Goal: Task Accomplishment & Management: Manage account settings

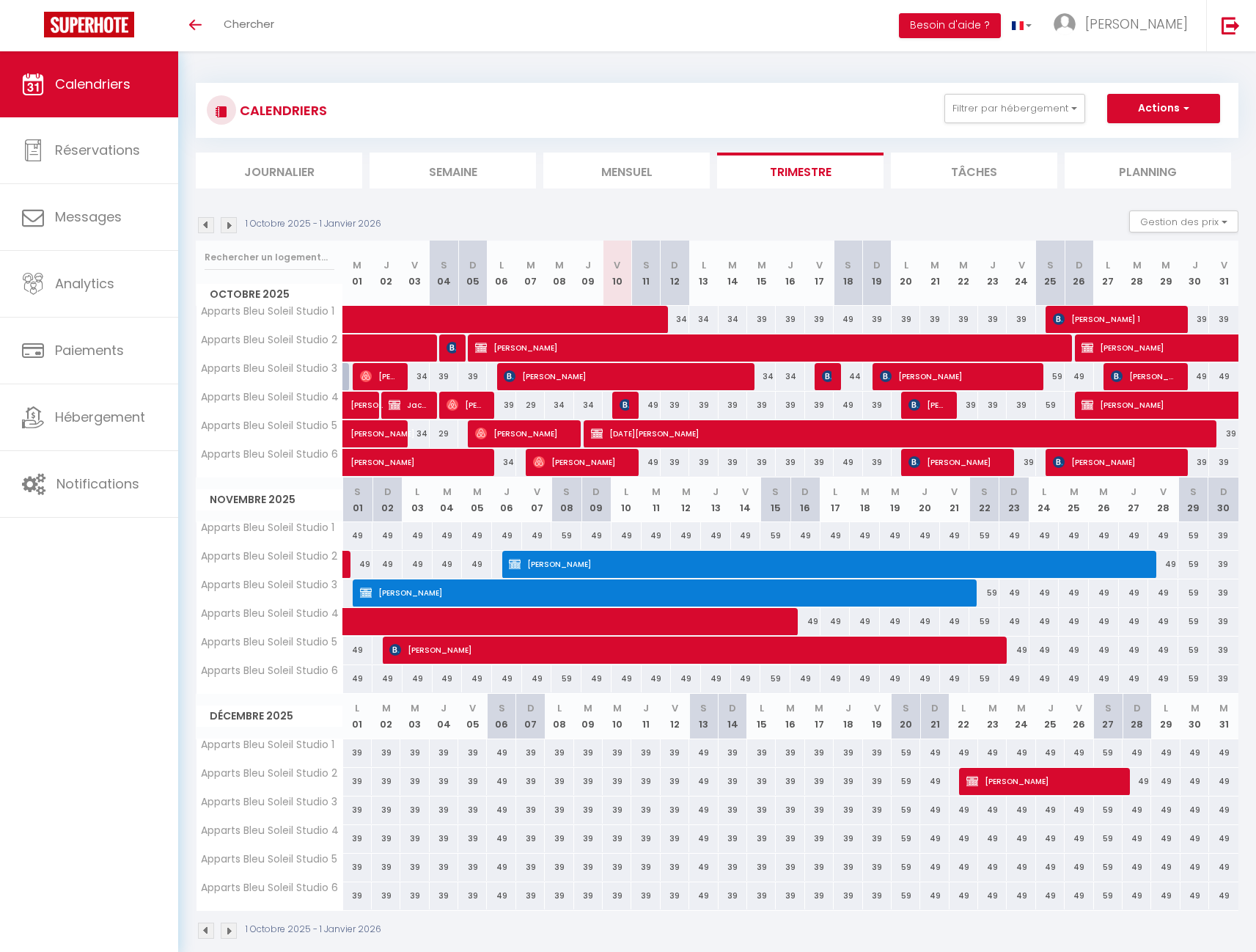
click at [1186, 107] on span "button" at bounding box center [1183, 107] width 9 height 14
click at [989, 204] on section "1 Octobre 2025 - 1 Janvier 2026 Gestion des prix Nb Nuits minimum Règles Dispon…" at bounding box center [717, 575] width 1042 height 758
click at [228, 228] on img at bounding box center [228, 225] width 16 height 16
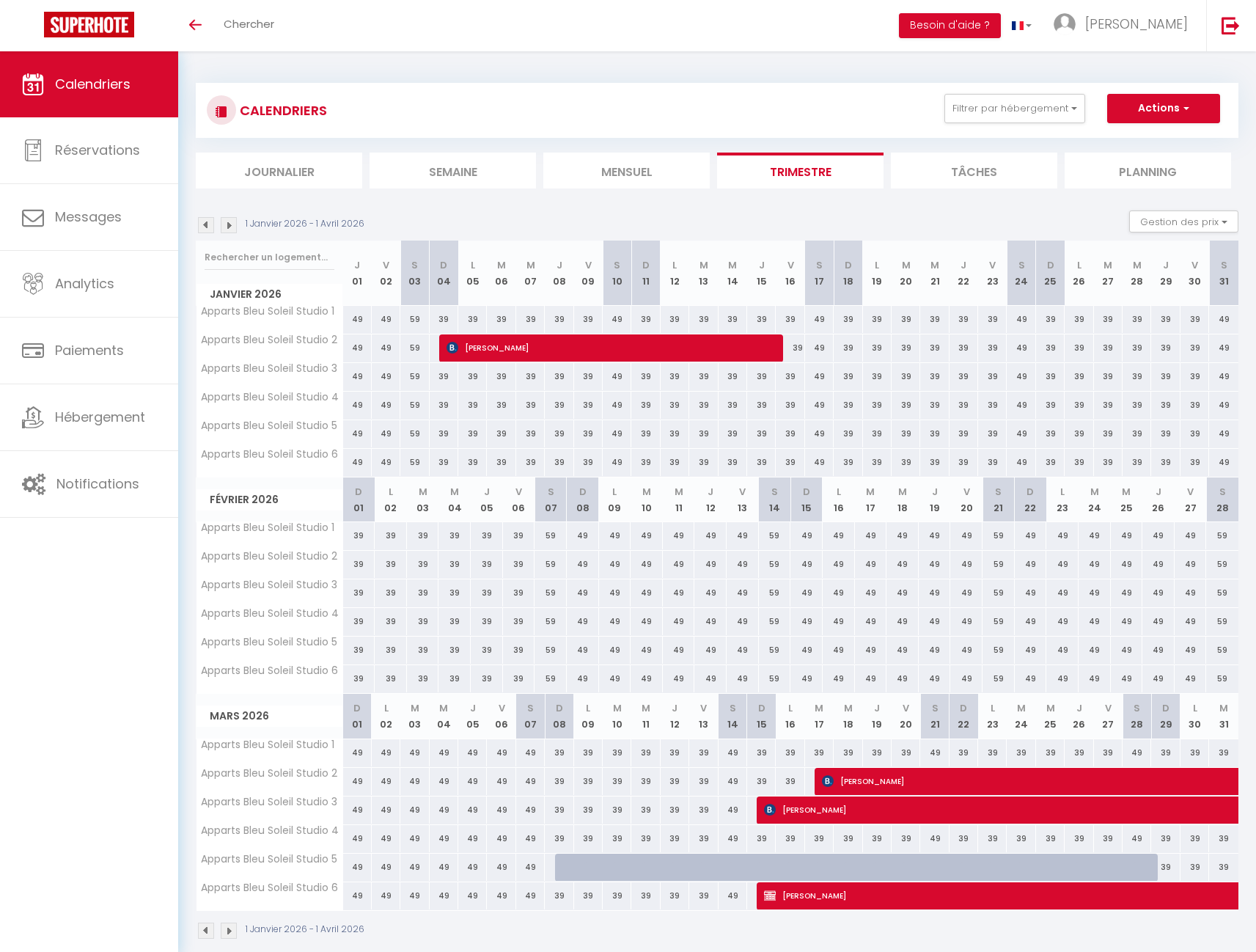
click at [564, 862] on div at bounding box center [569, 867] width 29 height 28
type input "39"
type input "Dim 08 Mars 2026"
type input "Lun 09 Mars 2026"
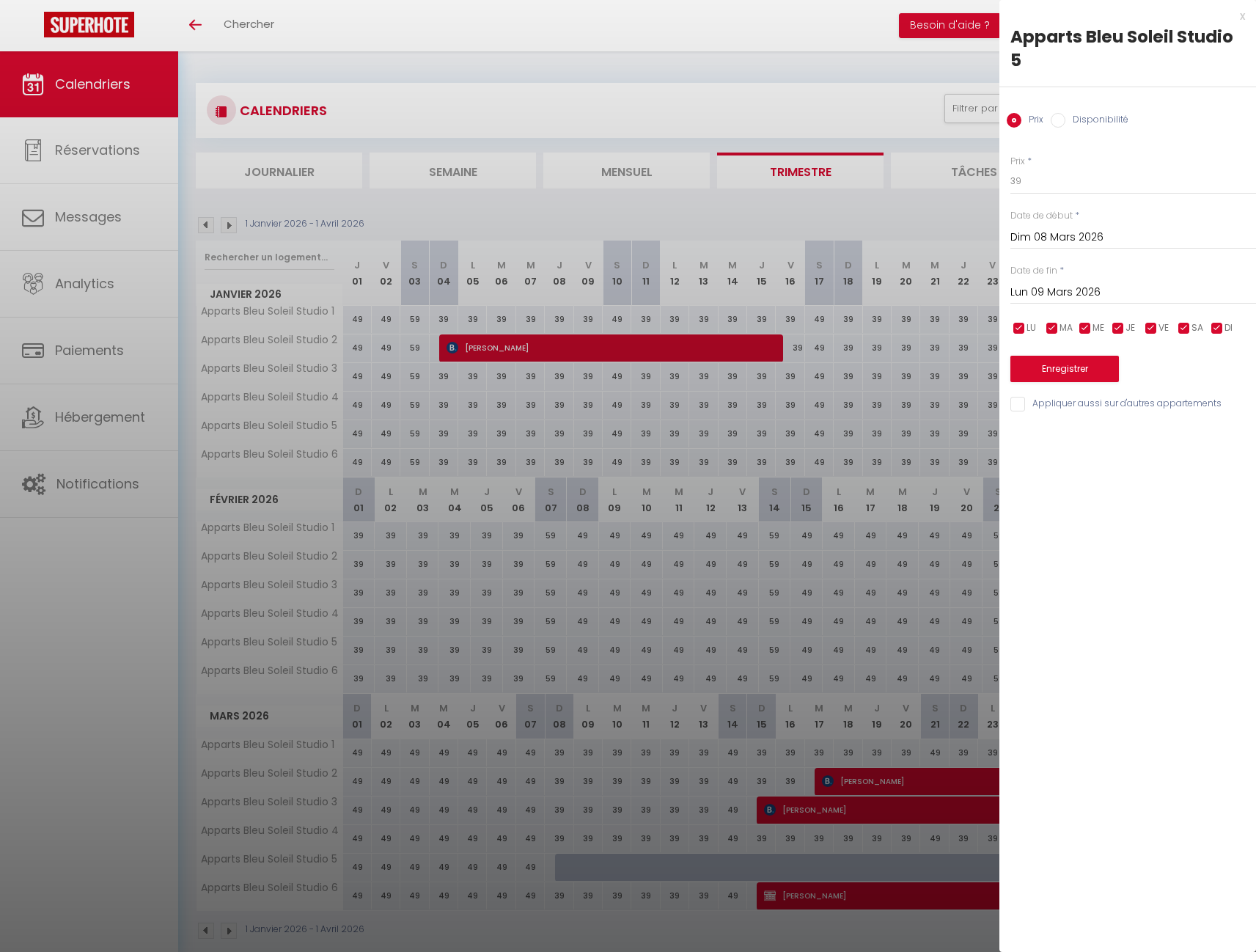
click at [1057, 121] on input "Disponibilité" at bounding box center [1057, 120] width 14 height 14
radio input "true"
radio input "false"
click at [1073, 296] on input "Lun 09 Mars 2026" at bounding box center [1133, 294] width 246 height 19
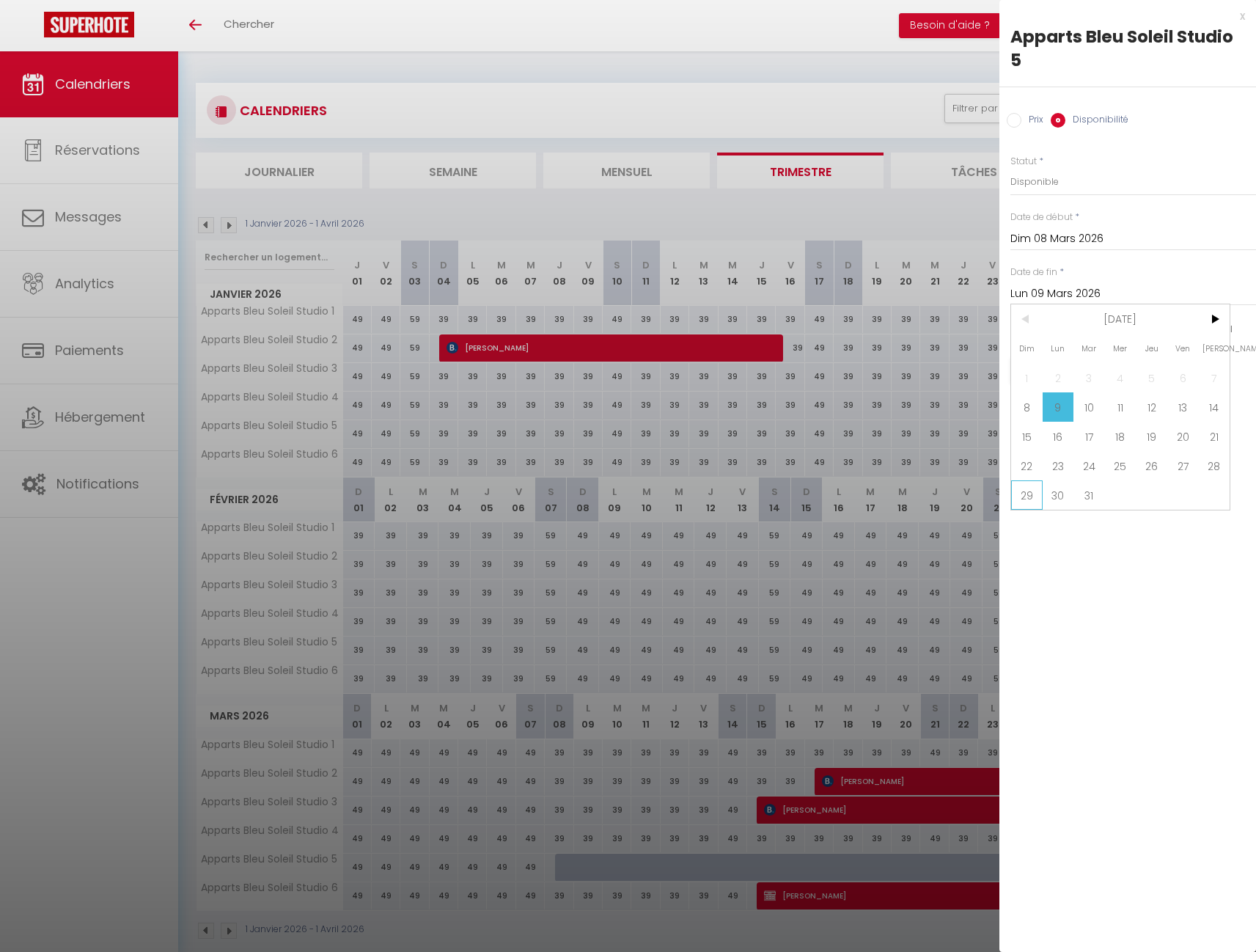
click at [1022, 497] on span "29" at bounding box center [1026, 494] width 32 height 30
type input "Dim 29 Mars 2026"
click at [1065, 363] on button "Enregistrer" at bounding box center [1064, 370] width 108 height 27
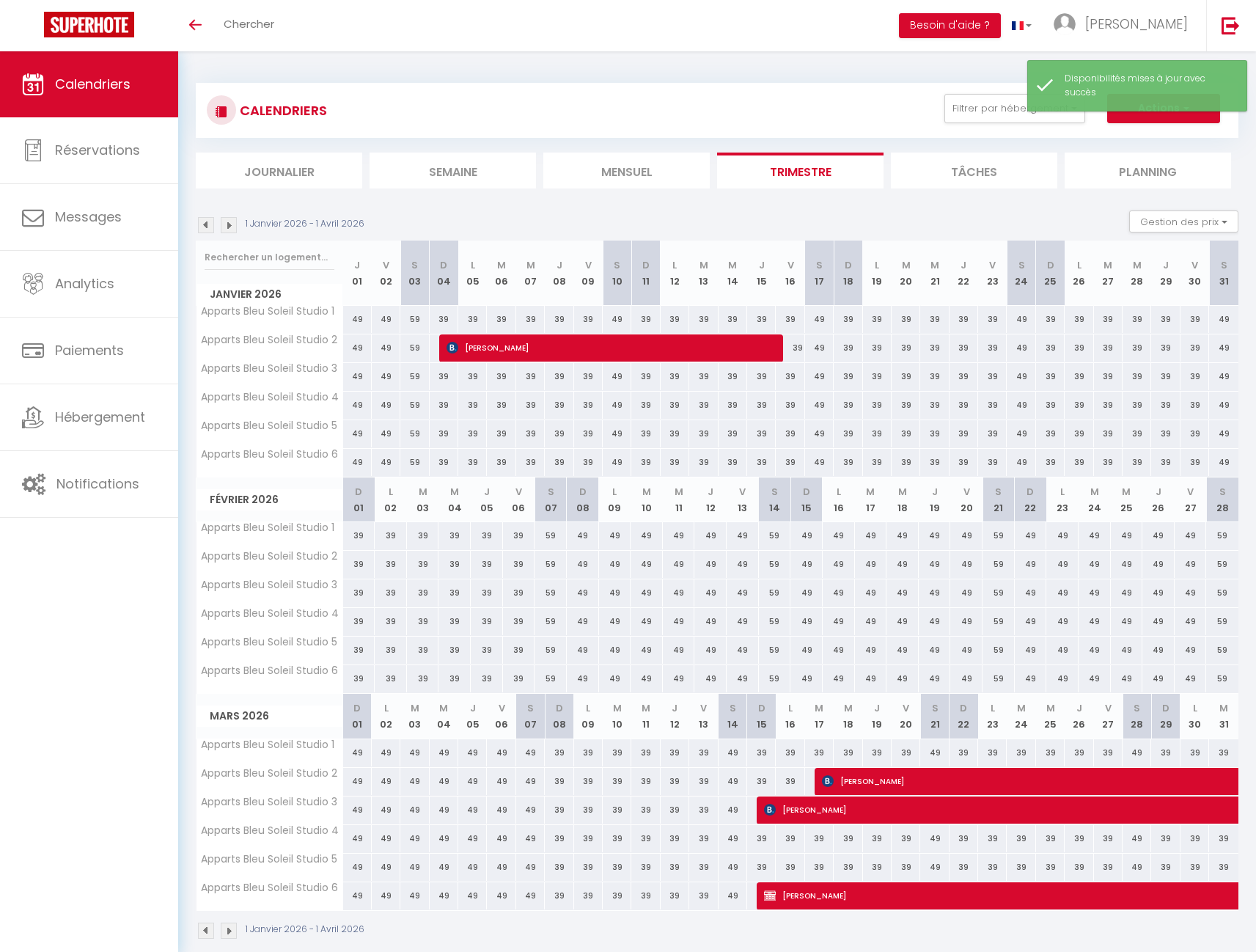
click at [1189, 116] on button "Actions" at bounding box center [1163, 108] width 113 height 30
click at [1157, 137] on link "Nouvelle réservation" at bounding box center [1148, 142] width 128 height 22
select select
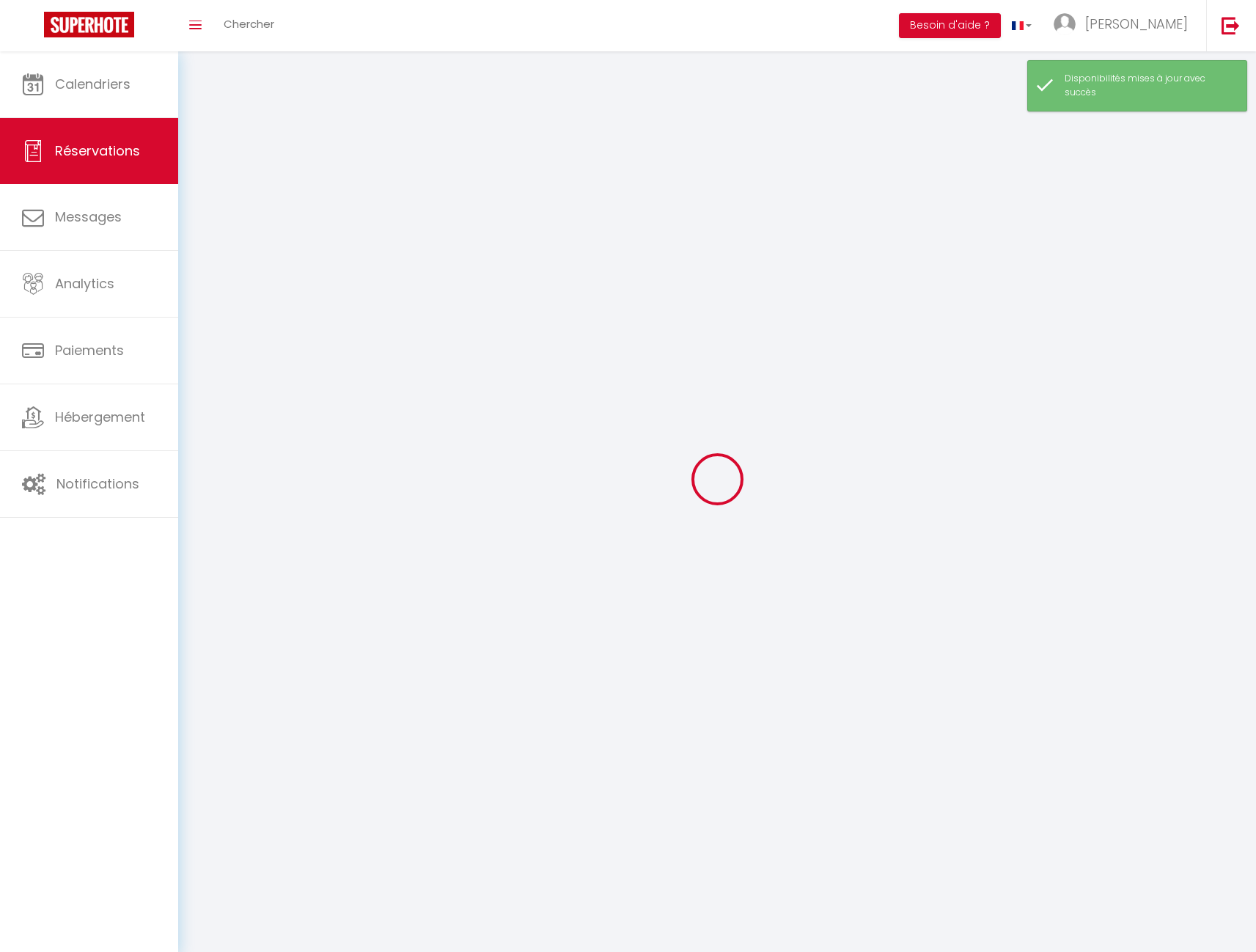
select select
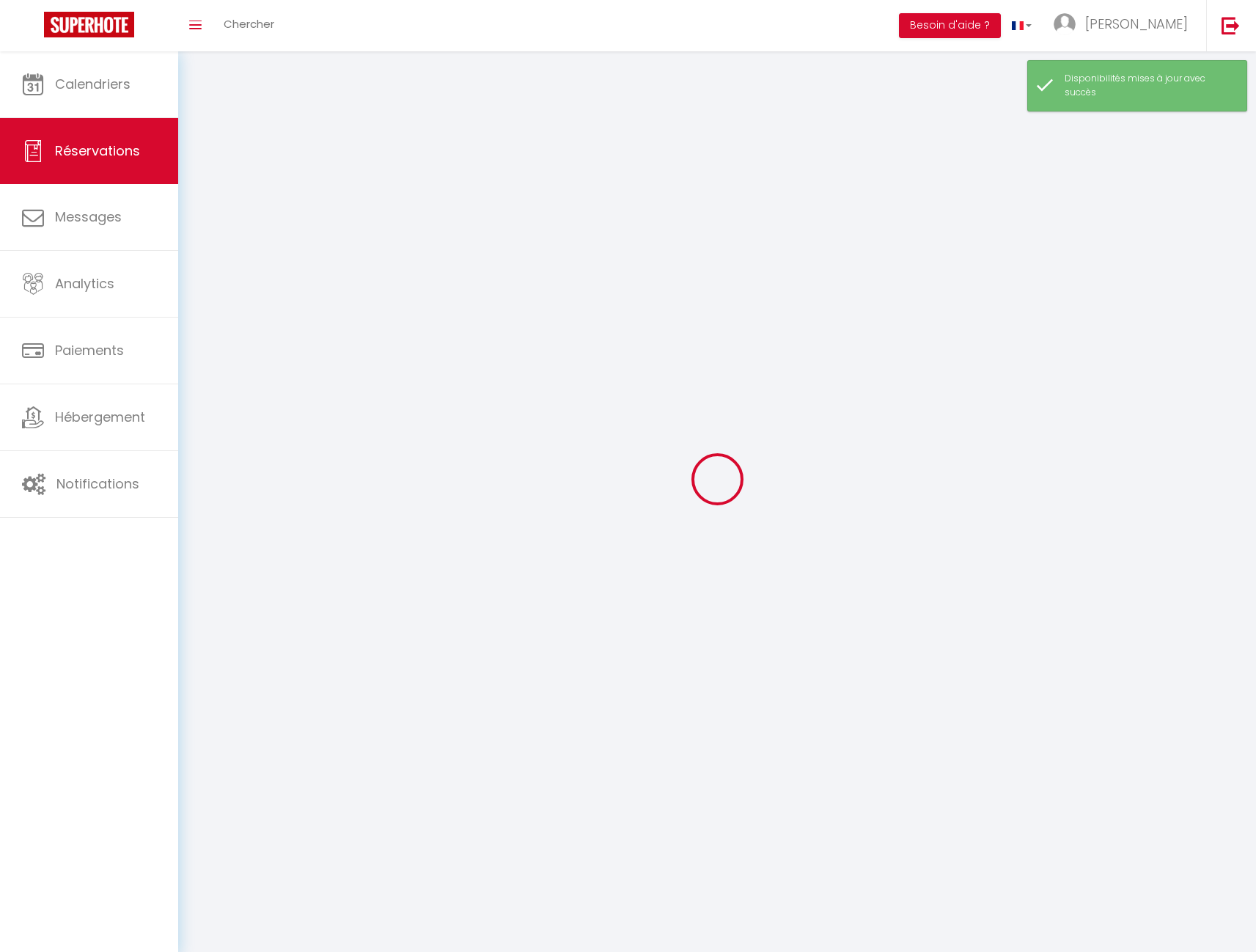
checkbox input "false"
select select
select select "54"
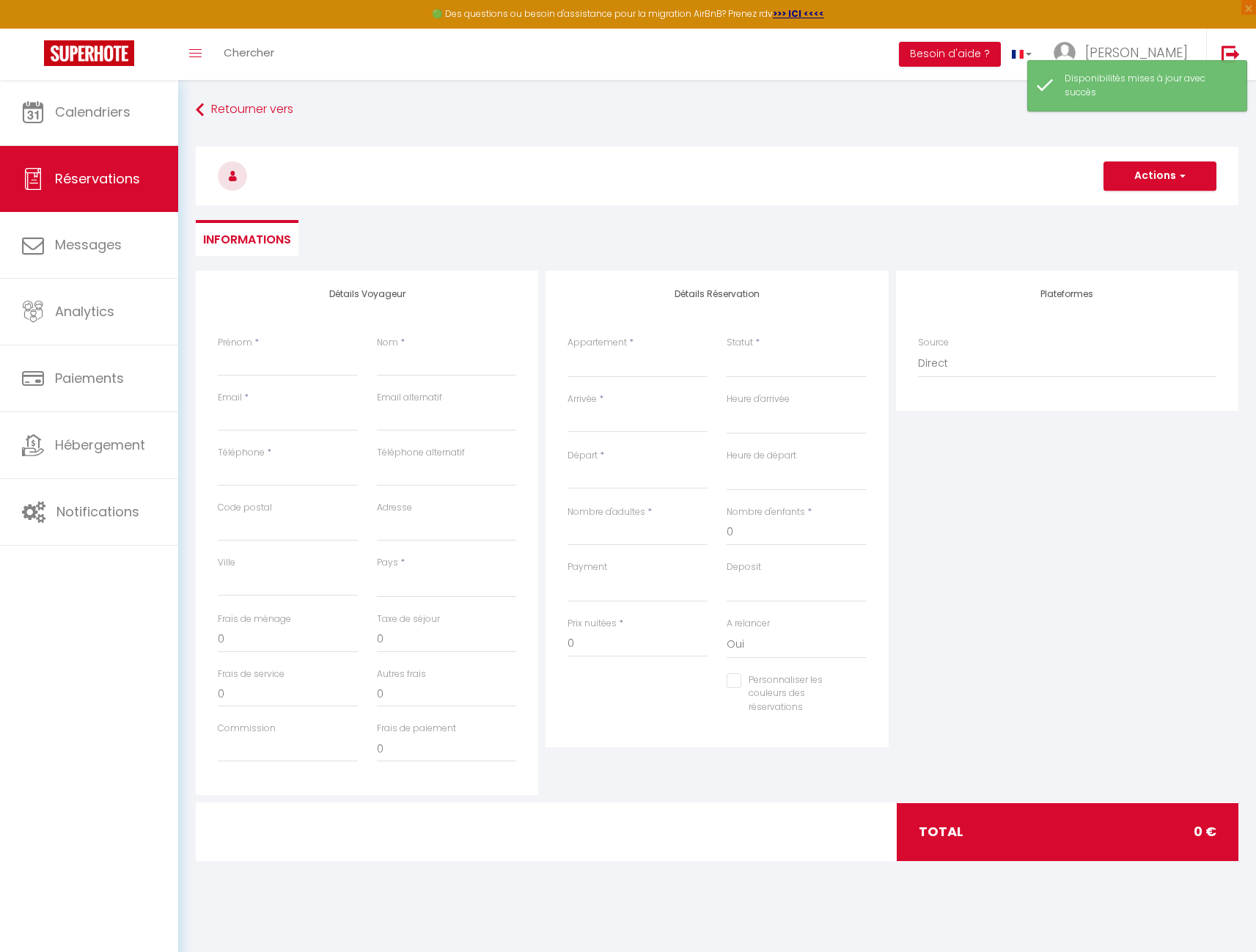
select select
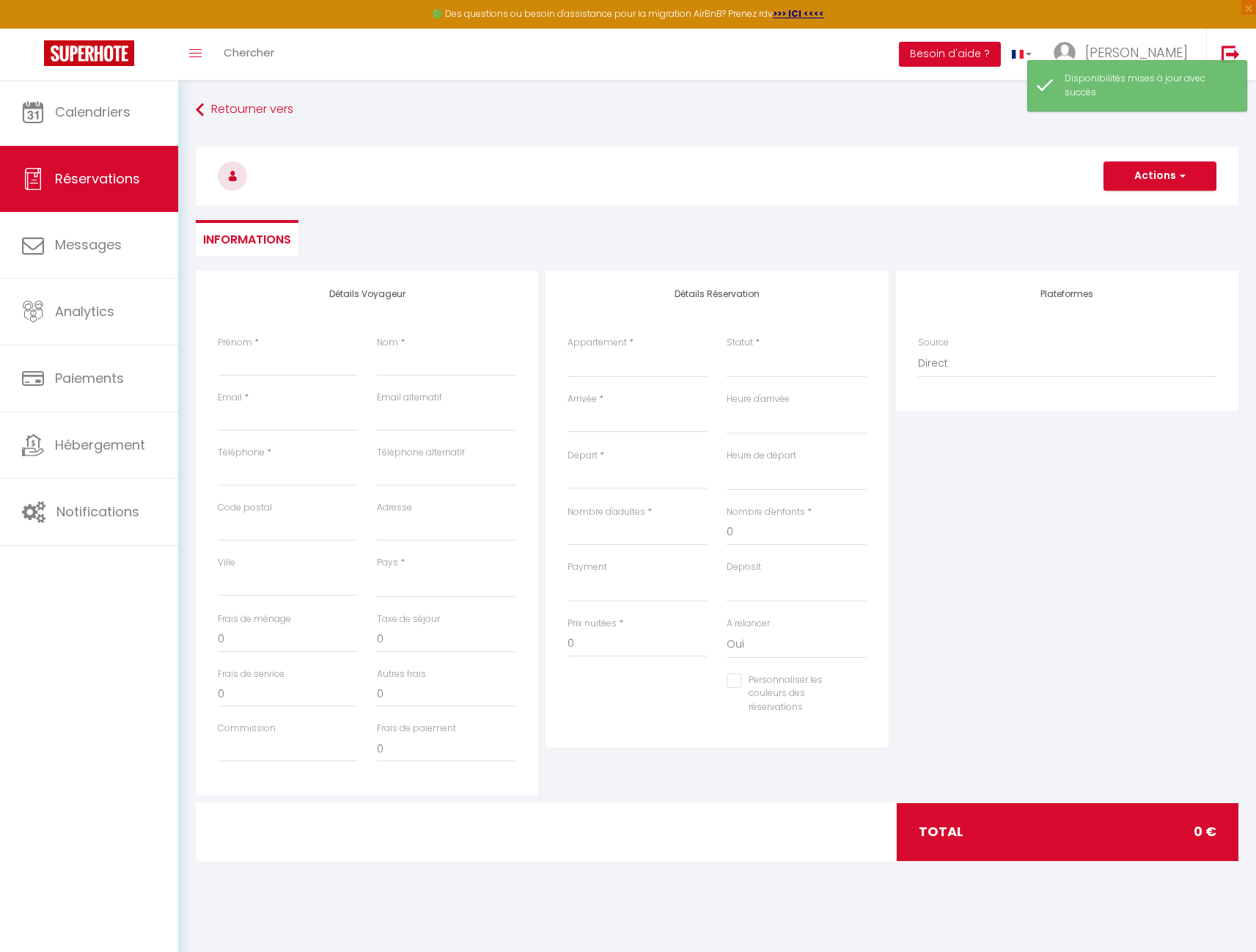
checkbox input "false"
select select
type input "C"
select select
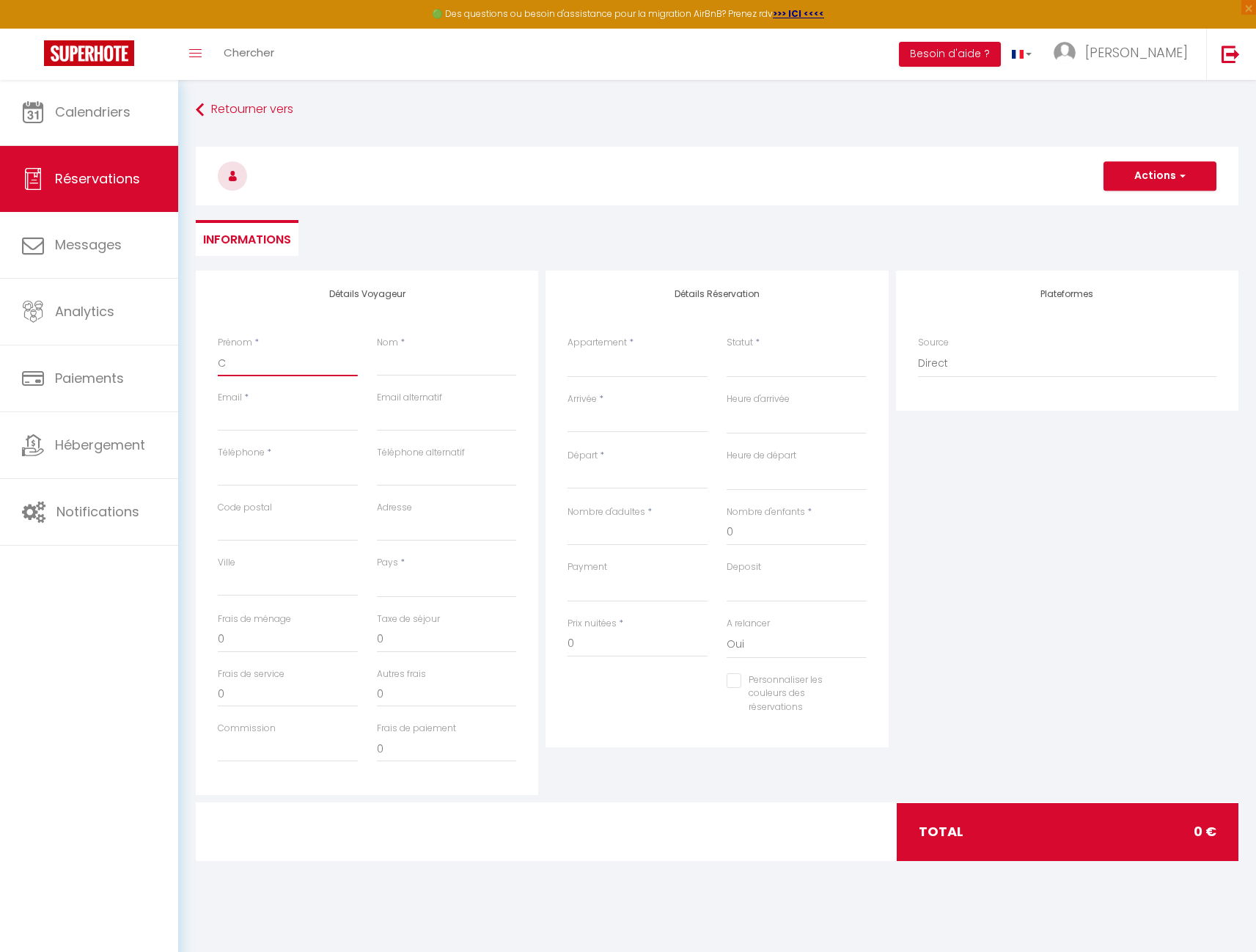
select select
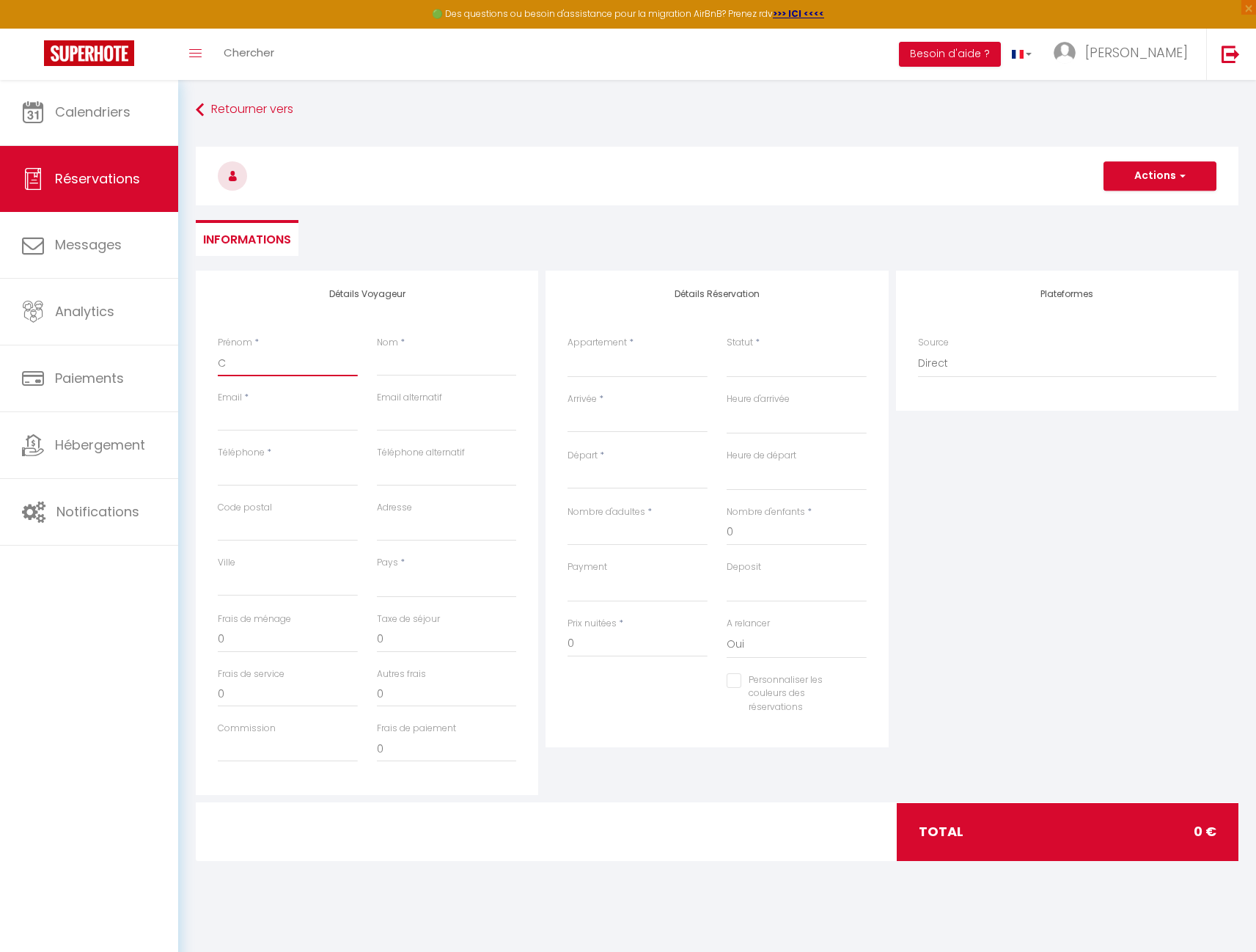
select select
checkbox input "false"
type input "Ch"
select select
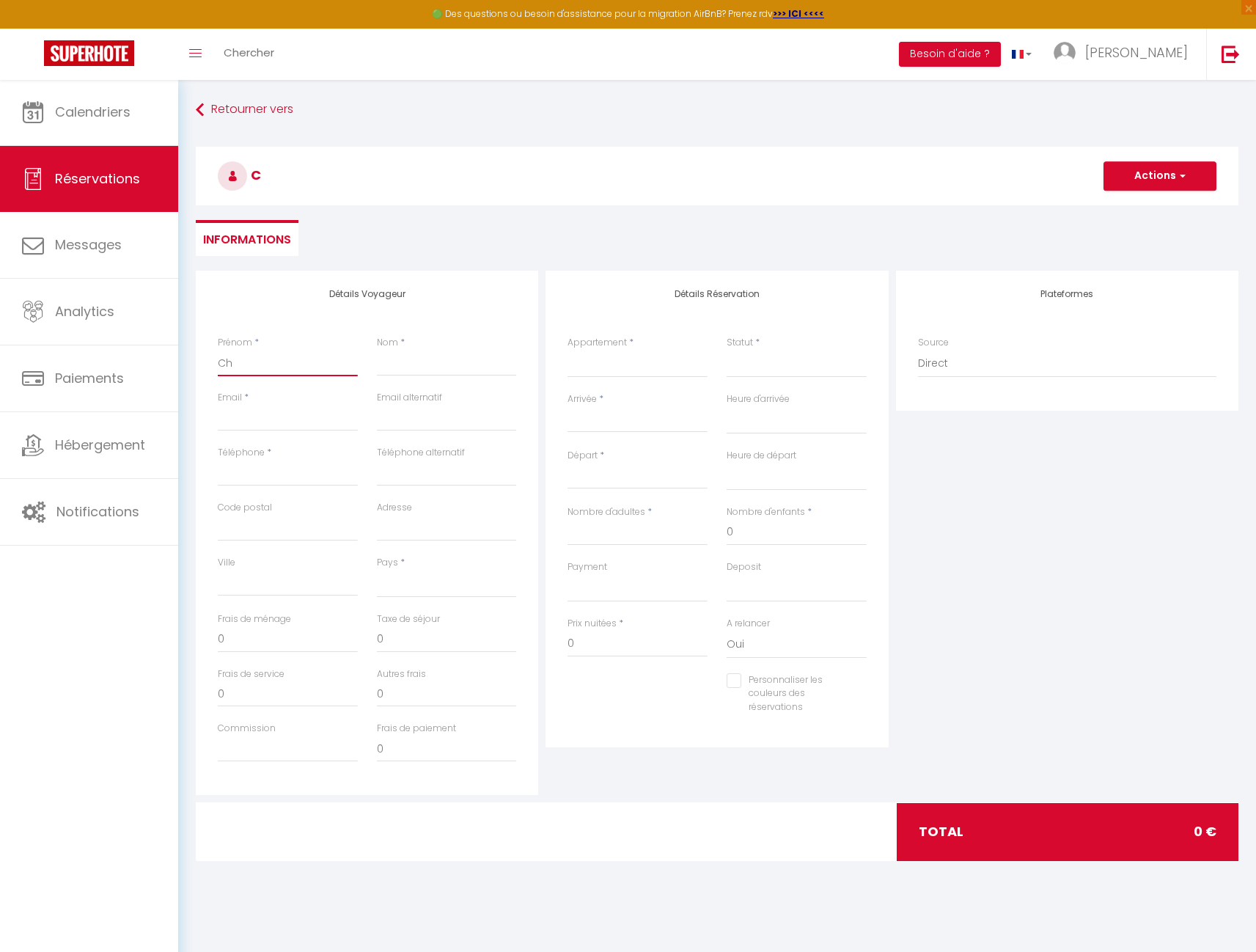
select select
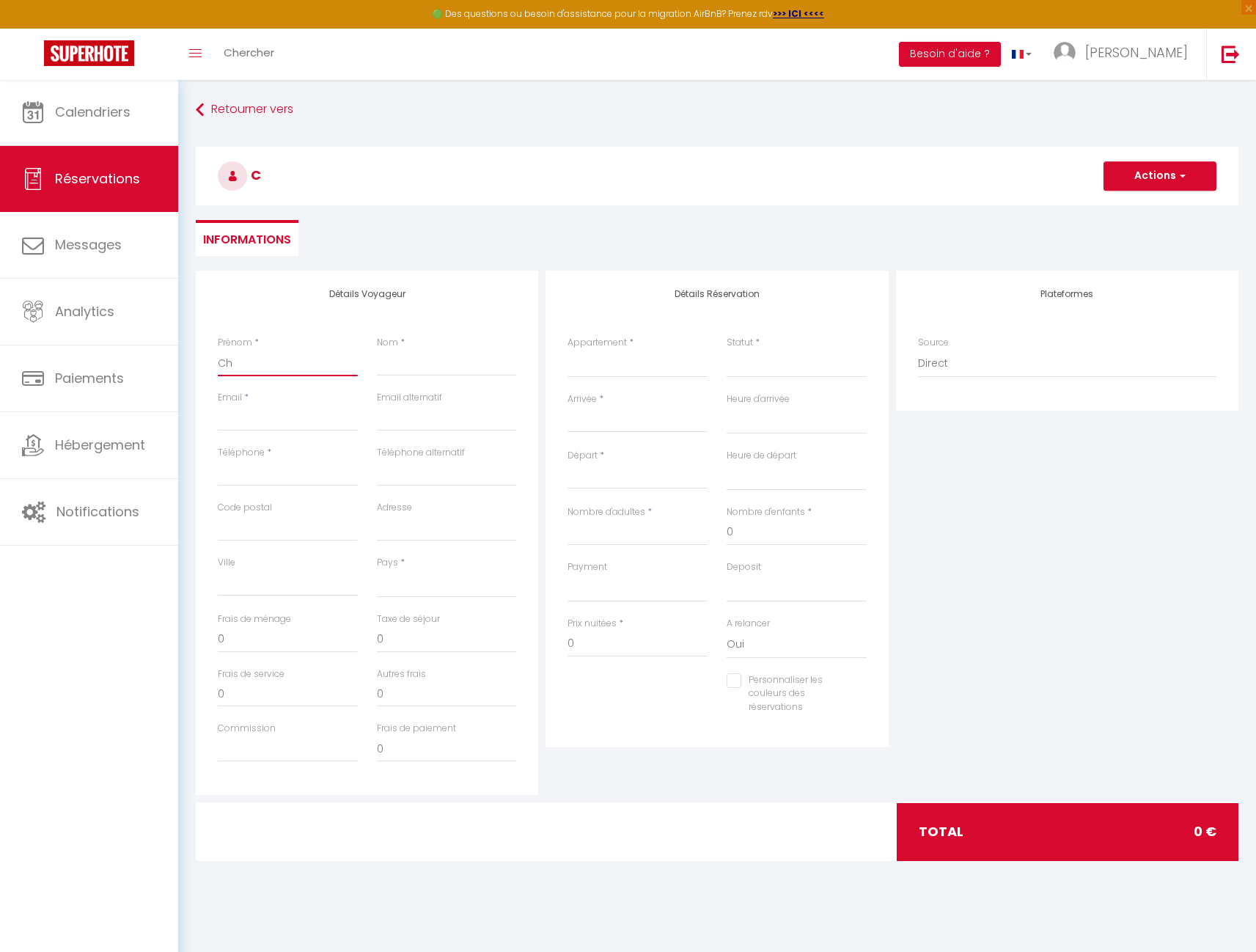
checkbox input "false"
type input "Chr"
select select
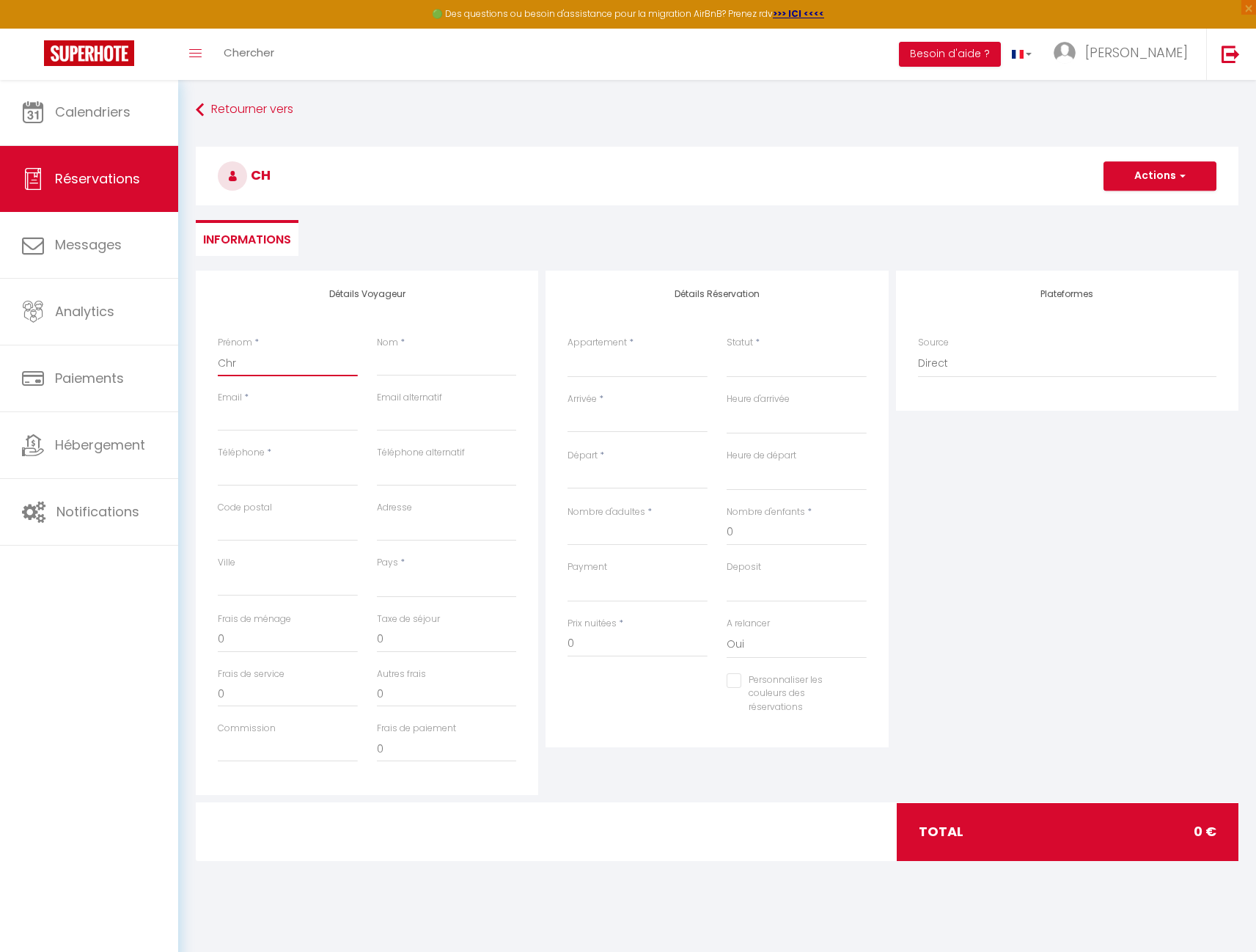
select select
checkbox input "false"
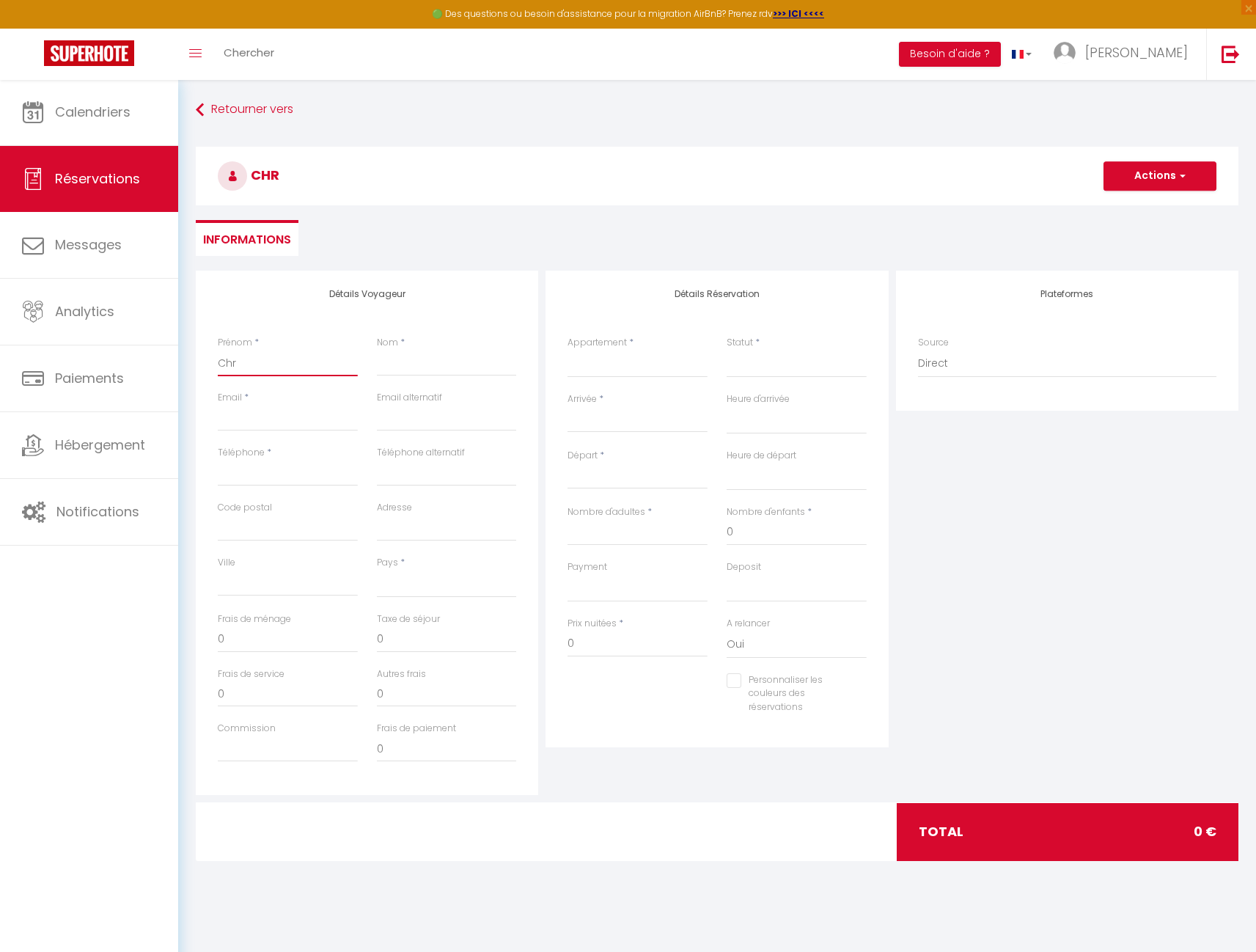
type input "Chri"
select select
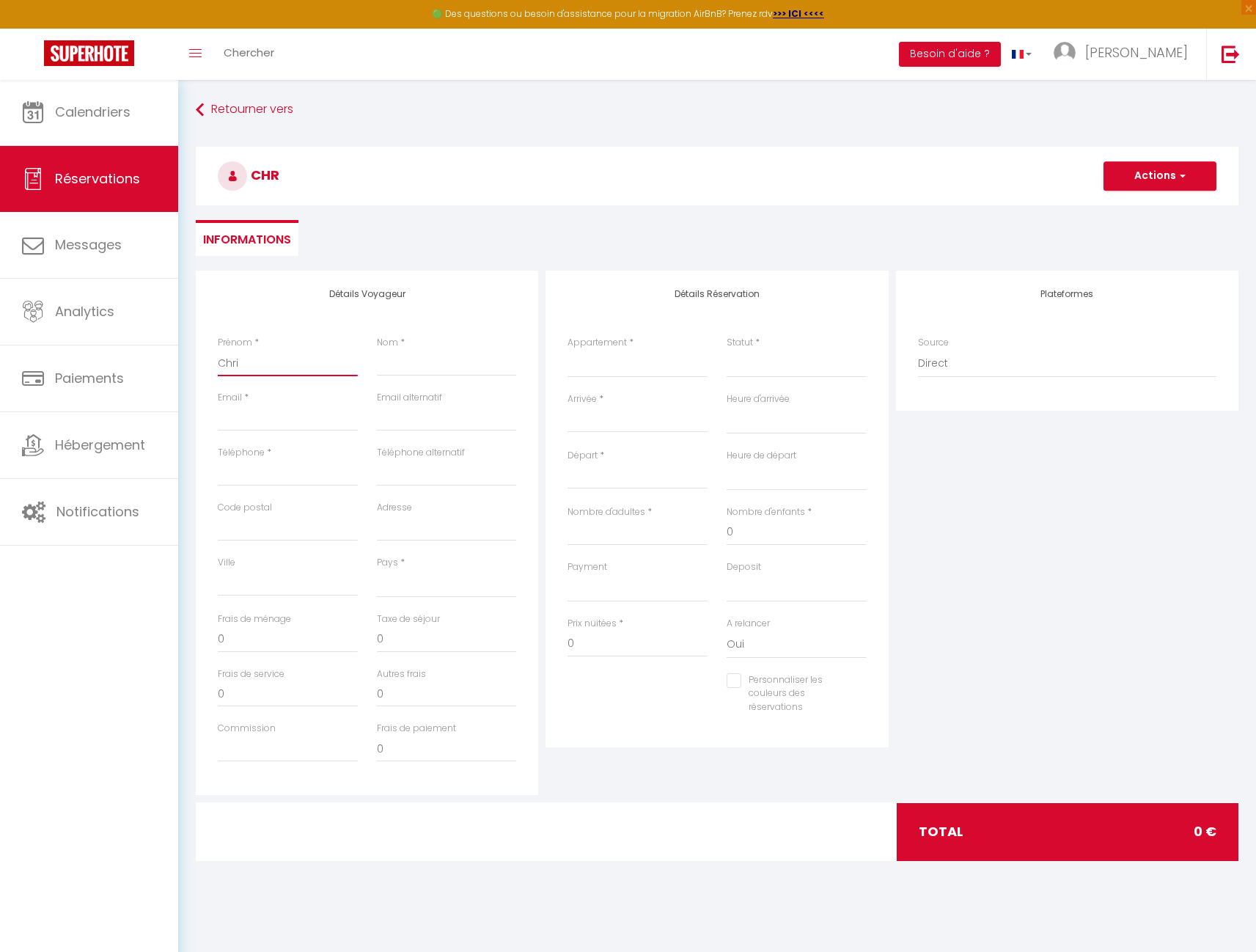
select select
checkbox input "false"
type input "[PERSON_NAME]"
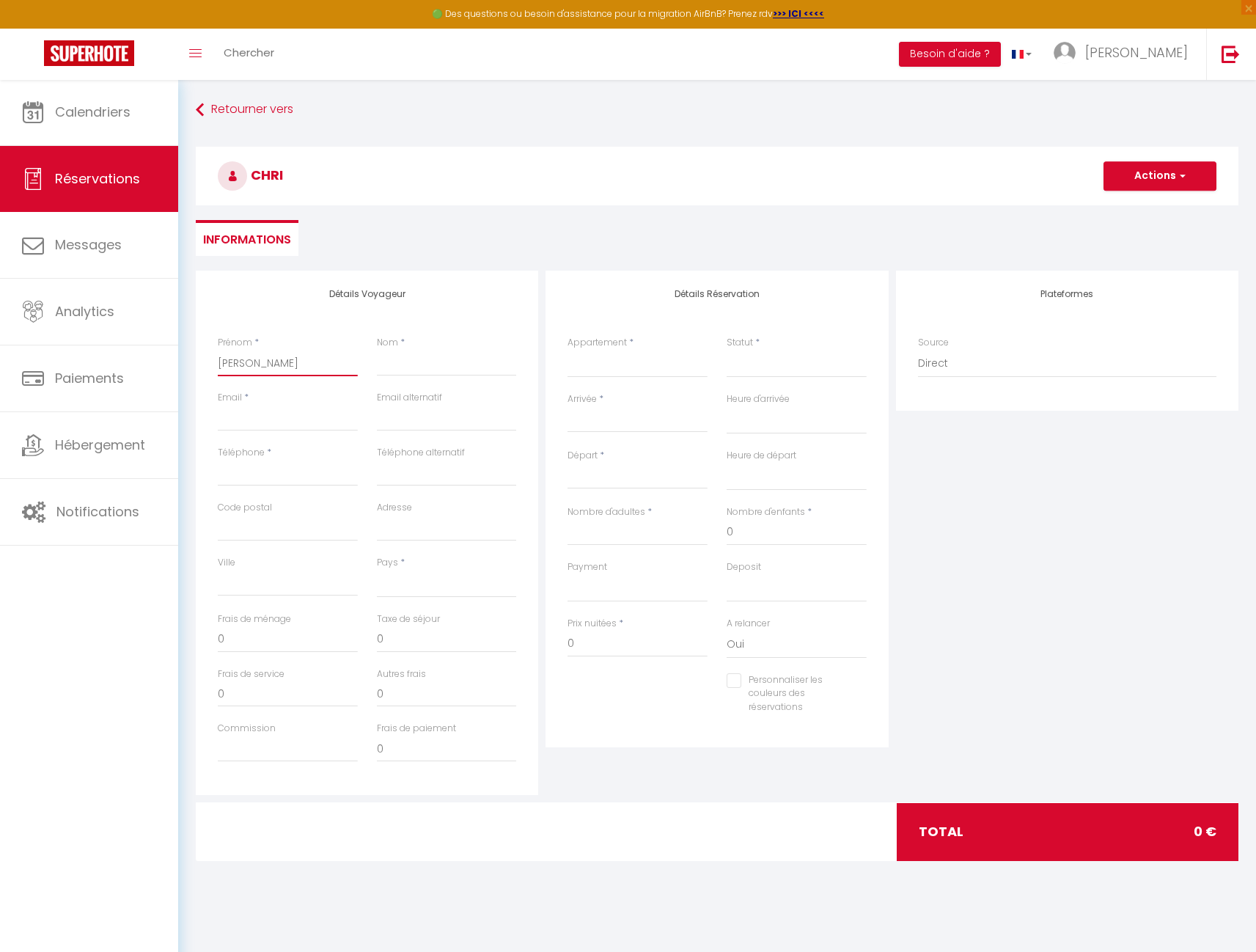
select select
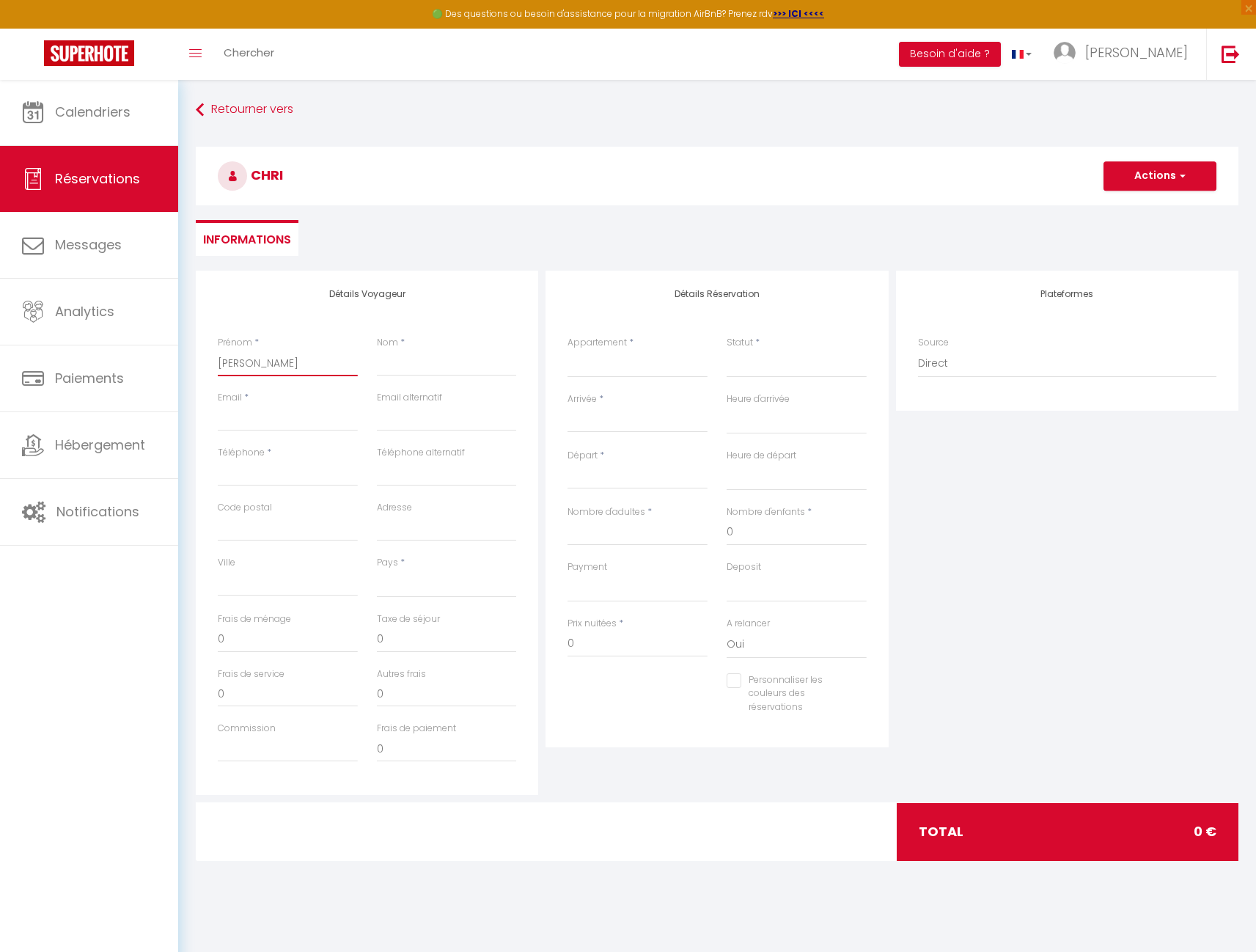
select select
checkbox input "false"
type input "[DEMOGRAPHIC_DATA]"
select select
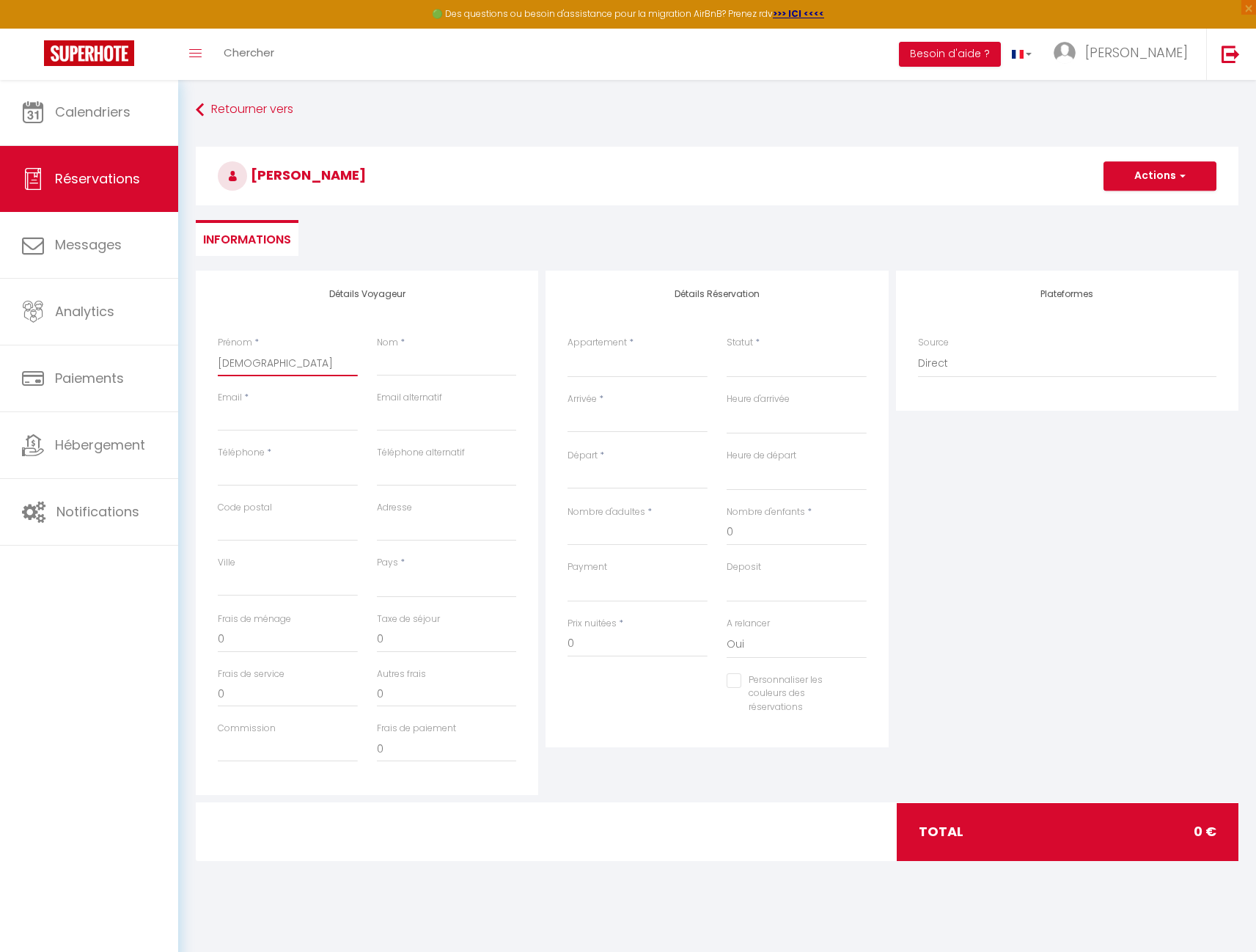
select select
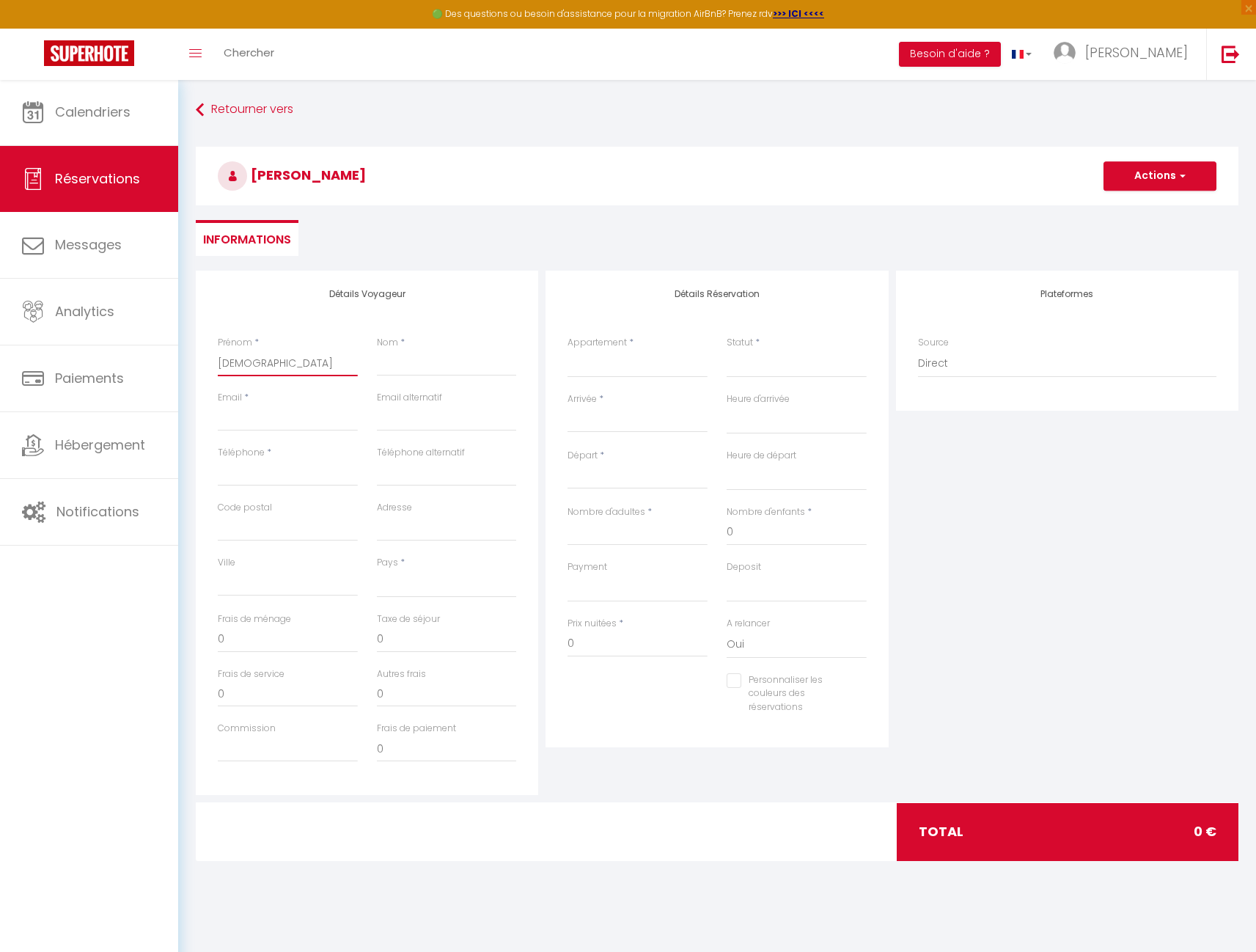
select select
checkbox input "false"
type input "[DEMOGRAPHIC_DATA]"
select select
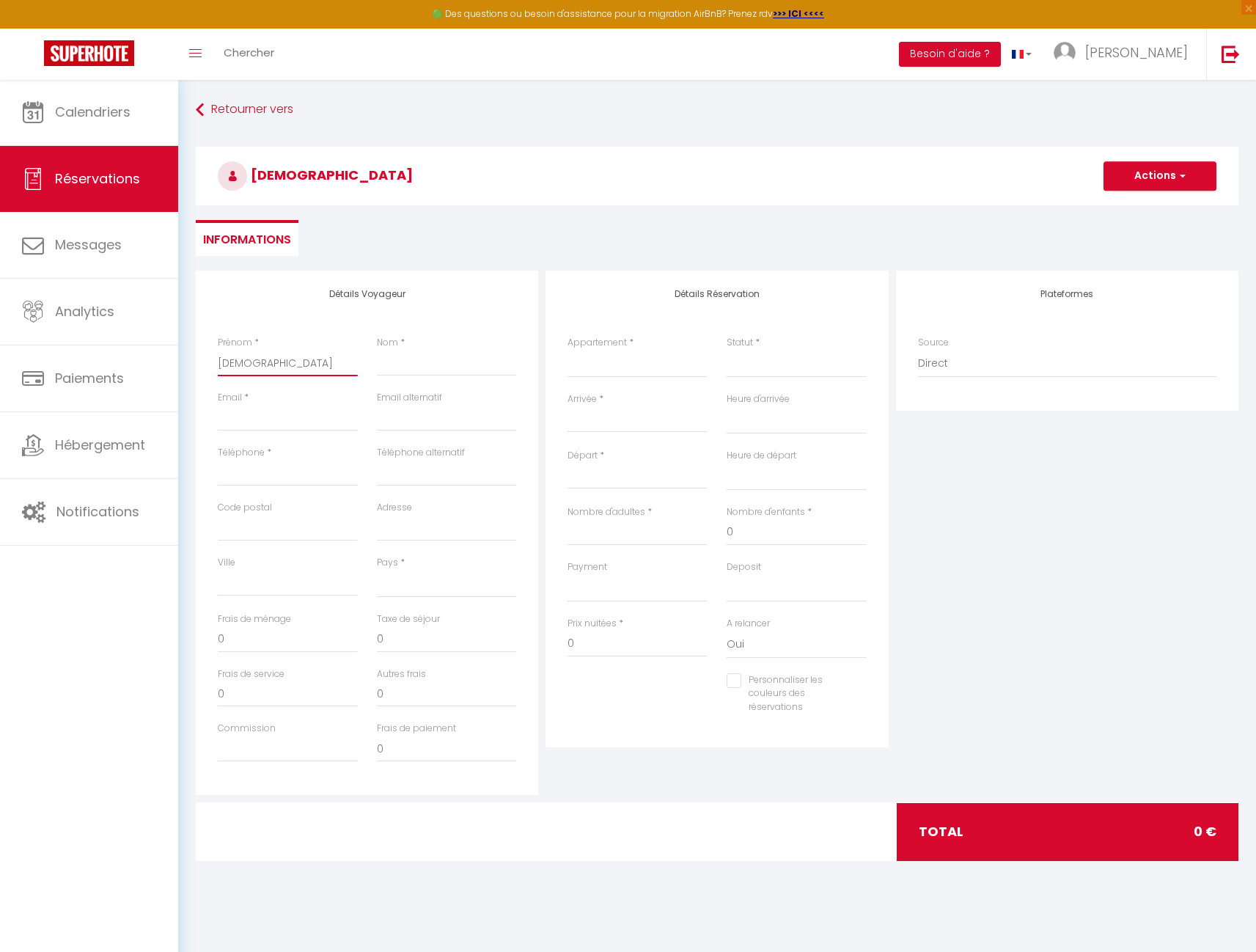
select select
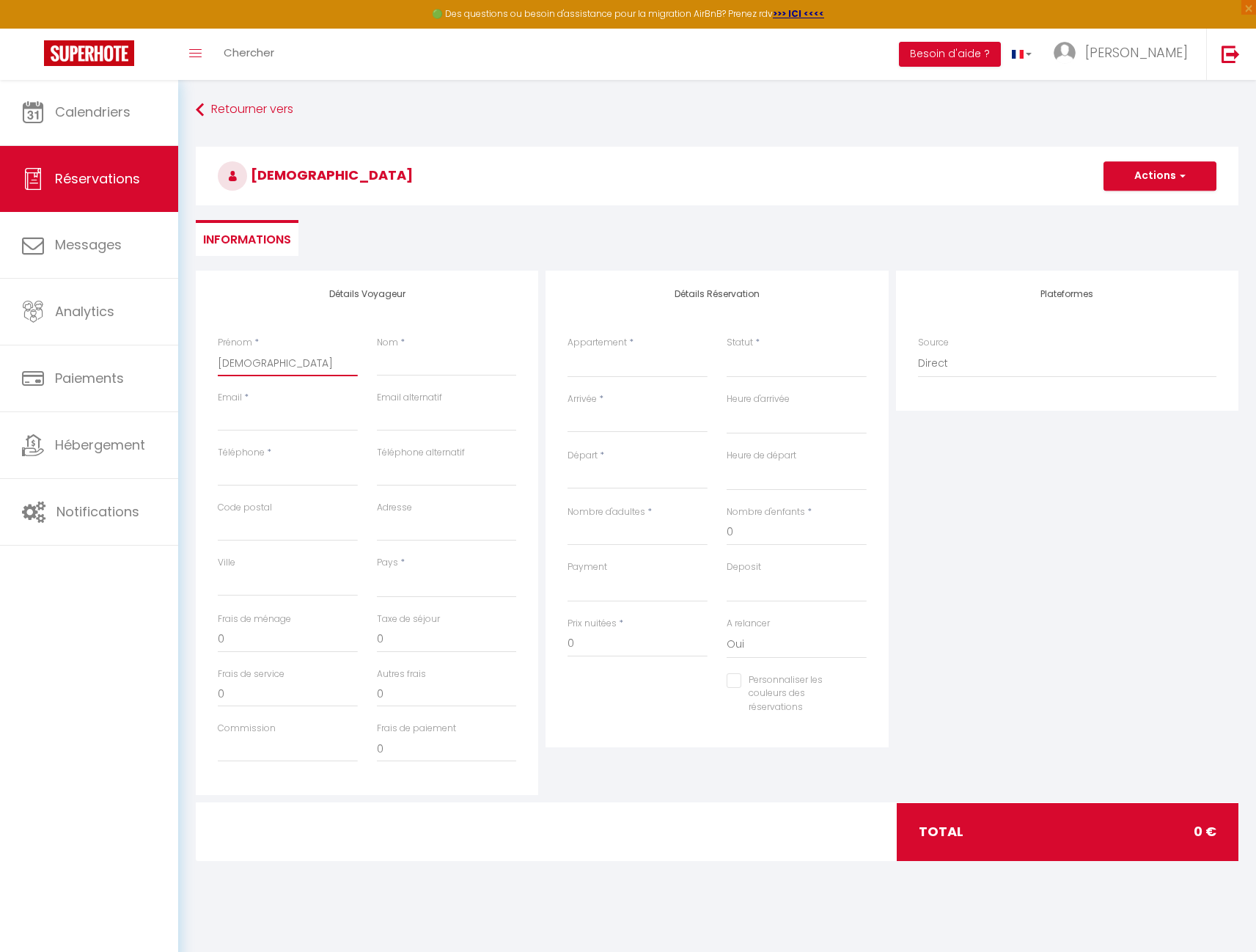
checkbox input "false"
type input "[PERSON_NAME]"
select select
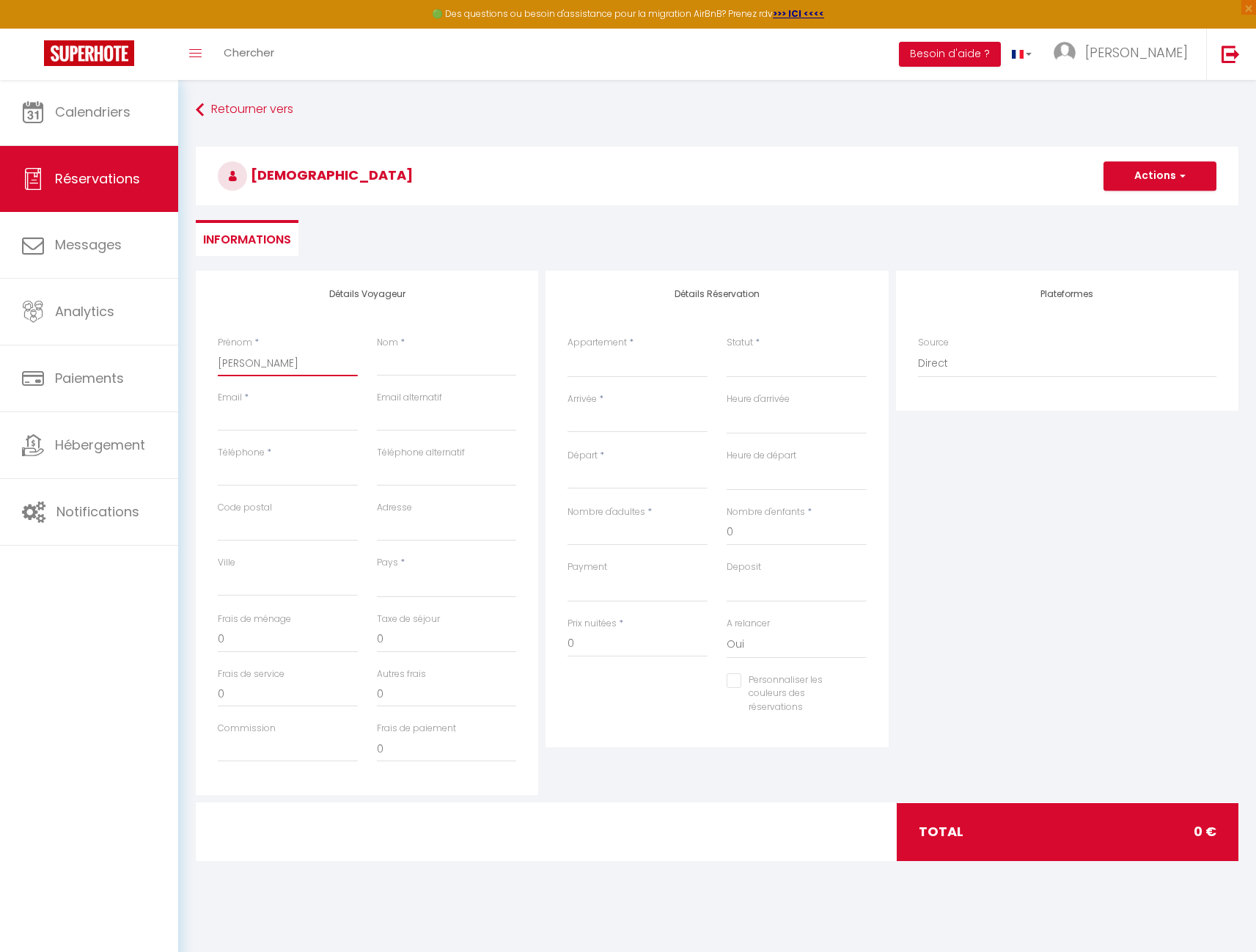
select select
checkbox input "false"
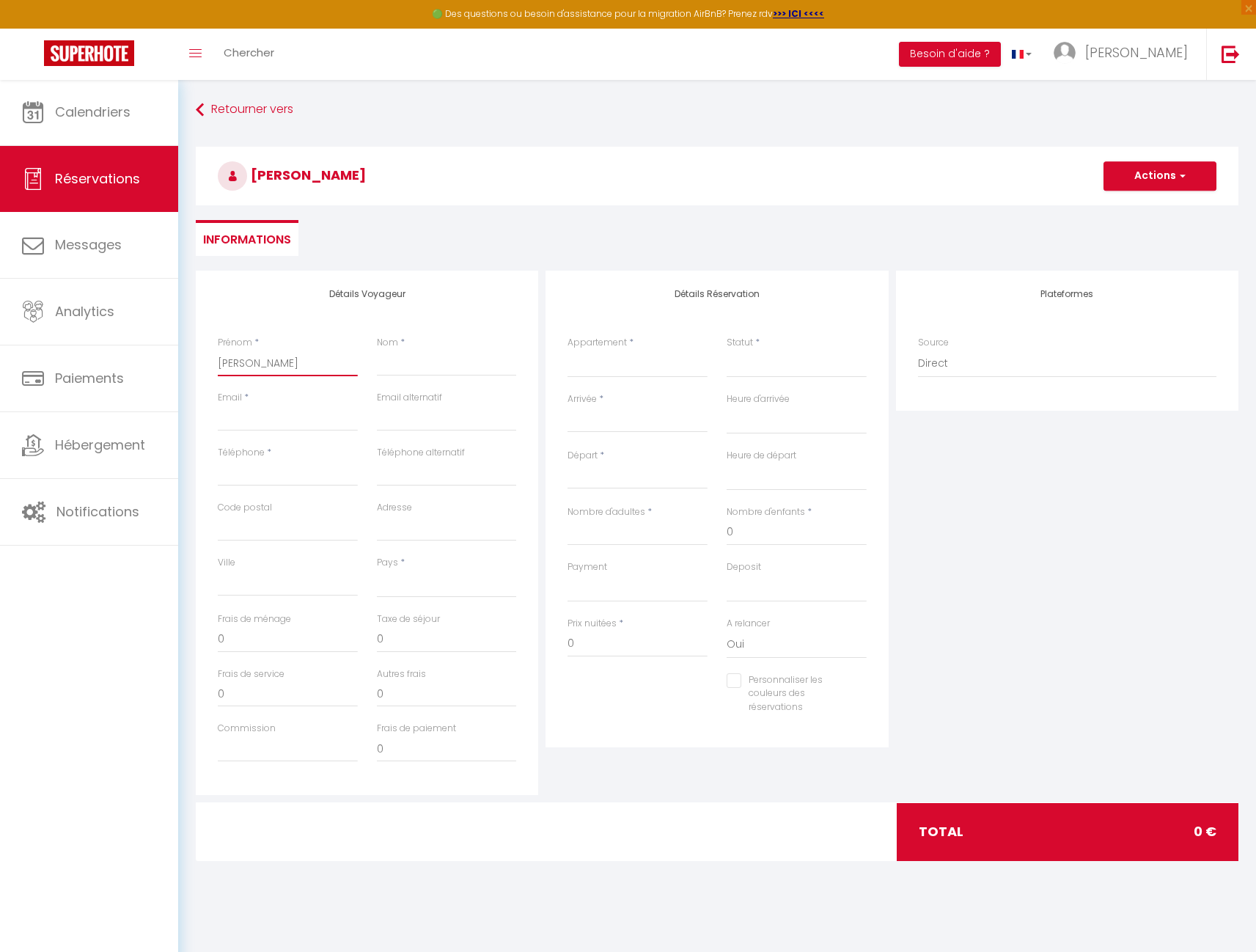
type input "[PERSON_NAME]"
select select
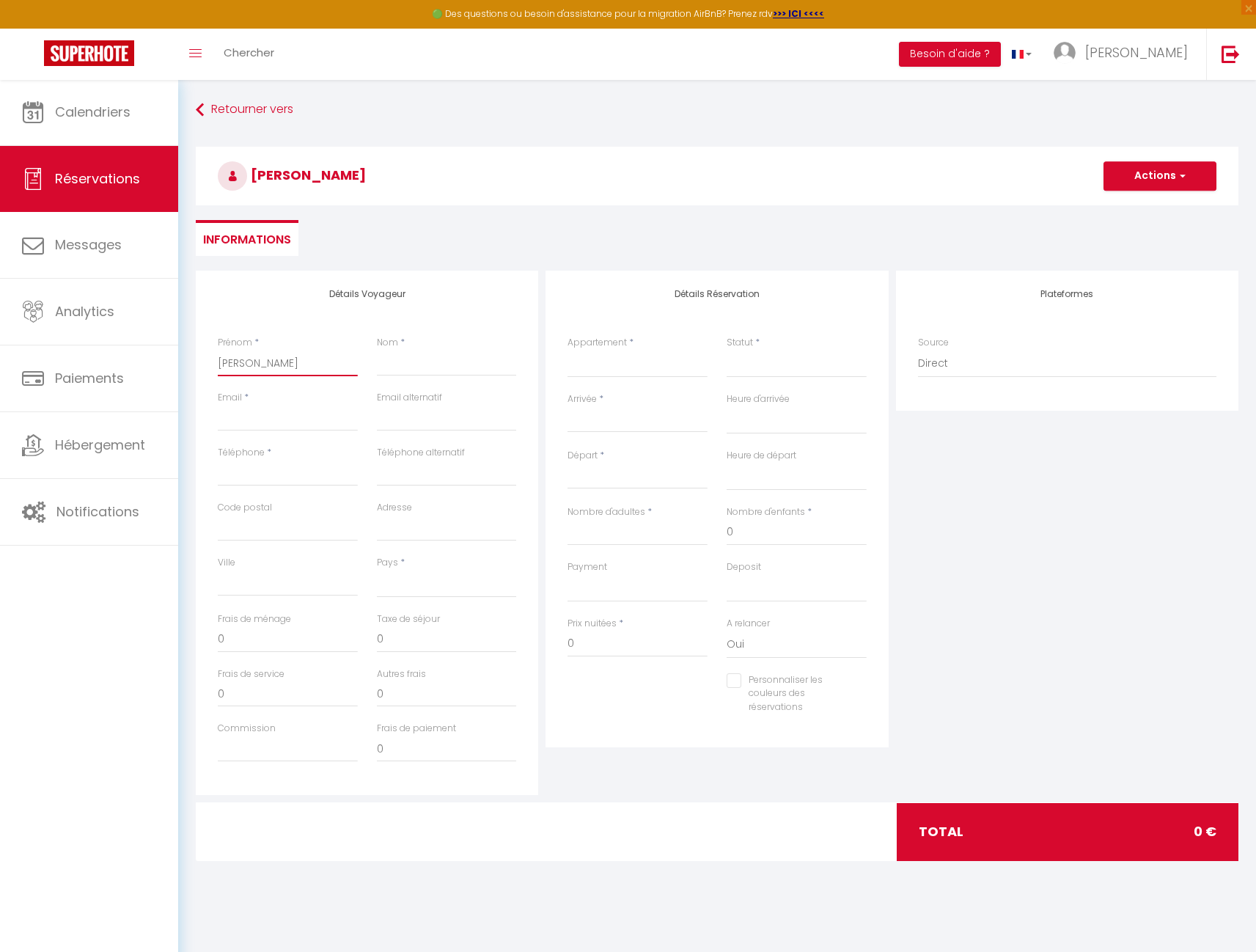
select select
checkbox input "false"
type input "[PERSON_NAME]"
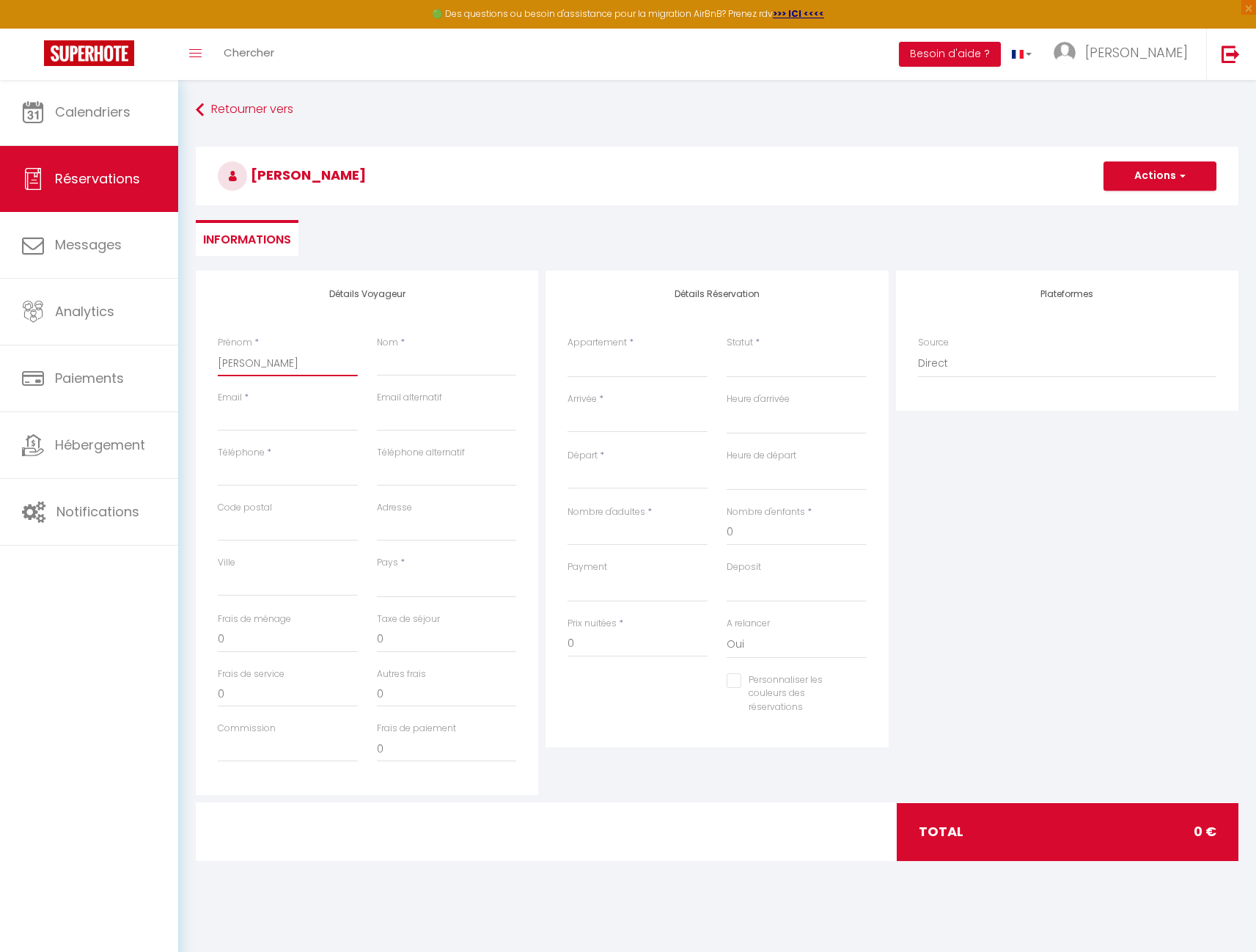
select select
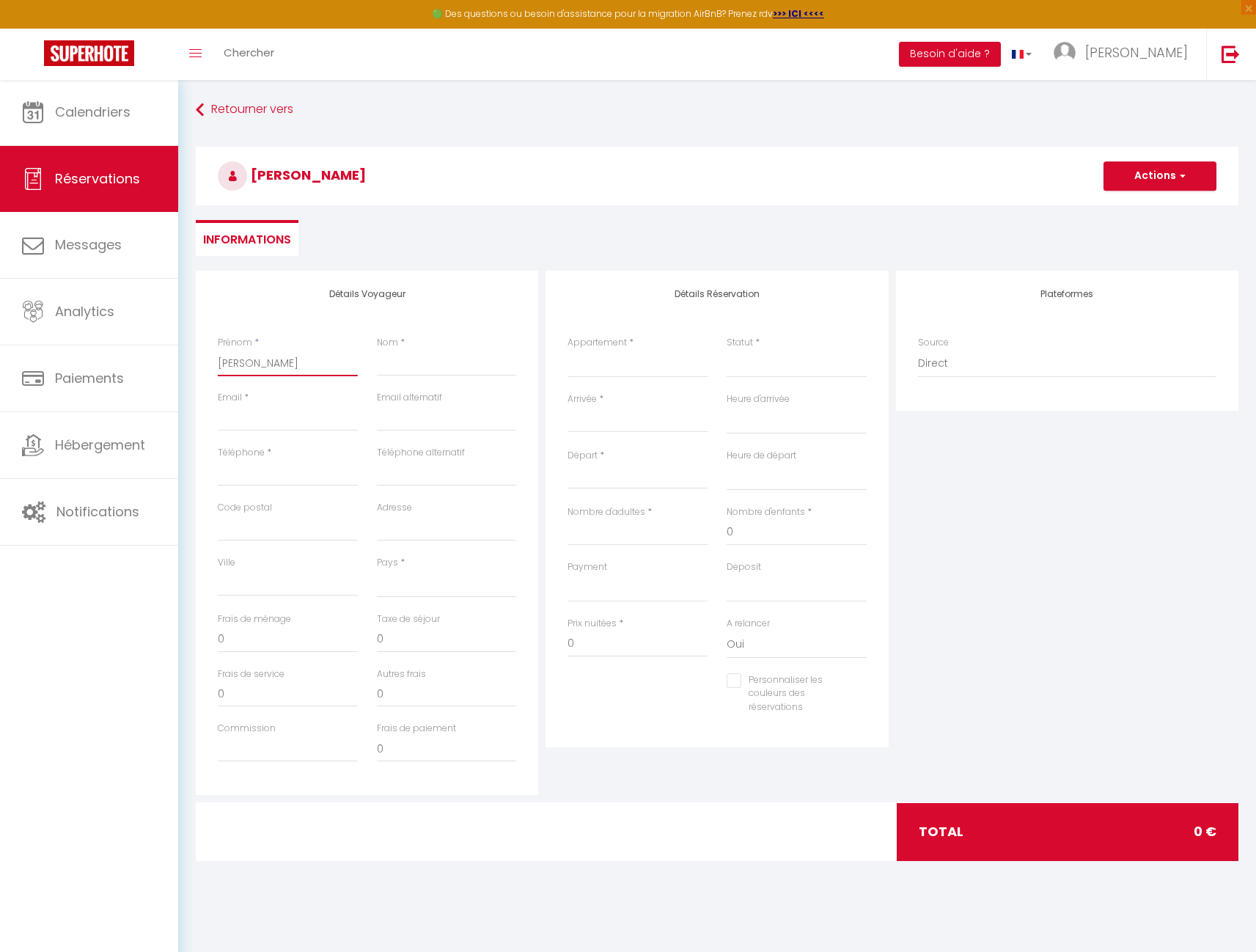
select select
checkbox input "false"
type input "[PERSON_NAME]"
type input "H"
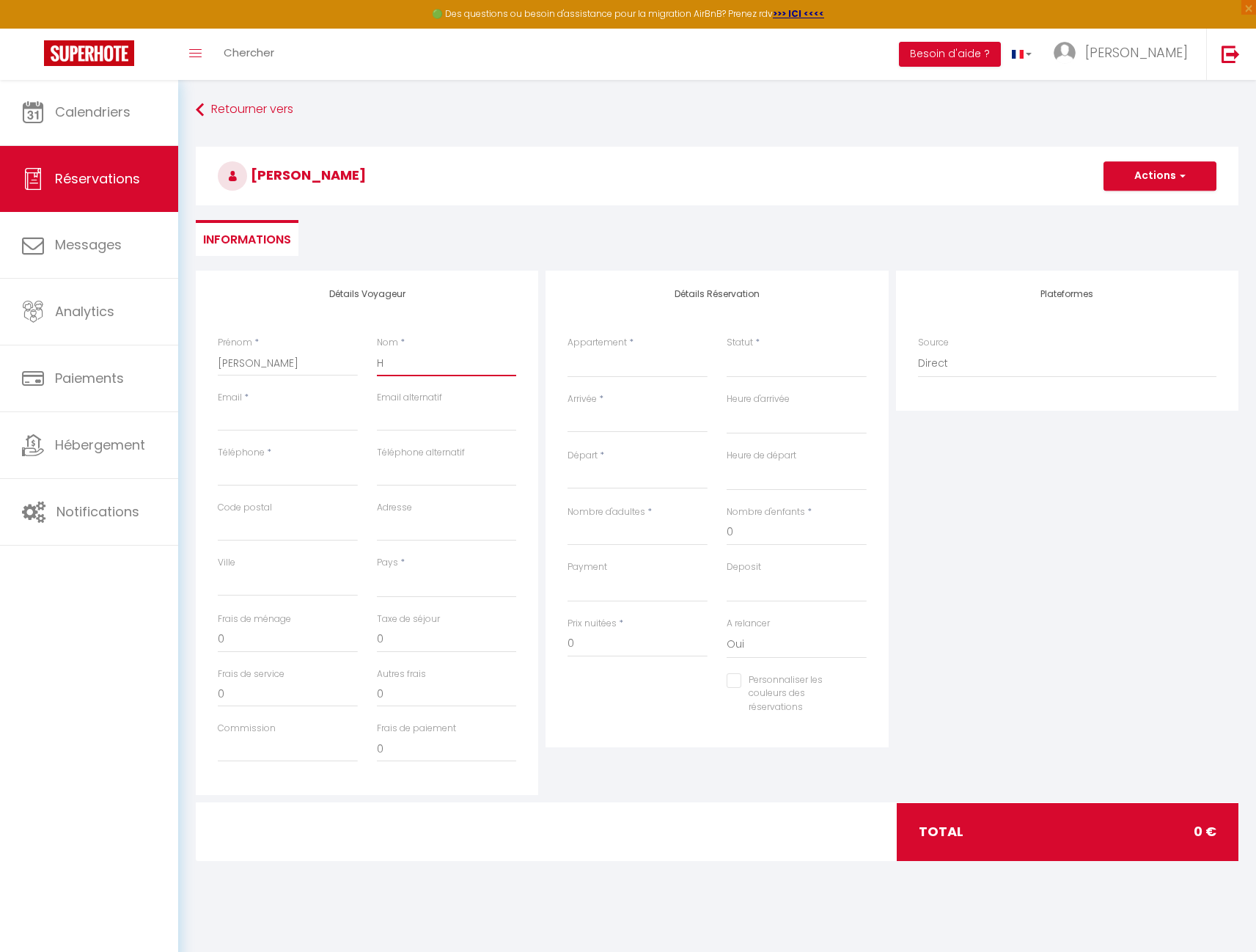
select select
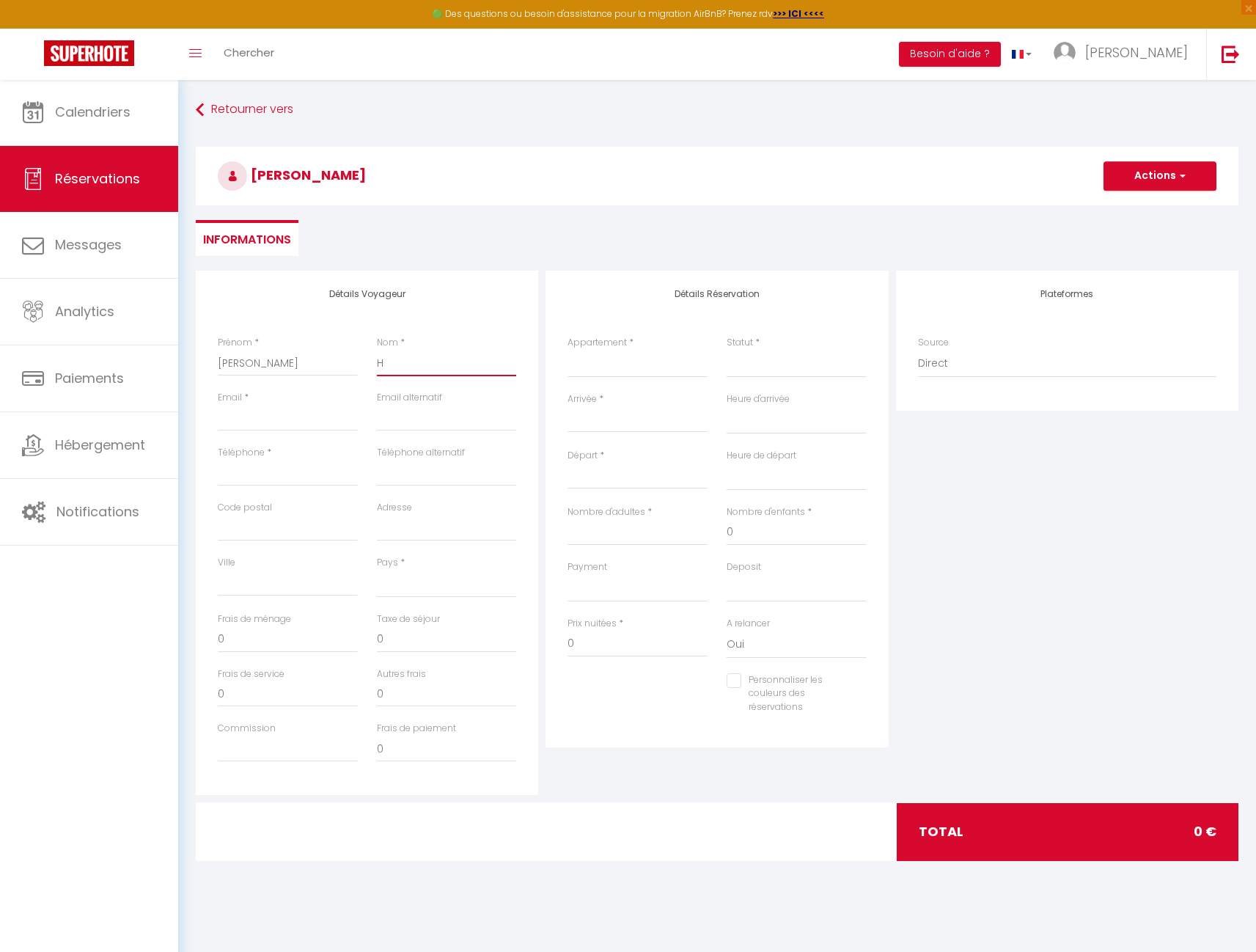
select select
checkbox input "false"
type input "Ha"
select select
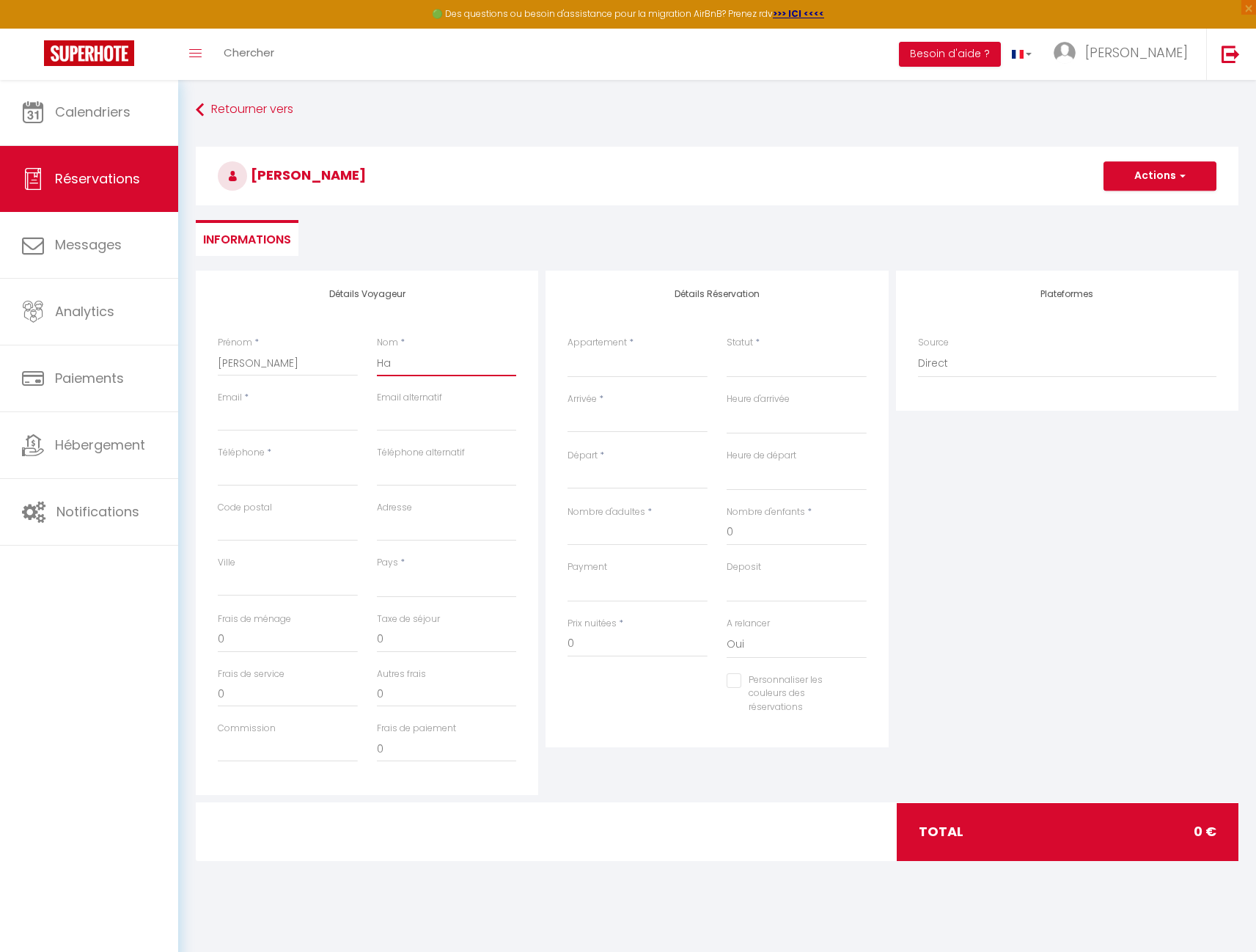
select select
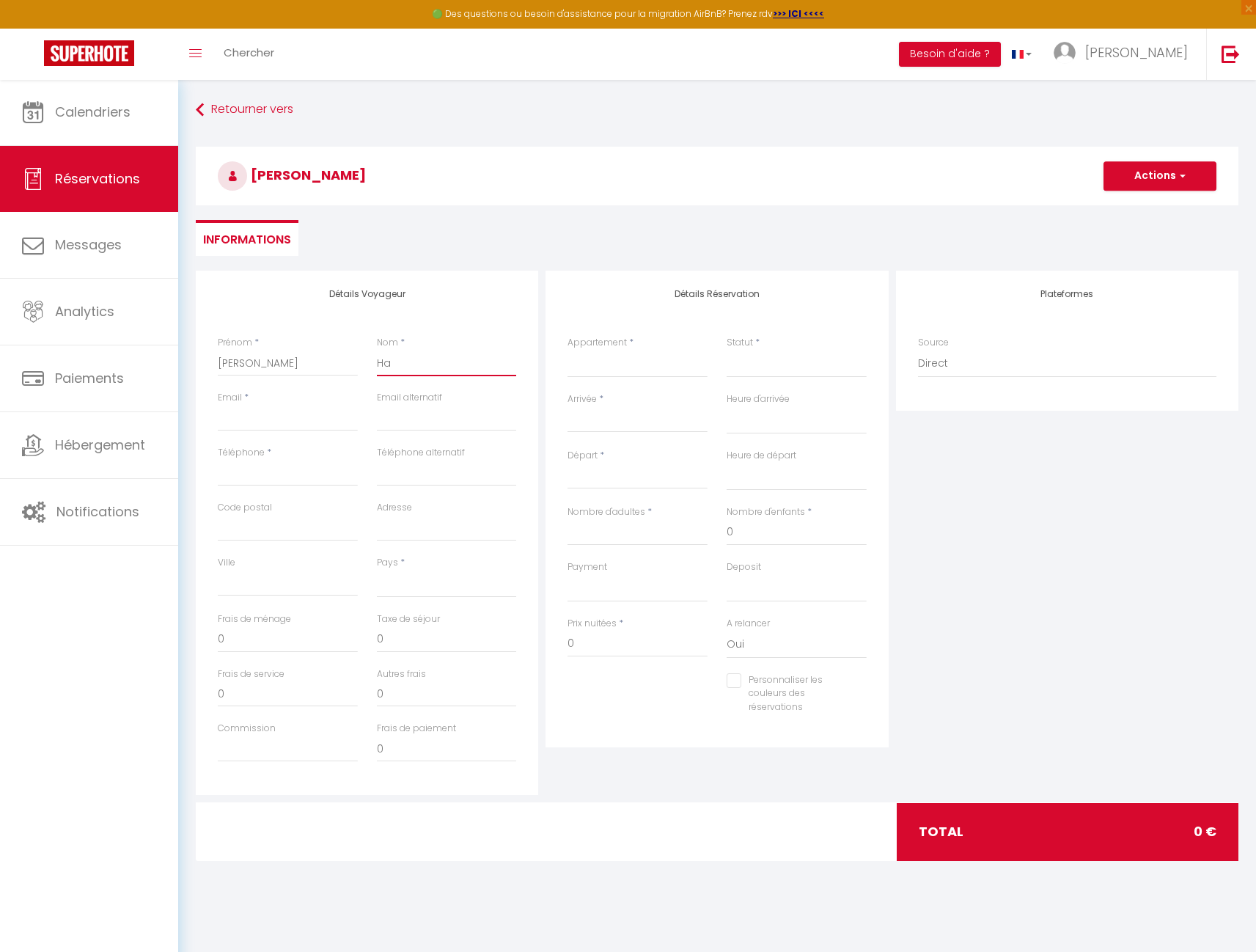
select select
checkbox input "false"
type input "Har"
select select
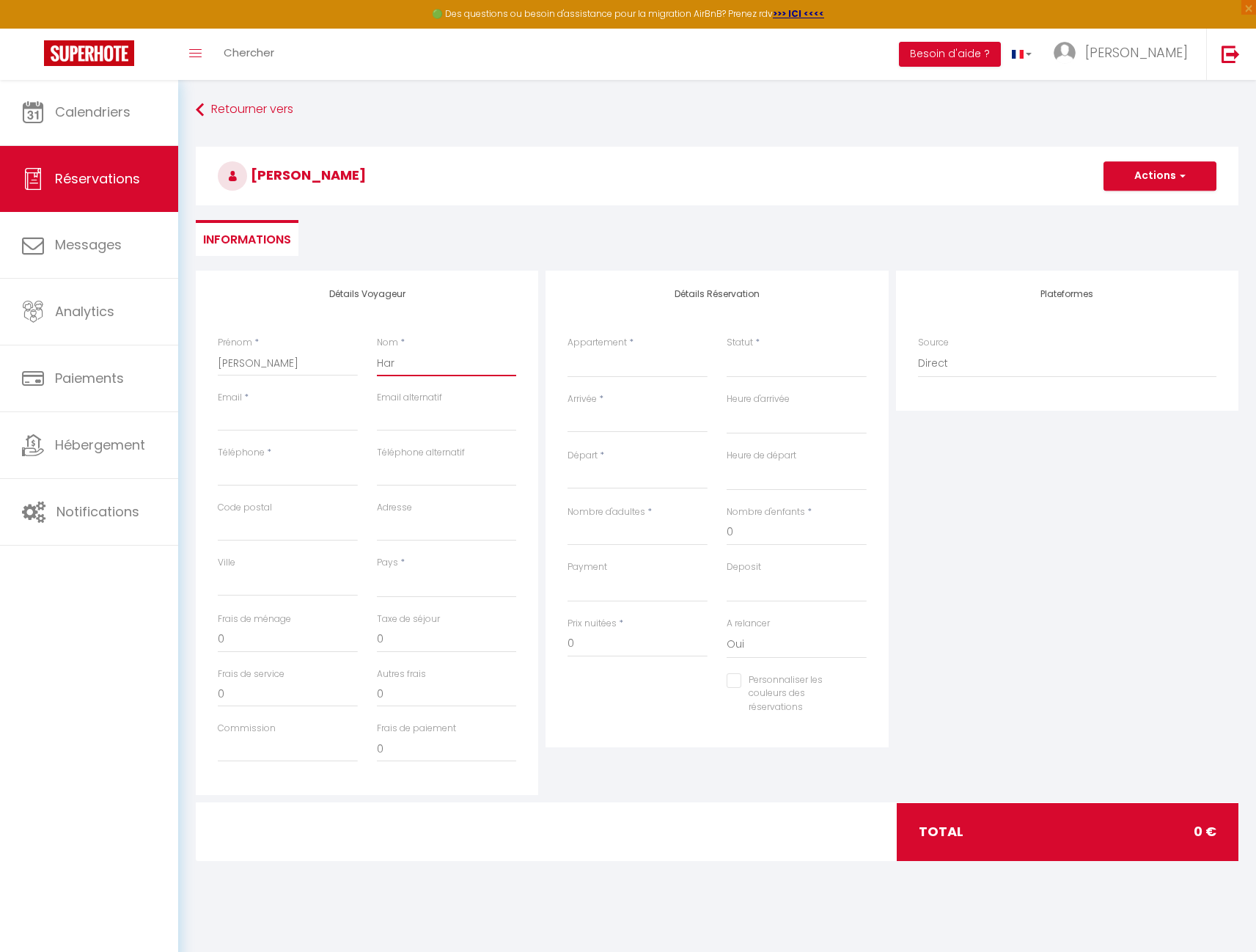
select select
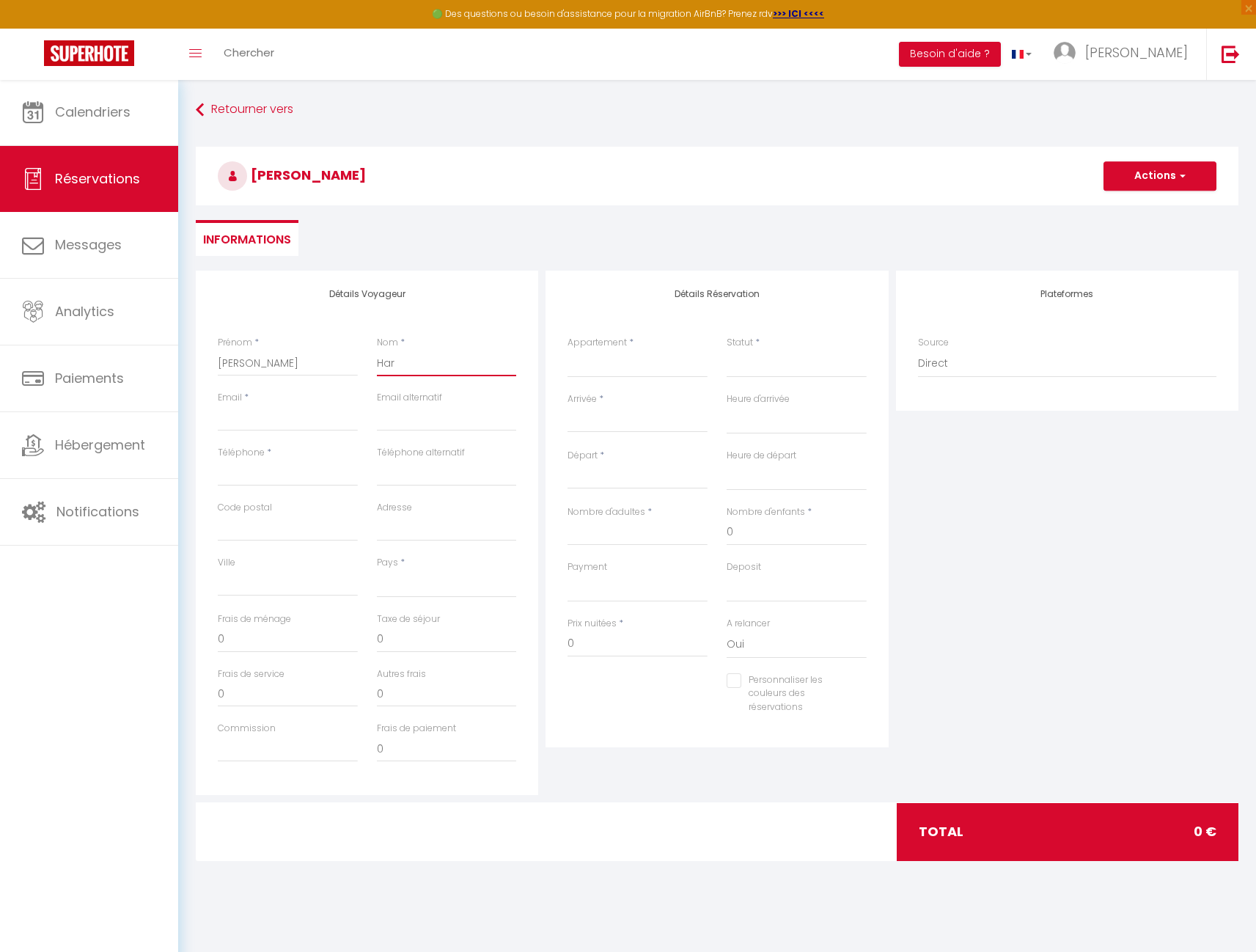
checkbox input "false"
type input "Hard"
select select
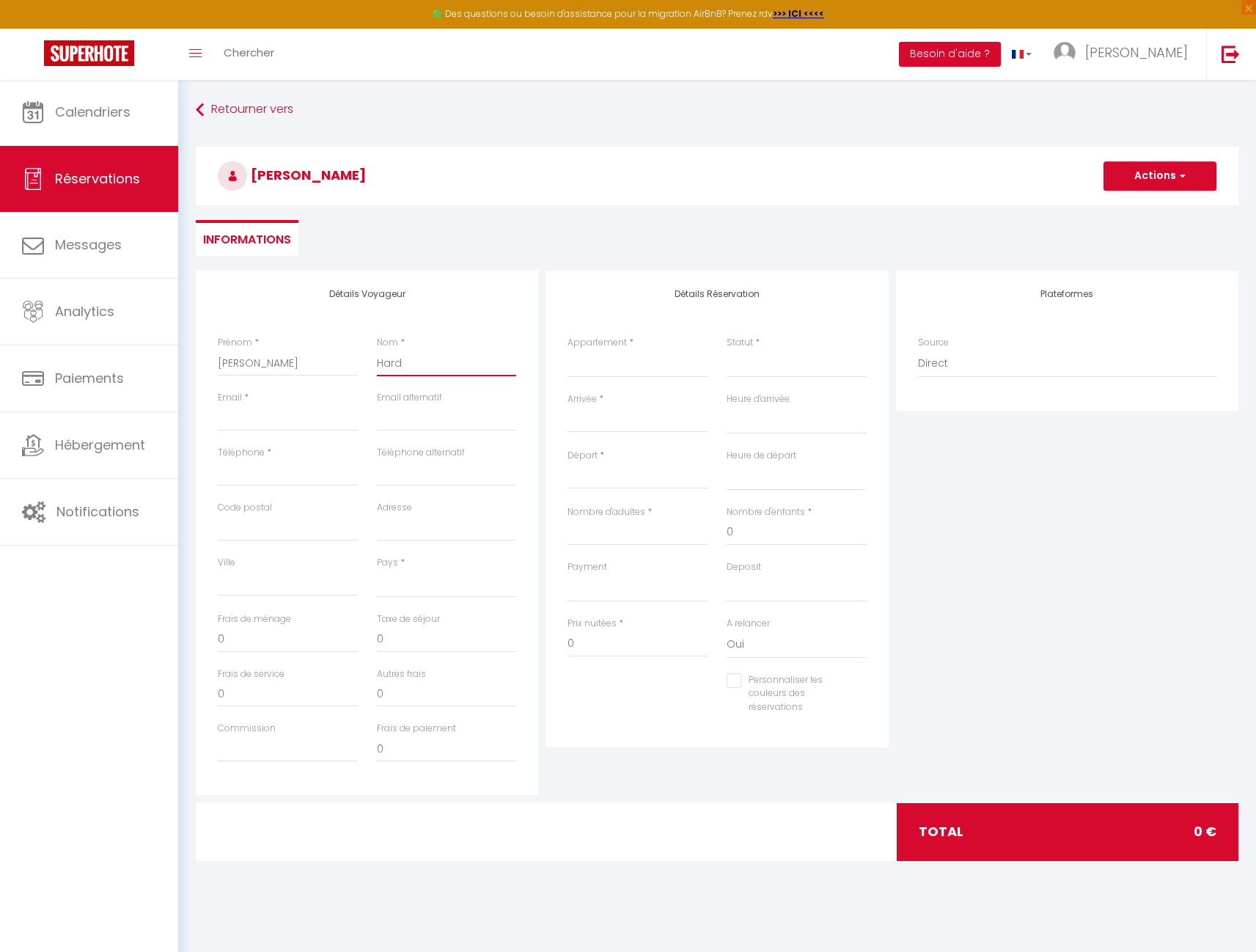
select select
checkbox input "false"
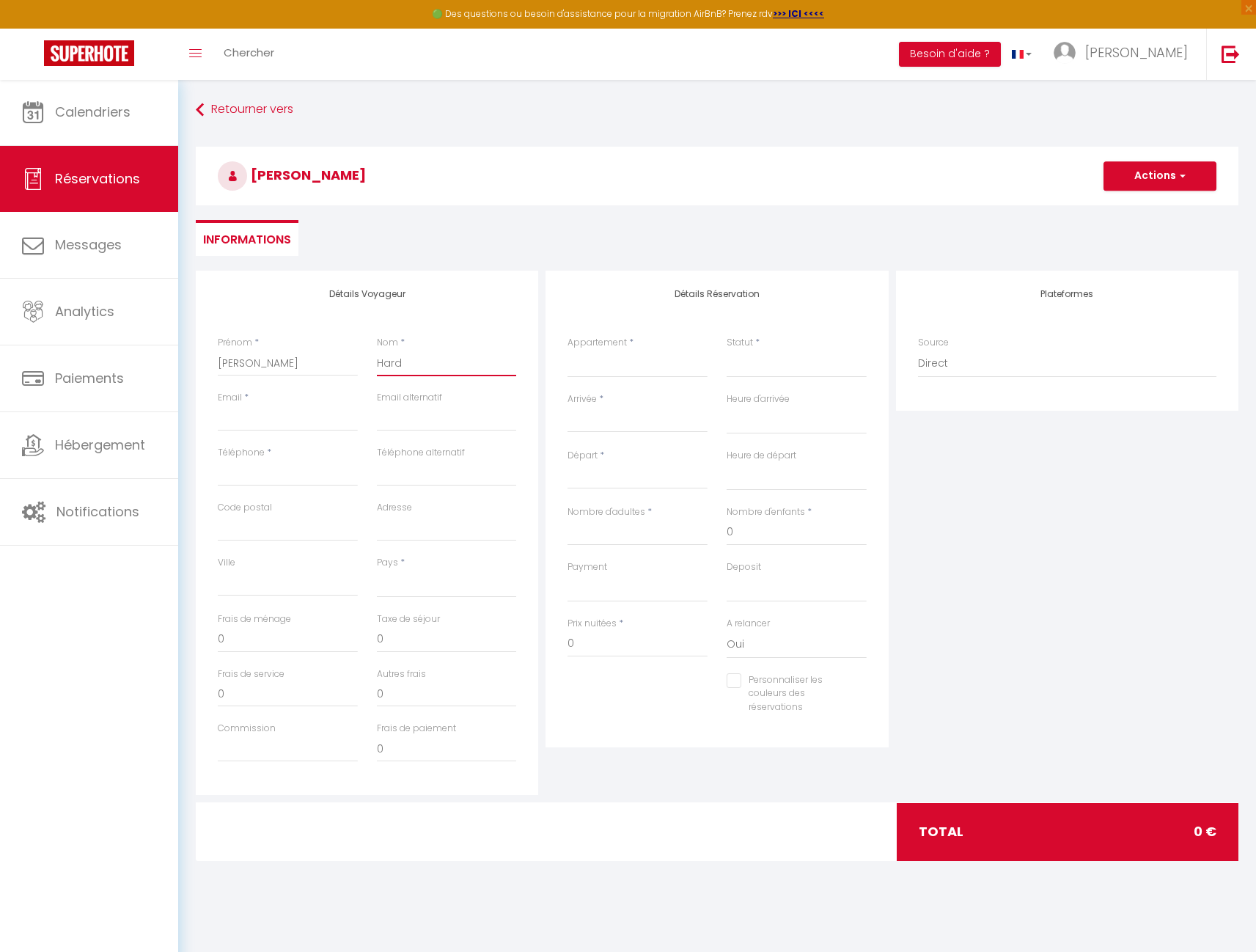
type input "[PERSON_NAME]"
select select
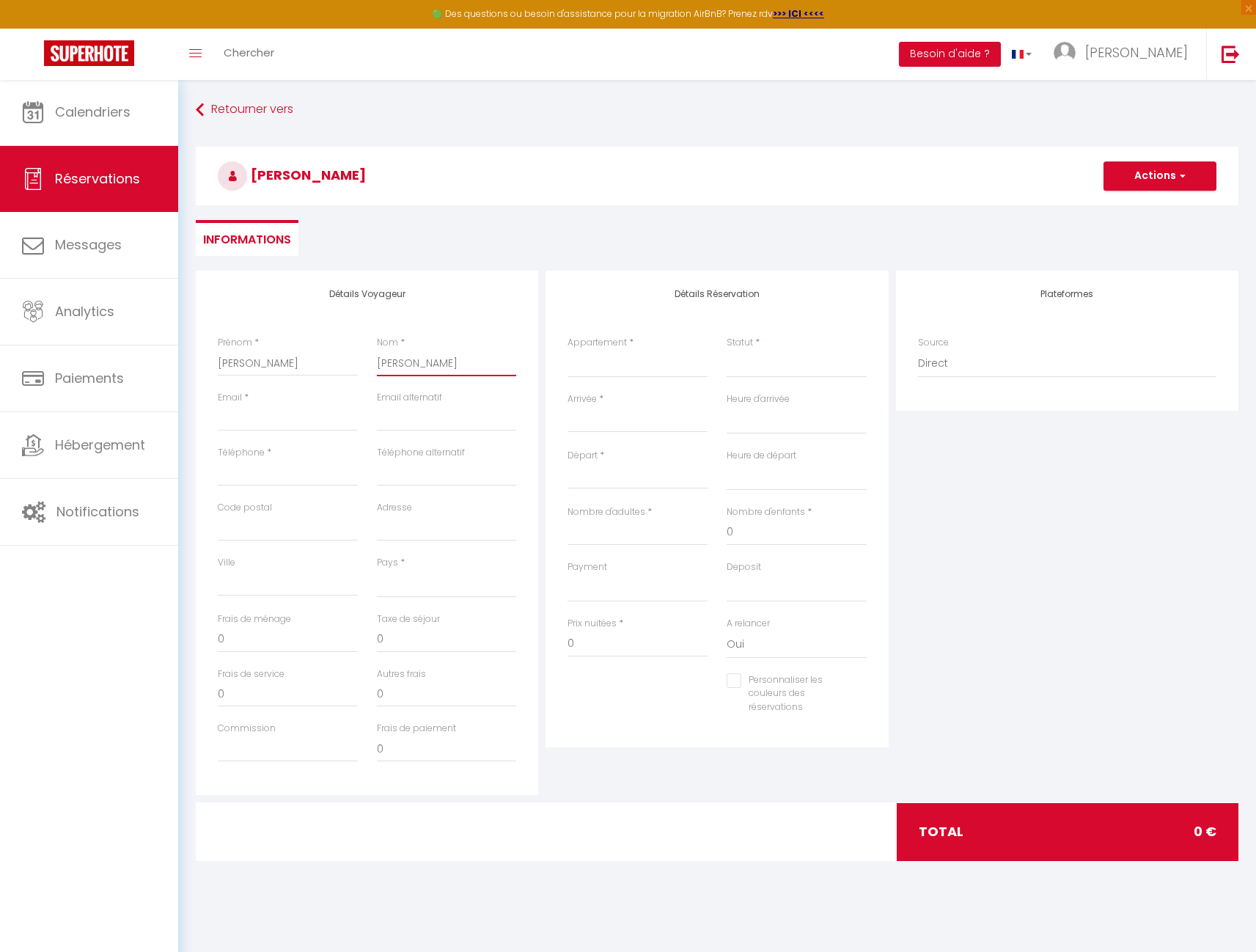
select select
checkbox input "false"
type input "Hardy-"
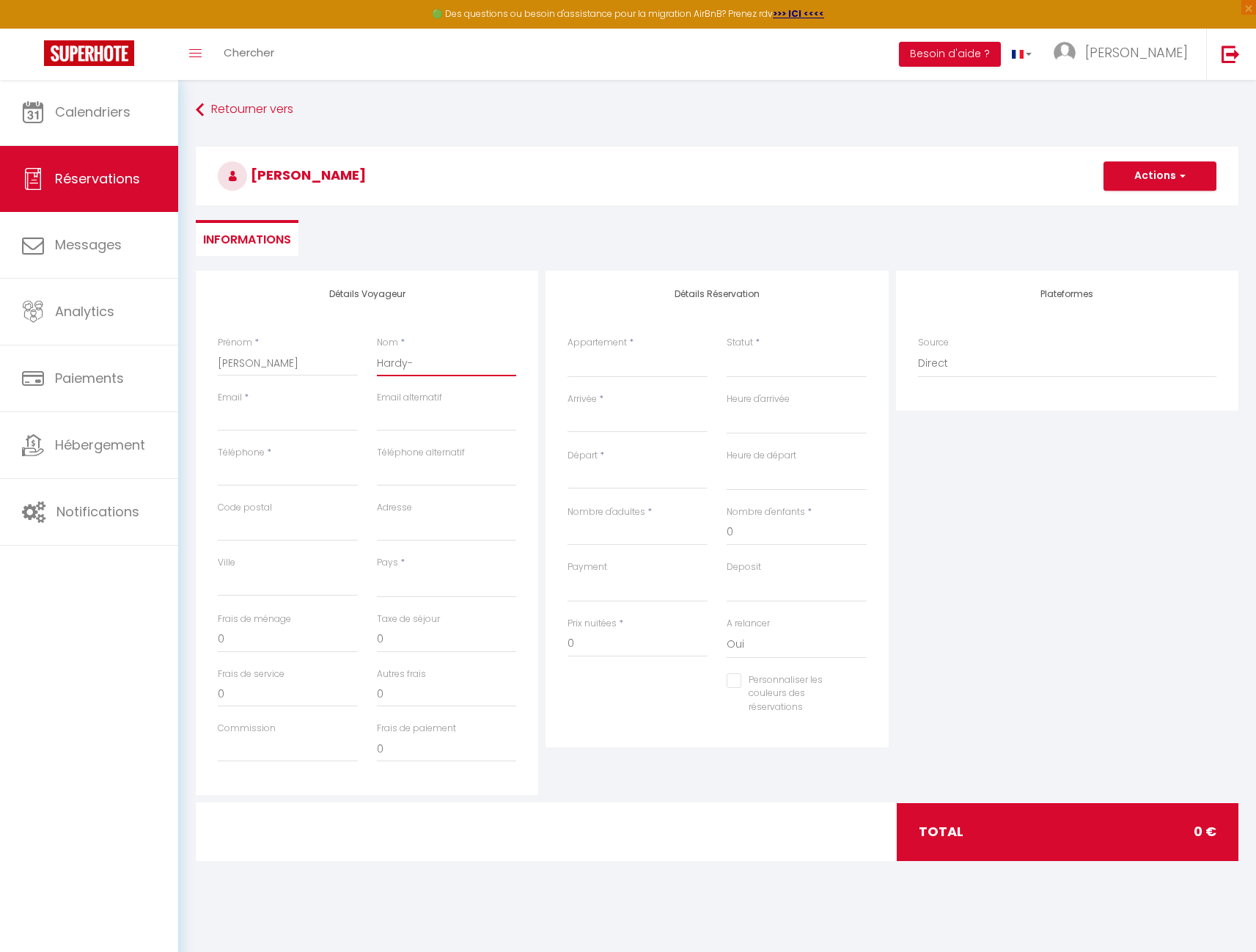
select select
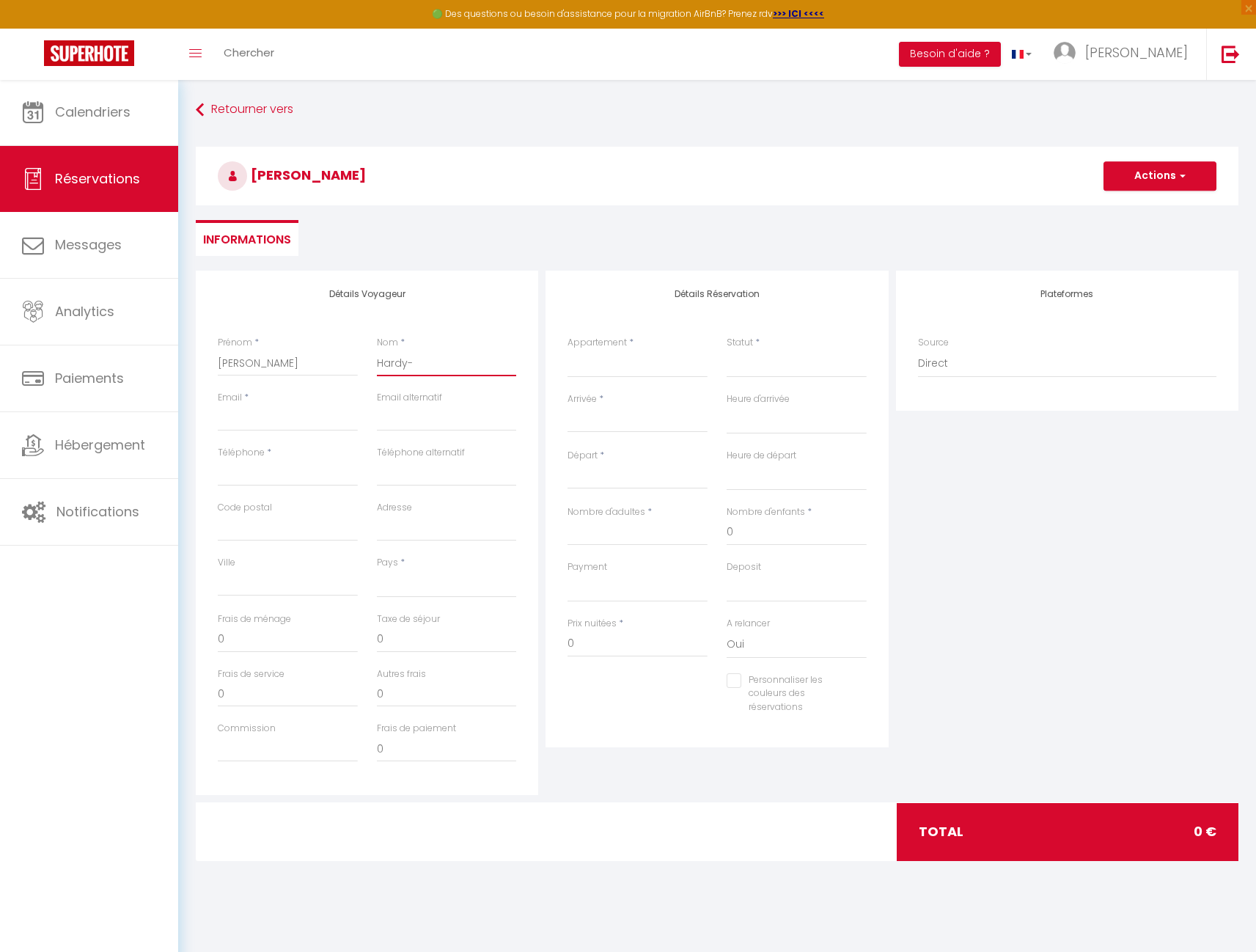
select select
checkbox input "false"
type input "Hardy-I"
select select
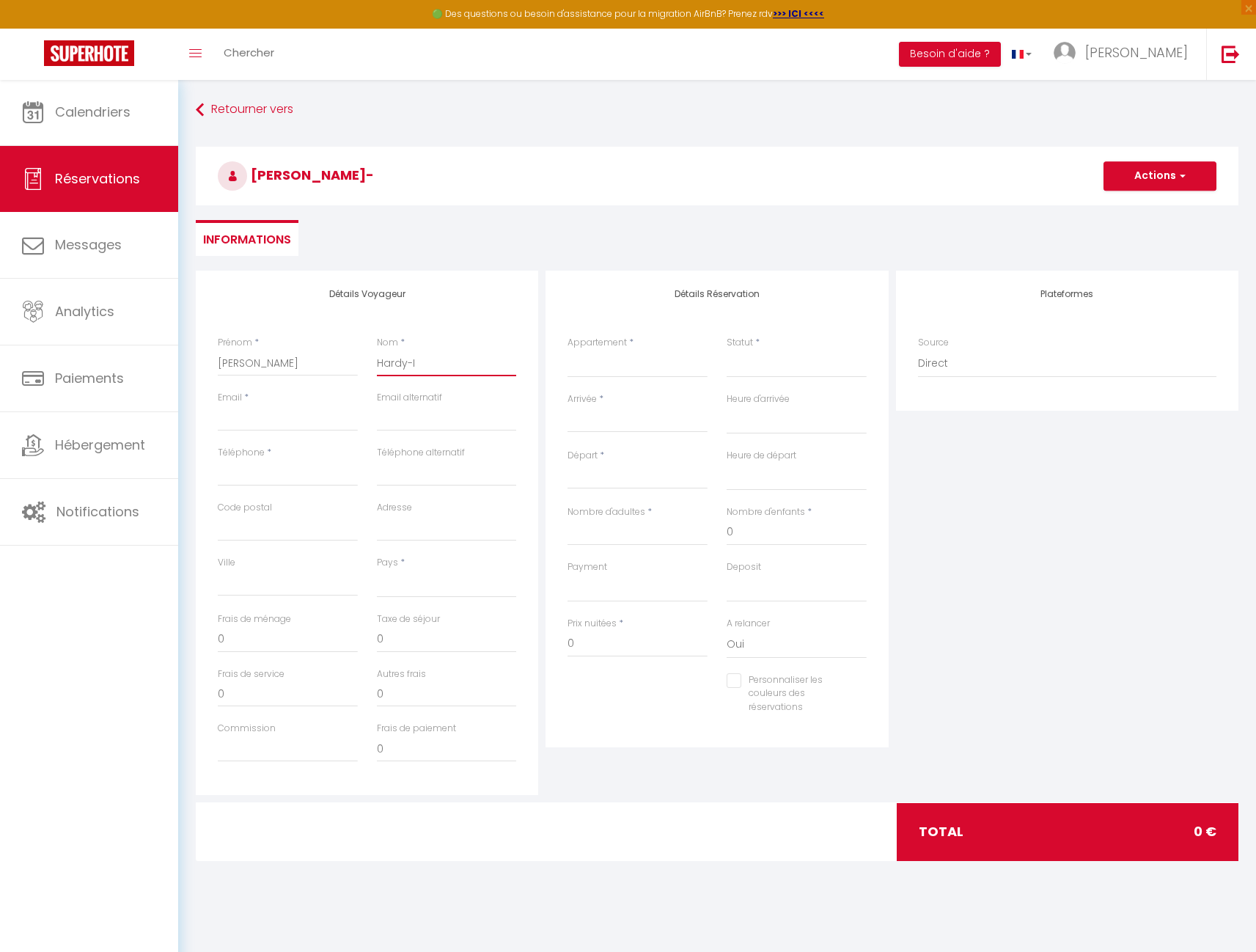
select select
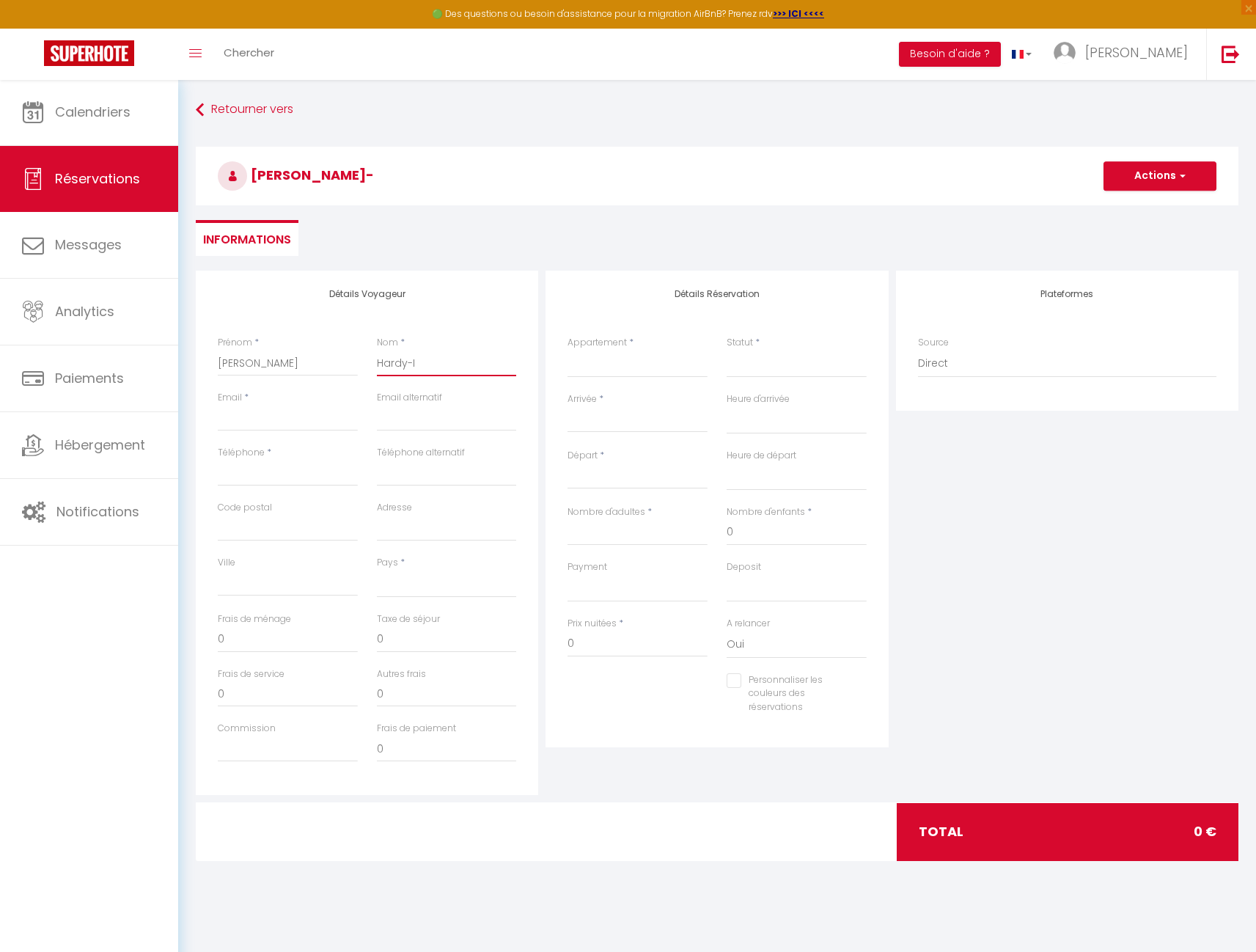
select select
checkbox input "false"
type input "Hardy-Im"
select select
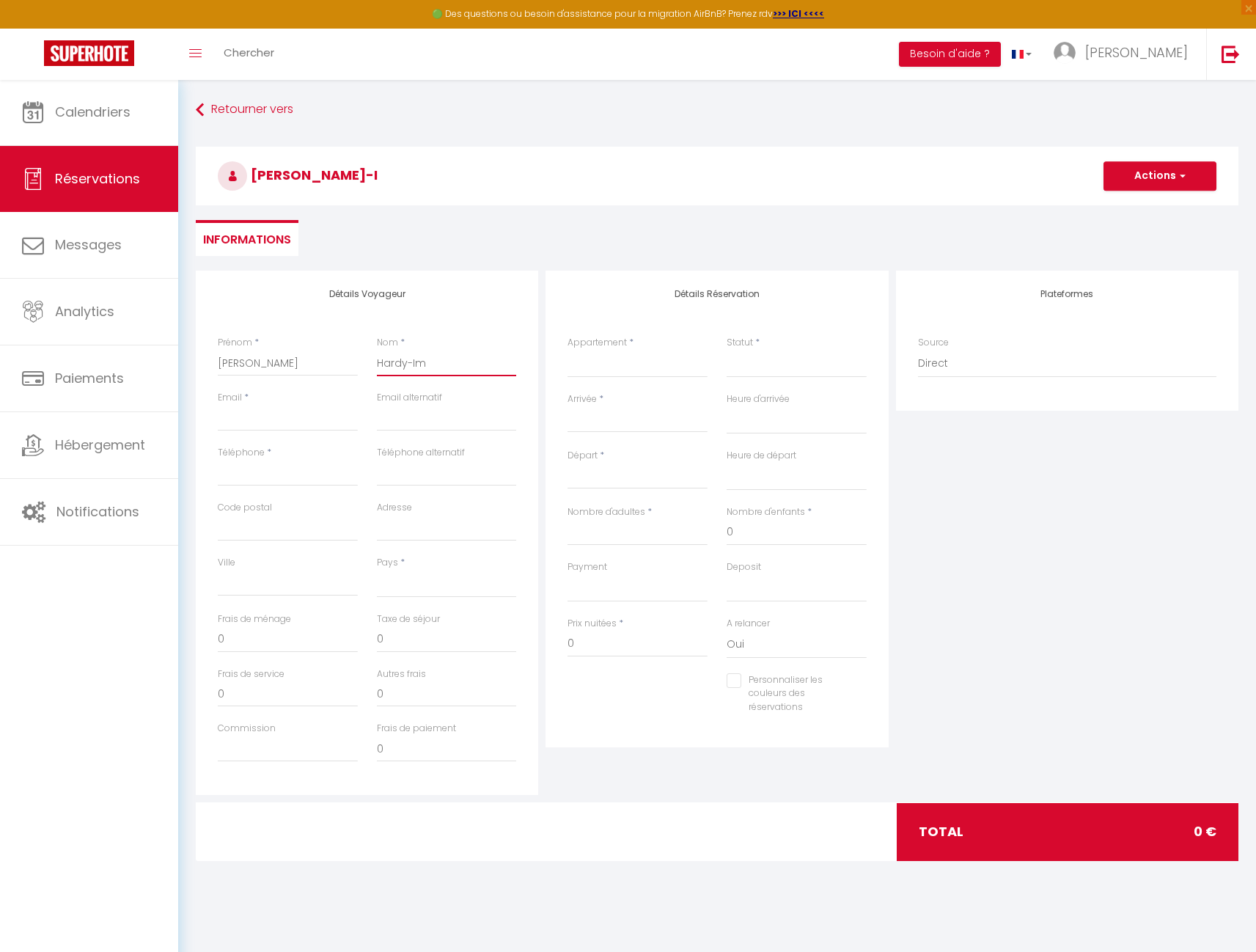
select select
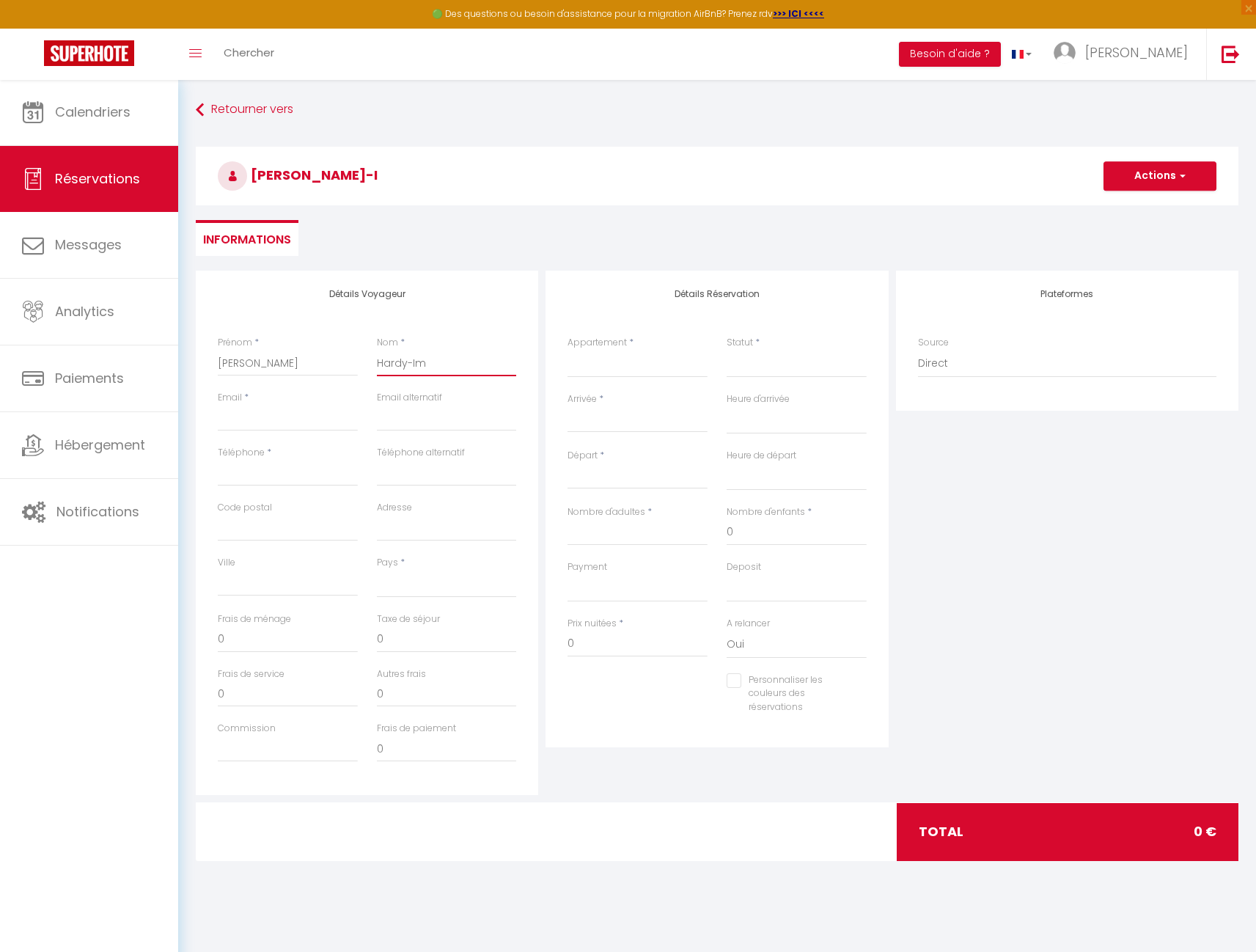
checkbox input "false"
type input "Hardy-Imb"
select select
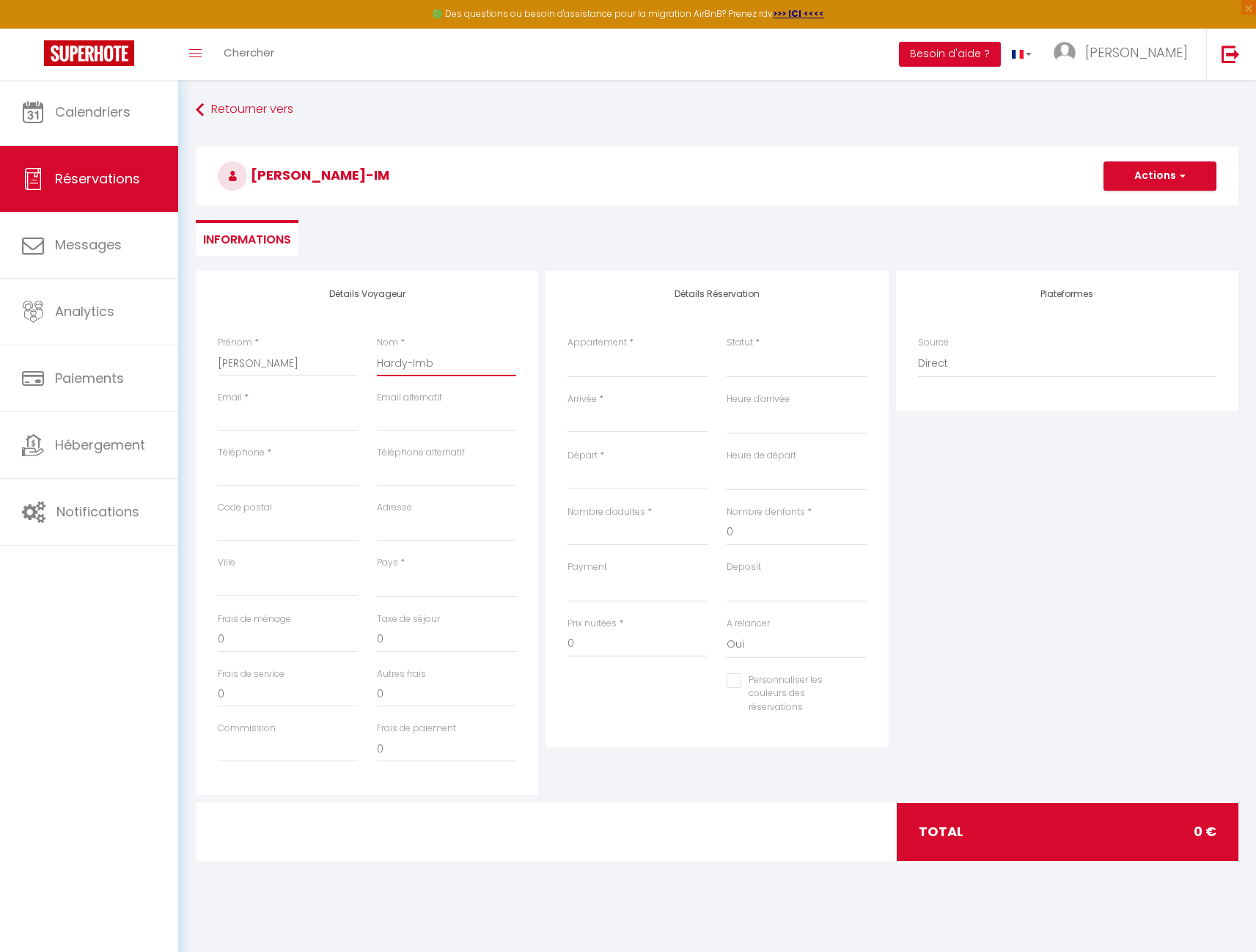
select select
checkbox input "false"
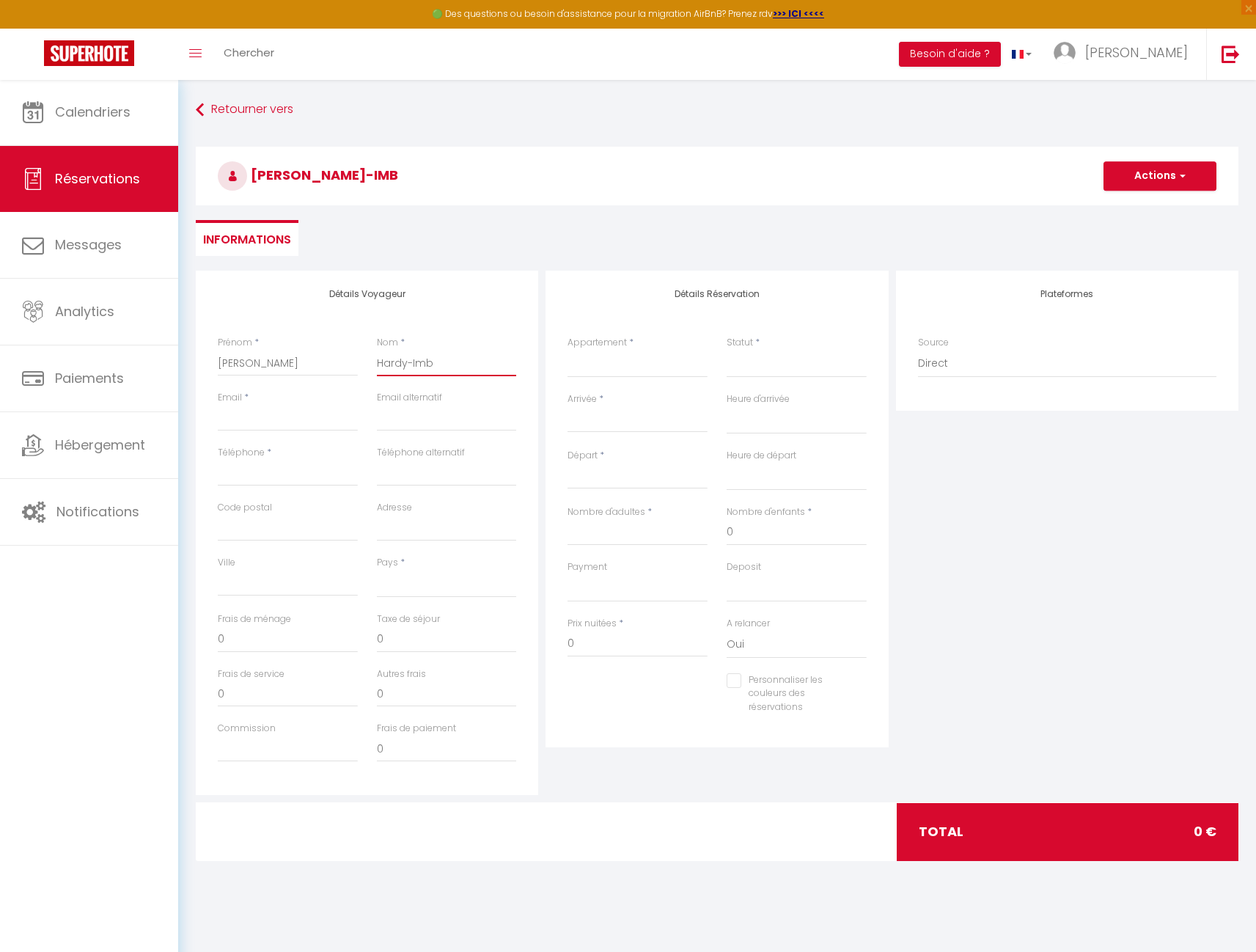
type input "Hardy-Imbe"
select select
paste input "[EMAIL_ADDRESS][DOMAIN_NAME]"
click at [774, 371] on select "Confirmé Non Confirmé [PERSON_NAME] par le voyageur No Show Request" at bounding box center [796, 363] width 140 height 28
click at [589, 416] on input "Arrivée" at bounding box center [637, 421] width 140 height 19
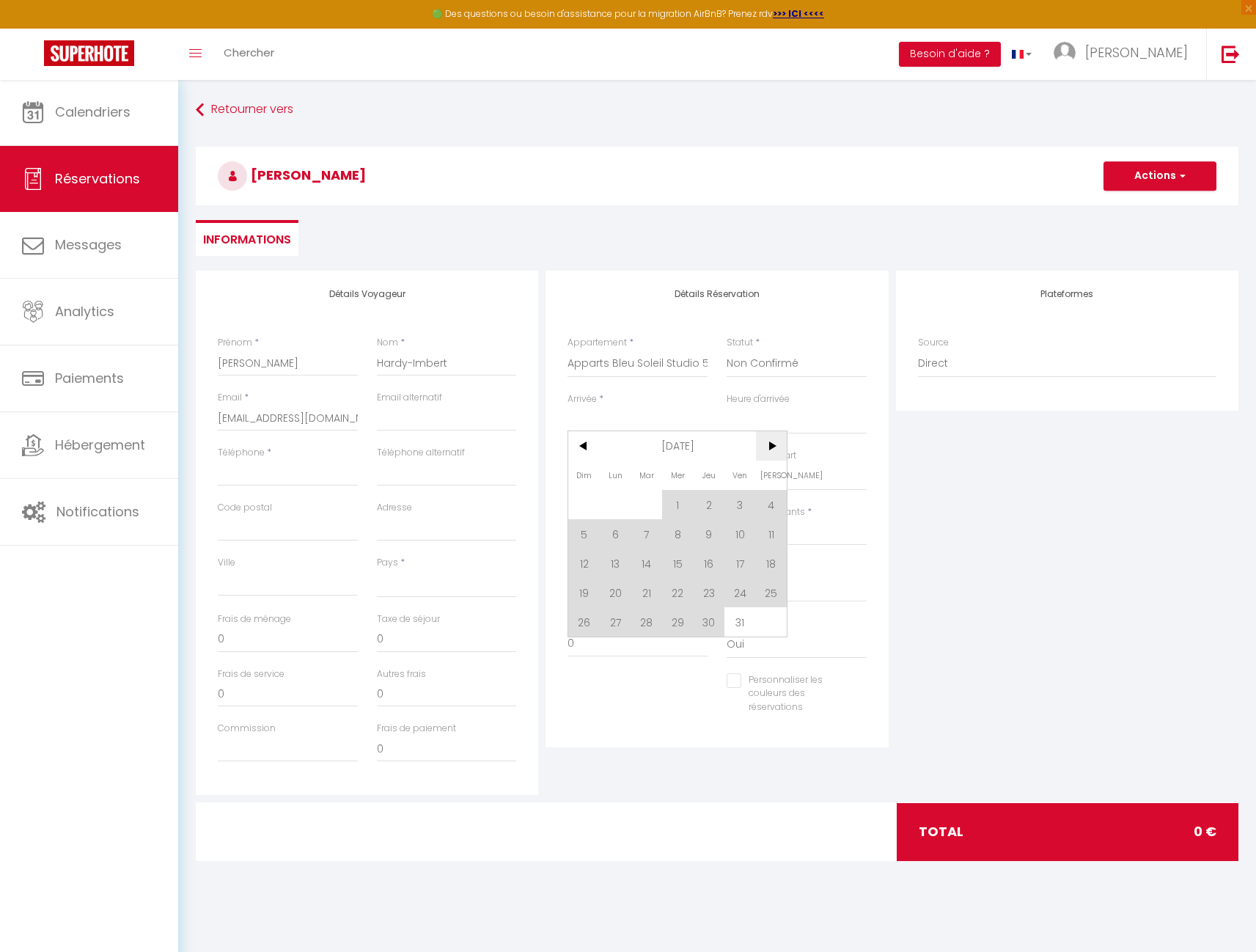
click at [775, 443] on span ">" at bounding box center [771, 445] width 32 height 30
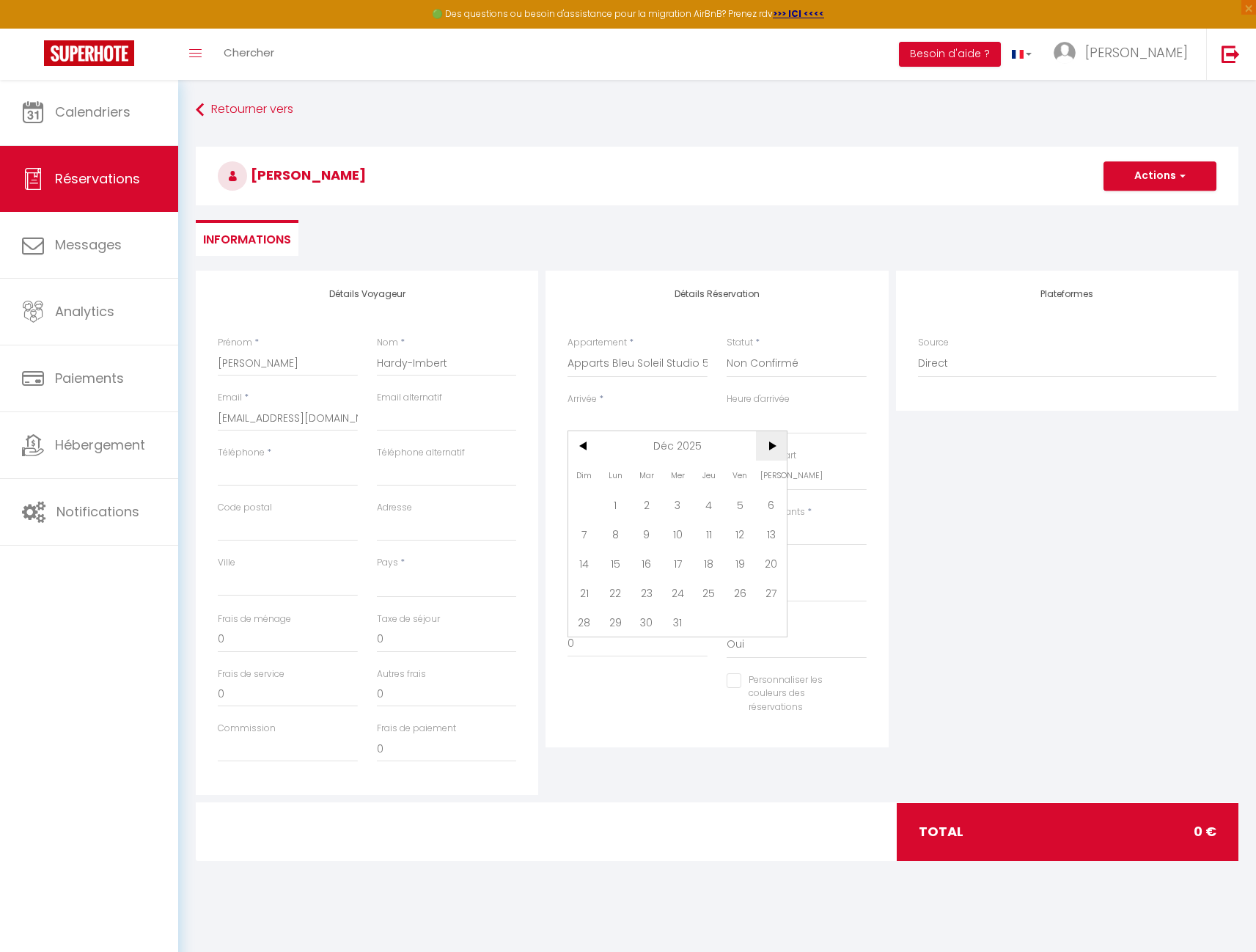
click at [775, 443] on span ">" at bounding box center [771, 445] width 32 height 30
click at [584, 536] on span "8" at bounding box center [583, 534] width 32 height 30
click at [613, 475] on input "Lun 09 Mars 2026" at bounding box center [637, 477] width 140 height 19
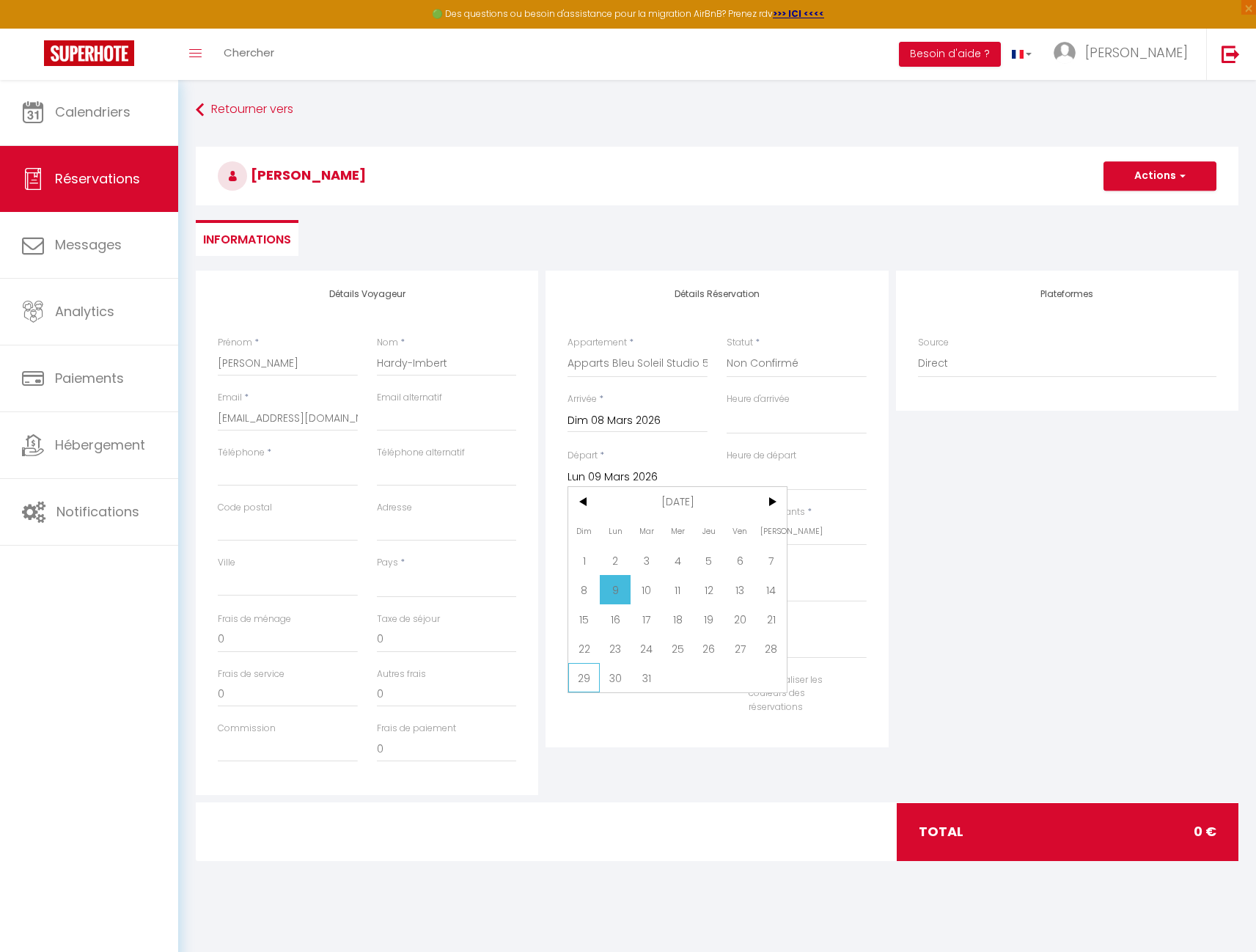
click at [581, 679] on span "29" at bounding box center [583, 678] width 32 height 30
click at [608, 534] on input "Nombre d'adultes" at bounding box center [637, 533] width 140 height 27
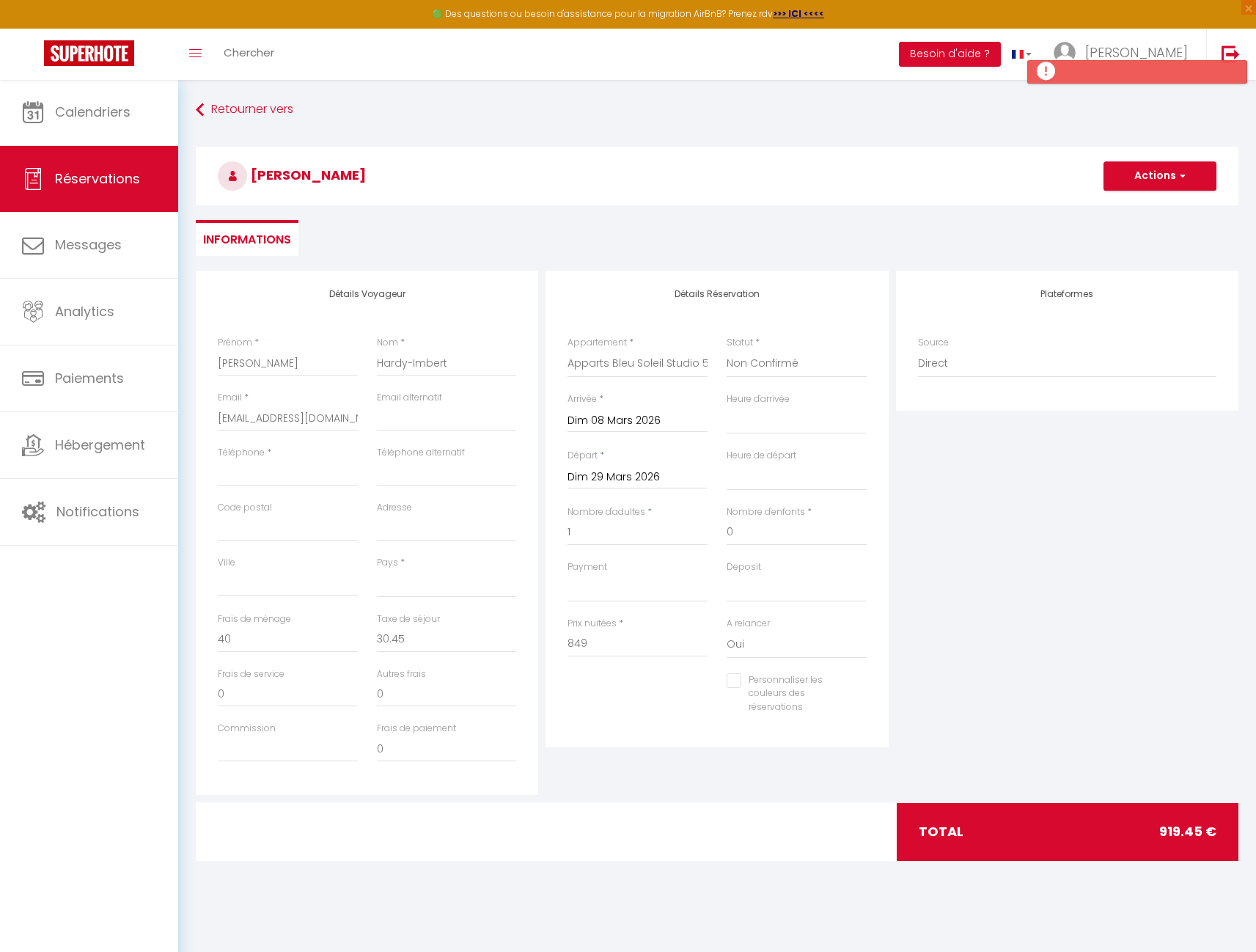
click at [993, 525] on div "Plateformes Source Direct [DOMAIN_NAME] [DOMAIN_NAME] Chalet montagne Expedia G…" at bounding box center [1067, 533] width 349 height 524
click at [733, 678] on input "Personnaliser les couleurs des réservations" at bounding box center [787, 679] width 122 height 14
click at [865, 685] on span at bounding box center [861, 691] width 12 height 12
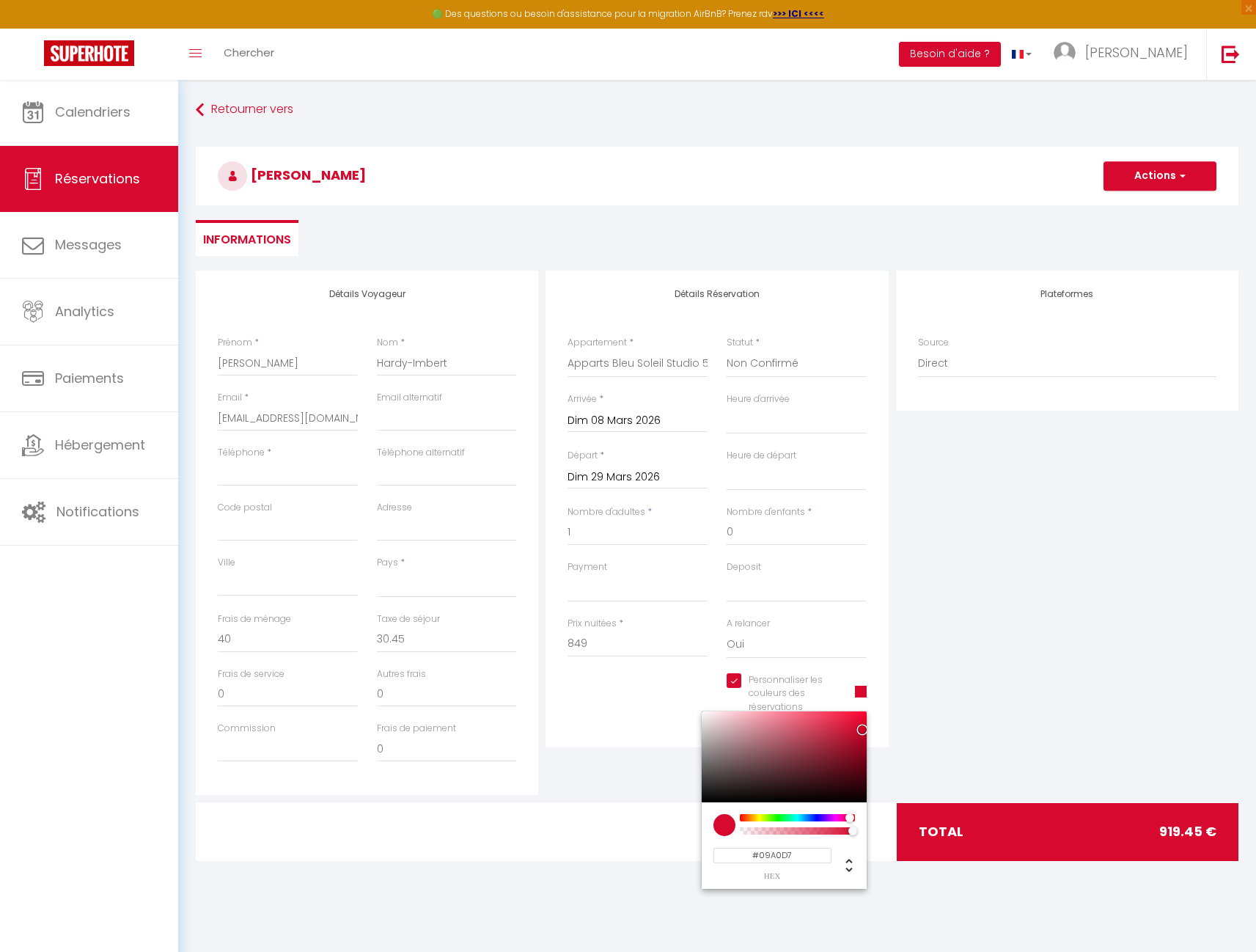
click at [802, 814] on div at bounding box center [796, 818] width 112 height 8
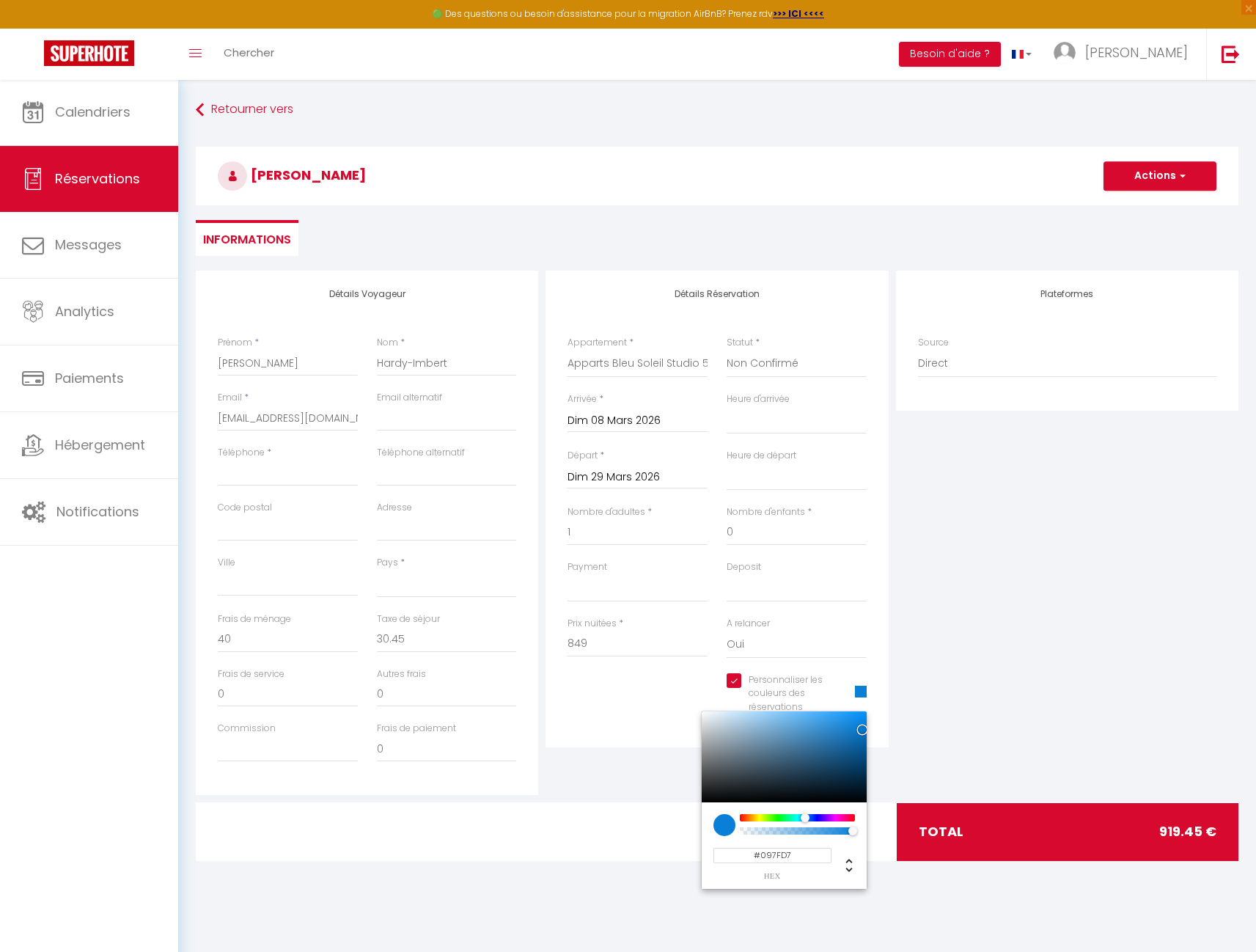
click at [805, 813] on div at bounding box center [804, 817] width 9 height 9
click at [938, 676] on div "Plateformes Source Direct [DOMAIN_NAME] [DOMAIN_NAME] Chalet montagne Expedia G…" at bounding box center [1067, 533] width 349 height 524
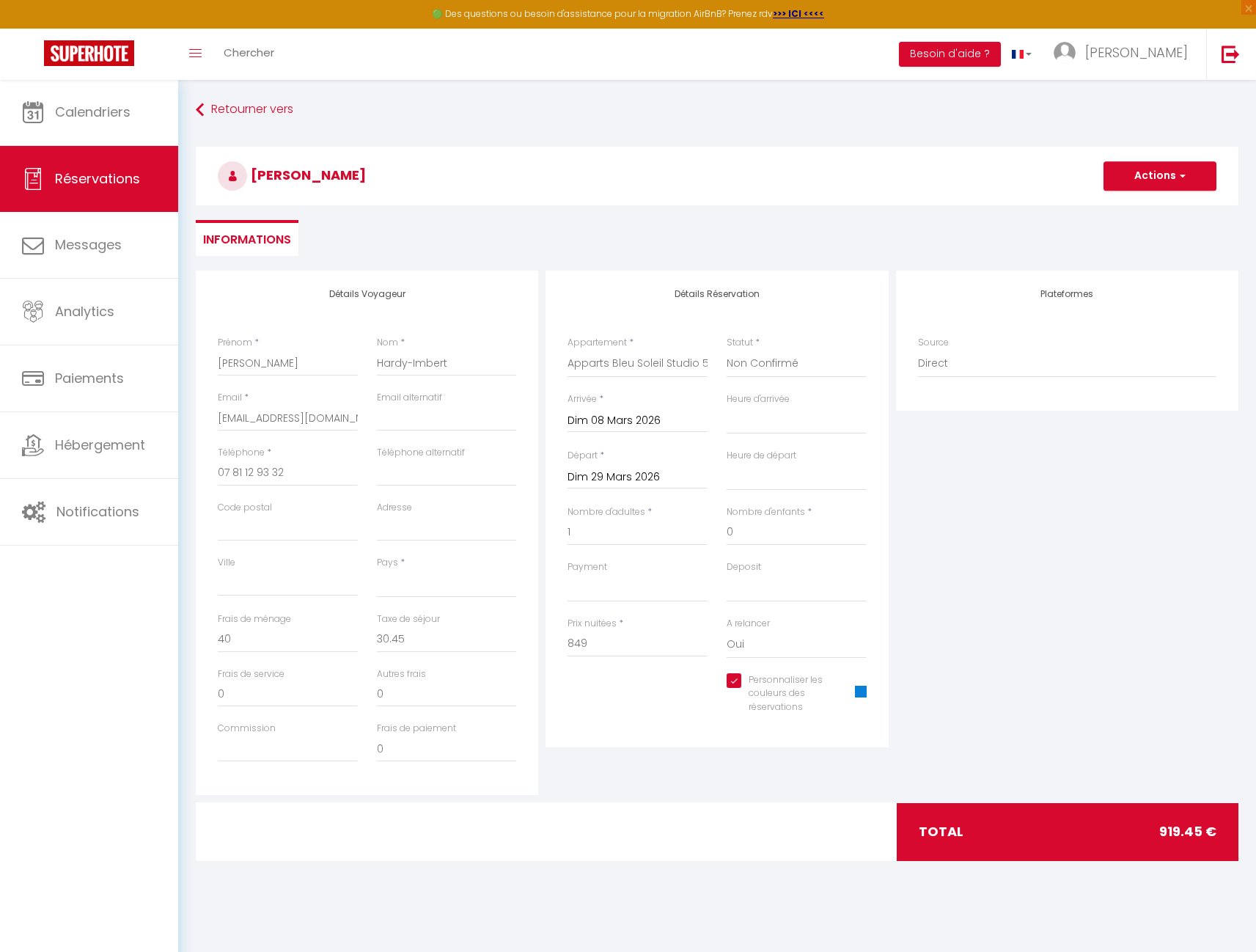
click at [978, 538] on div "Plateformes Source Direct [DOMAIN_NAME] [DOMAIN_NAME] Chalet montagne Expedia G…" at bounding box center [1067, 533] width 349 height 524
click at [1181, 184] on button "Actions" at bounding box center [1160, 176] width 113 height 30
click at [1150, 201] on link "Enregistrer" at bounding box center [1145, 208] width 116 height 19
paste input "[STREET_ADDRESS]"
drag, startPoint x: 388, startPoint y: 525, endPoint x: 495, endPoint y: 526, distance: 107.0
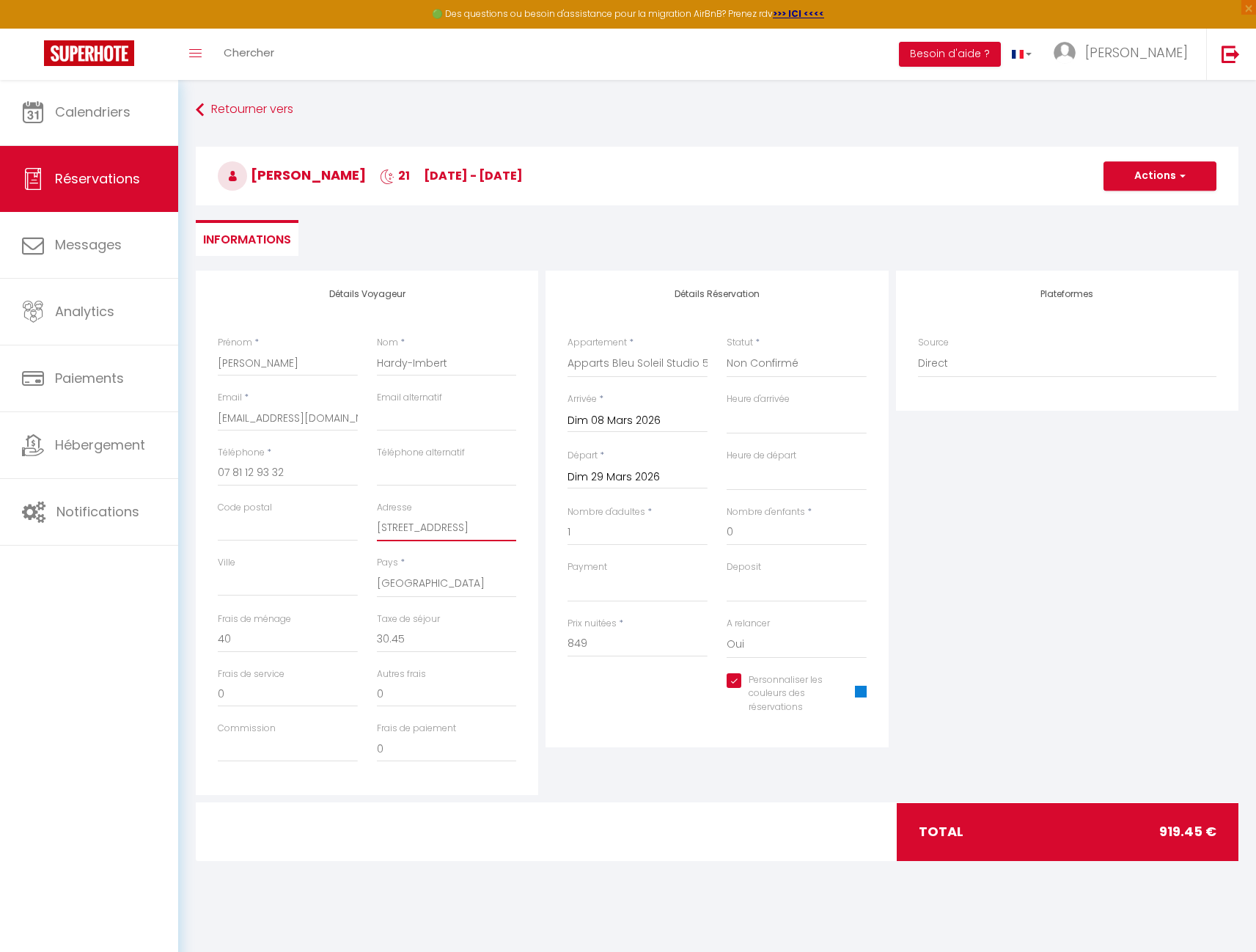
click at [495, 526] on input "[STREET_ADDRESS]" at bounding box center [447, 528] width 140 height 27
click at [985, 555] on div "Plateformes Source Direct [DOMAIN_NAME] [DOMAIN_NAME] Chalet montagne Expedia G…" at bounding box center [1067, 533] width 349 height 524
click at [1168, 173] on button "Actions" at bounding box center [1160, 176] width 113 height 30
click at [1148, 204] on link "Enregistrer" at bounding box center [1145, 208] width 116 height 19
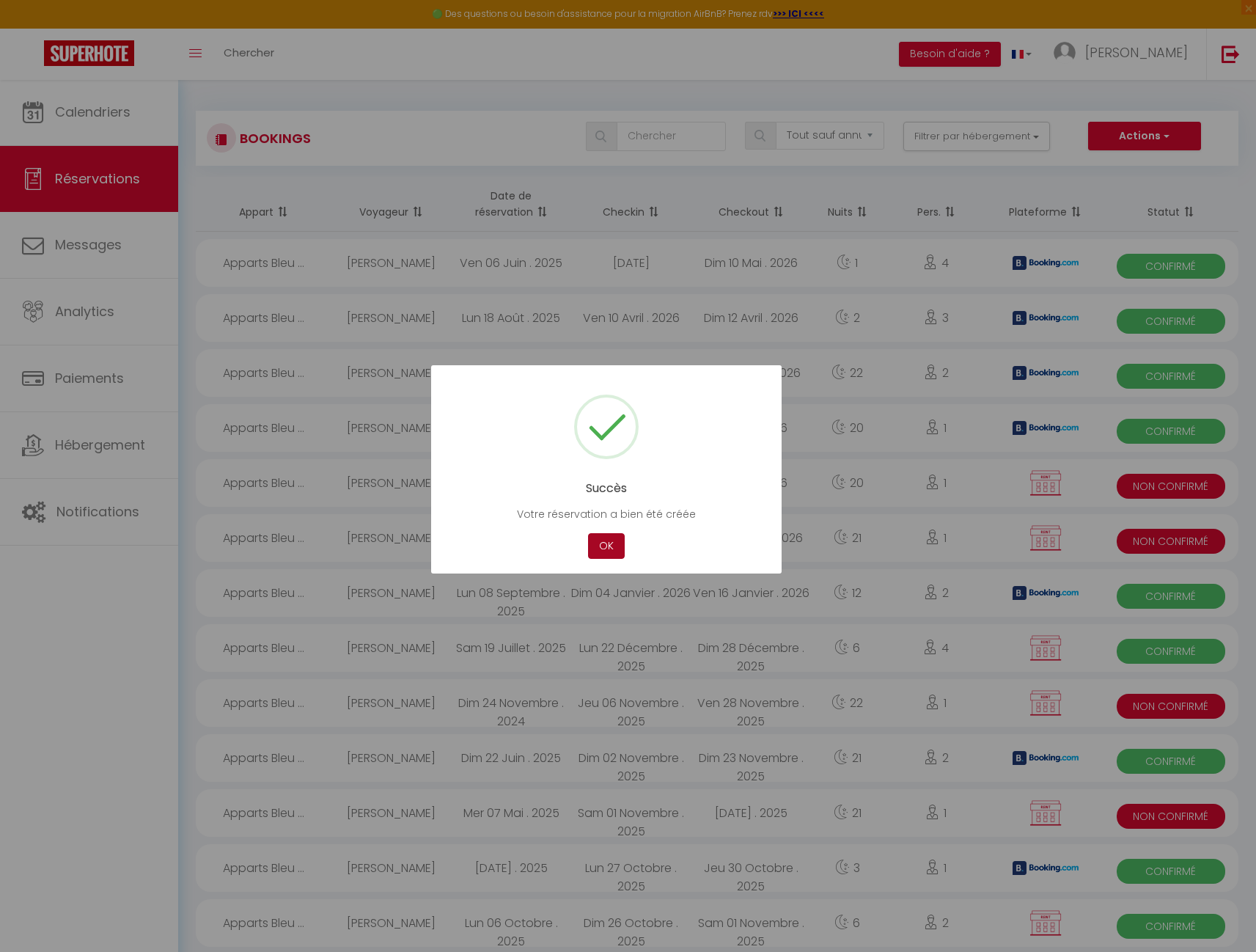
drag, startPoint x: 603, startPoint y: 546, endPoint x: 478, endPoint y: 430, distance: 170.5
click at [603, 546] on button "OK" at bounding box center [606, 545] width 36 height 26
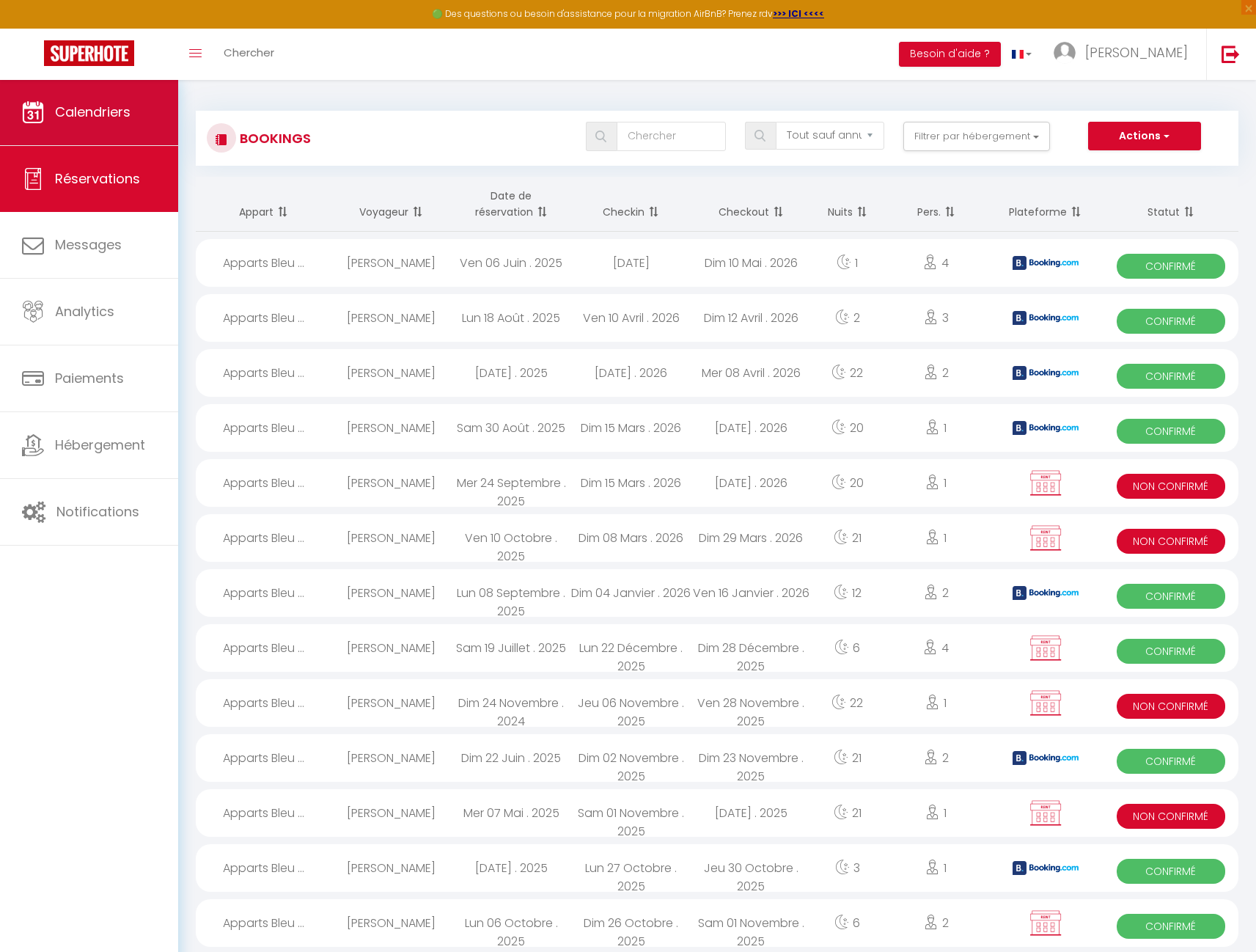
click at [101, 114] on span "Calendriers" at bounding box center [92, 111] width 76 height 18
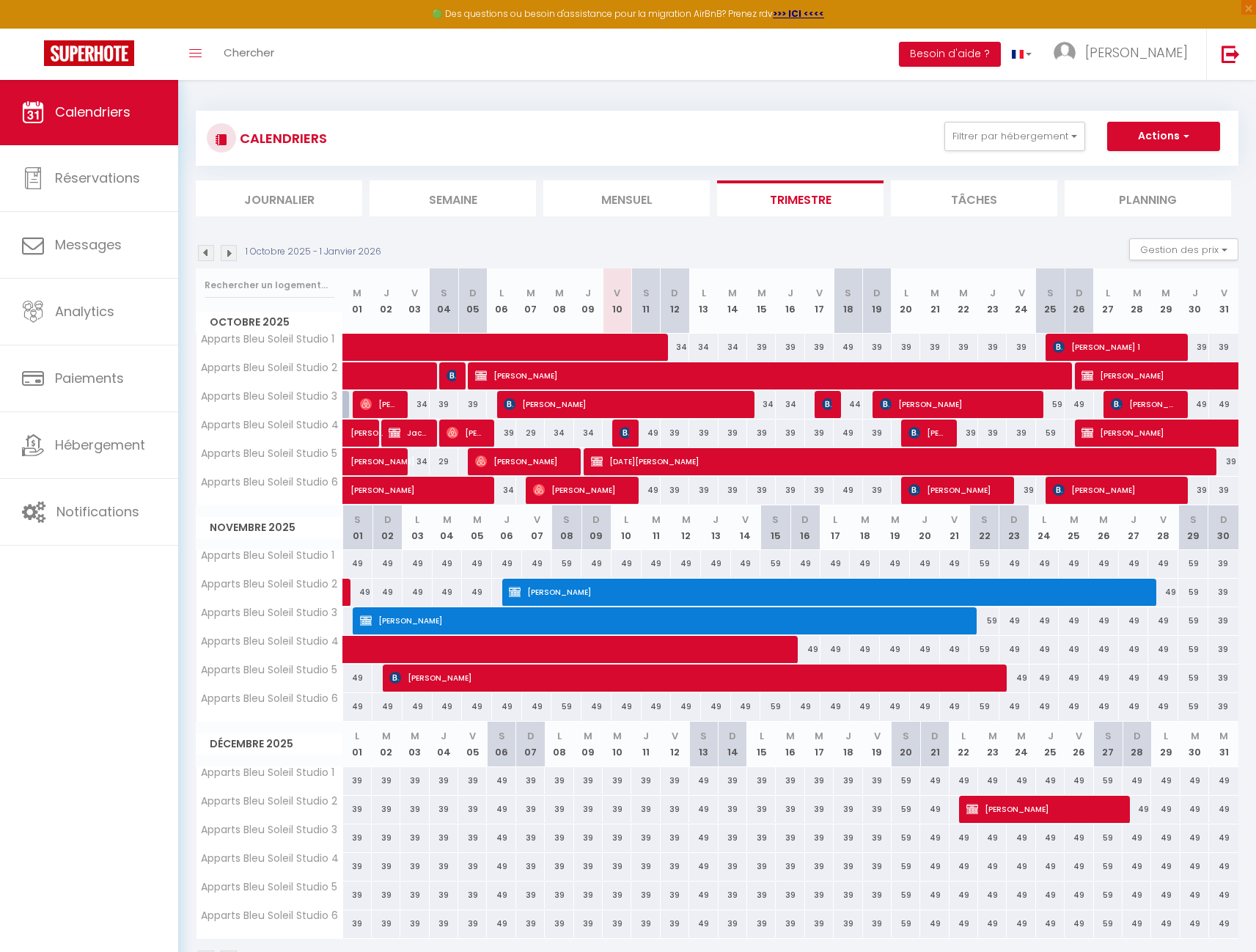
click at [231, 253] on img at bounding box center [228, 252] width 16 height 16
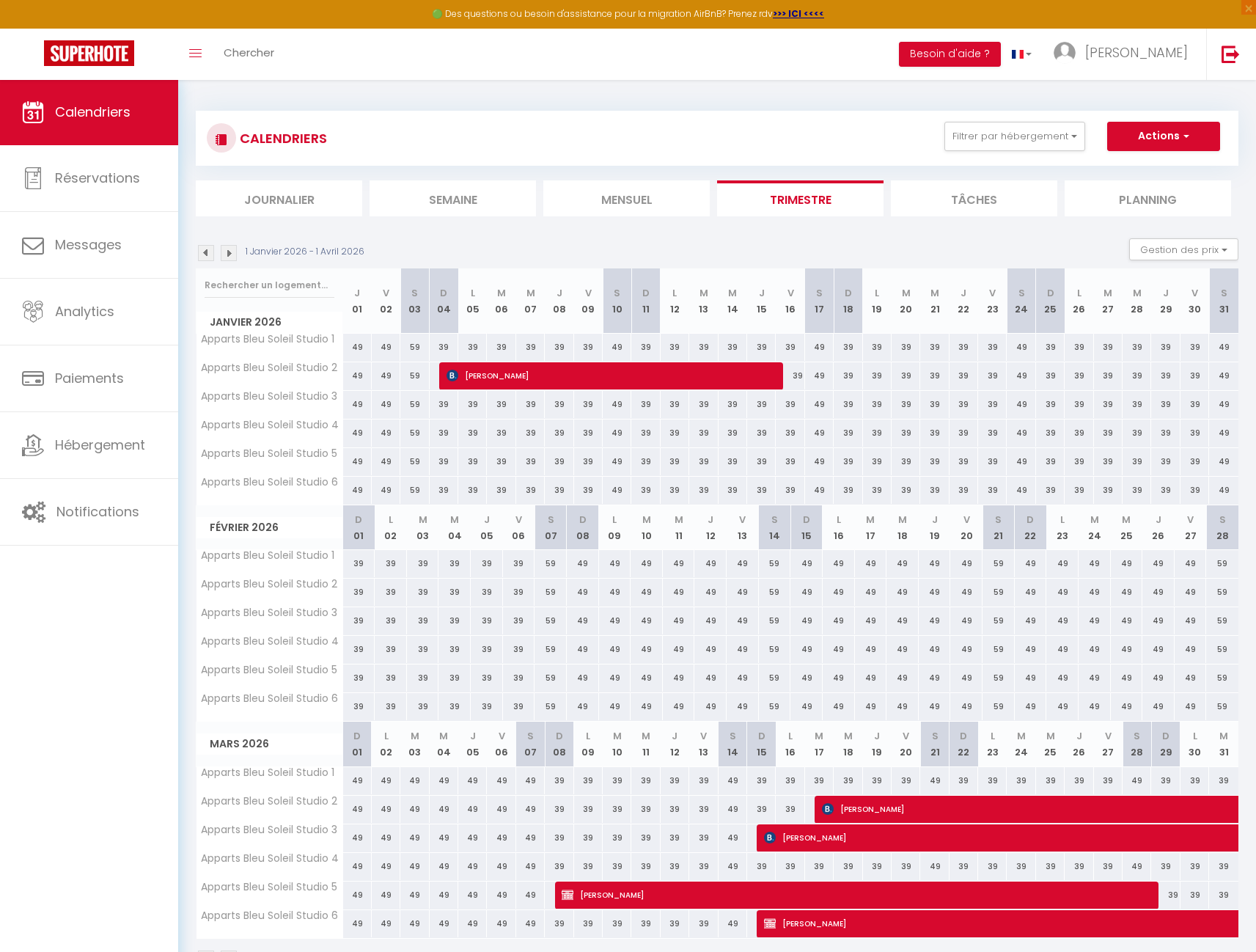
click at [231, 253] on img at bounding box center [228, 252] width 16 height 16
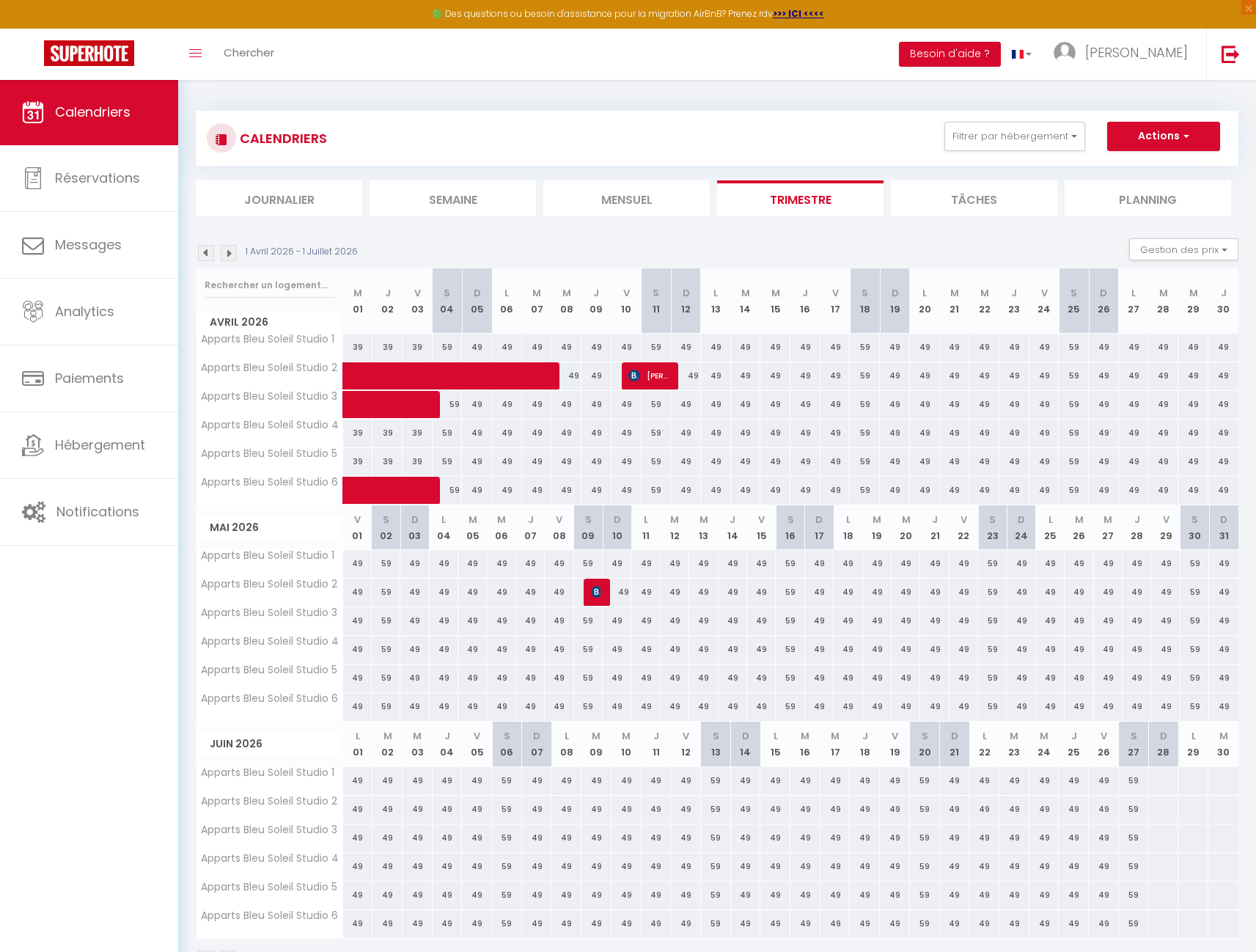
click at [200, 250] on img at bounding box center [205, 252] width 16 height 16
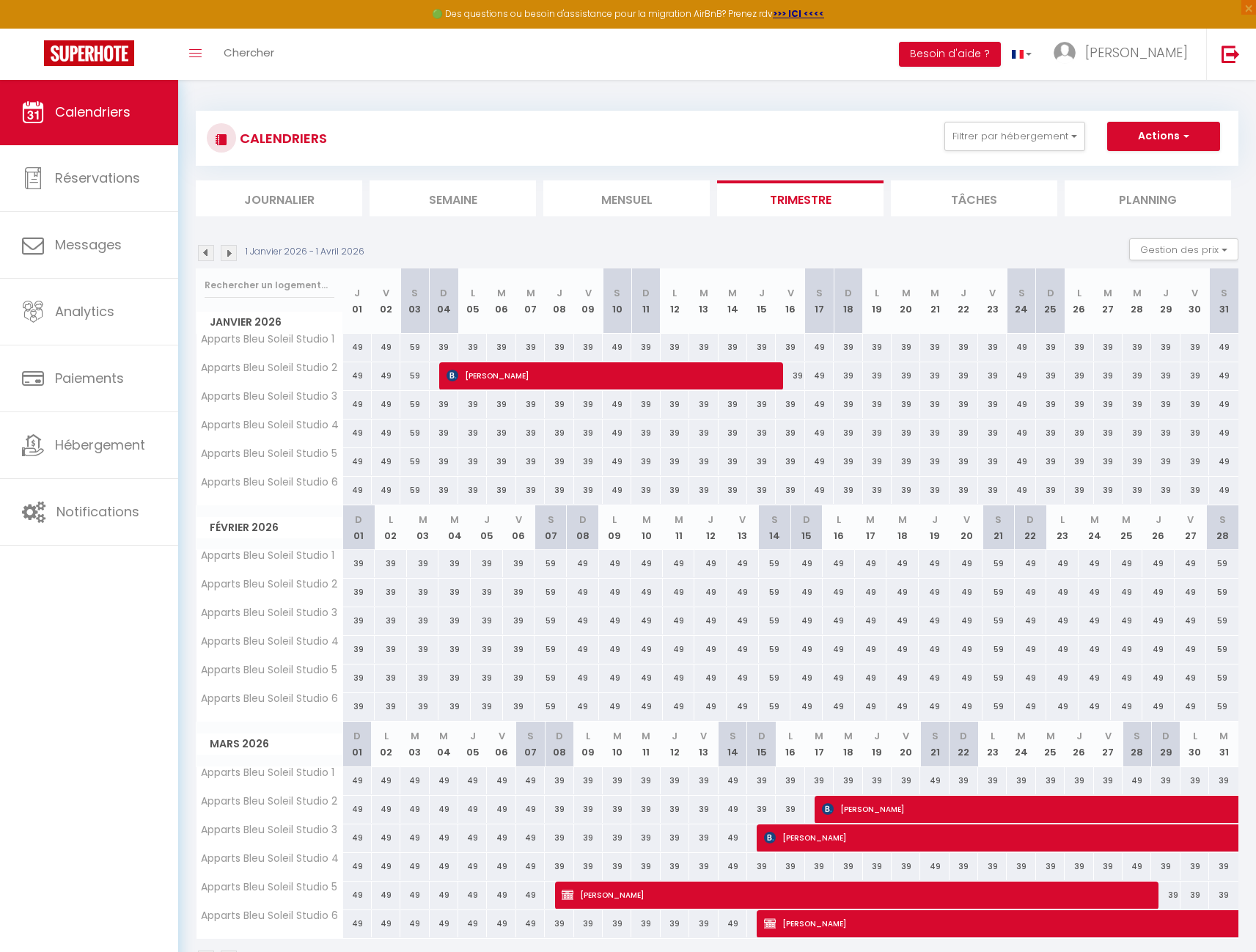
click at [696, 893] on span "[PERSON_NAME]" at bounding box center [852, 893] width 581 height 28
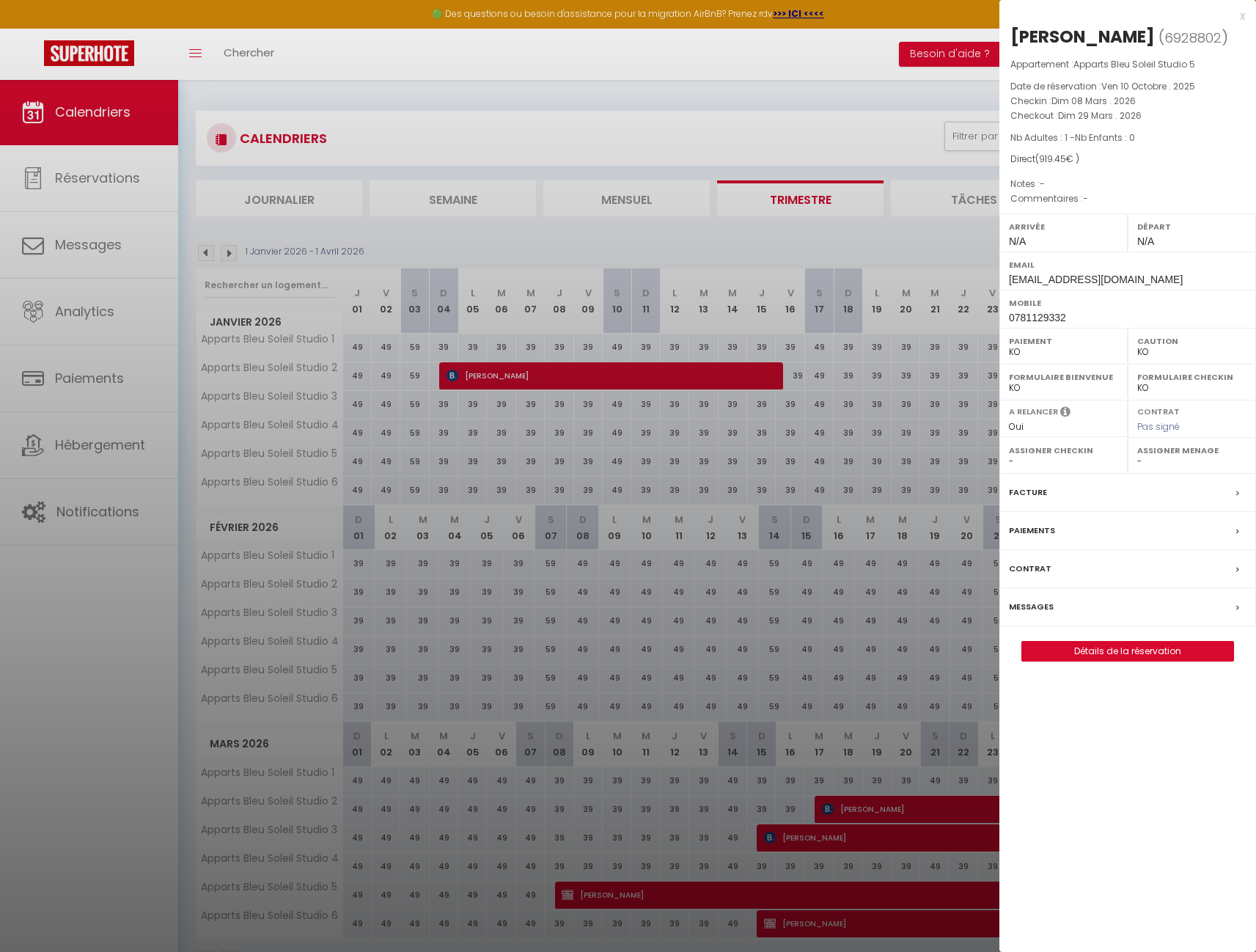
click at [517, 526] on div at bounding box center [628, 476] width 1256 height 952
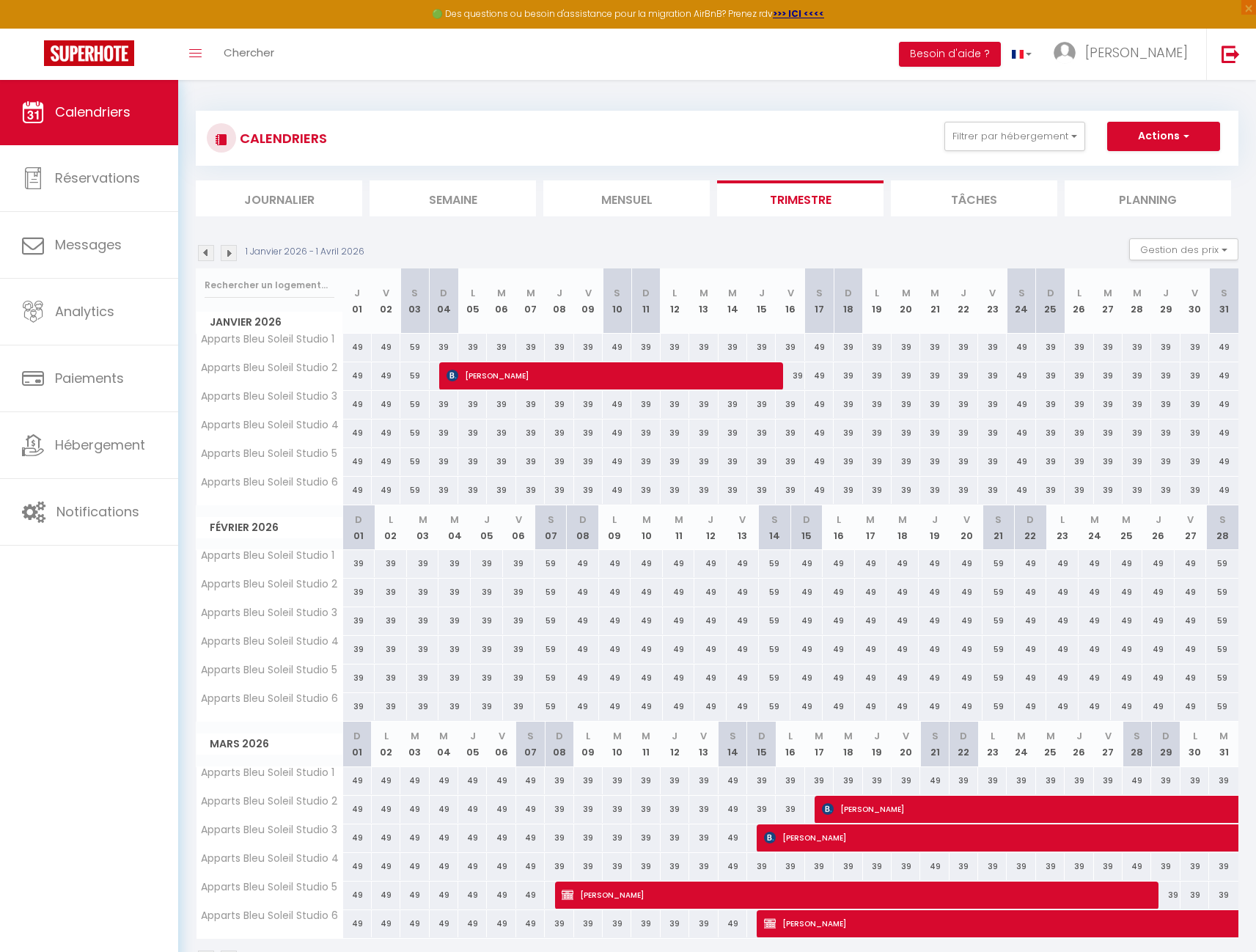
click at [203, 250] on img at bounding box center [205, 252] width 16 height 16
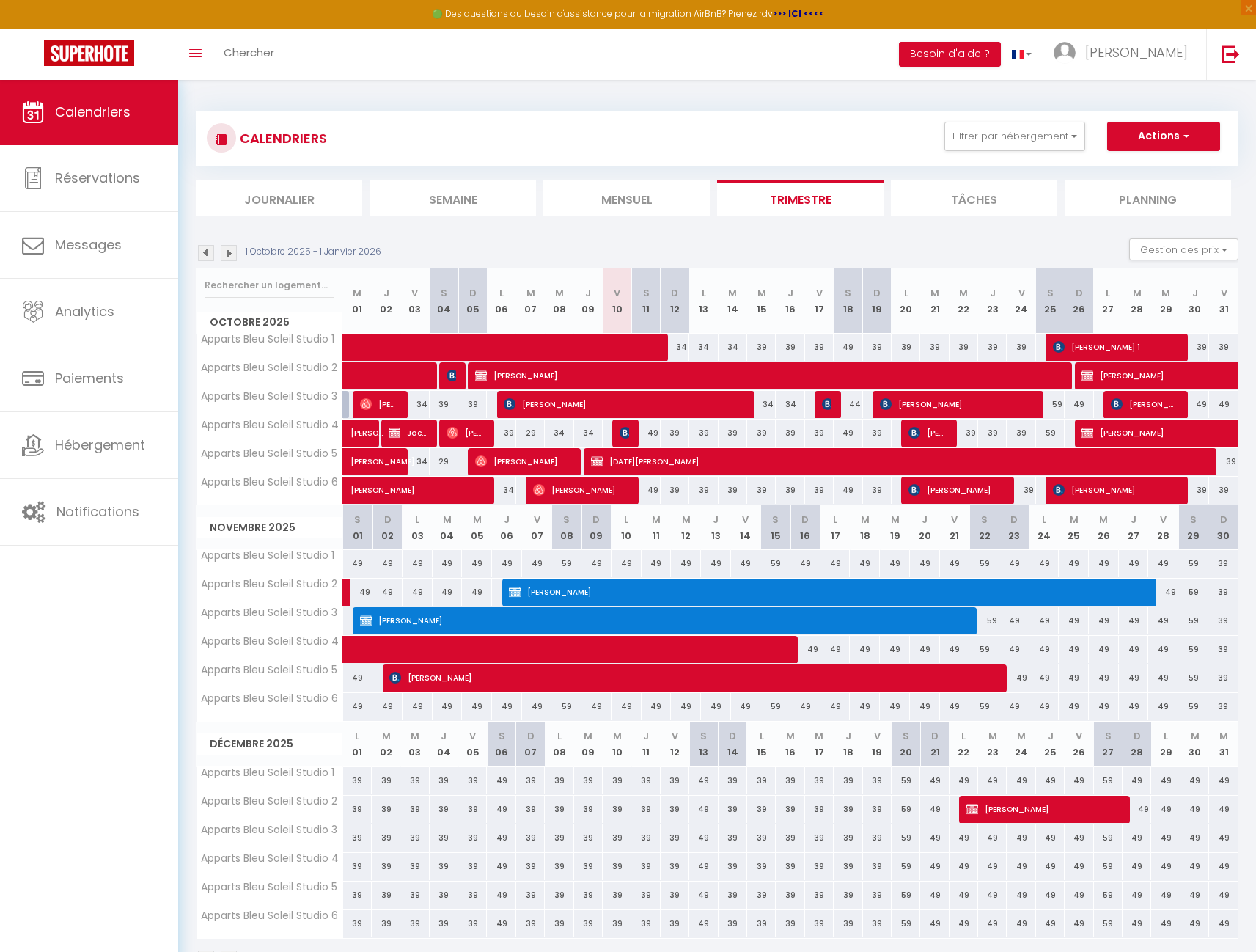
click at [656, 588] on span "[PERSON_NAME]" at bounding box center [814, 591] width 610 height 28
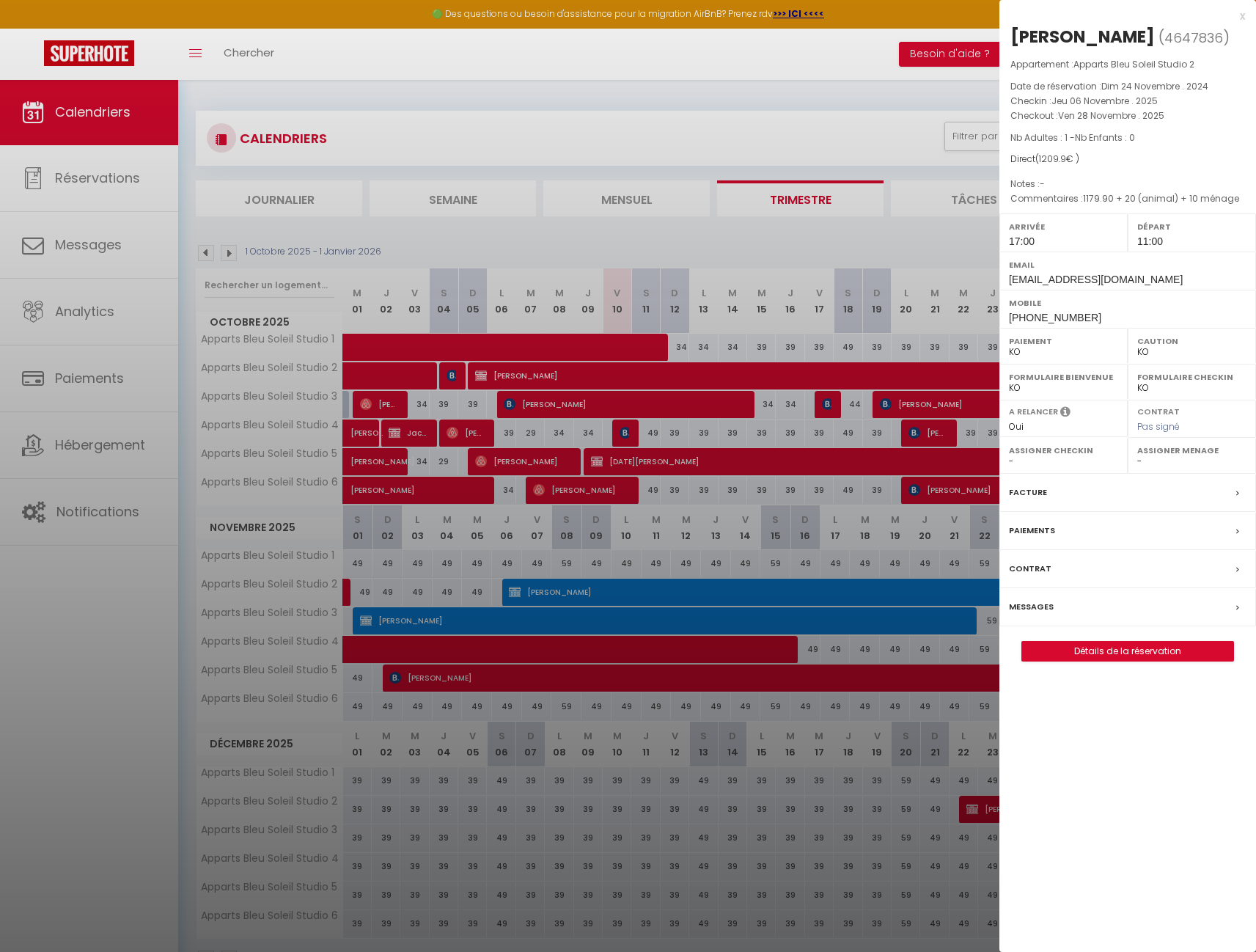
click at [1095, 660] on link "Détails de la réservation" at bounding box center [1127, 651] width 211 height 19
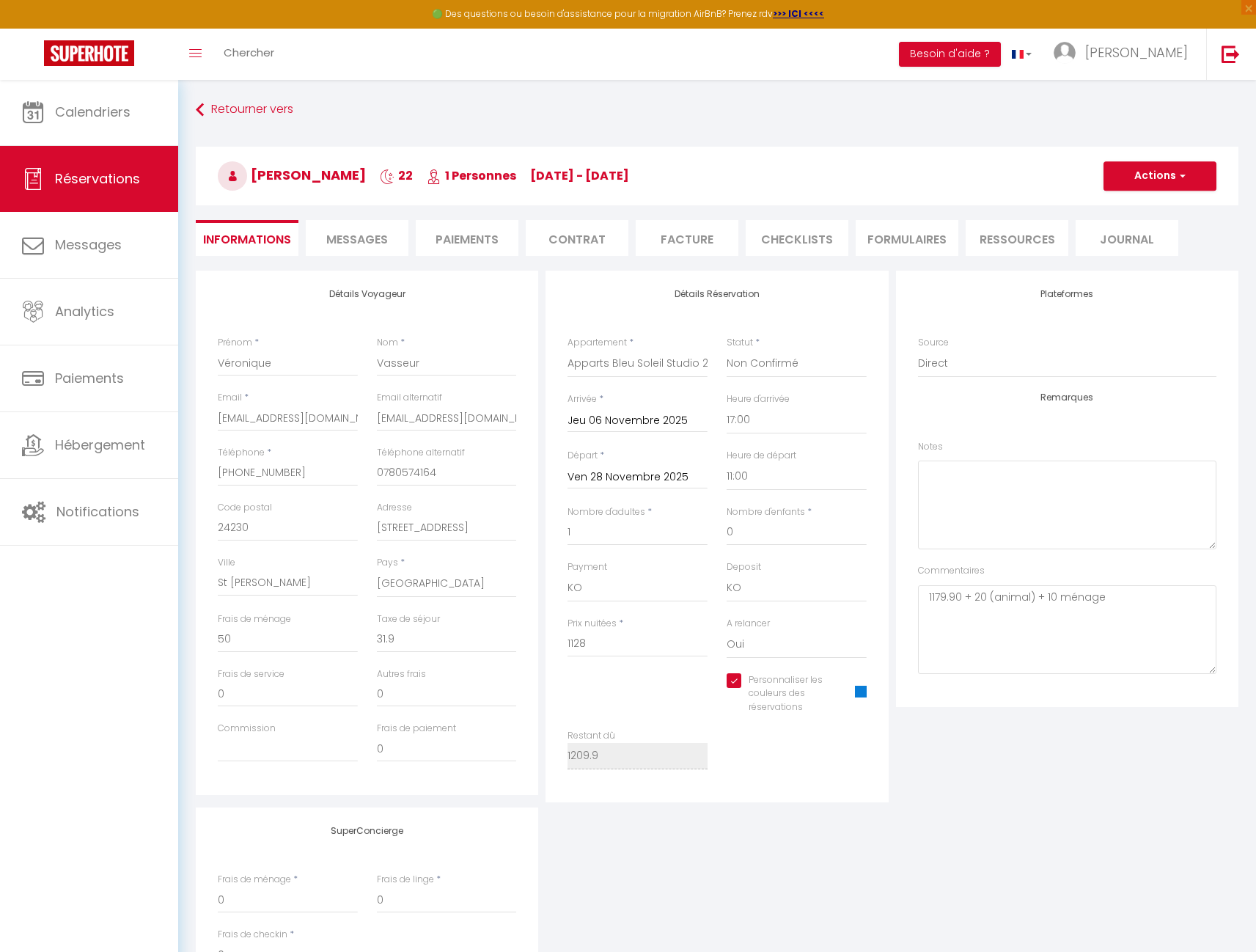
click at [859, 688] on span at bounding box center [861, 691] width 12 height 12
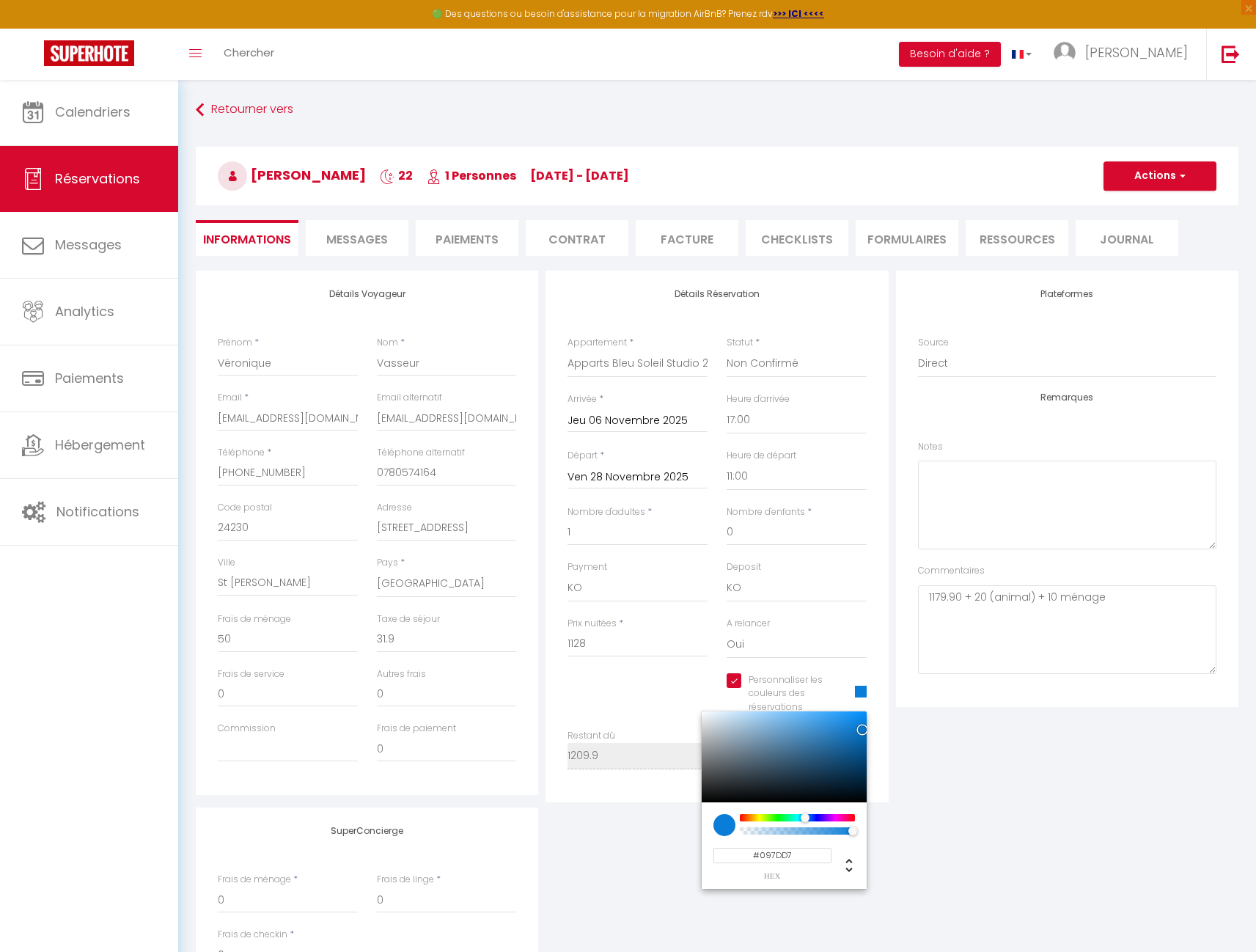
drag, startPoint x: 798, startPoint y: 853, endPoint x: 732, endPoint y: 846, distance: 66.4
click at [732, 847] on input "#097DD7" at bounding box center [771, 855] width 118 height 15
click at [107, 94] on link "Calendriers" at bounding box center [89, 112] width 178 height 66
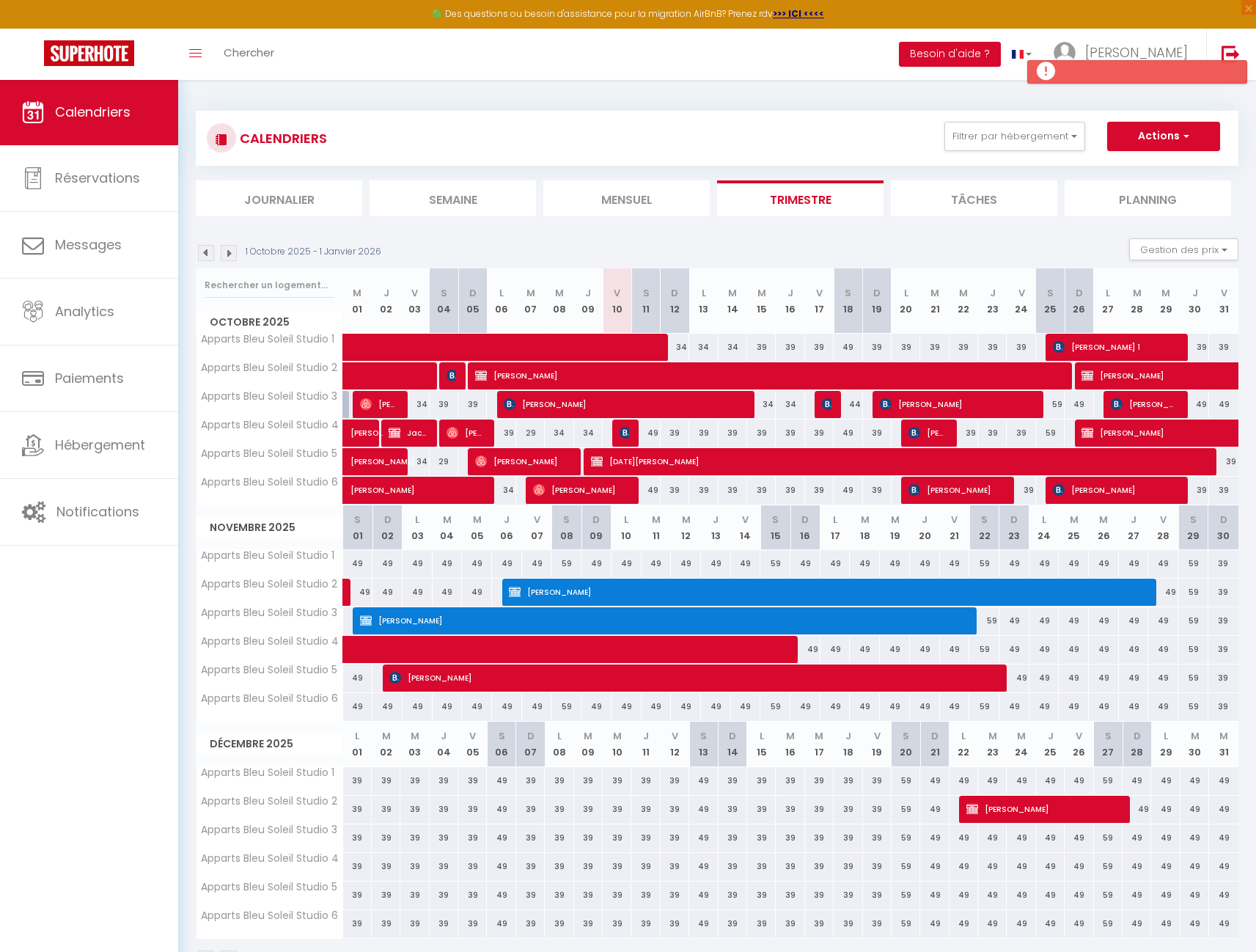
click at [229, 256] on img at bounding box center [228, 252] width 16 height 16
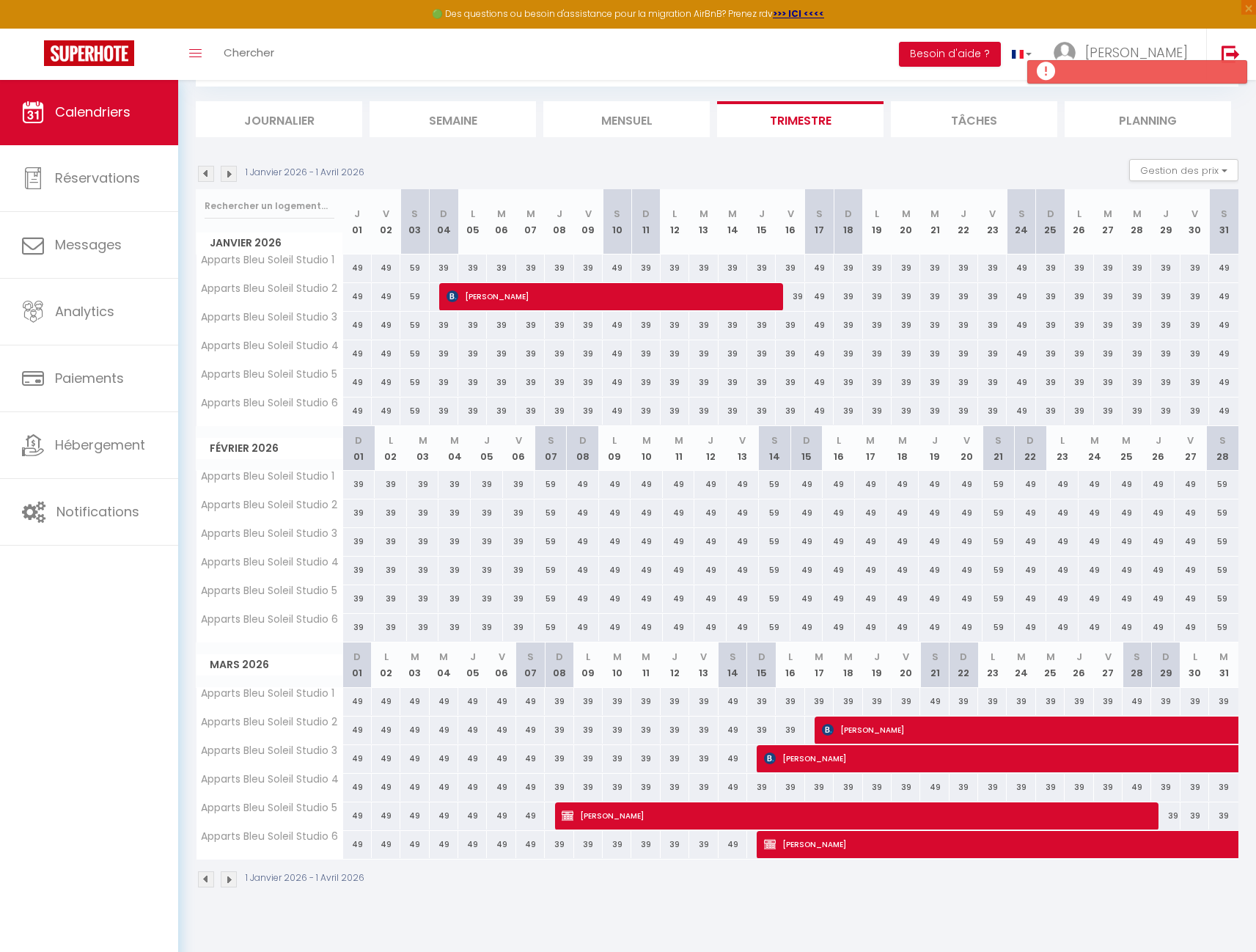
scroll to position [80, 0]
click at [717, 811] on span "[PERSON_NAME]" at bounding box center [852, 815] width 581 height 28
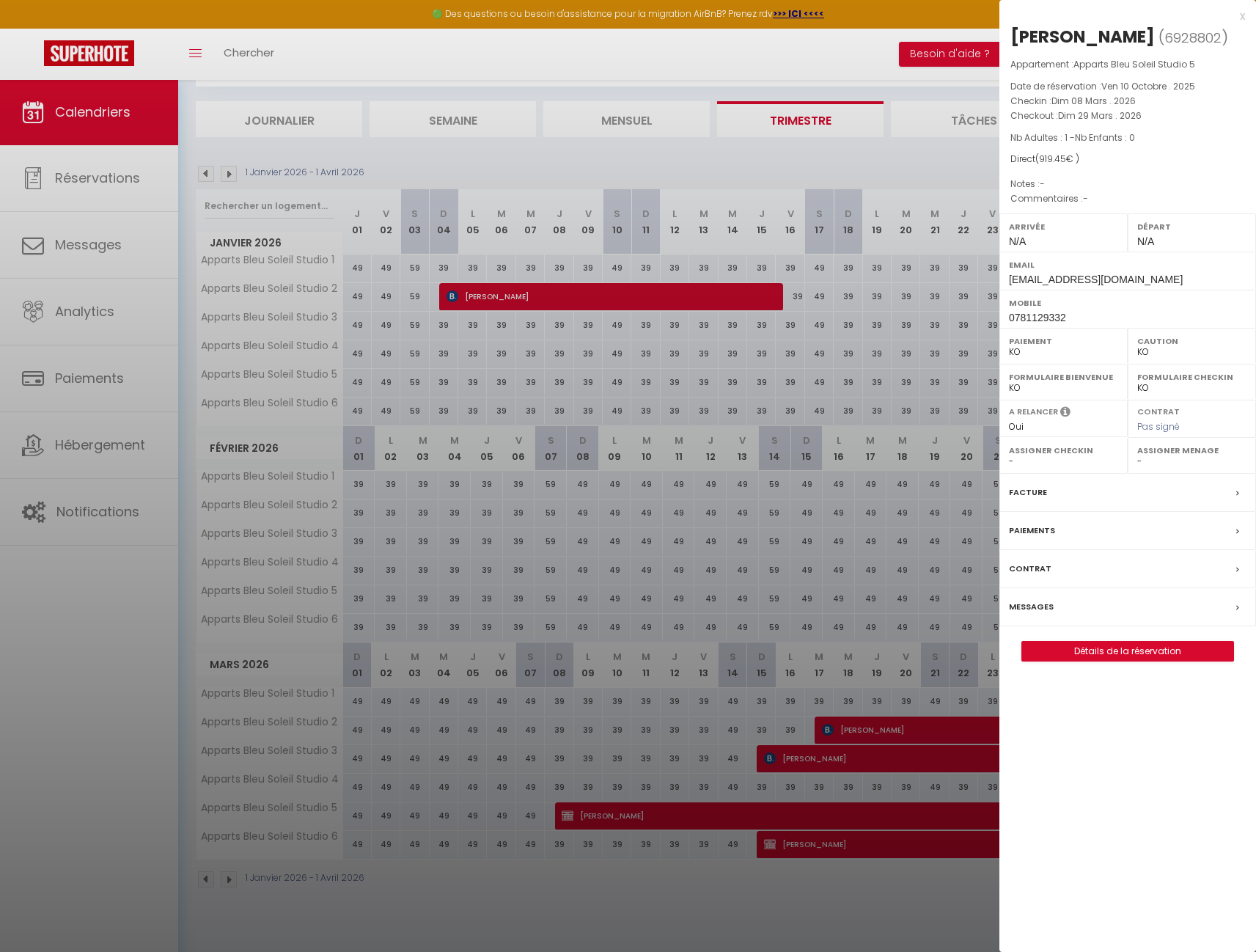
click at [1077, 660] on link "Détails de la réservation" at bounding box center [1127, 651] width 211 height 19
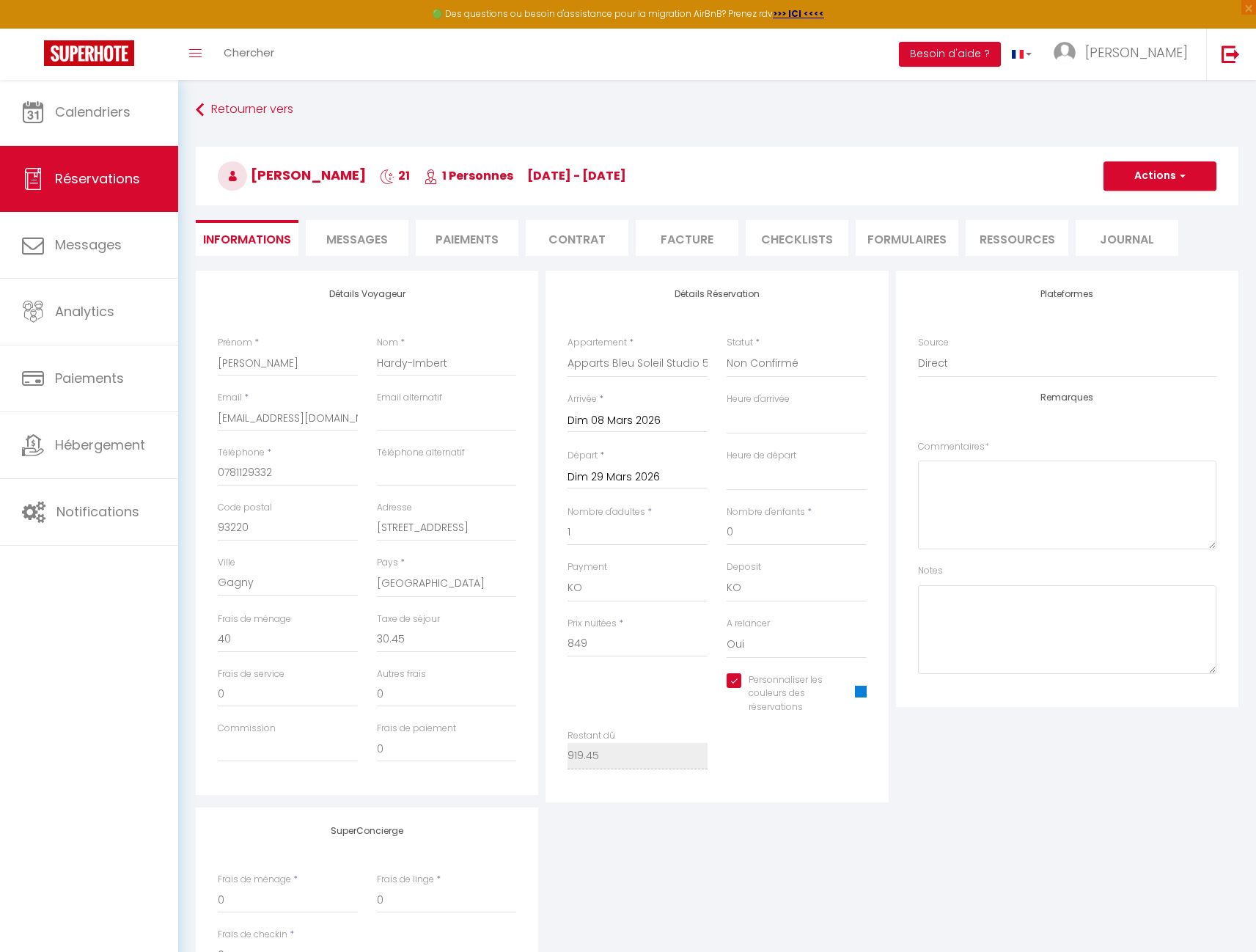
click at [858, 685] on span at bounding box center [861, 691] width 12 height 12
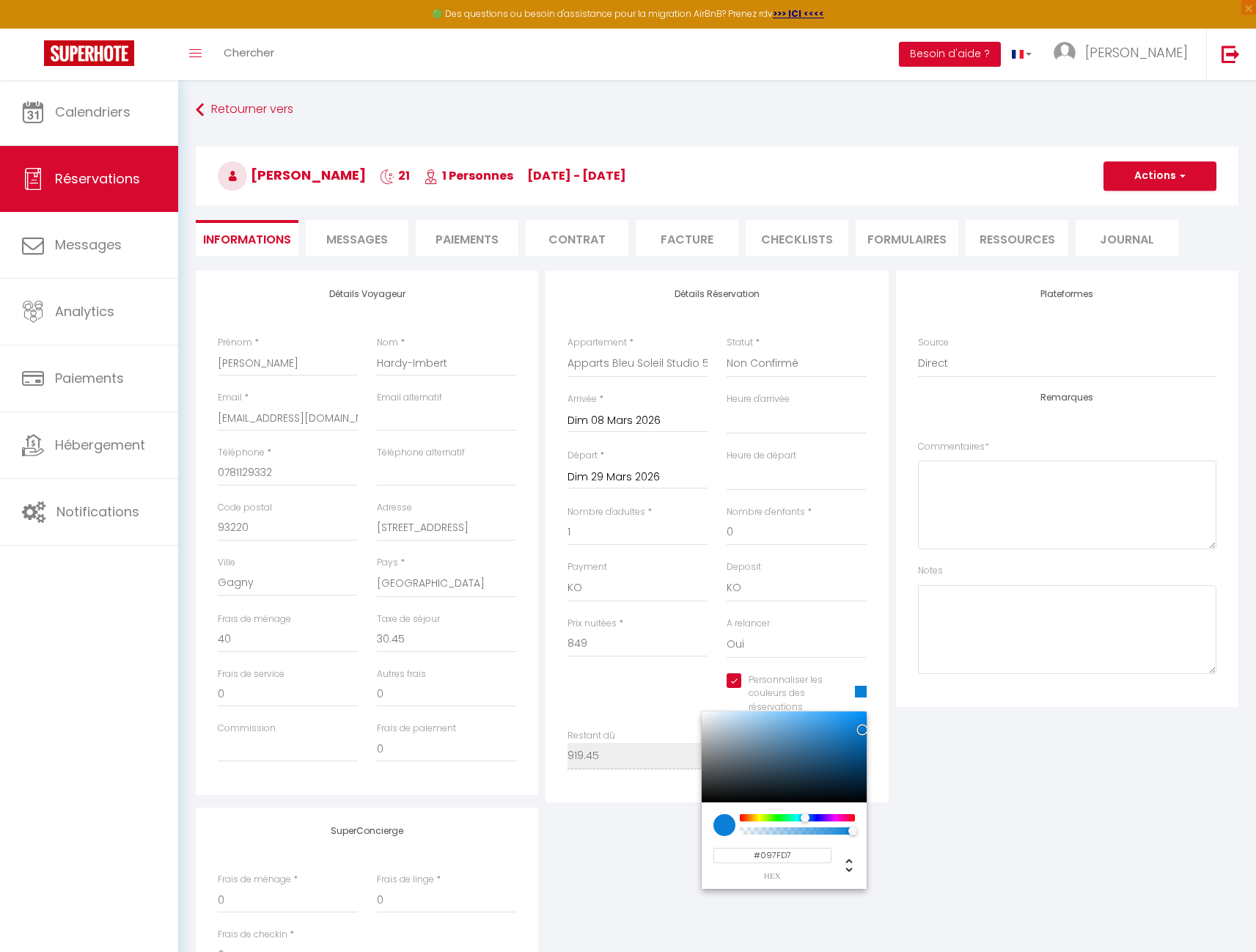
drag, startPoint x: 792, startPoint y: 852, endPoint x: 730, endPoint y: 851, distance: 62.0
click at [730, 851] on input "#097FD7" at bounding box center [771, 855] width 118 height 15
paste input "D"
click at [967, 821] on div "SuperConcierge Frais de ménage * 0 Frais de linge * 0 Frais de checkin * 0" at bounding box center [717, 904] width 1050 height 194
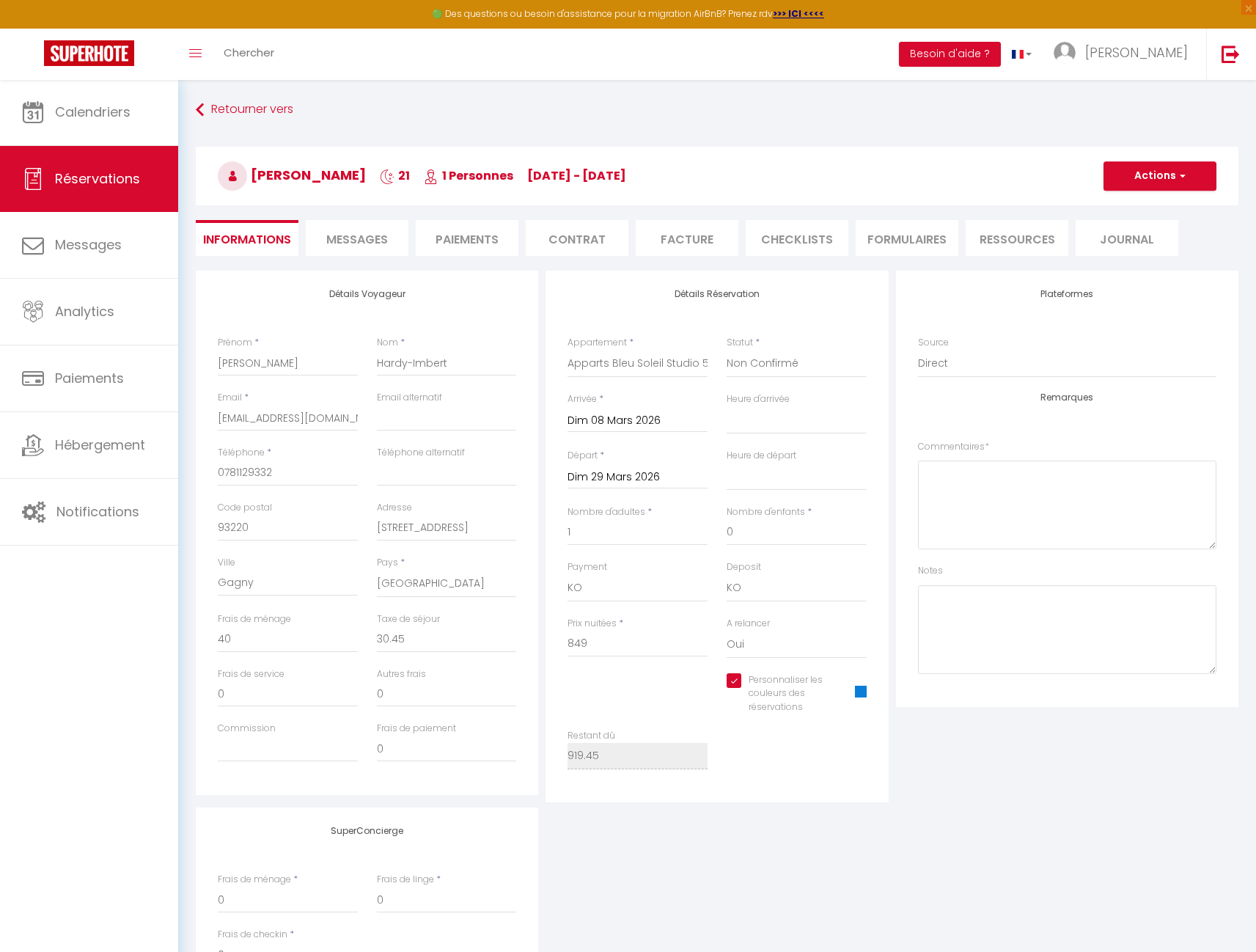
click at [1176, 178] on span "button" at bounding box center [1179, 176] width 9 height 13
click at [1134, 203] on link "Enregistrer" at bounding box center [1145, 208] width 116 height 19
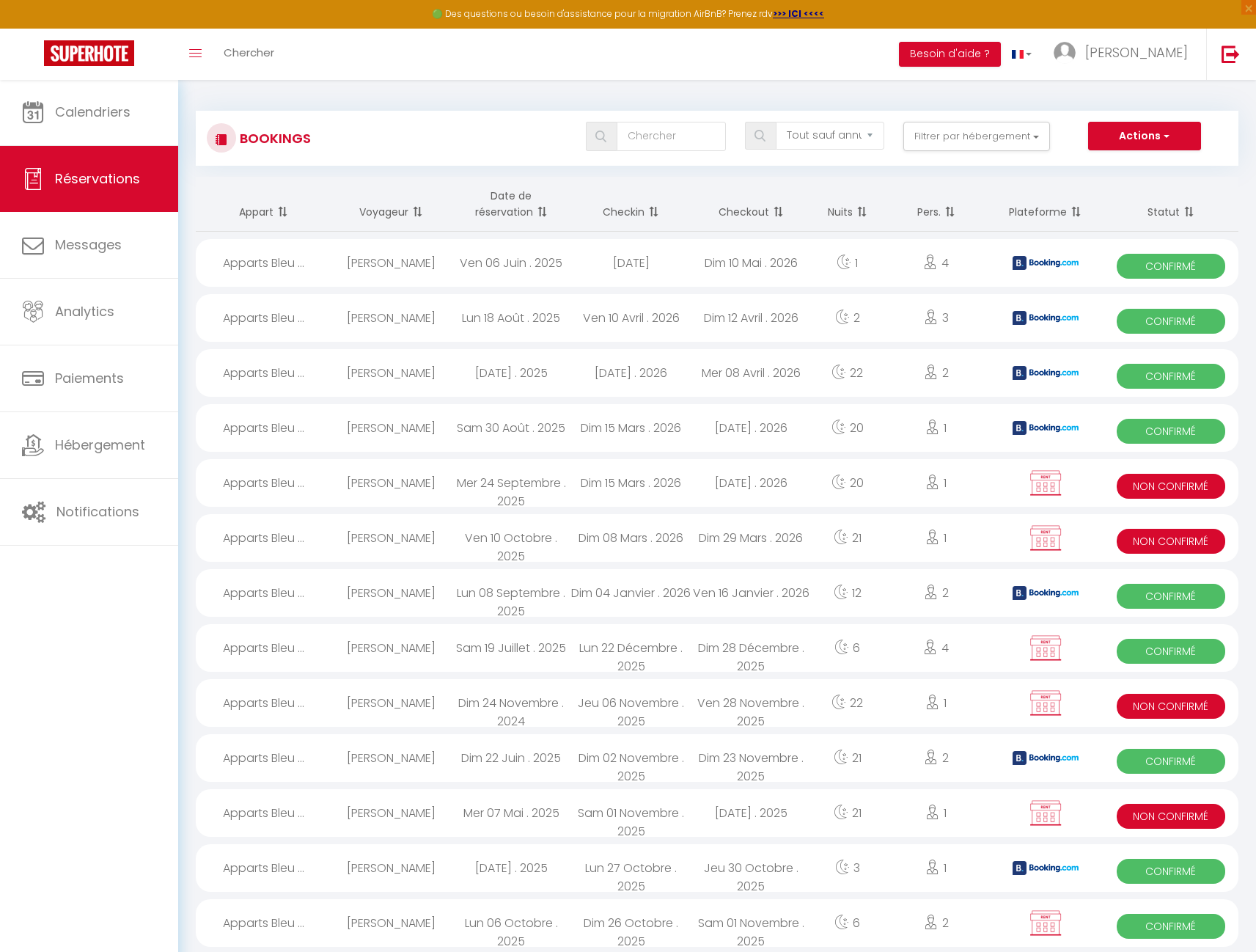
click at [581, 317] on div "Ven 10 Avril . 2026" at bounding box center [630, 318] width 120 height 48
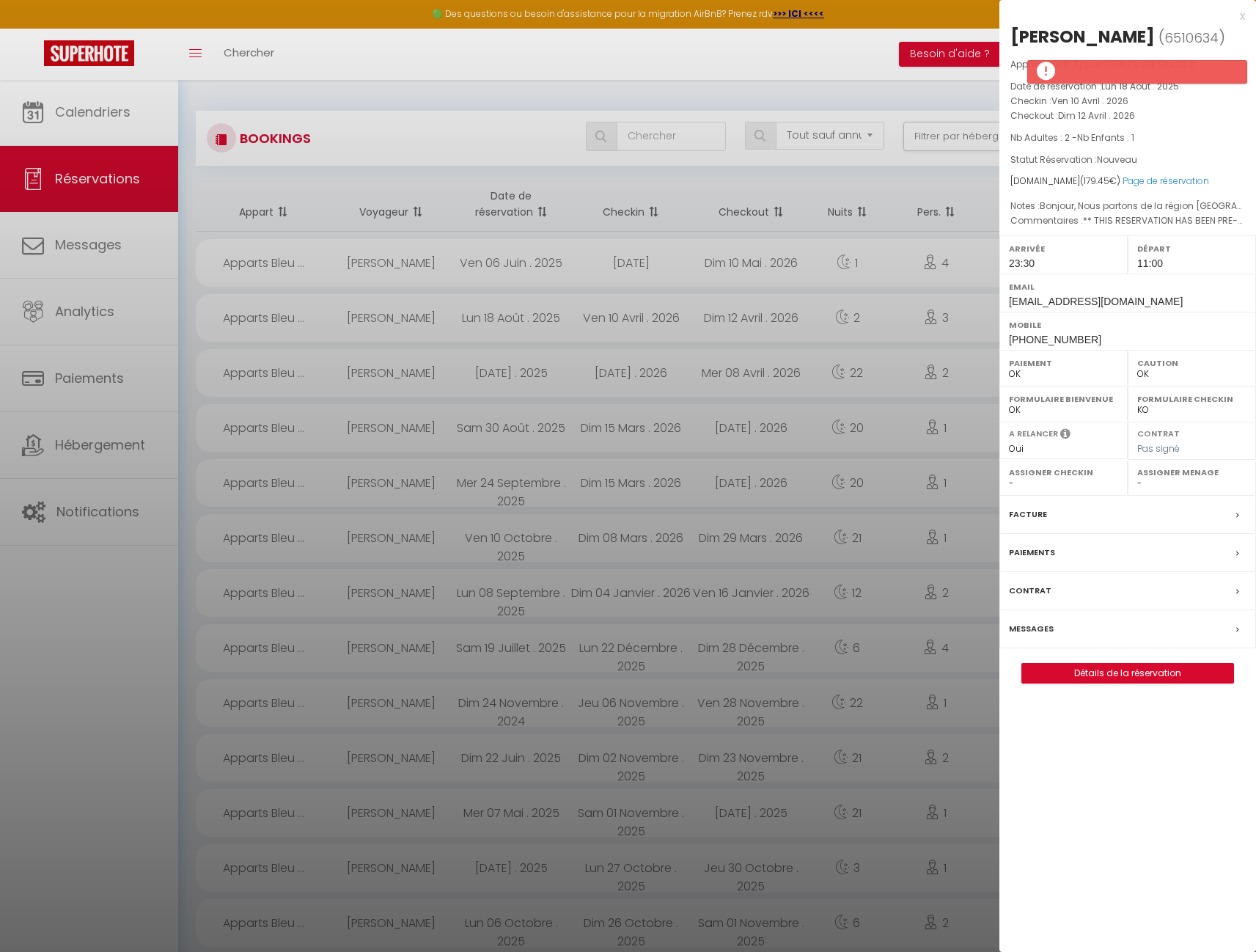
click at [75, 88] on div at bounding box center [628, 476] width 1256 height 952
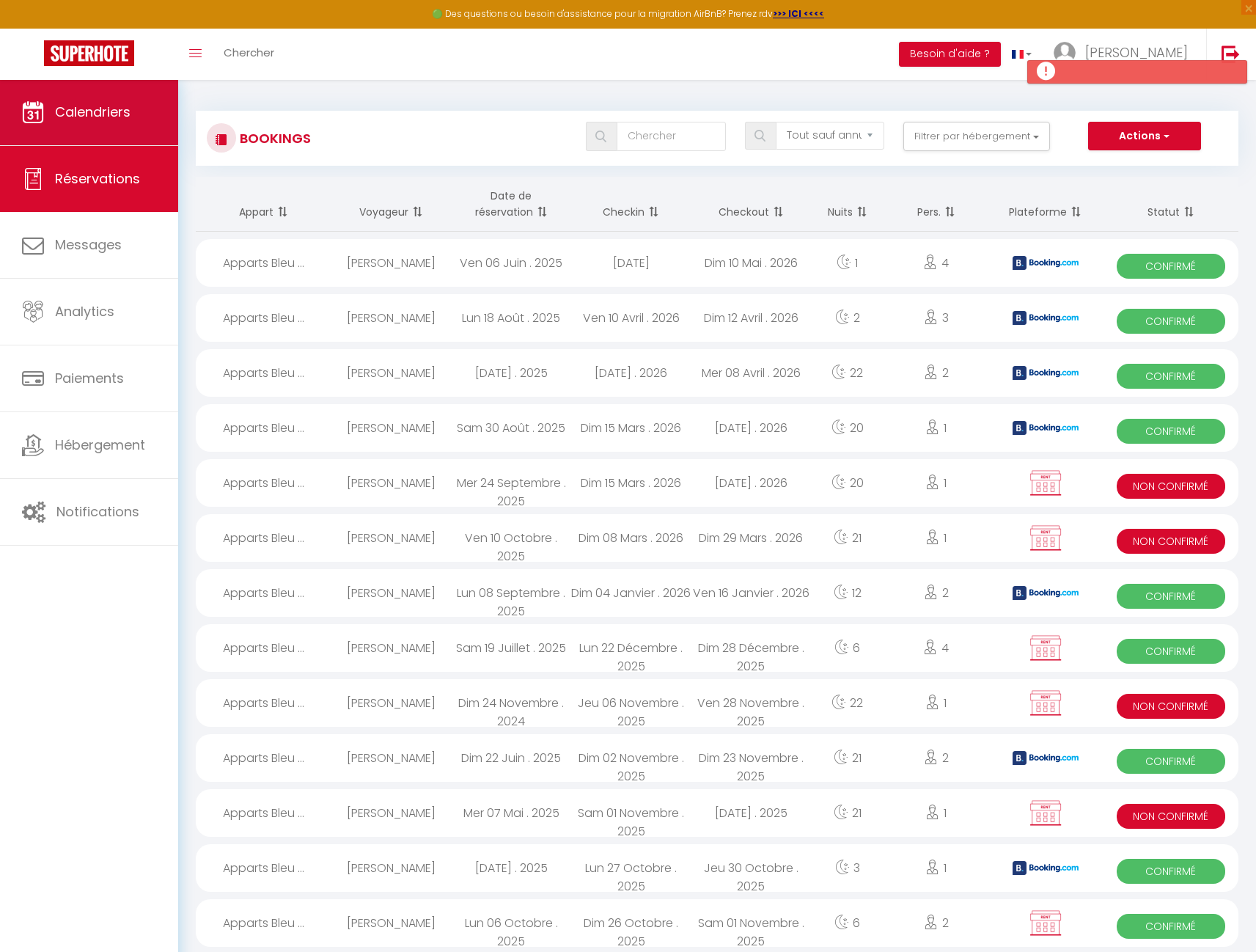
click at [86, 113] on span "Calendriers" at bounding box center [92, 111] width 76 height 18
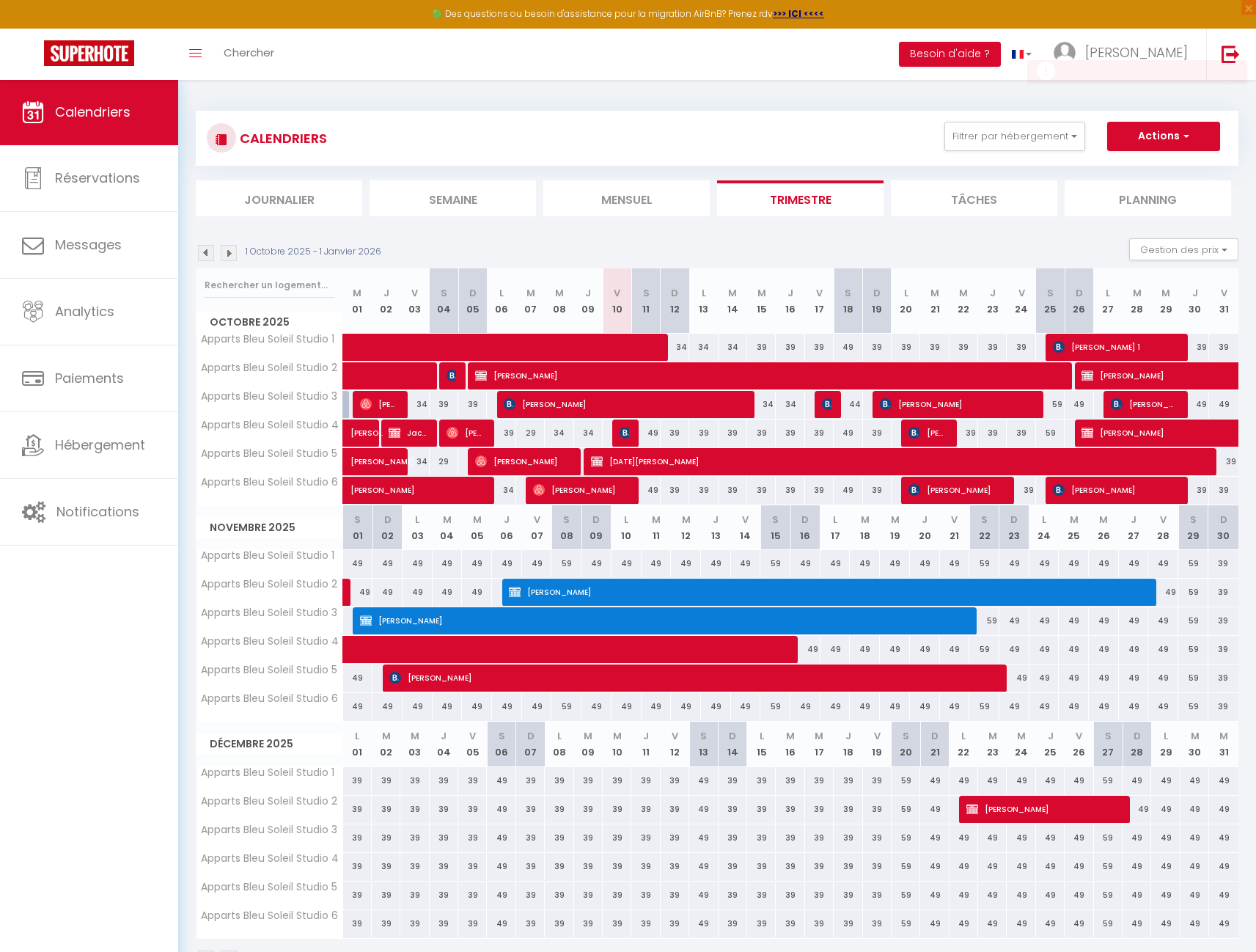
click at [228, 249] on img at bounding box center [228, 252] width 16 height 16
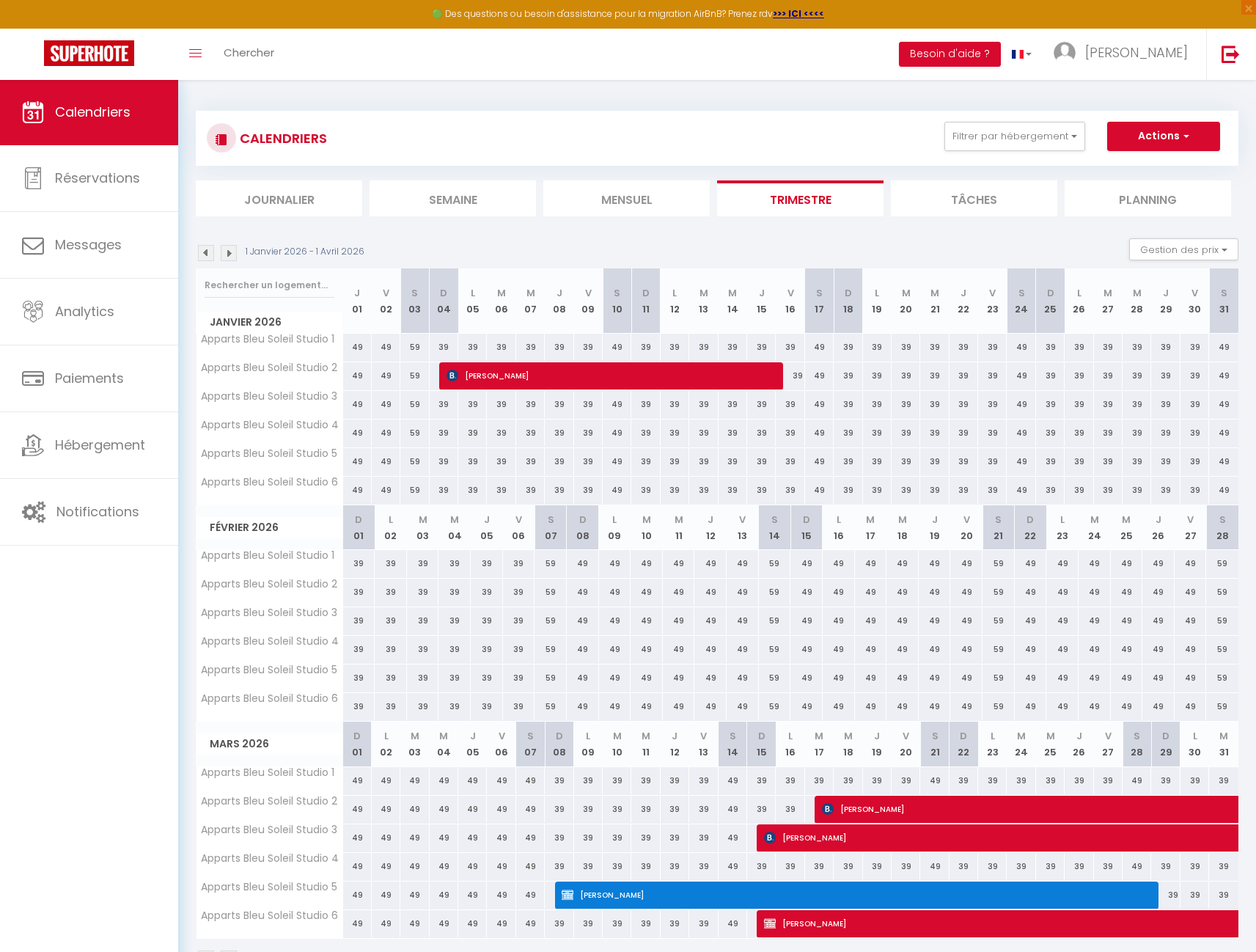
click at [700, 890] on span "[PERSON_NAME]" at bounding box center [852, 893] width 581 height 28
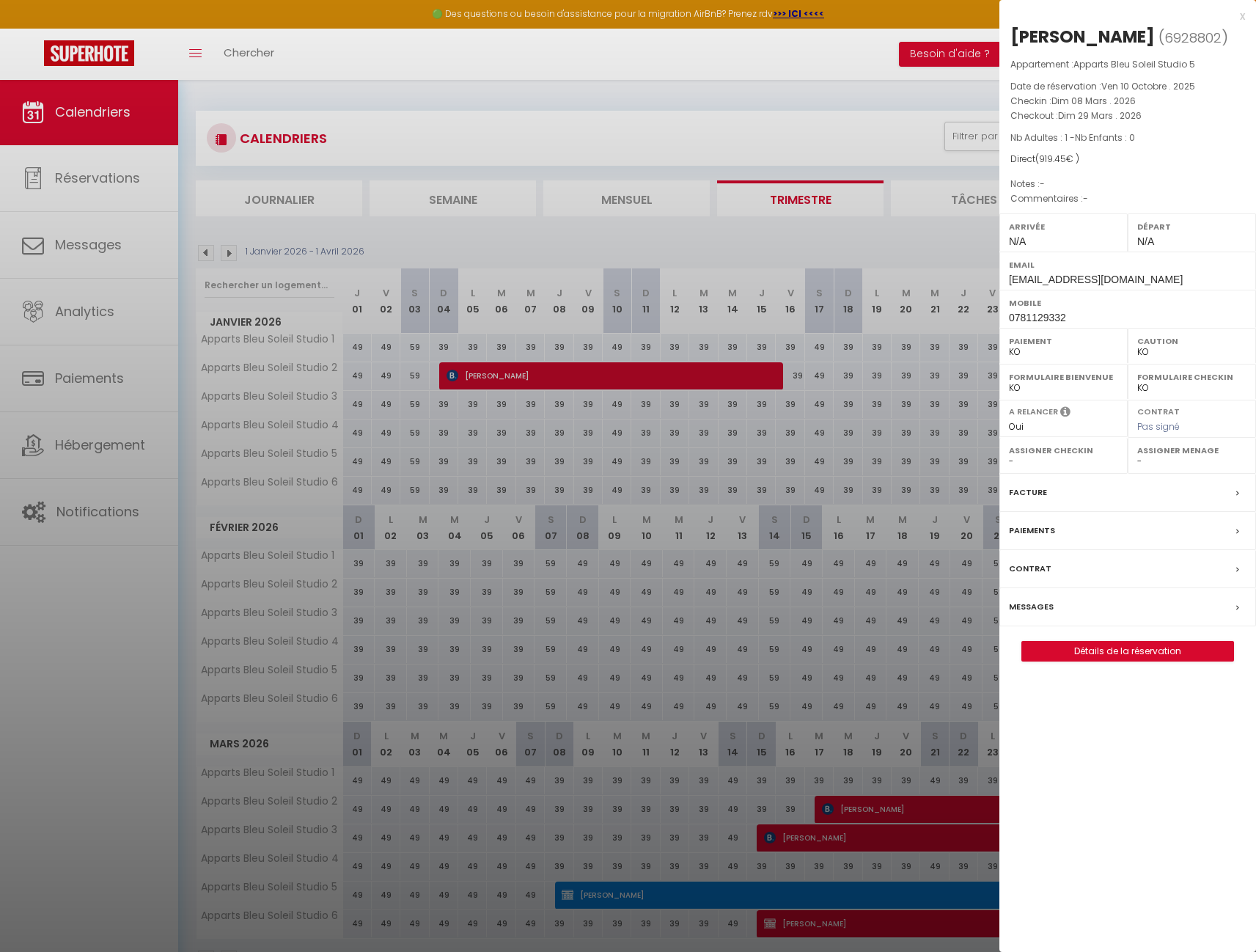
click at [1031, 538] on label "Paiements" at bounding box center [1031, 531] width 46 height 15
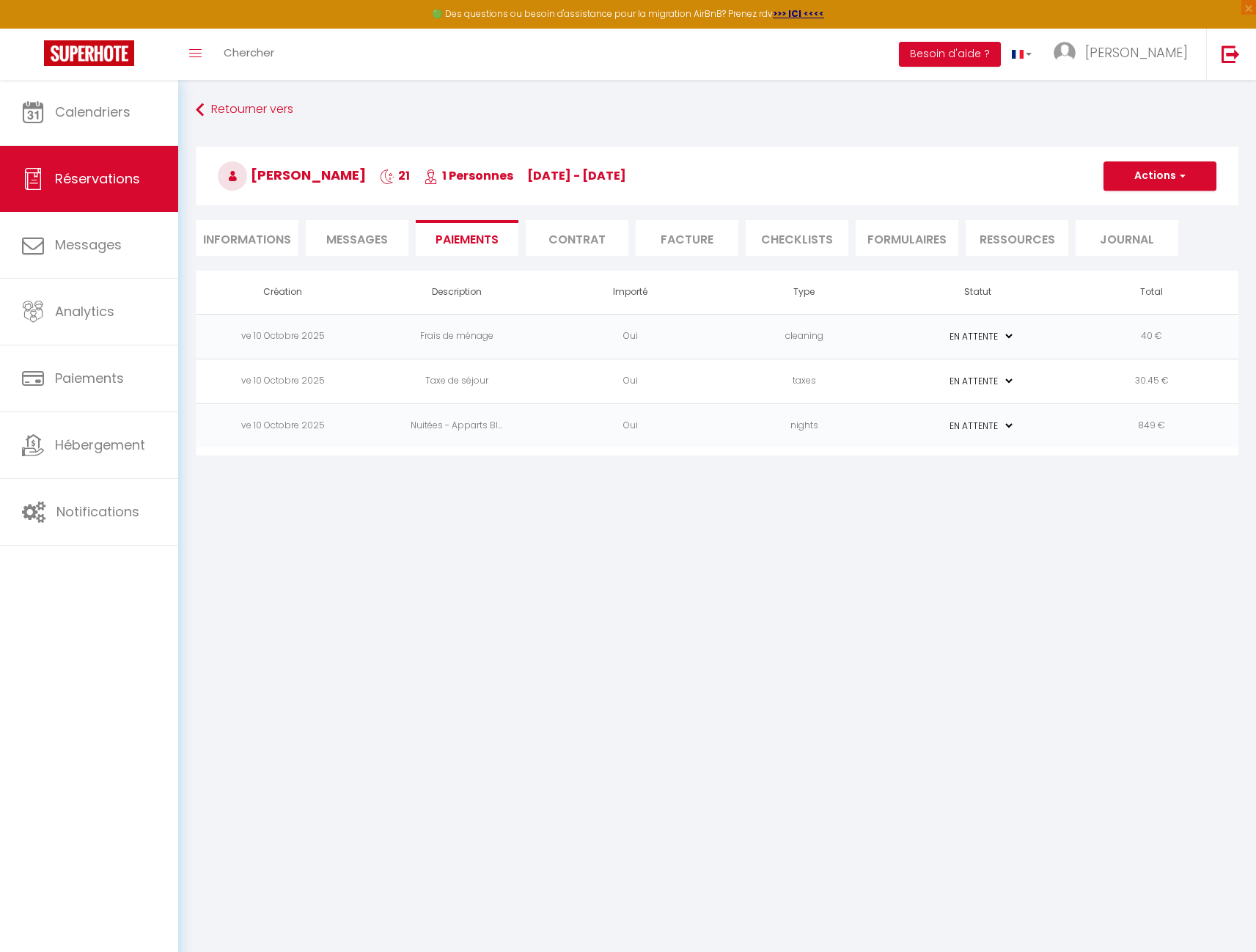
click at [881, 433] on td "nights" at bounding box center [803, 425] width 174 height 45
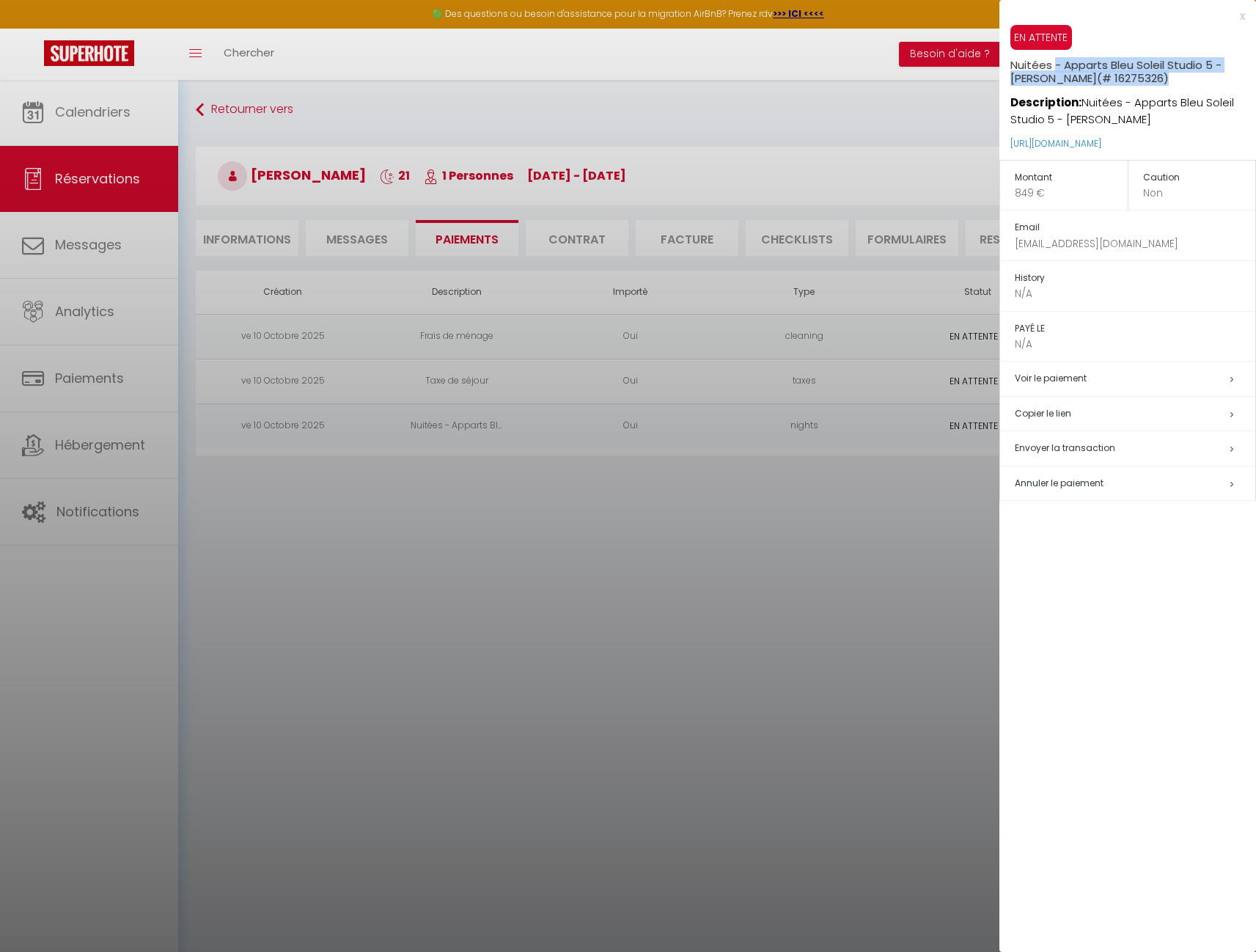
drag, startPoint x: 1054, startPoint y: 64, endPoint x: 1217, endPoint y: 73, distance: 163.2
click at [1217, 73] on h5 "Nuitées - Apparts Bleu Soleil Studio 5 - [PERSON_NAME] (# 16275326)" at bounding box center [1133, 67] width 246 height 36
click at [1216, 76] on h5 "Nuitées - Apparts Bleu Soleil Studio 5 - [PERSON_NAME] (# 16275326)" at bounding box center [1133, 67] width 246 height 36
drag, startPoint x: 1213, startPoint y: 76, endPoint x: 1010, endPoint y: 63, distance: 203.4
click at [1010, 63] on h5 "Nuitées - Apparts Bleu Soleil Studio 5 - [PERSON_NAME] (# 16275326)" at bounding box center [1133, 67] width 246 height 36
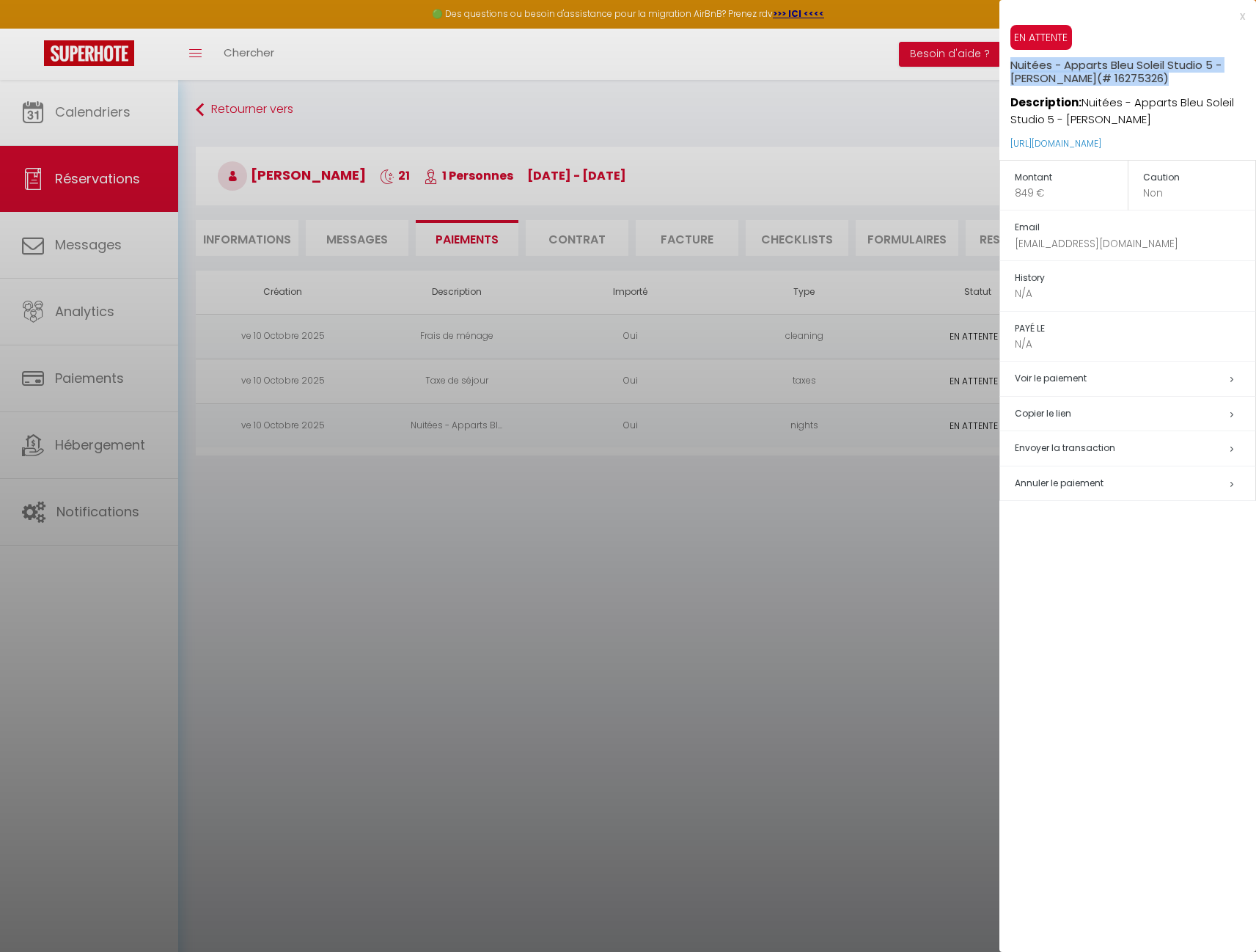
click at [1010, 63] on h5 "Nuitées - Apparts Bleu Soleil Studio 5 - [PERSON_NAME] (# 16275326)" at bounding box center [1133, 67] width 246 height 36
drag, startPoint x: 1010, startPoint y: 63, endPoint x: 1132, endPoint y: 75, distance: 122.6
click at [1132, 75] on h5 "Nuitées - Apparts Bleu Soleil Studio 5 - [PERSON_NAME] (# 16275326)" at bounding box center [1133, 67] width 246 height 36
drag, startPoint x: 904, startPoint y: 542, endPoint x: 914, endPoint y: 528, distance: 17.2
click at [904, 542] on div at bounding box center [628, 476] width 1256 height 952
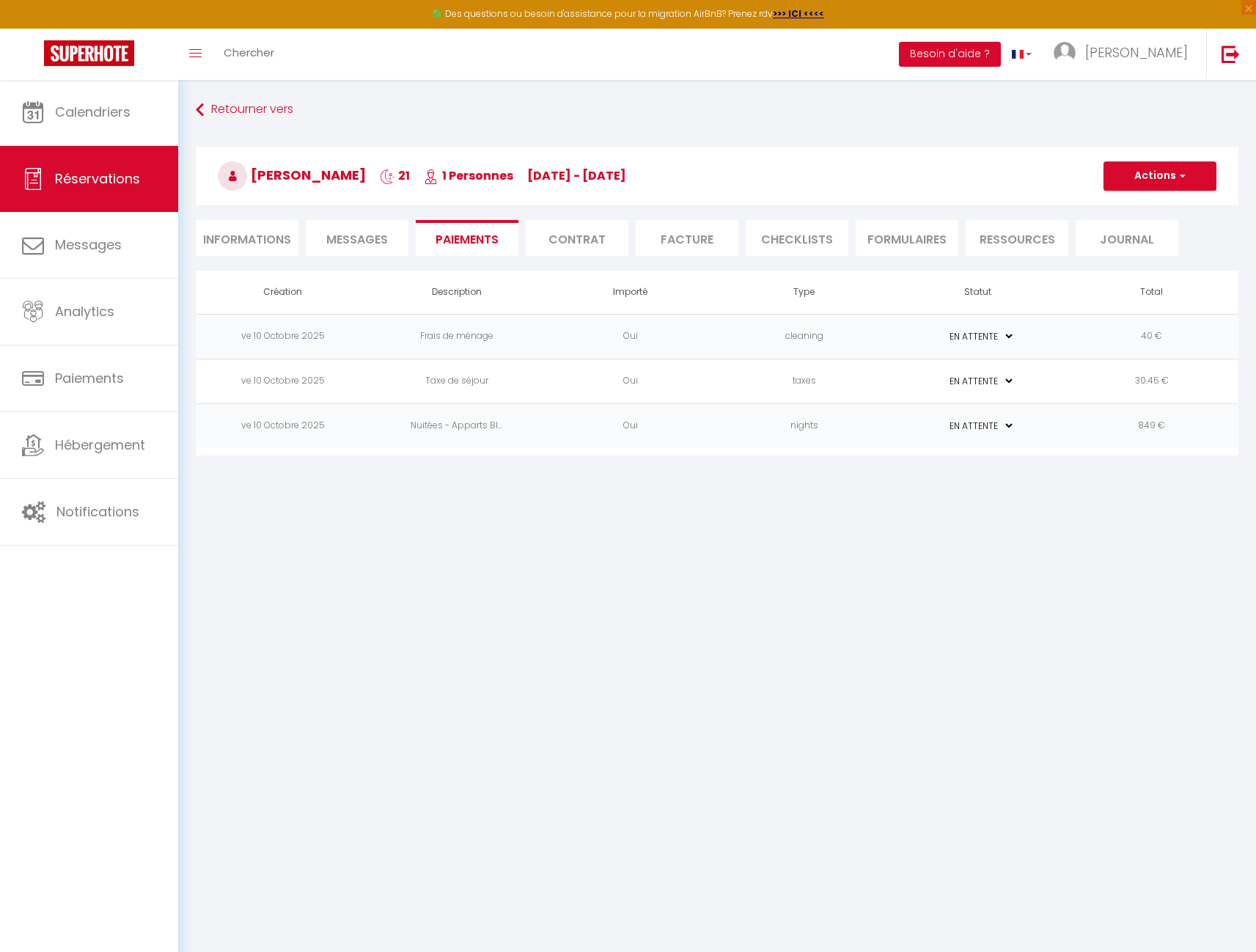
click at [1179, 171] on span "button" at bounding box center [1179, 176] width 9 height 13
click at [1159, 244] on link "Créer nouveau lien paiement" at bounding box center [1177, 247] width 180 height 19
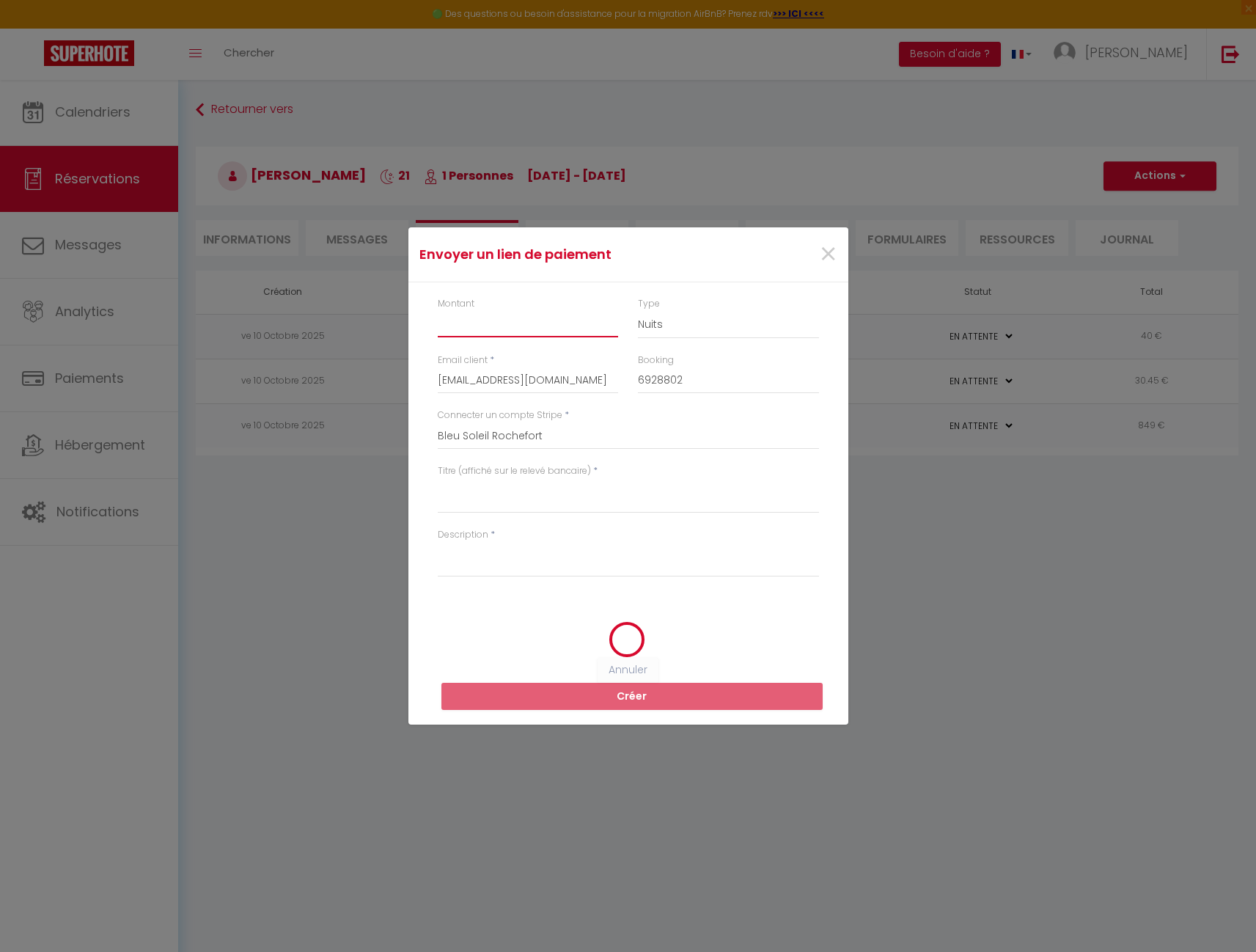
click at [523, 331] on input "Montant" at bounding box center [528, 324] width 181 height 27
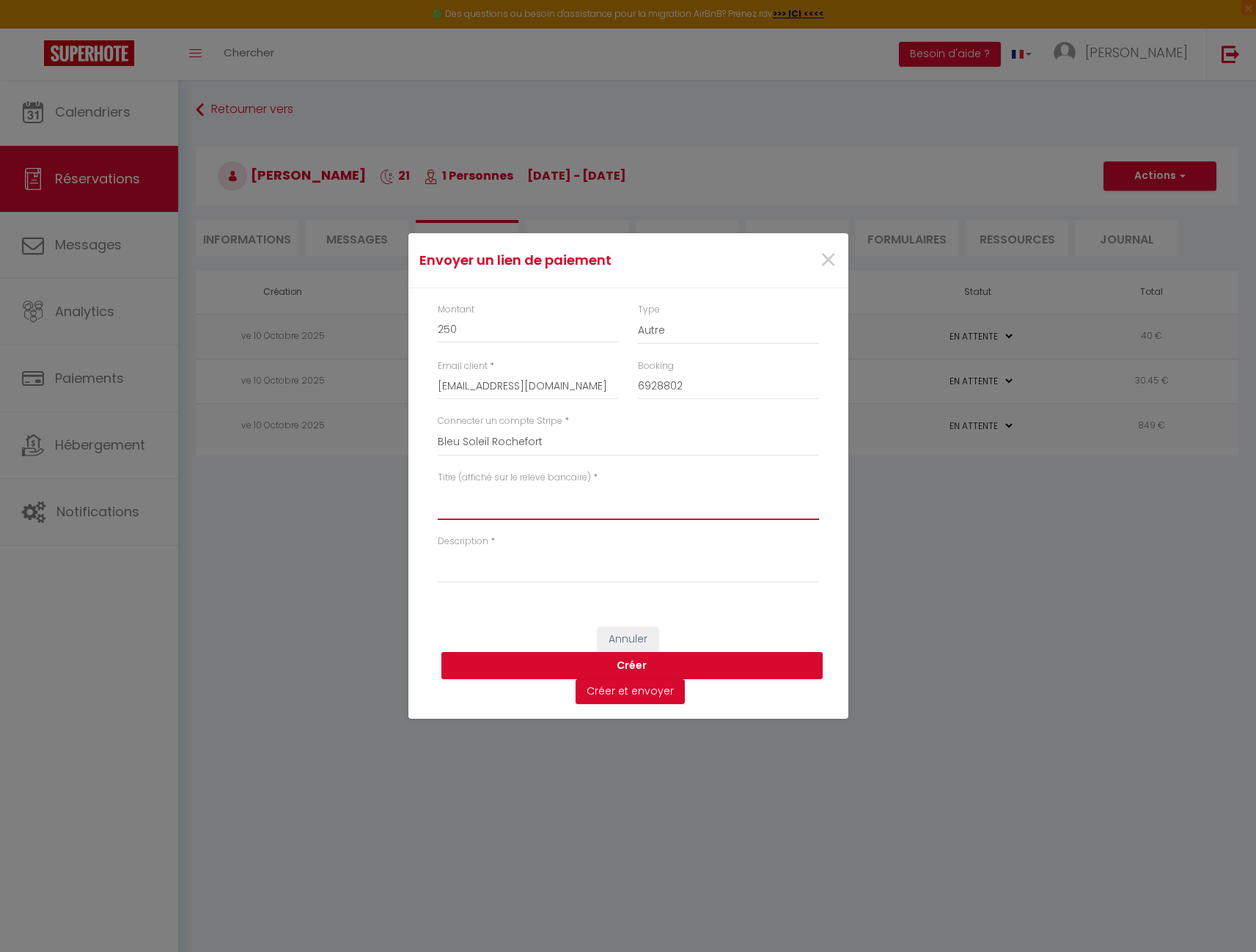
click at [549, 508] on textarea "Titre (affiché sur le relevé bancaire)" at bounding box center [628, 502] width 381 height 36
paste textarea "Nuitées - Apparts Bleu Soleil Studio 5 - [PERSON_NAME]"
drag, startPoint x: 542, startPoint y: 495, endPoint x: 554, endPoint y: 490, distance: 13.0
click at [542, 494] on textarea "Acompte - Nuitées - Apparts Bleu Soleil Studio 5 - [PERSON_NAME]" at bounding box center [628, 502] width 381 height 36
drag, startPoint x: 442, startPoint y: 495, endPoint x: 792, endPoint y: 508, distance: 350.2
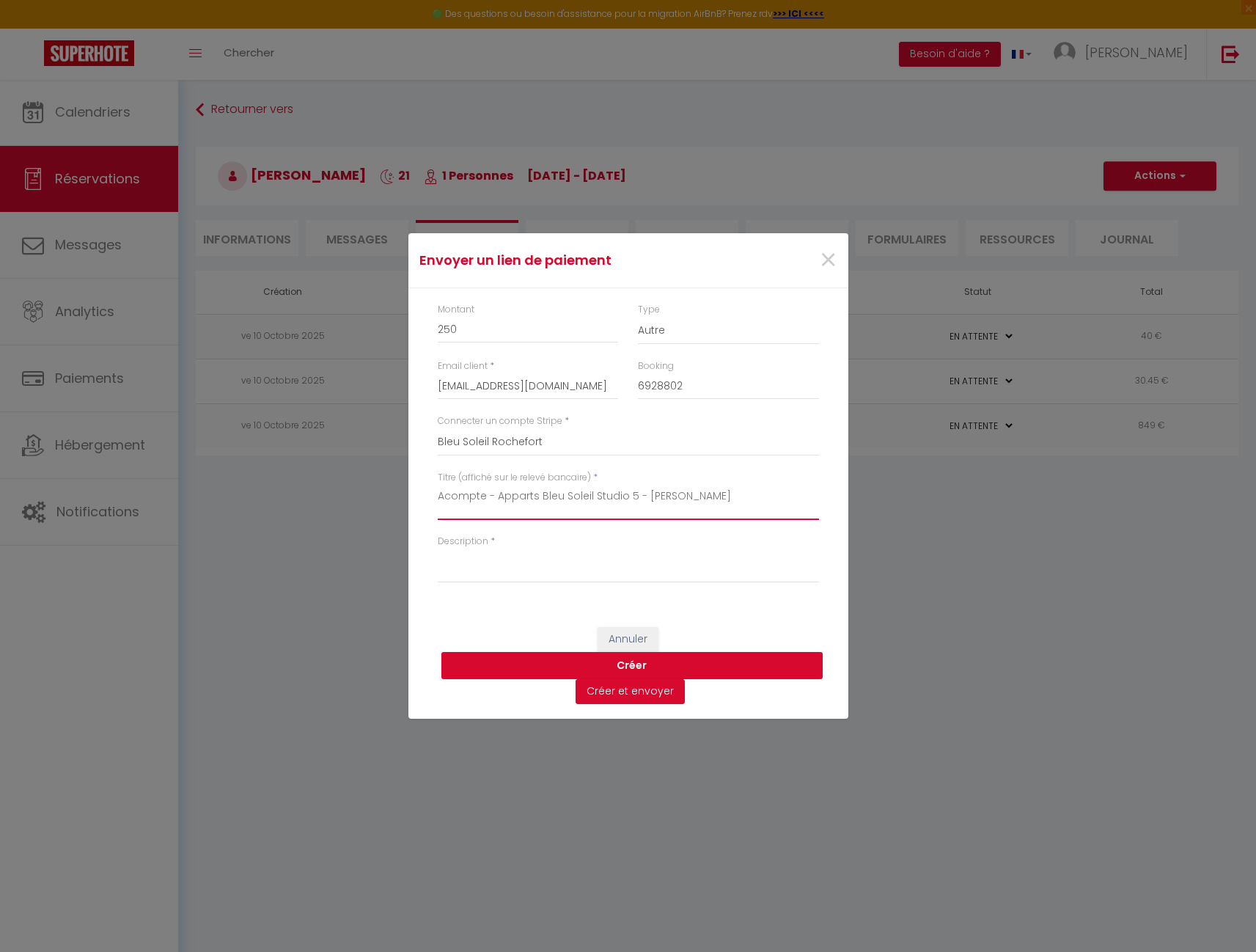
click at [792, 508] on textarea "Acompte - Apparts Bleu Soleil Studio 5 - [PERSON_NAME]" at bounding box center [628, 502] width 381 height 36
click at [604, 564] on textarea "Description" at bounding box center [628, 565] width 381 height 36
paste textarea "Acompte - Apparts Bleu Soleil Studio 5 - [PERSON_NAME]"
click at [744, 663] on button "Créer" at bounding box center [631, 665] width 381 height 28
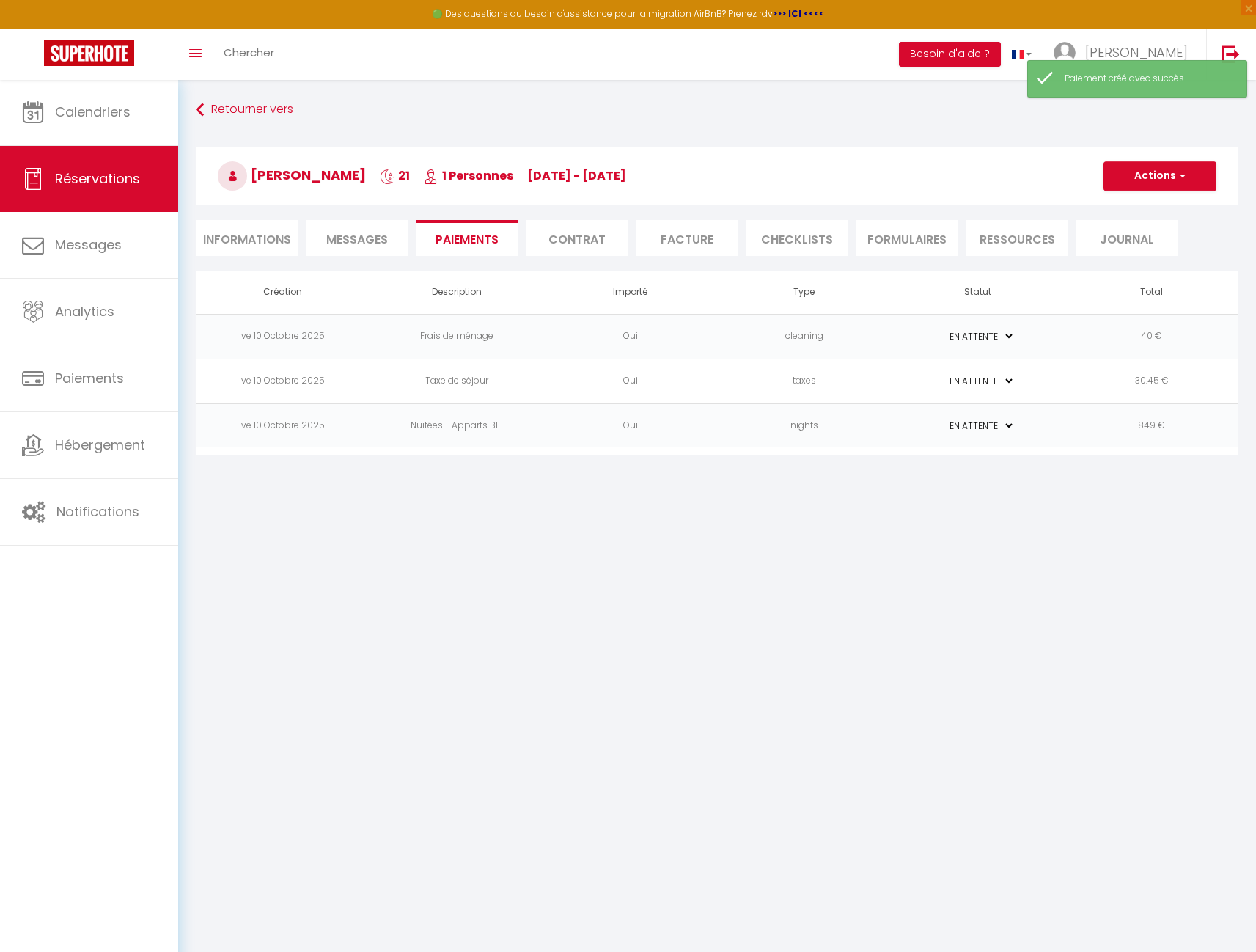
click at [1183, 174] on span "button" at bounding box center [1179, 176] width 9 height 13
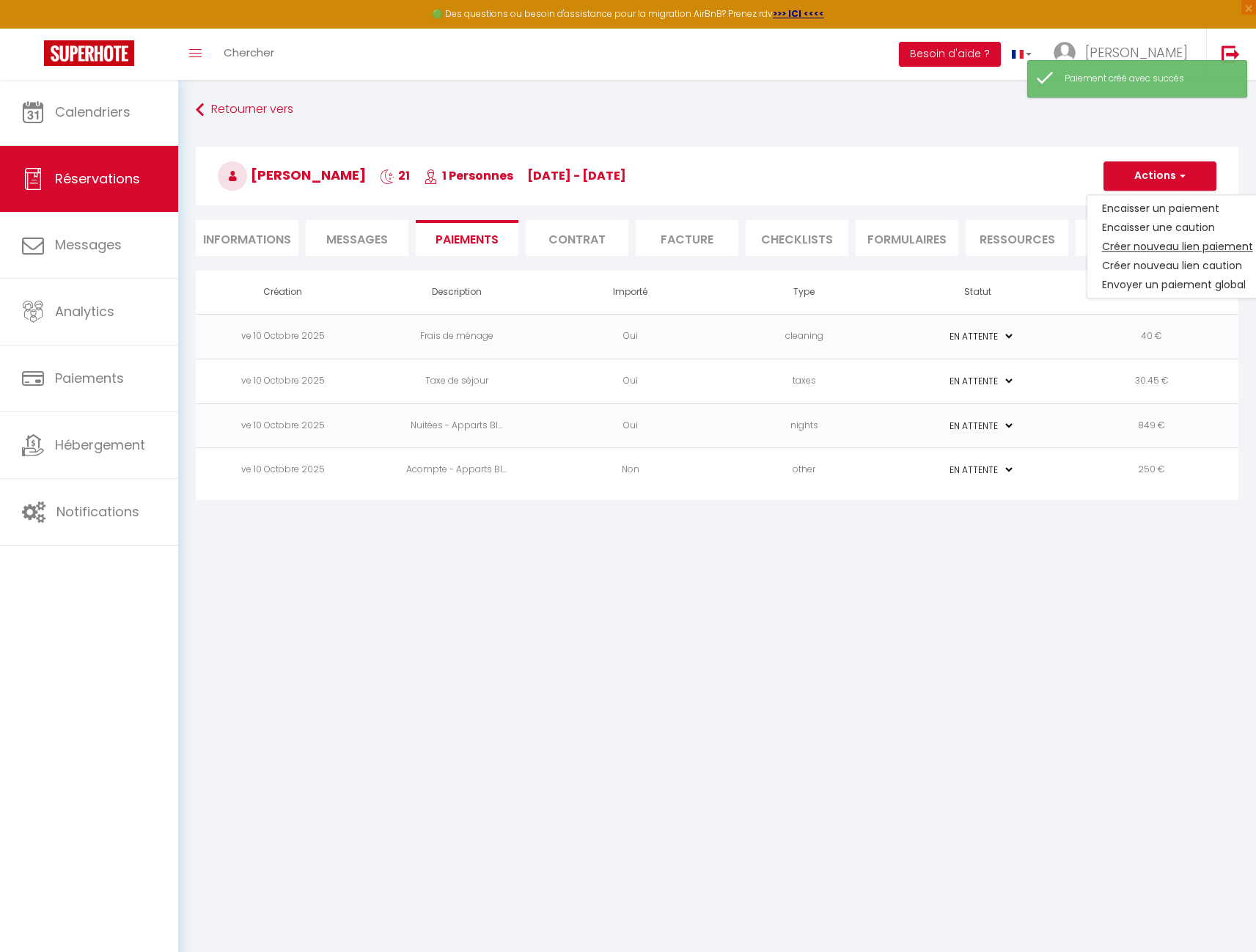
click at [1165, 246] on link "Créer nouveau lien paiement" at bounding box center [1177, 247] width 180 height 19
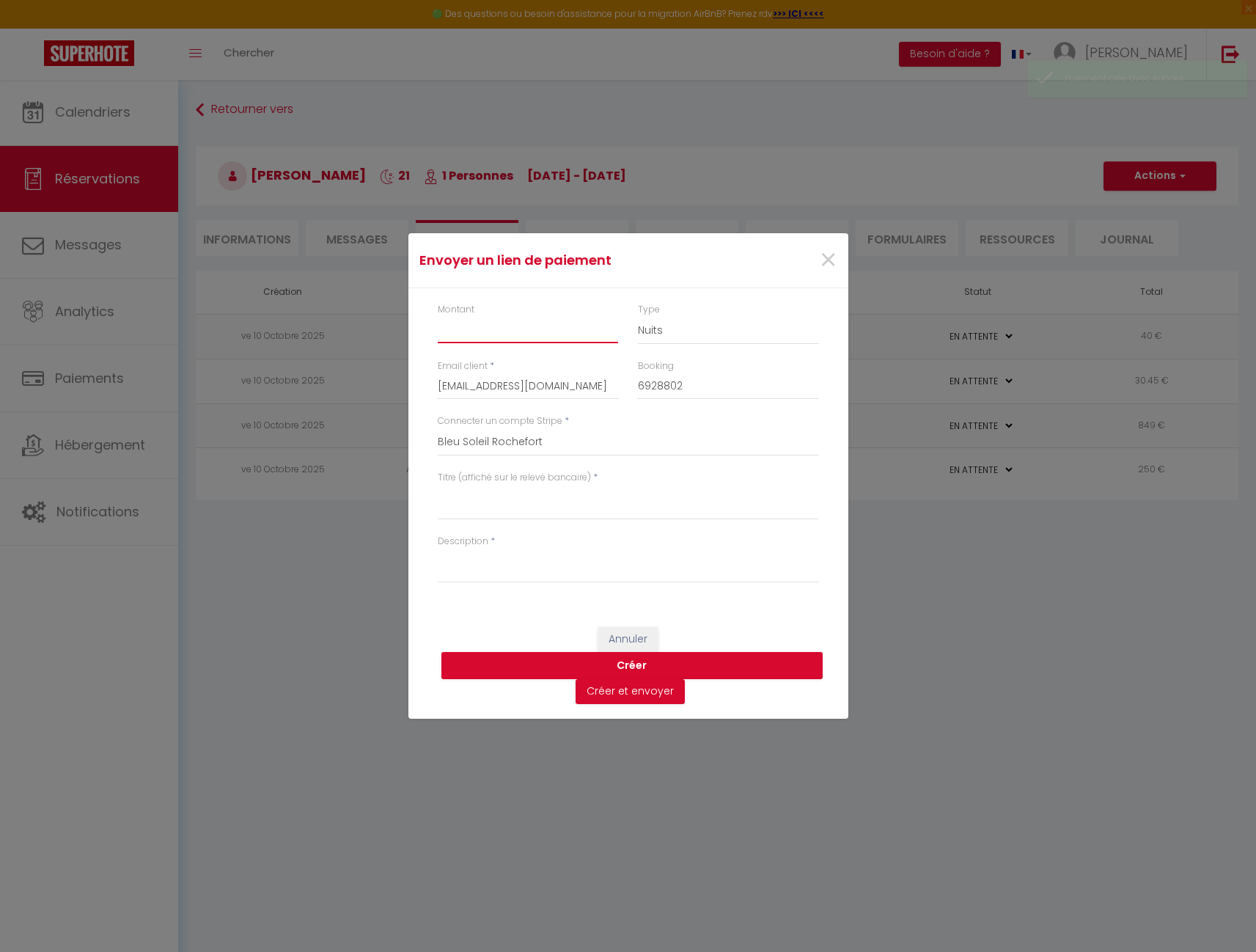
click at [504, 334] on input "Montant" at bounding box center [528, 330] width 181 height 27
click at [511, 502] on textarea "Titre (affiché sur le relevé bancaire)" at bounding box center [628, 502] width 381 height 36
paste textarea "Acompte - Apparts Bleu Soleil Studio 5 - [PERSON_NAME]"
drag, startPoint x: 483, startPoint y: 495, endPoint x: 415, endPoint y: 492, distance: 68.1
click at [415, 492] on div "Montant 669.45 Type Nuits Frais de ménage Taxe de séjour Autre Email client * […" at bounding box center [628, 450] width 439 height 324
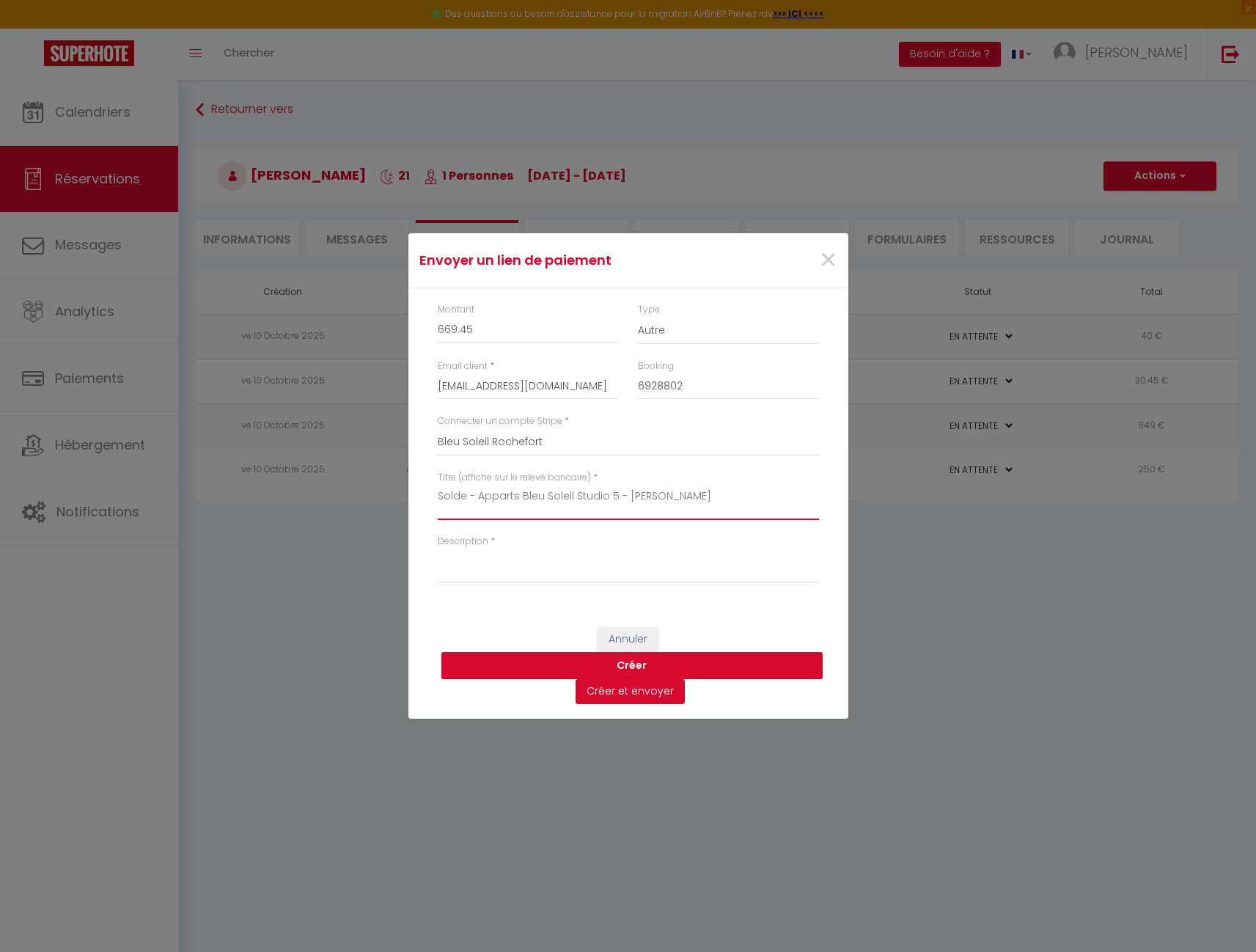
click at [438, 493] on textarea "Solde - Apparts Bleu Soleil Studio 5 - [PERSON_NAME]" at bounding box center [628, 502] width 381 height 36
click at [759, 498] on textarea "Solde - Apparts Bleu Soleil Studio 5 - [PERSON_NAME]" at bounding box center [628, 502] width 381 height 36
click at [560, 570] on textarea "Description" at bounding box center [628, 565] width 381 height 36
paste textarea "Solde - Apparts Bleu Soleil Studio 5 - [PERSON_NAME]"
click at [744, 663] on button "Créer" at bounding box center [631, 665] width 381 height 28
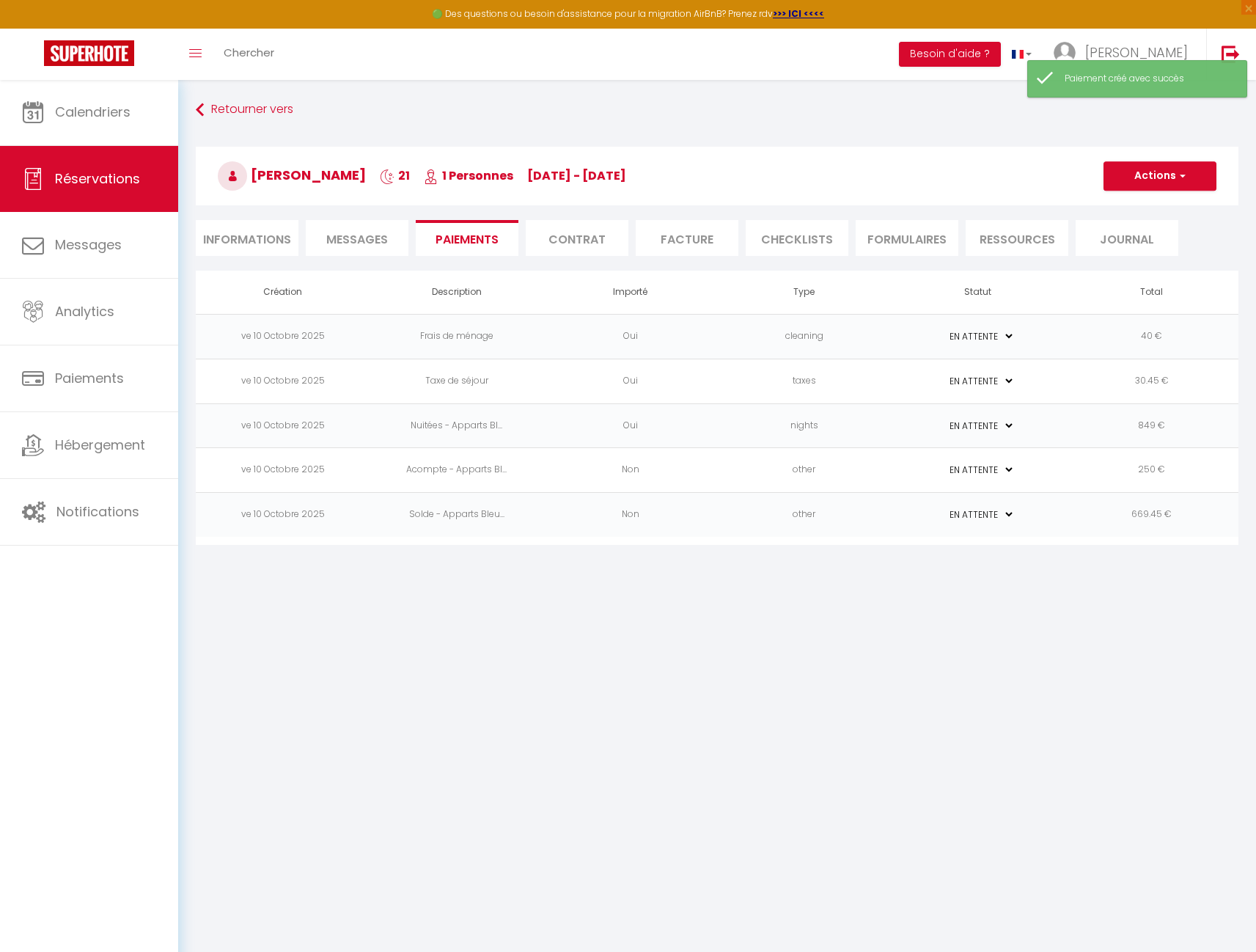
click at [660, 473] on td "Non" at bounding box center [629, 470] width 174 height 45
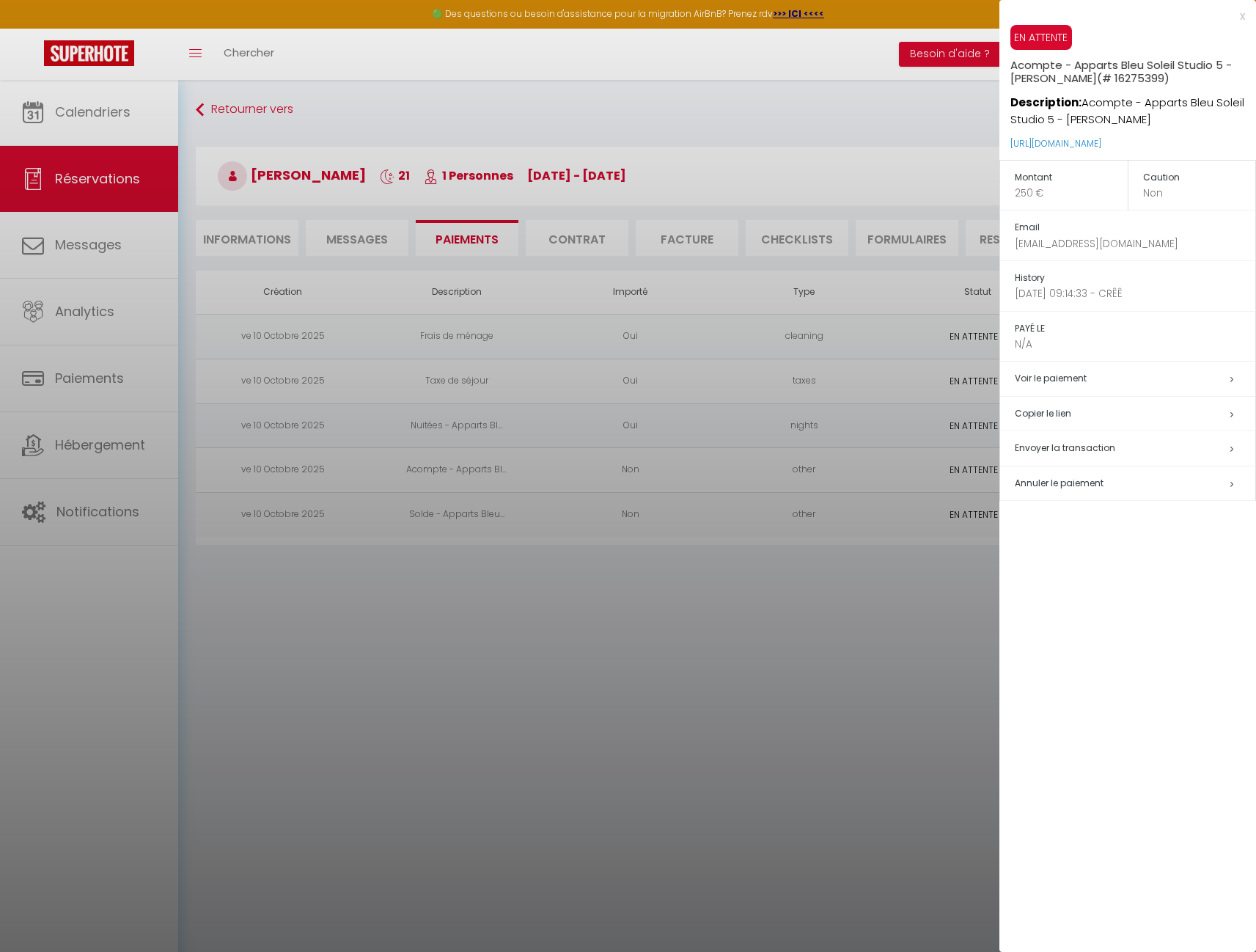
click at [877, 166] on div at bounding box center [628, 476] width 1256 height 952
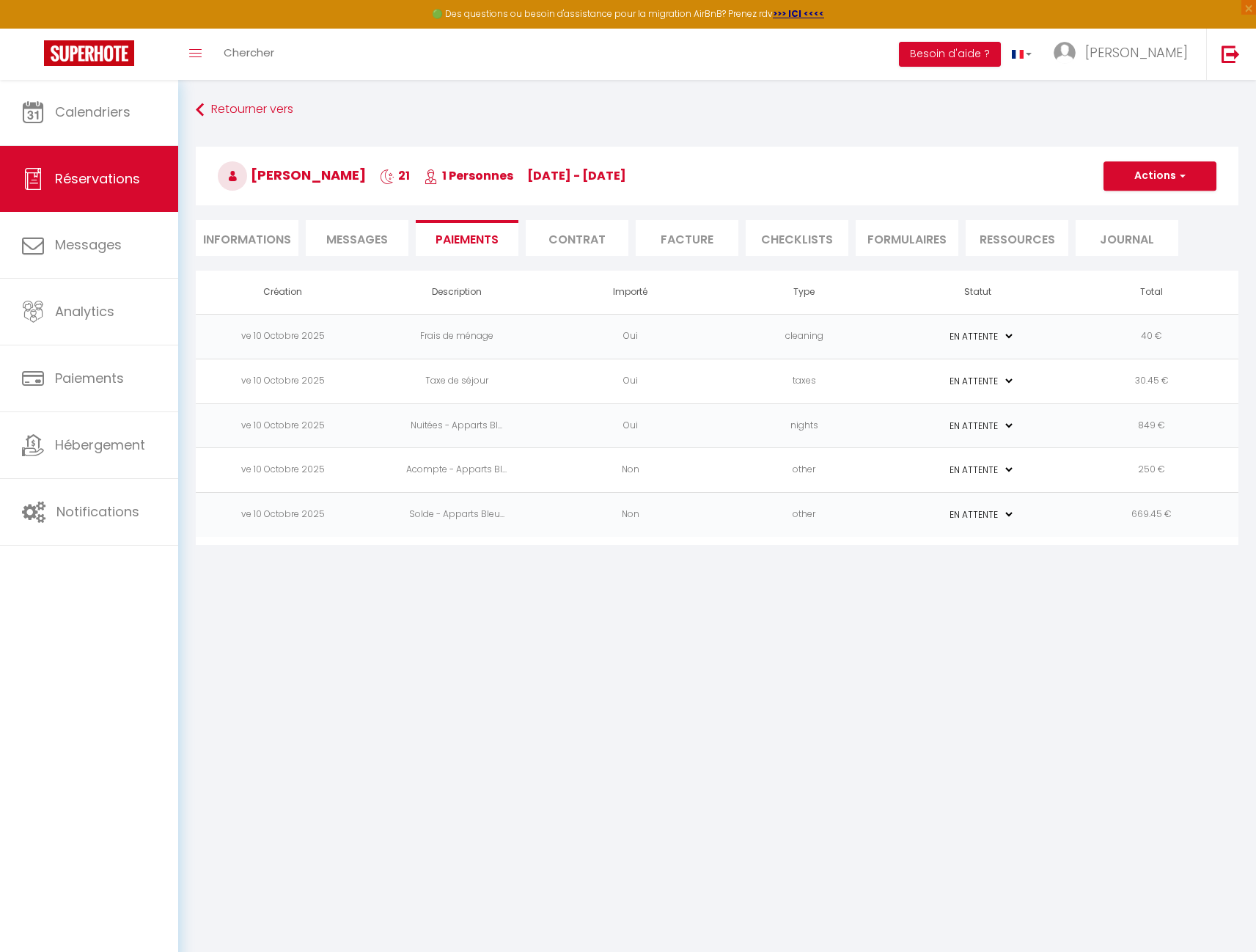
click at [750, 334] on td "cleaning" at bounding box center [803, 336] width 174 height 45
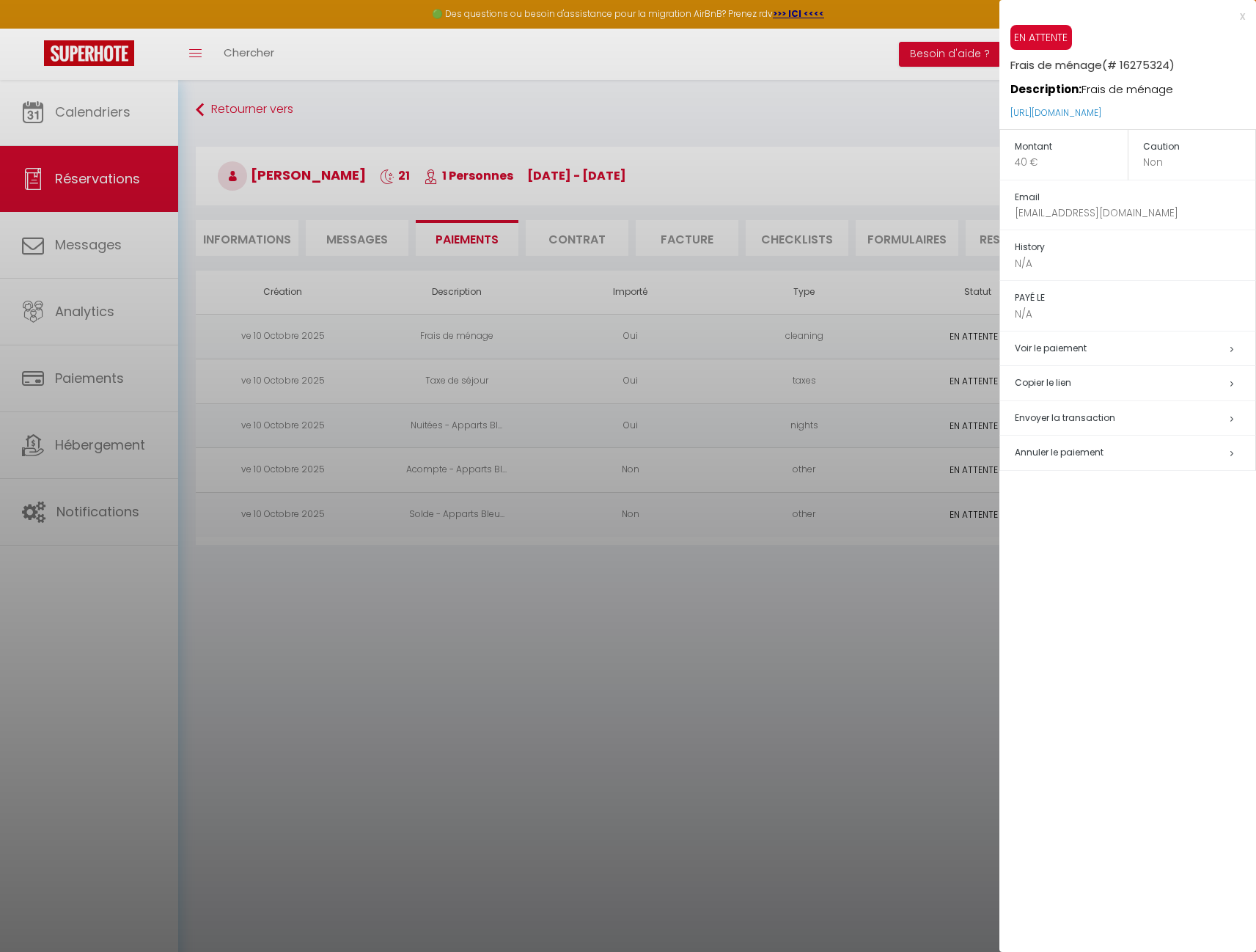
click at [1048, 446] on span "Annuler le paiement" at bounding box center [1058, 451] width 88 height 12
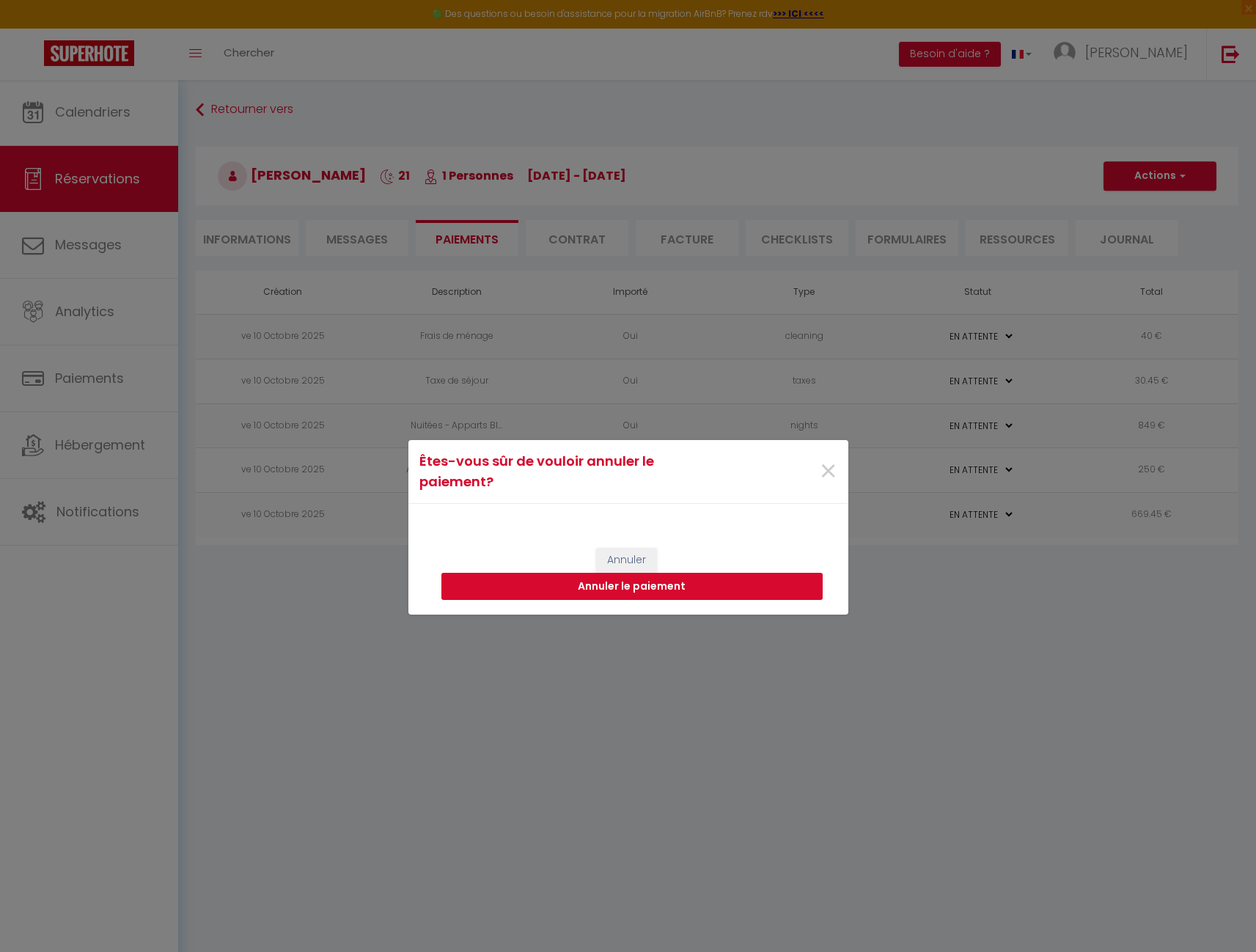
click at [699, 579] on button "Annuler le paiement" at bounding box center [631, 586] width 381 height 28
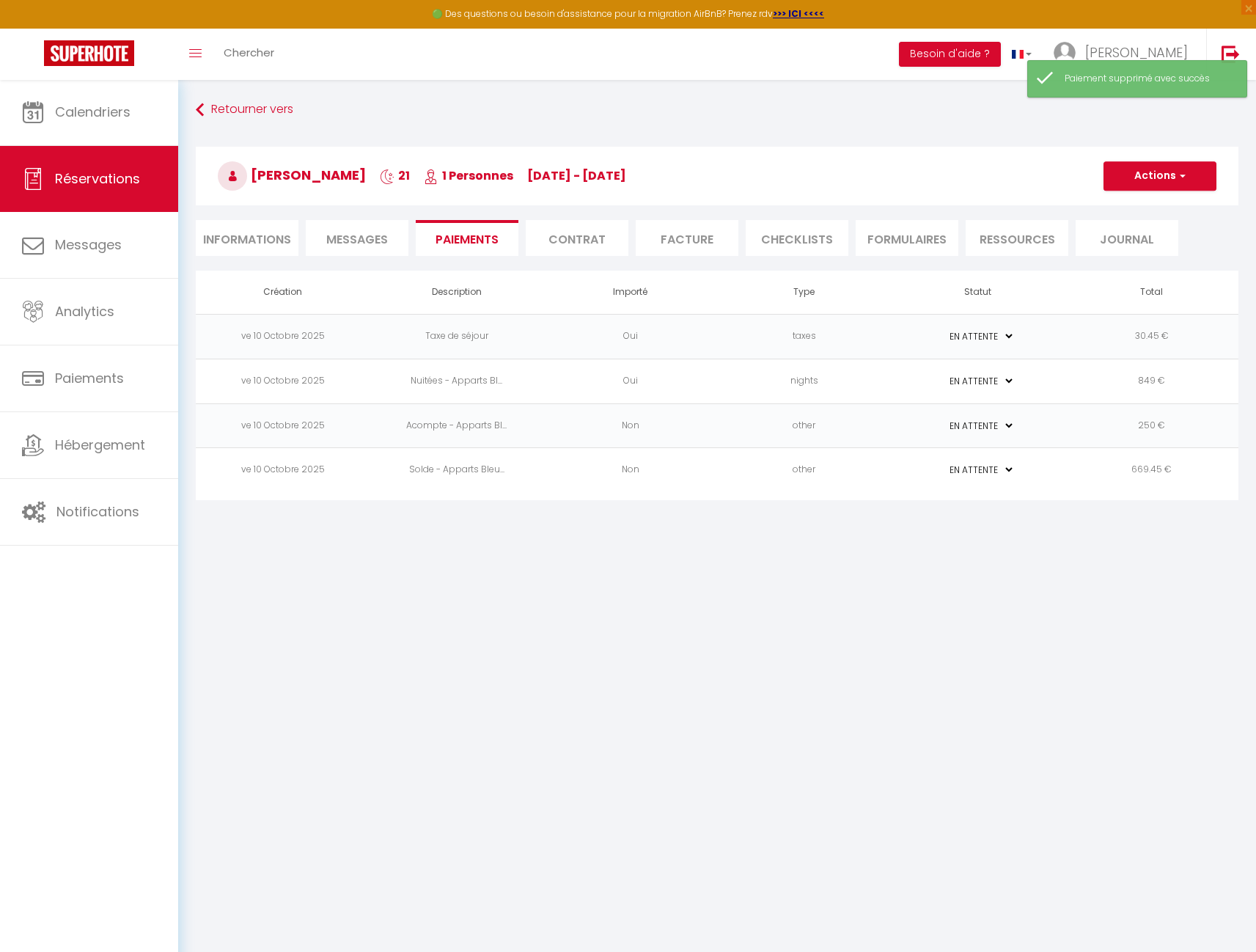
click at [713, 340] on td "Oui" at bounding box center [629, 336] width 174 height 45
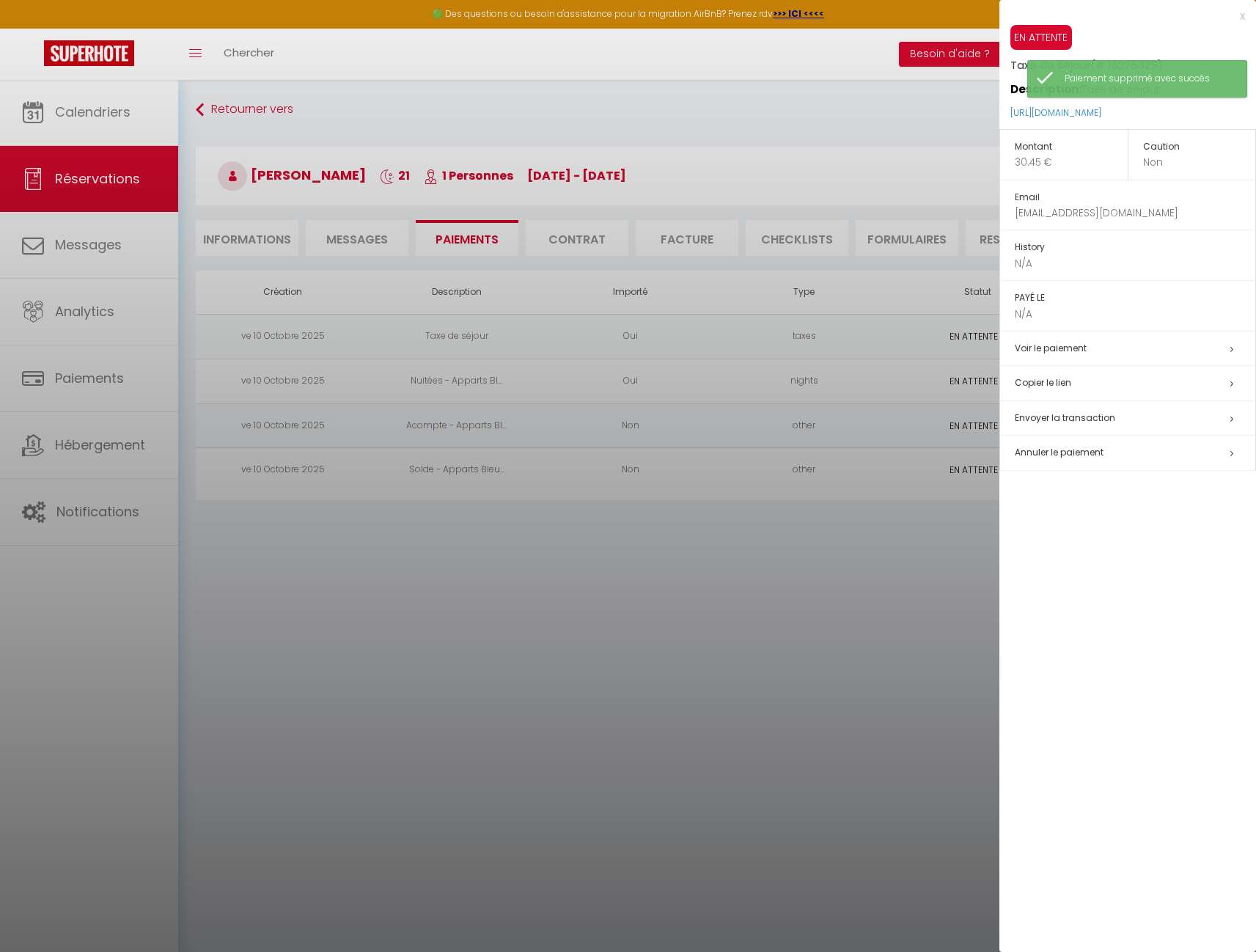
click at [1097, 449] on span "Annuler le paiement" at bounding box center [1058, 451] width 88 height 12
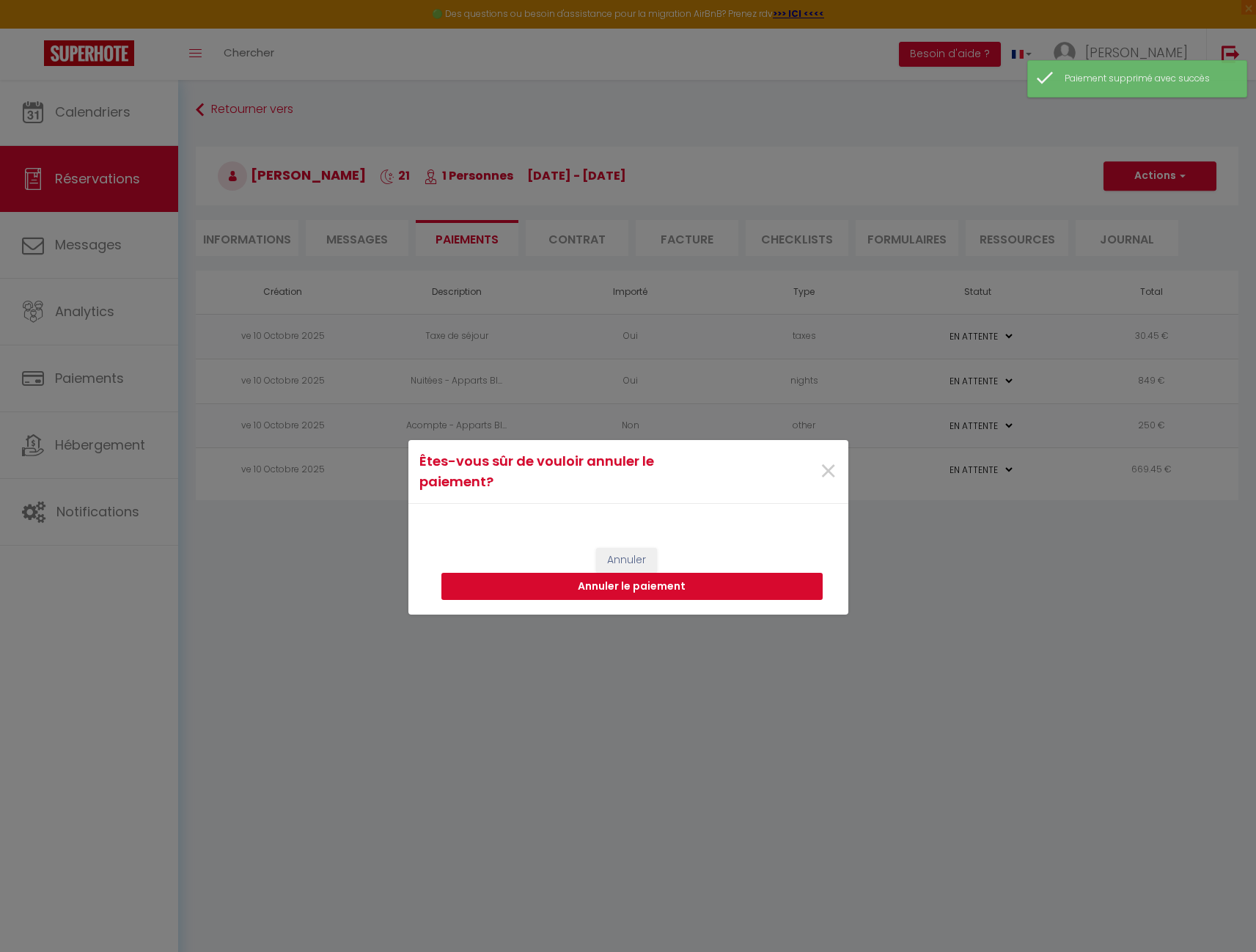
click at [799, 583] on button "Annuler le paiement" at bounding box center [631, 586] width 381 height 28
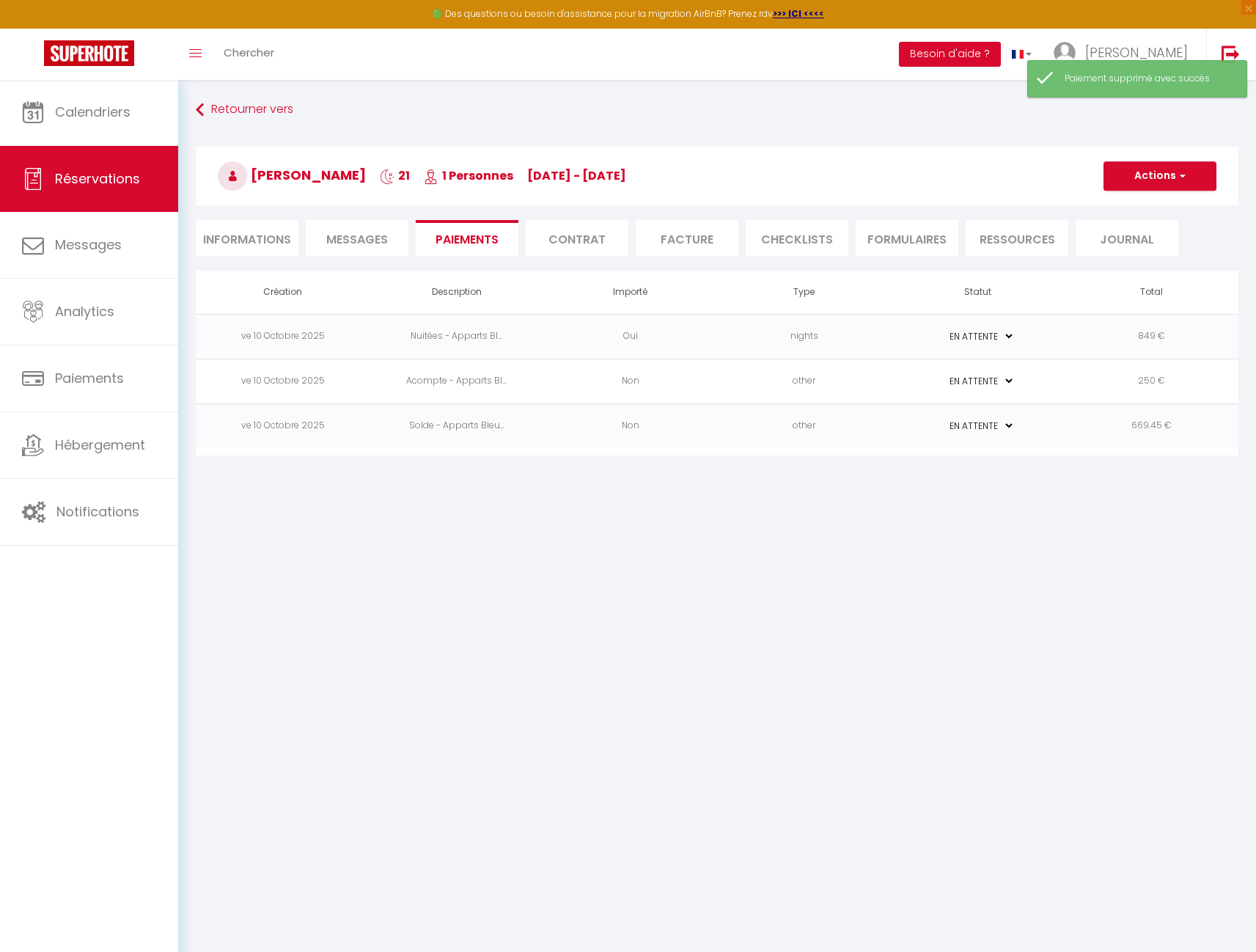
click at [703, 340] on td "Oui" at bounding box center [629, 336] width 174 height 45
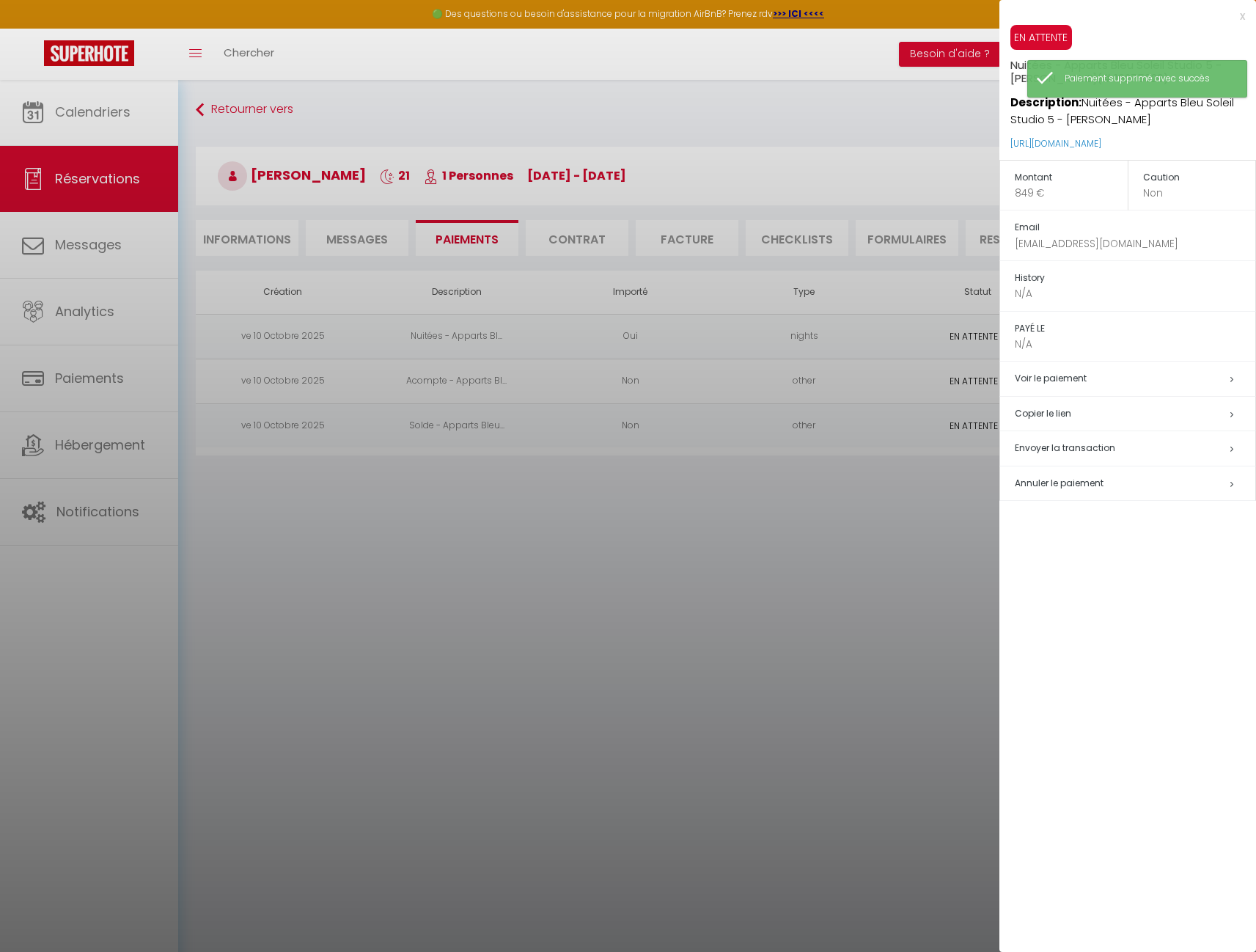
click at [1071, 477] on span "Annuler le paiement" at bounding box center [1058, 483] width 88 height 12
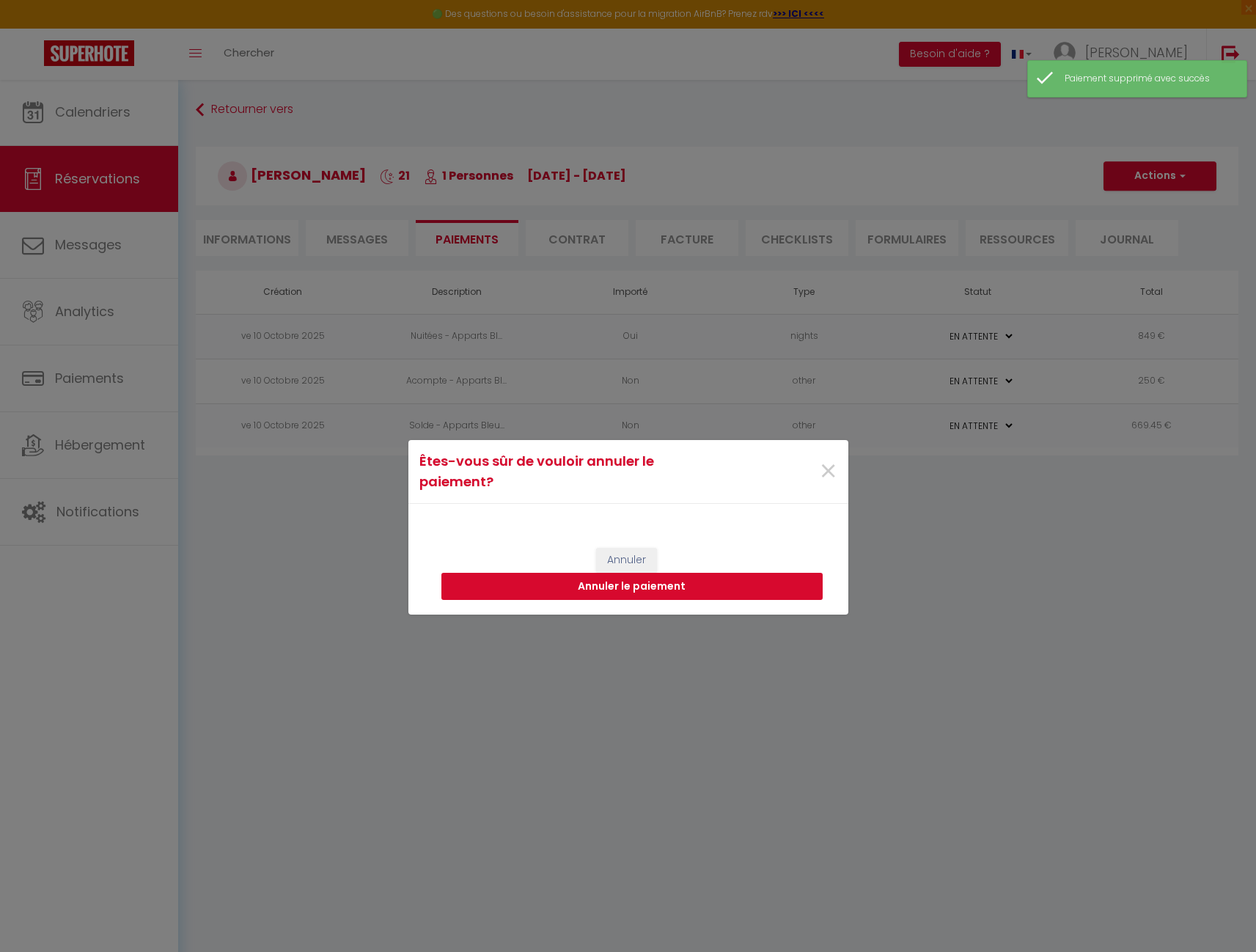
click at [703, 584] on button "Annuler le paiement" at bounding box center [631, 586] width 381 height 28
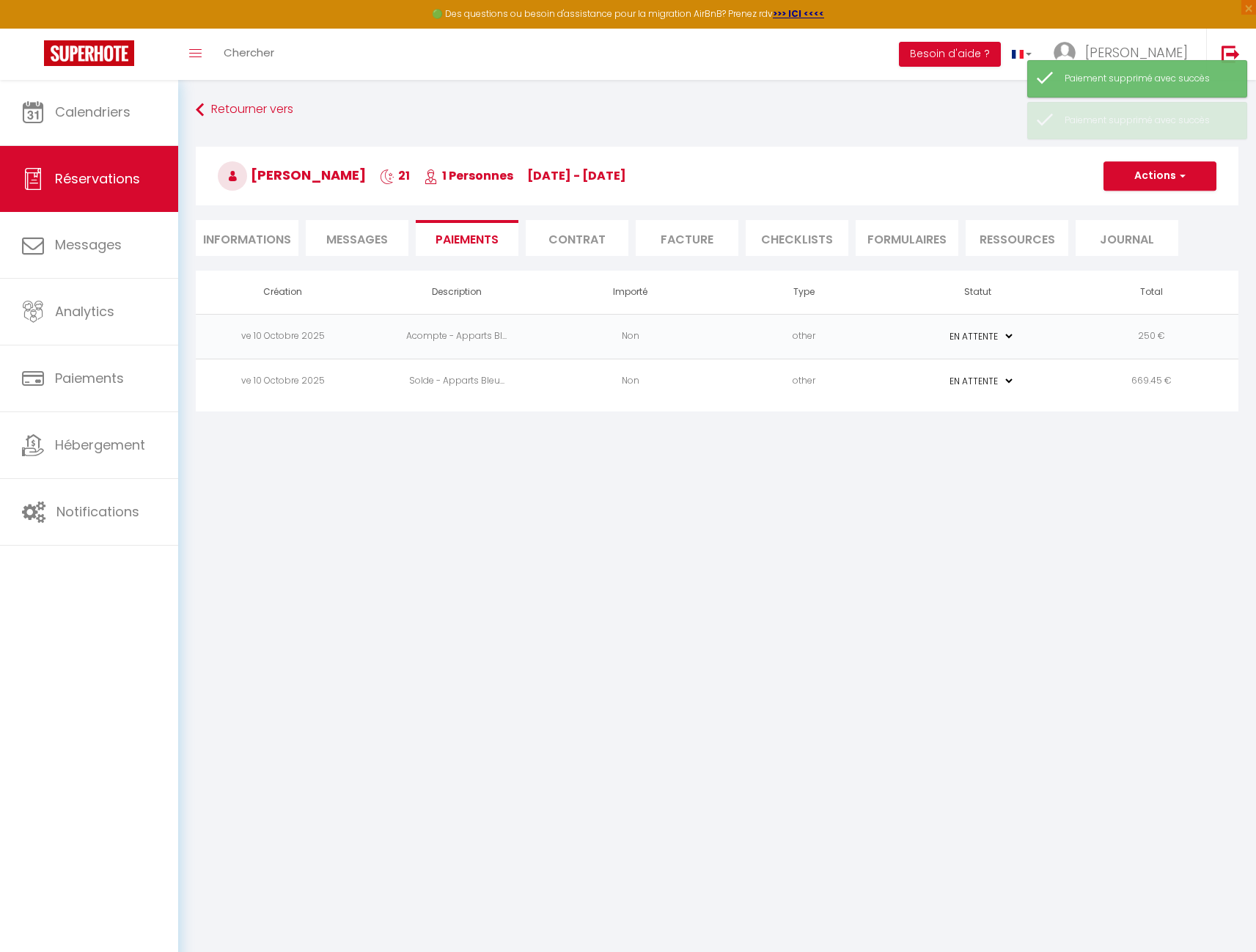
click at [878, 346] on td "other" at bounding box center [803, 336] width 174 height 45
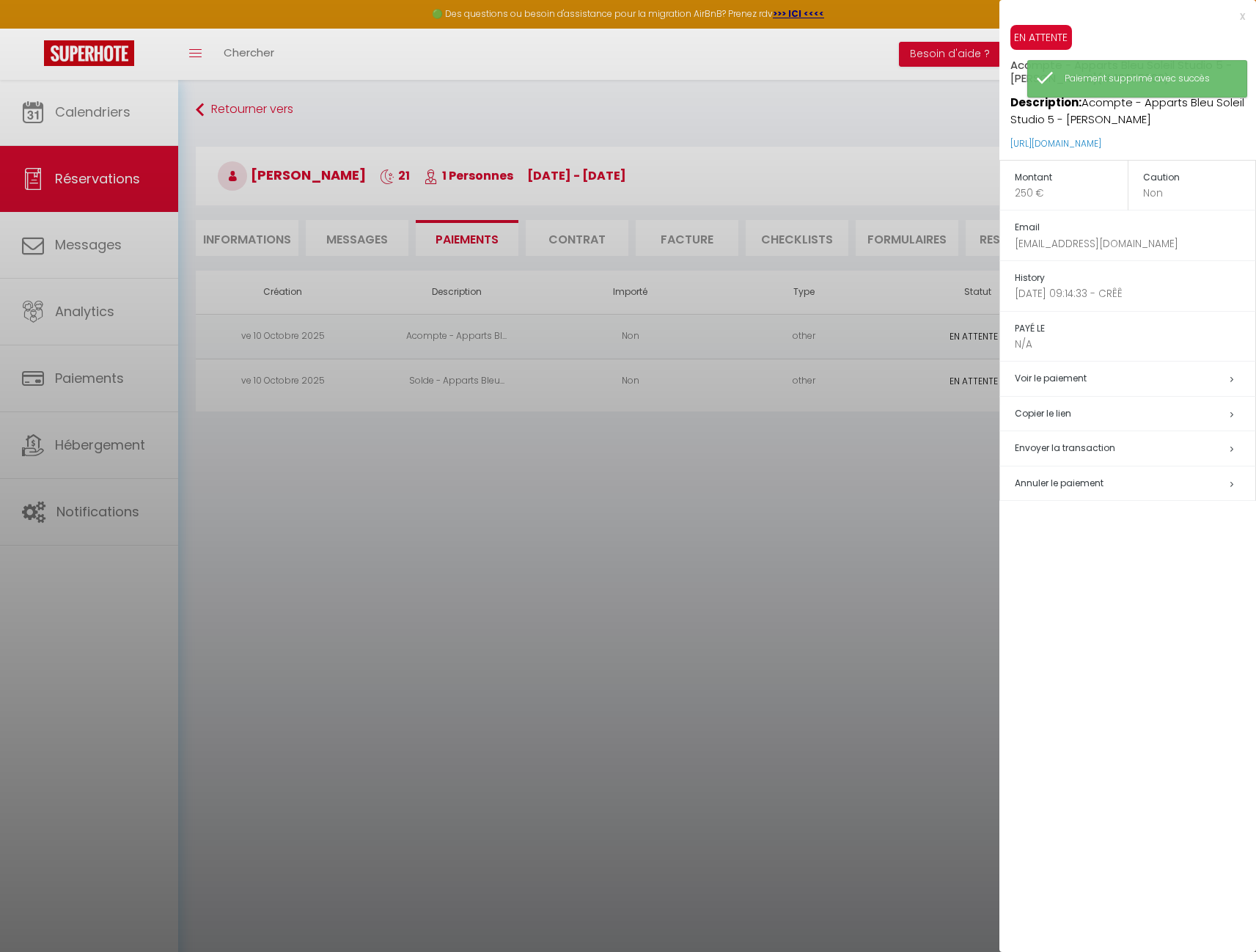
click at [1048, 442] on span "Envoyer la transaction" at bounding box center [1064, 447] width 101 height 12
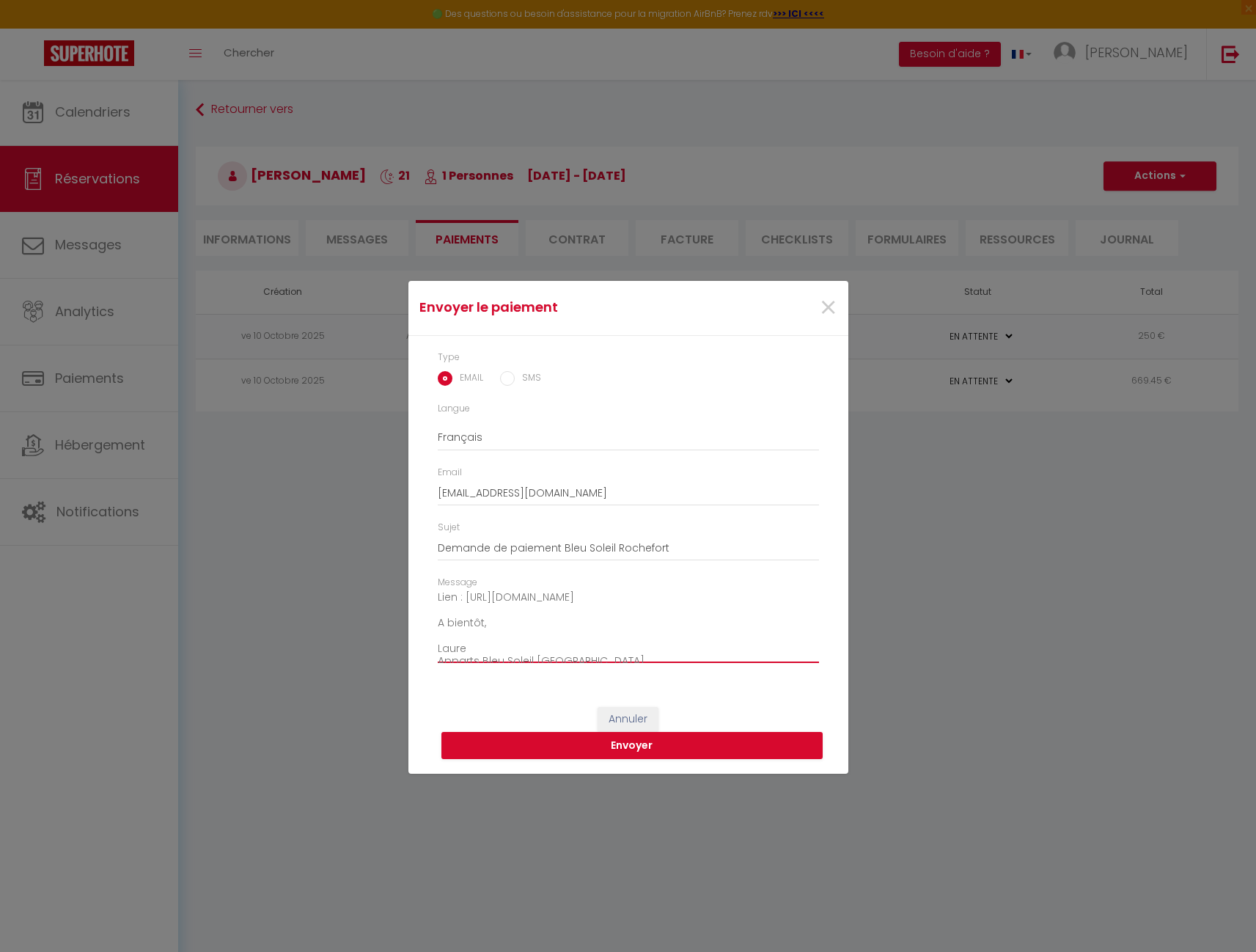
scroll to position [135, 0]
drag, startPoint x: 438, startPoint y: 599, endPoint x: 549, endPoint y: 681, distance: 138.0
click at [549, 681] on div "Type EMAIL SMS Langue Anglais Français Espagnol Portugais Email [EMAIL_ADDRESS]…" at bounding box center [628, 514] width 439 height 357
click at [823, 305] on span "×" at bounding box center [827, 308] width 18 height 44
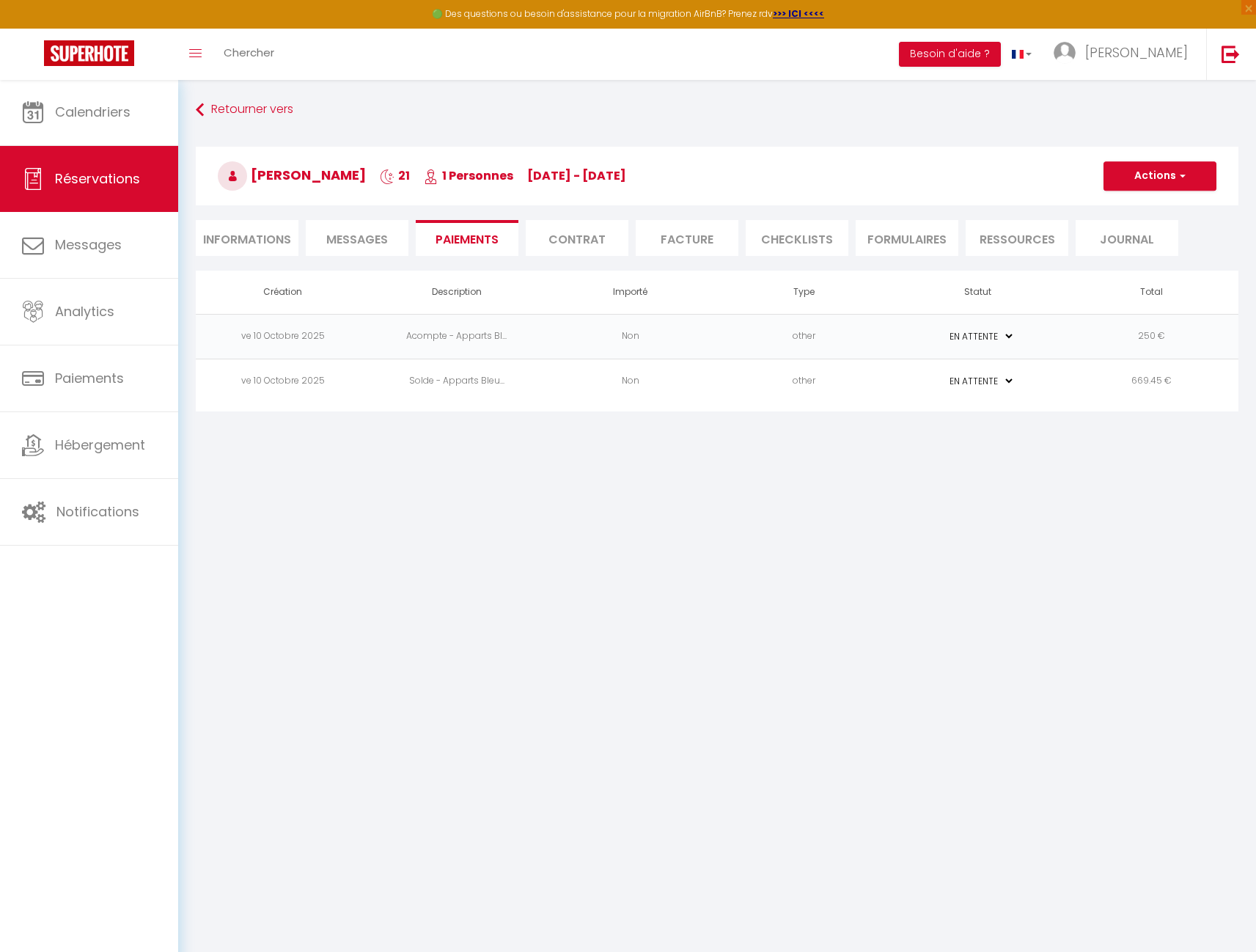
click at [269, 242] on li "Informations" at bounding box center [247, 237] width 103 height 36
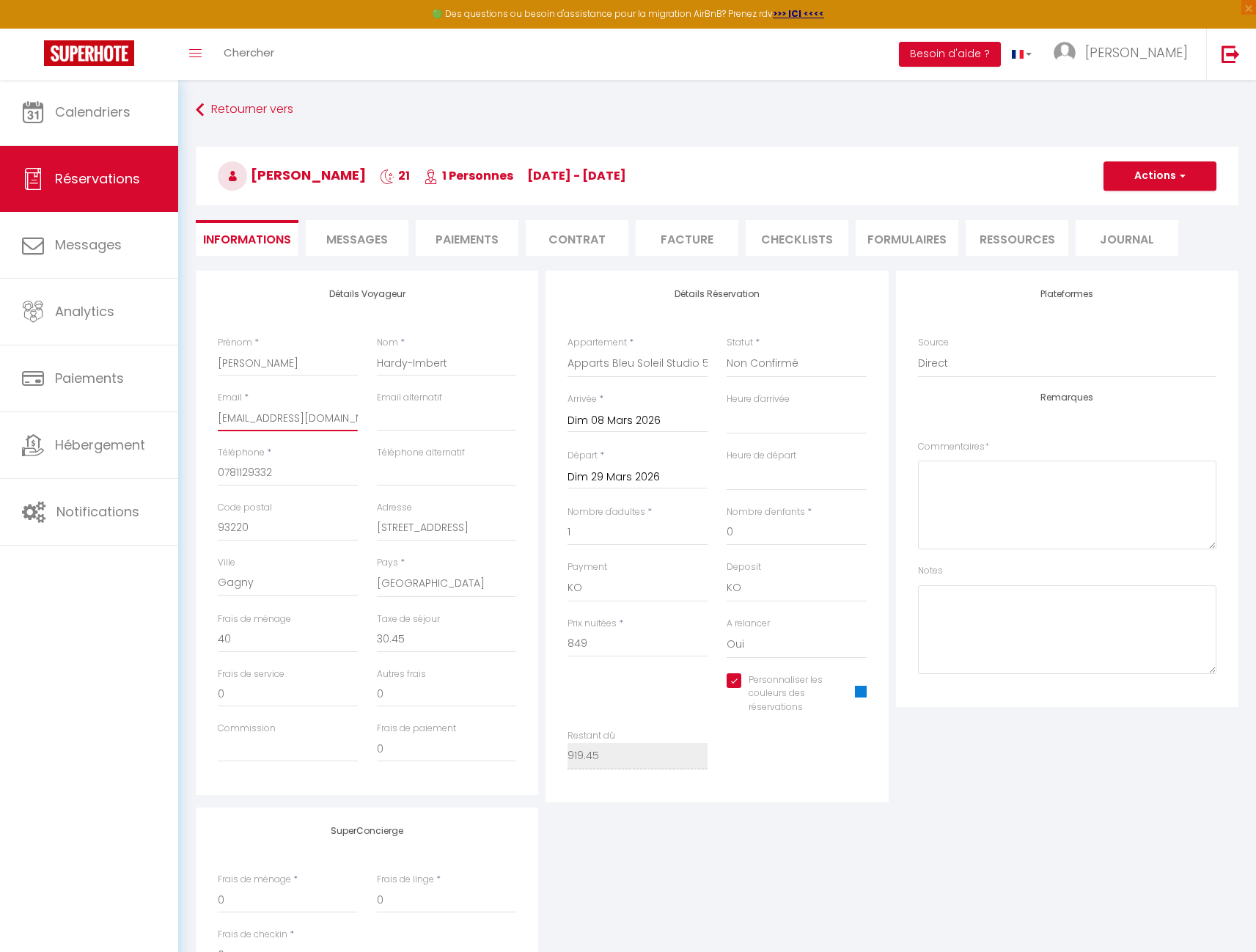
drag, startPoint x: 301, startPoint y: 417, endPoint x: 256, endPoint y: 412, distance: 45.3
click at [256, 412] on input "[EMAIL_ADDRESS][DOMAIN_NAME]" at bounding box center [288, 418] width 140 height 27
click at [960, 598] on textarea at bounding box center [1066, 630] width 298 height 88
click at [1170, 179] on button "Actions" at bounding box center [1160, 176] width 113 height 30
click at [1149, 202] on link "Enregistrer" at bounding box center [1145, 208] width 116 height 19
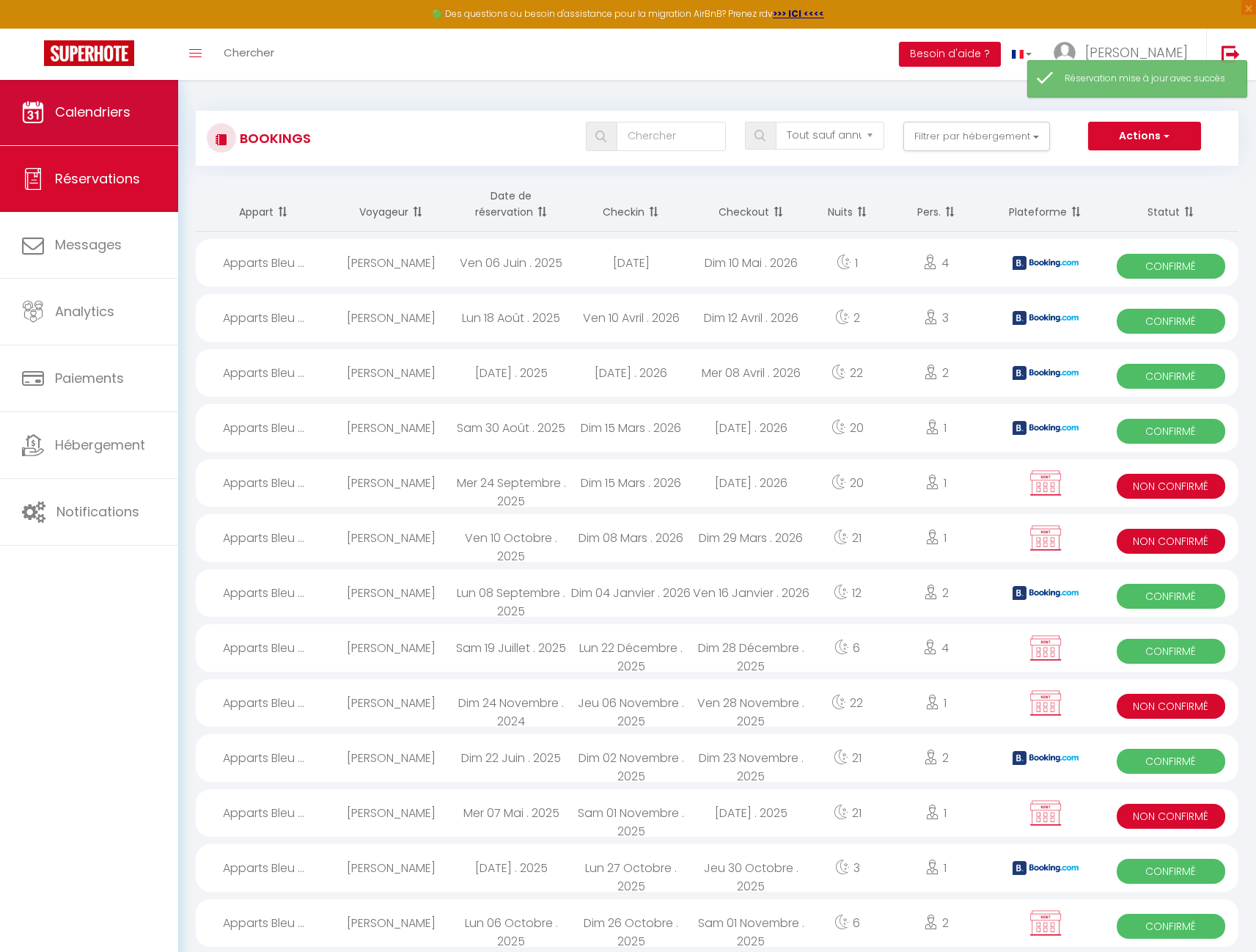
click at [130, 100] on link "Calendriers" at bounding box center [89, 112] width 178 height 66
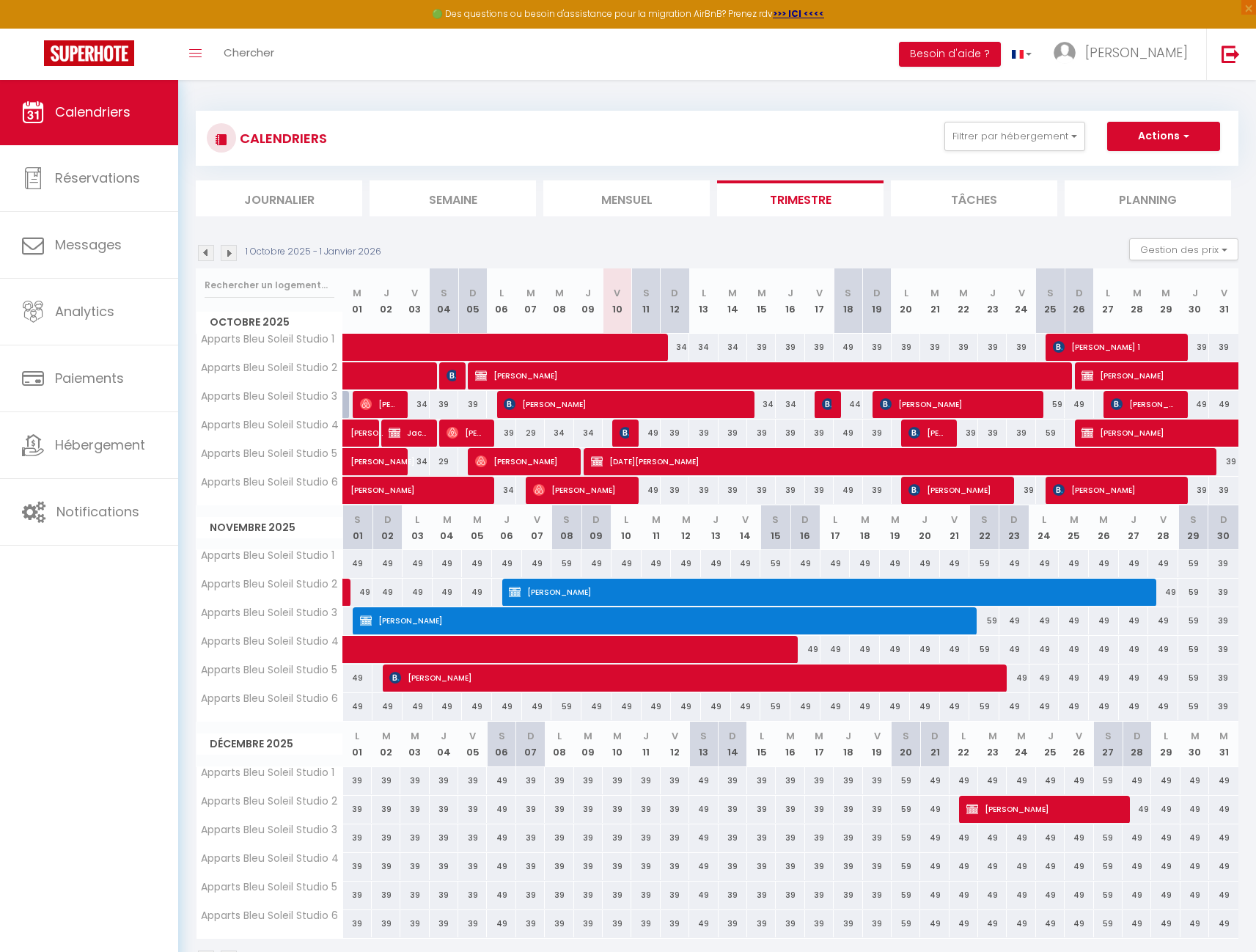
click at [230, 253] on img at bounding box center [228, 252] width 16 height 16
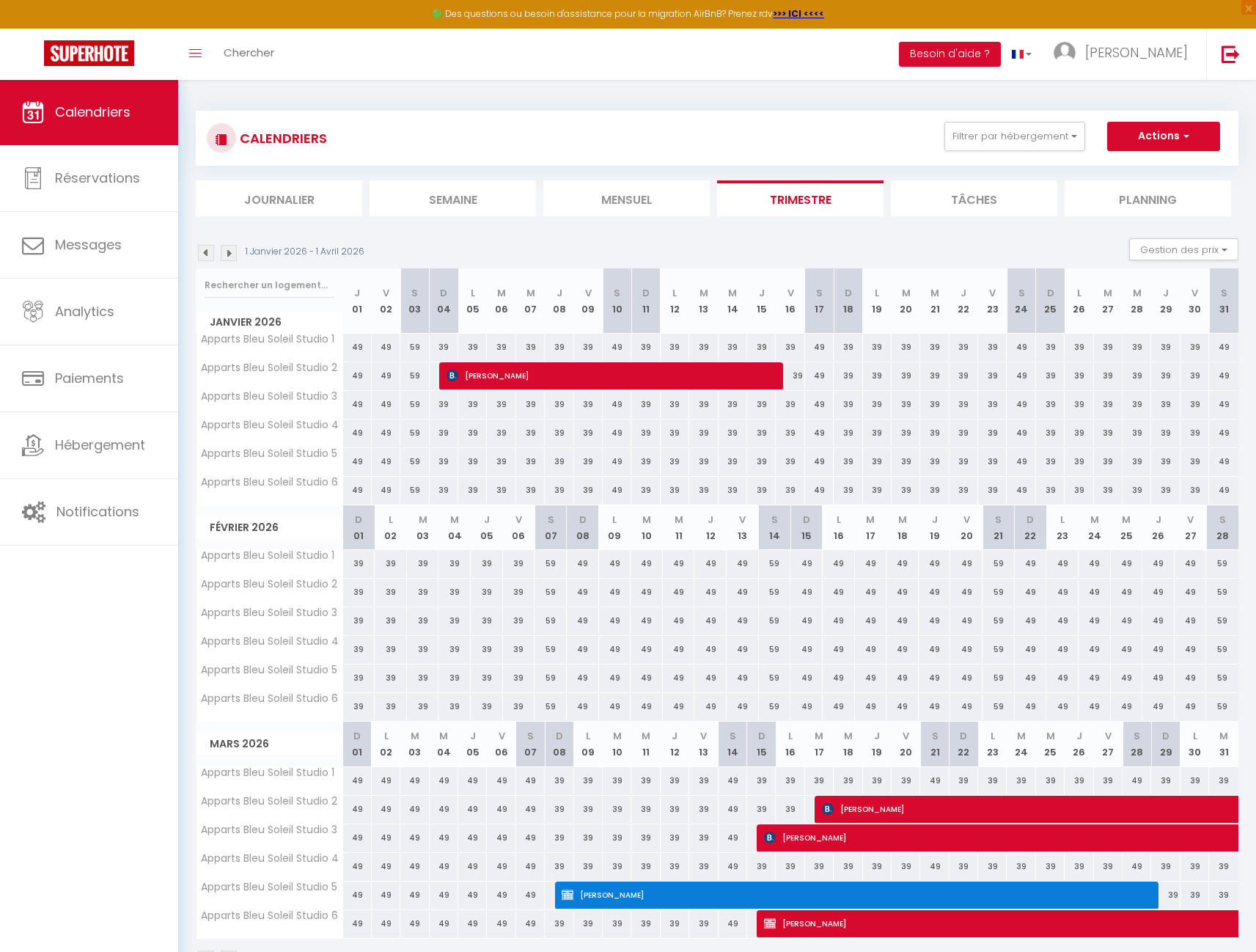
click at [818, 892] on span "[PERSON_NAME]" at bounding box center [852, 893] width 581 height 28
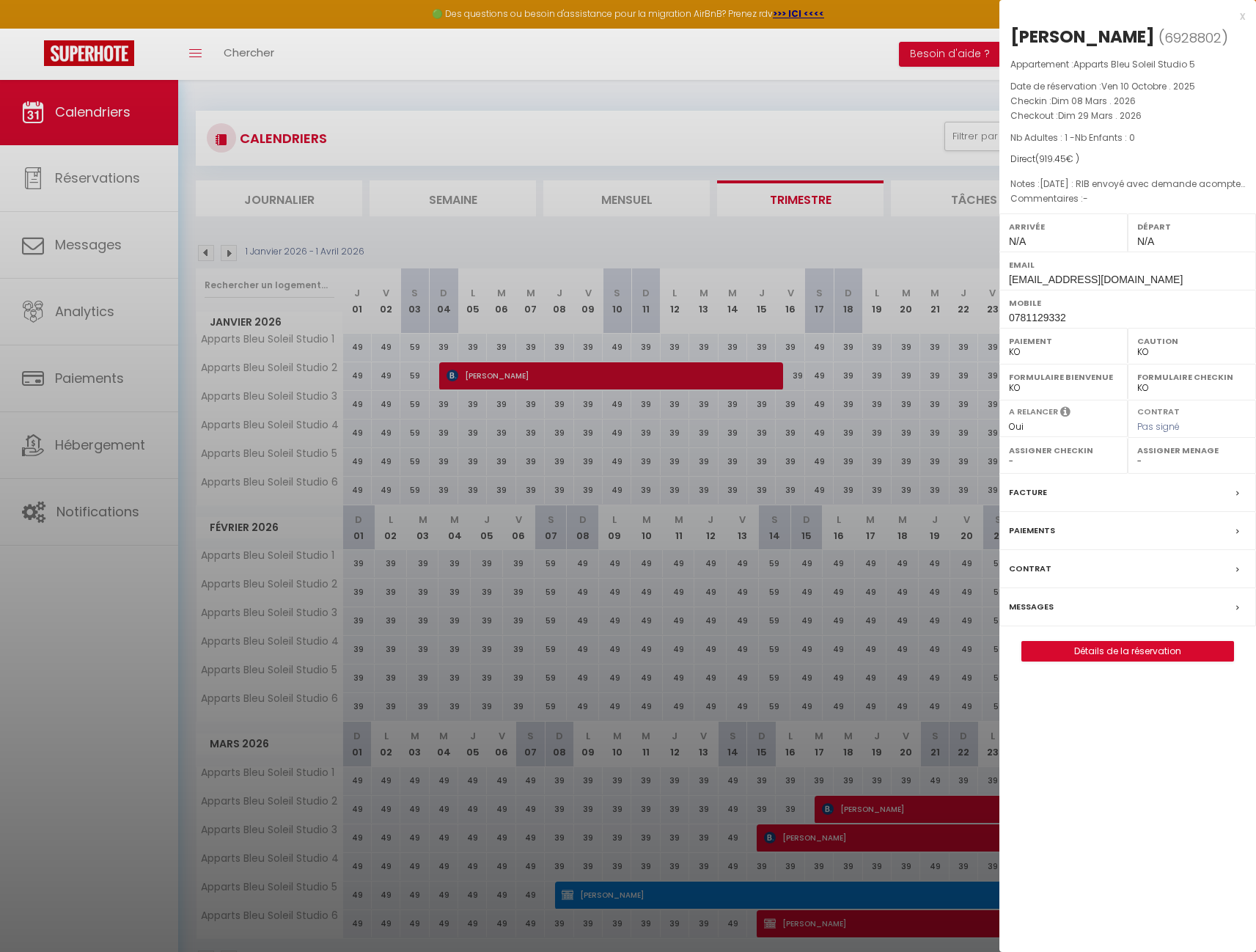
click at [1037, 614] on label "Messages" at bounding box center [1031, 607] width 45 height 15
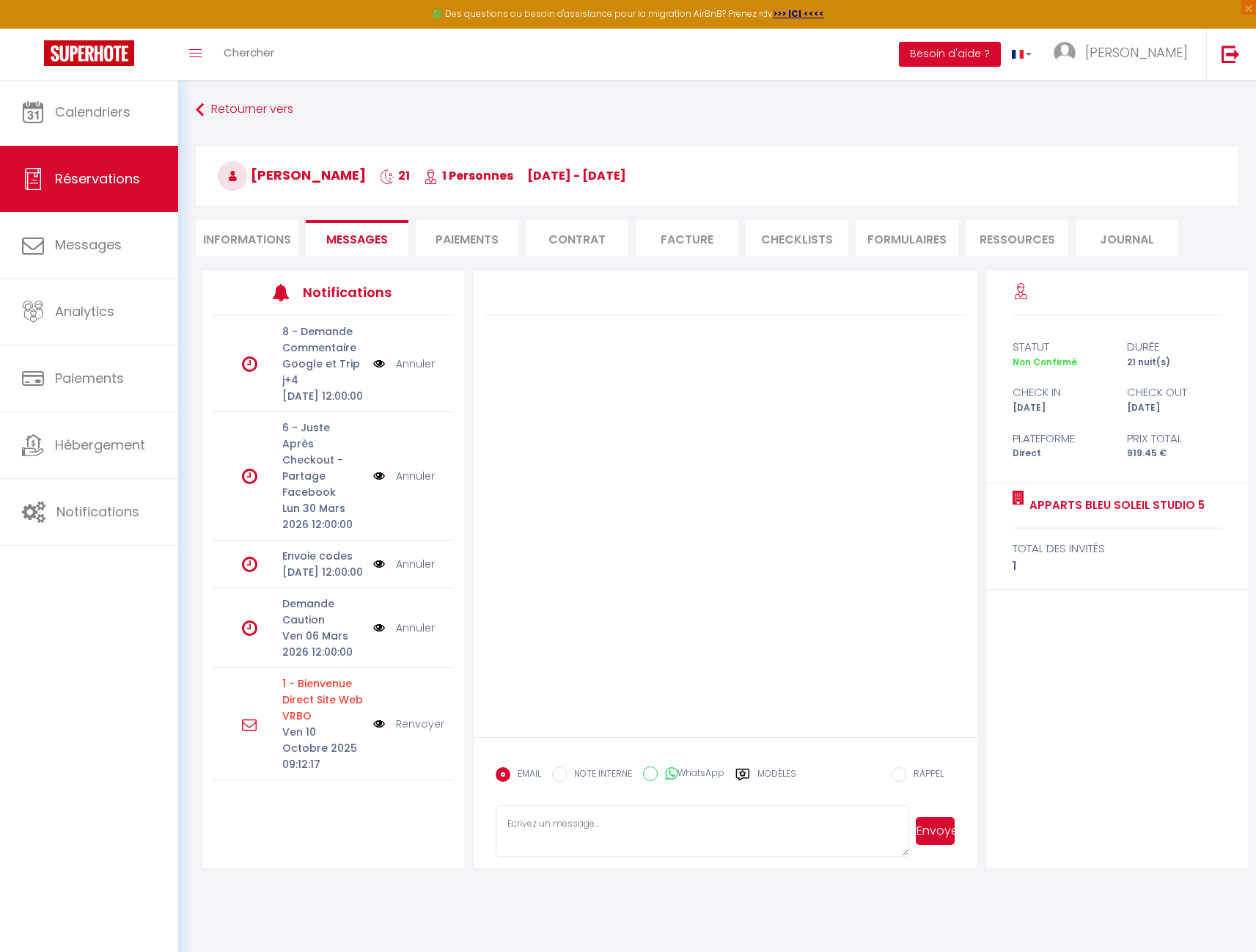
click at [930, 772] on label "RAPPEL" at bounding box center [924, 774] width 37 height 16
click at [906, 772] on input "RAPPEL" at bounding box center [898, 774] width 14 height 14
click at [811, 690] on li "X jours avant Checkin" at bounding box center [843, 689] width 198 height 28
click at [654, 826] on textarea "//remind [DATE]" at bounding box center [701, 834] width 414 height 51
click at [939, 836] on button "Envoyer" at bounding box center [935, 835] width 38 height 28
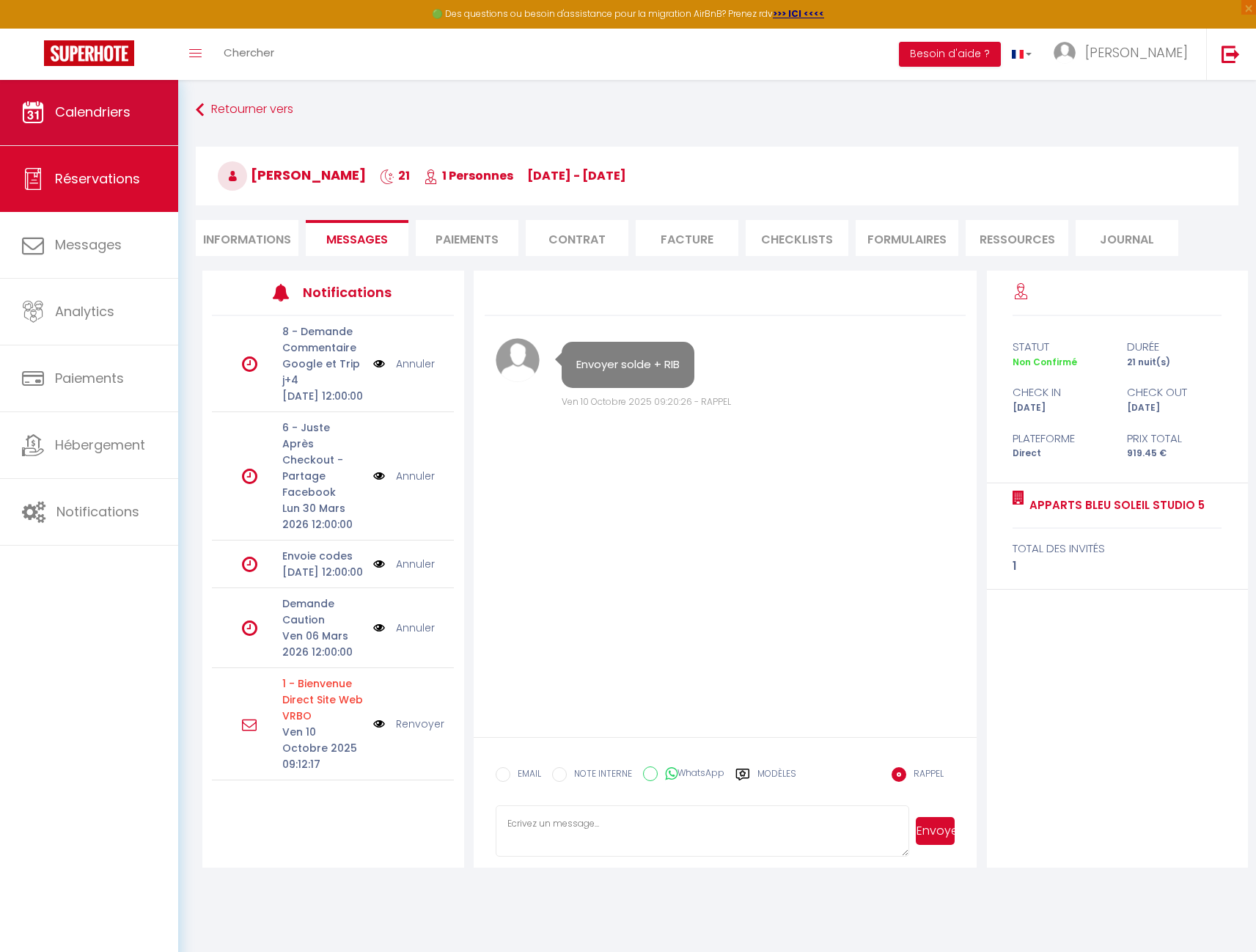
click at [113, 123] on link "Calendriers" at bounding box center [89, 112] width 178 height 66
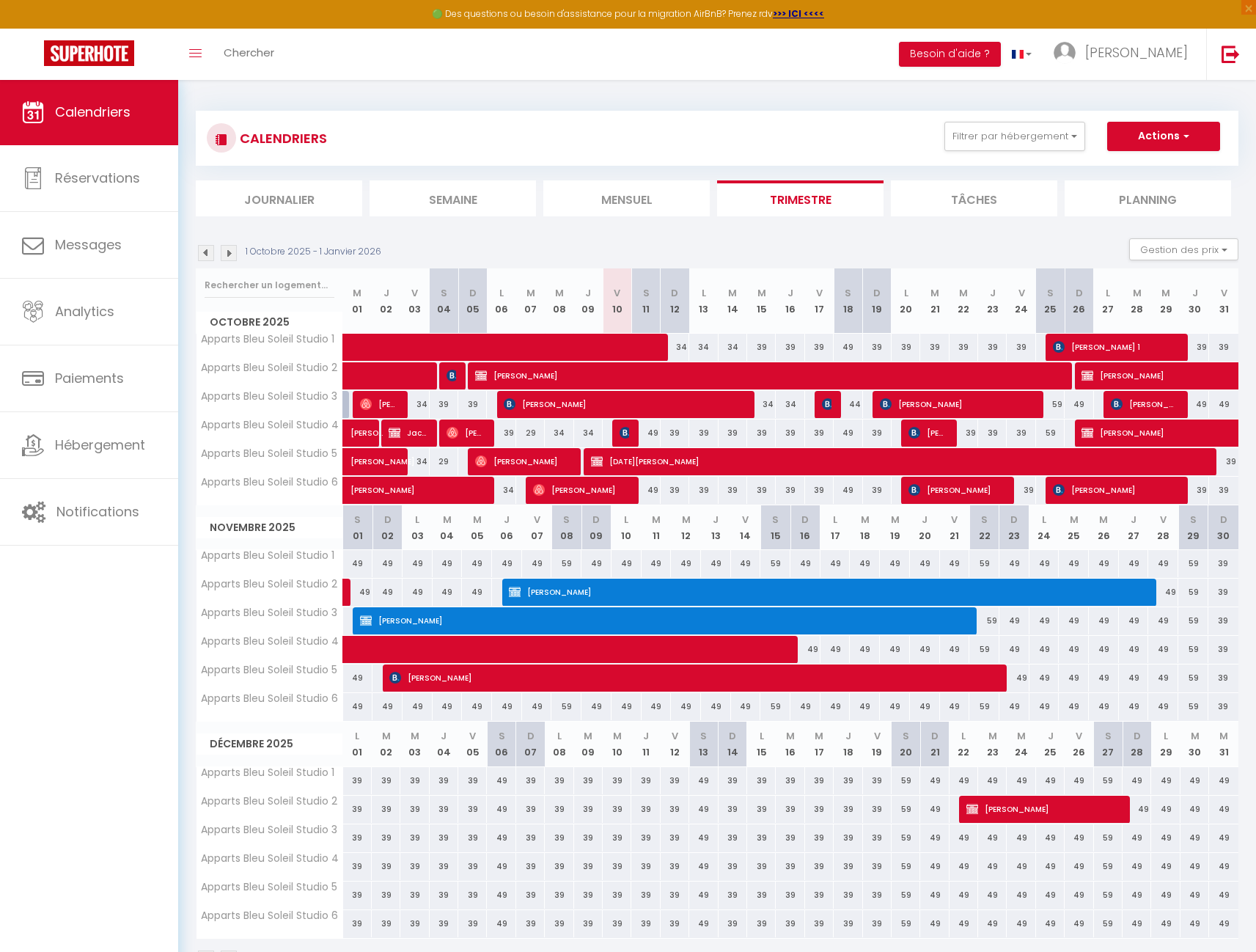
click at [608, 588] on span "[PERSON_NAME]" at bounding box center [814, 591] width 610 height 28
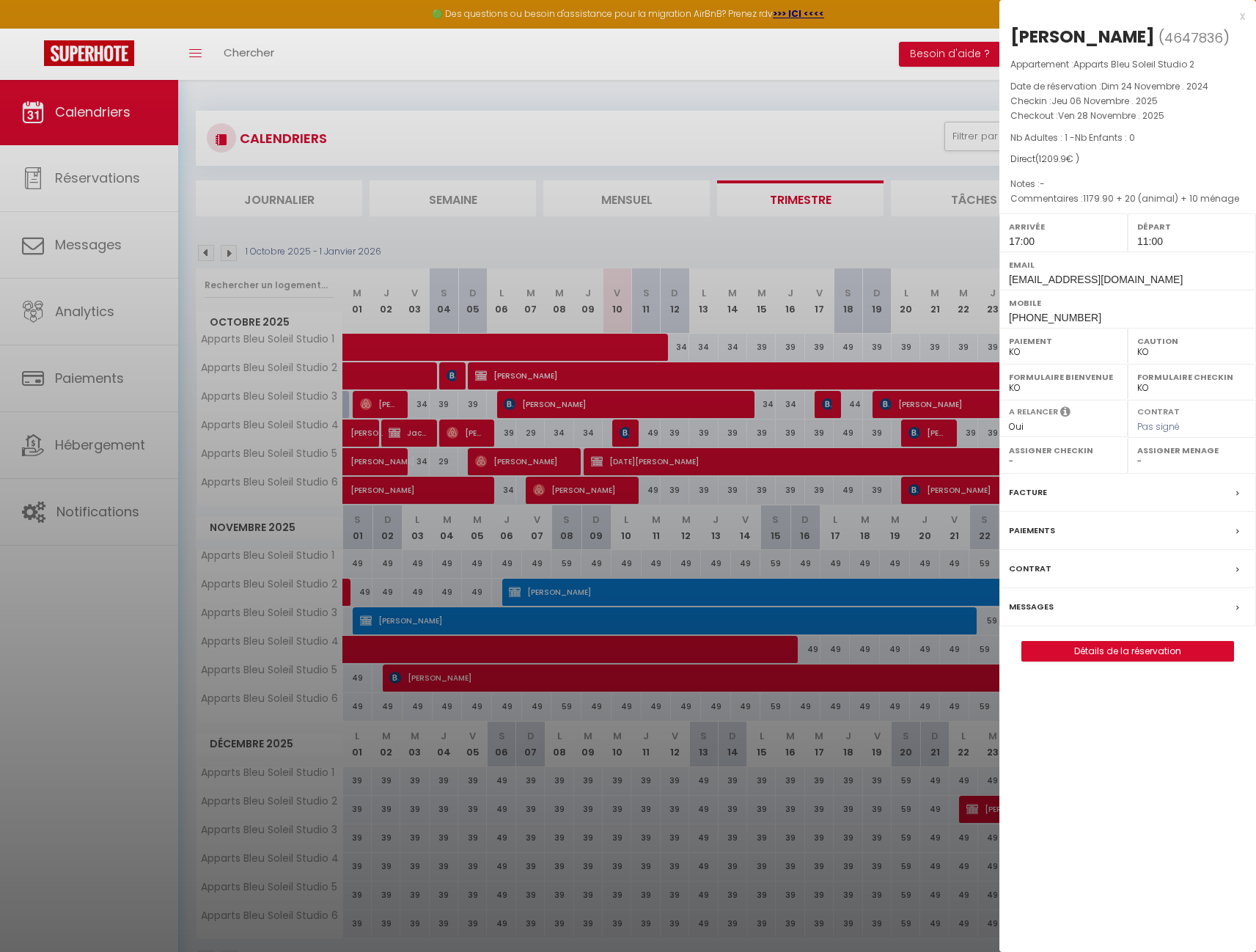
click at [1105, 660] on link "Détails de la réservation" at bounding box center [1127, 651] width 211 height 19
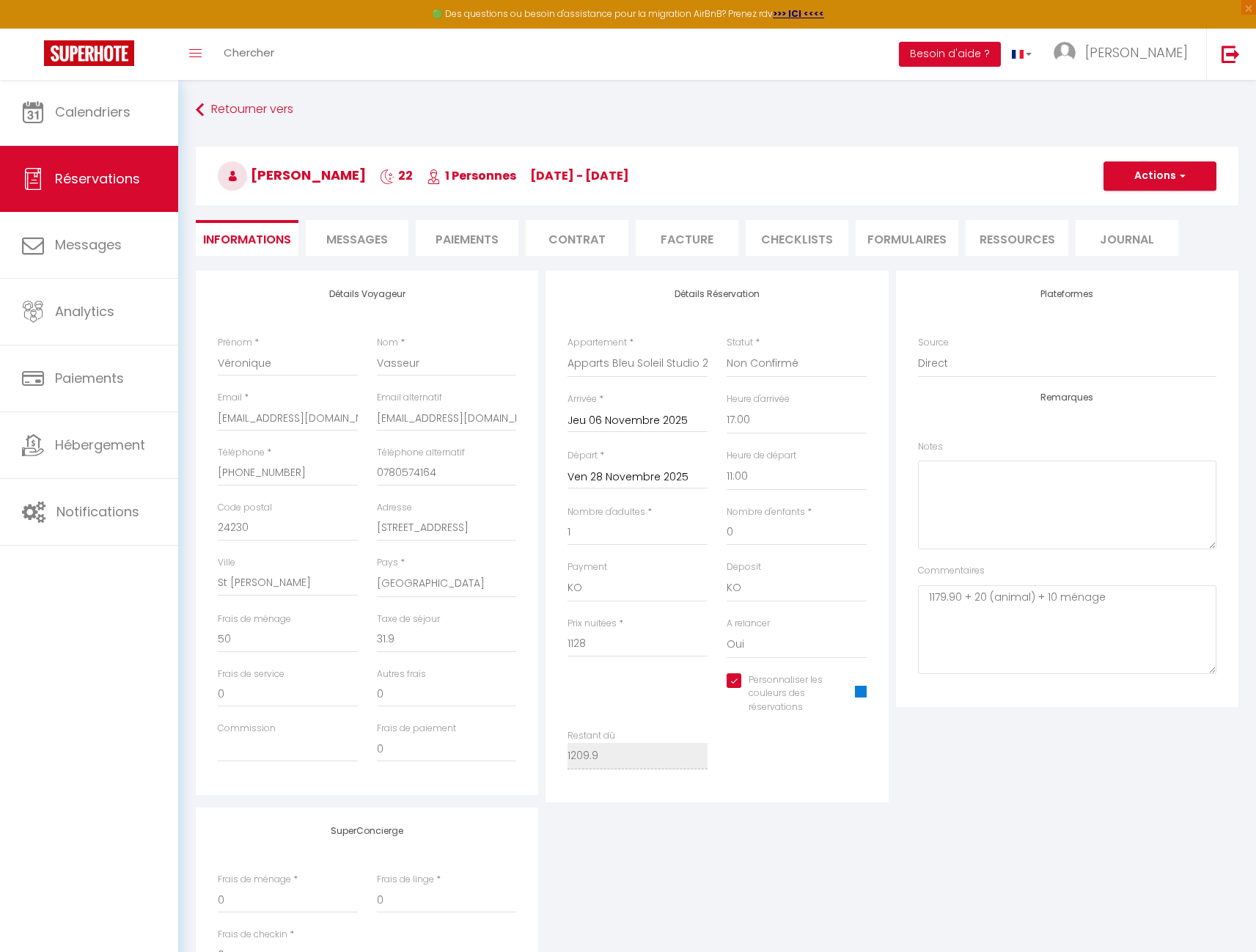
click at [461, 243] on li "Paiements" at bounding box center [466, 237] width 103 height 36
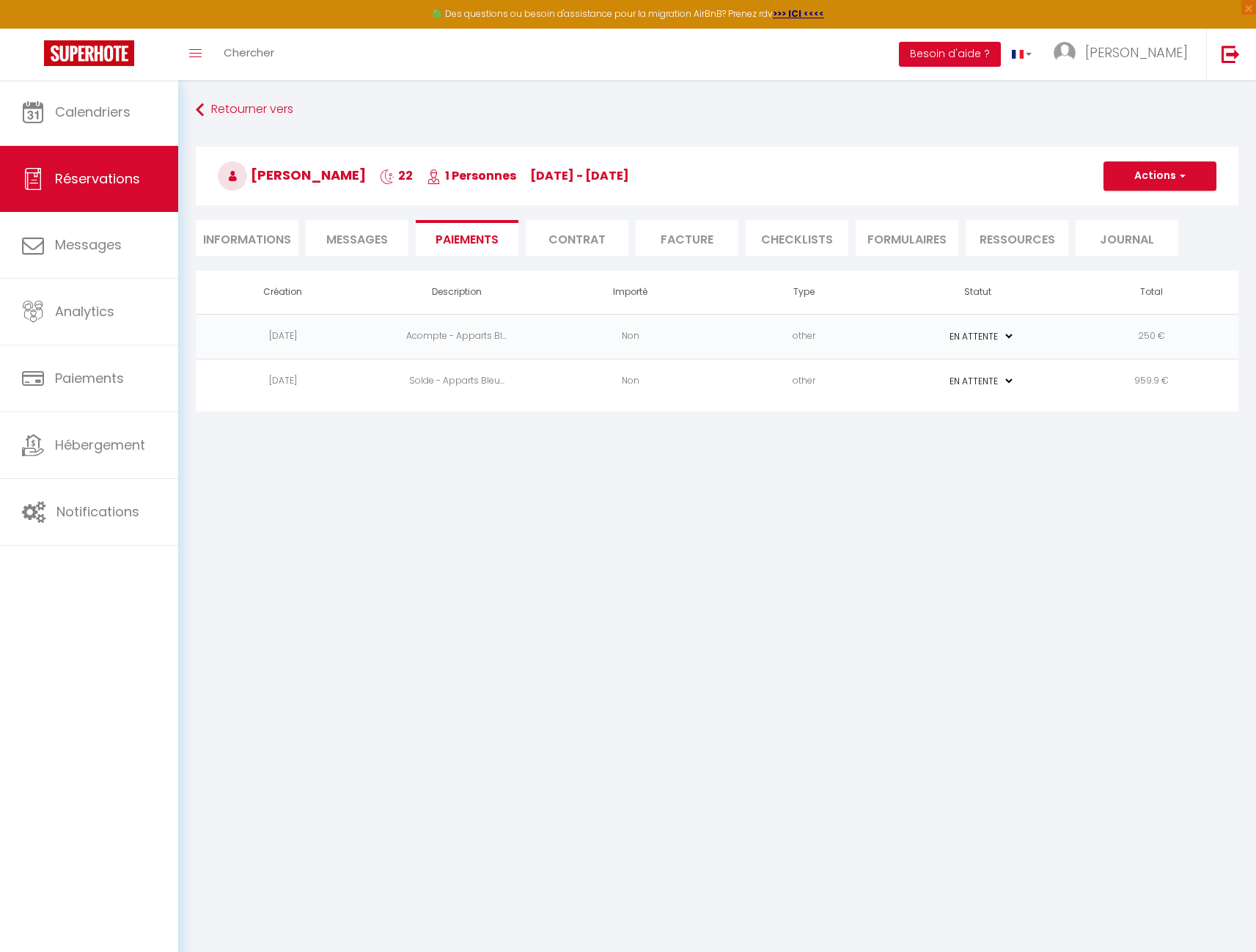
click at [708, 387] on td "Non" at bounding box center [629, 381] width 174 height 45
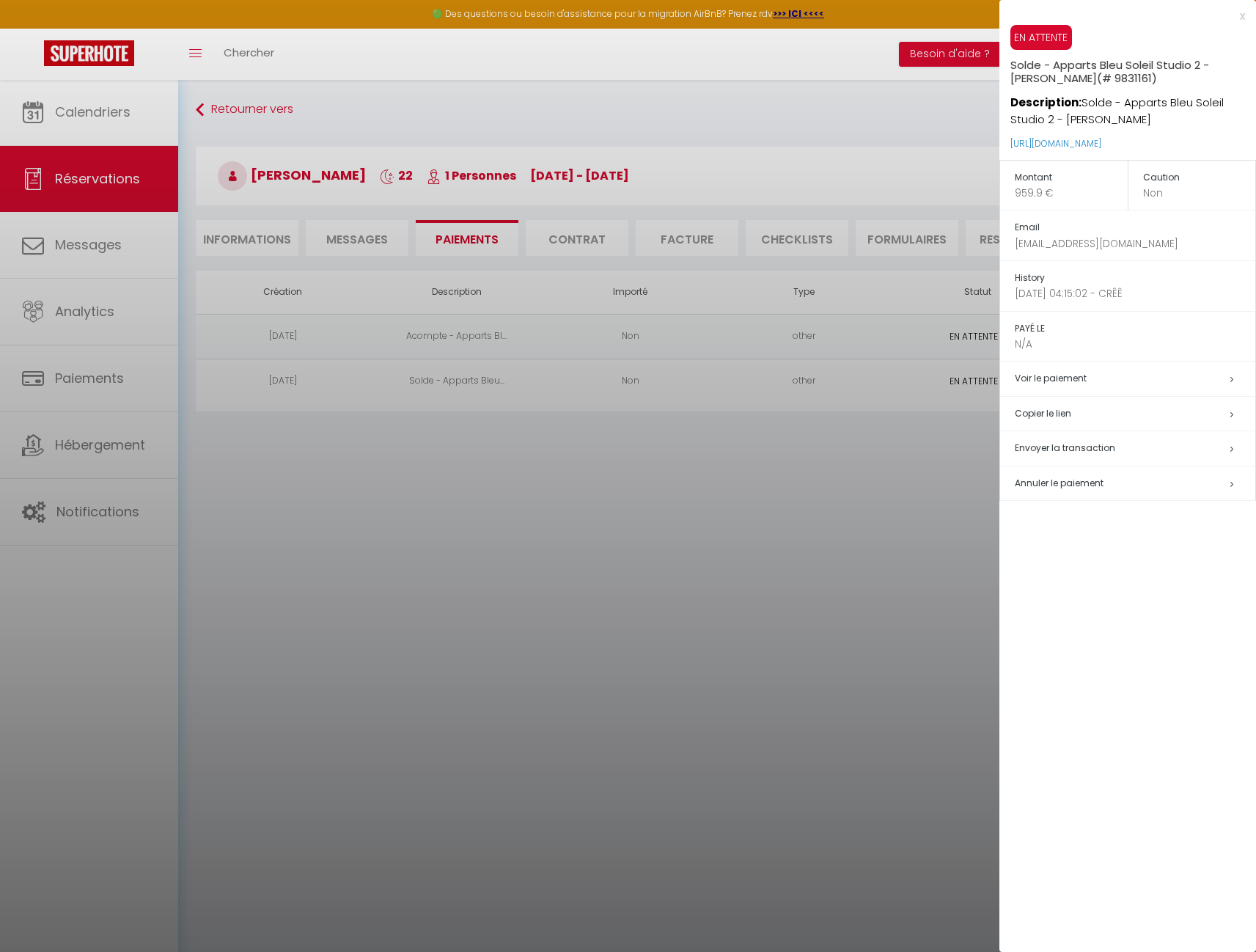
click at [879, 442] on div at bounding box center [628, 476] width 1256 height 952
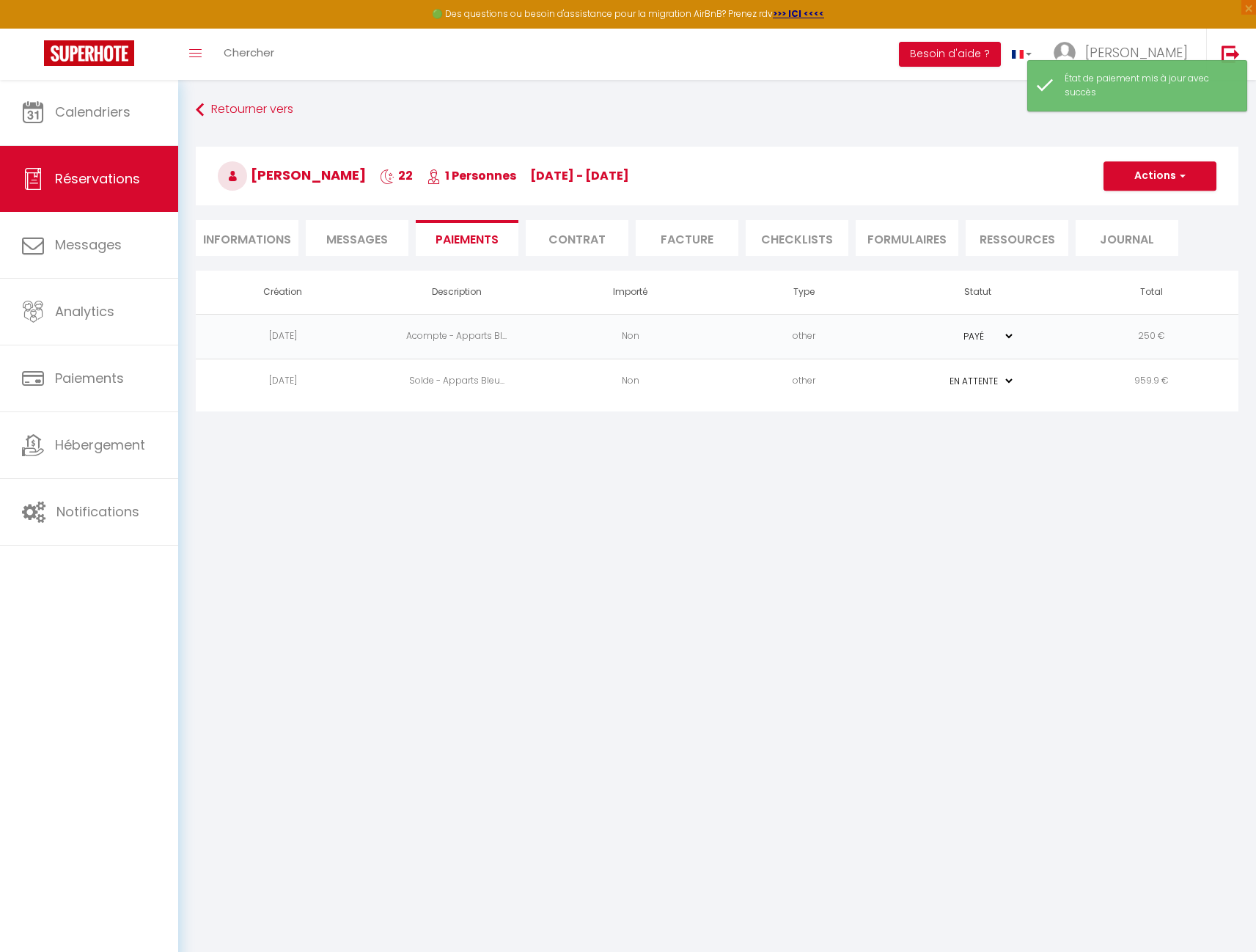
click at [846, 388] on td "other" at bounding box center [803, 381] width 174 height 45
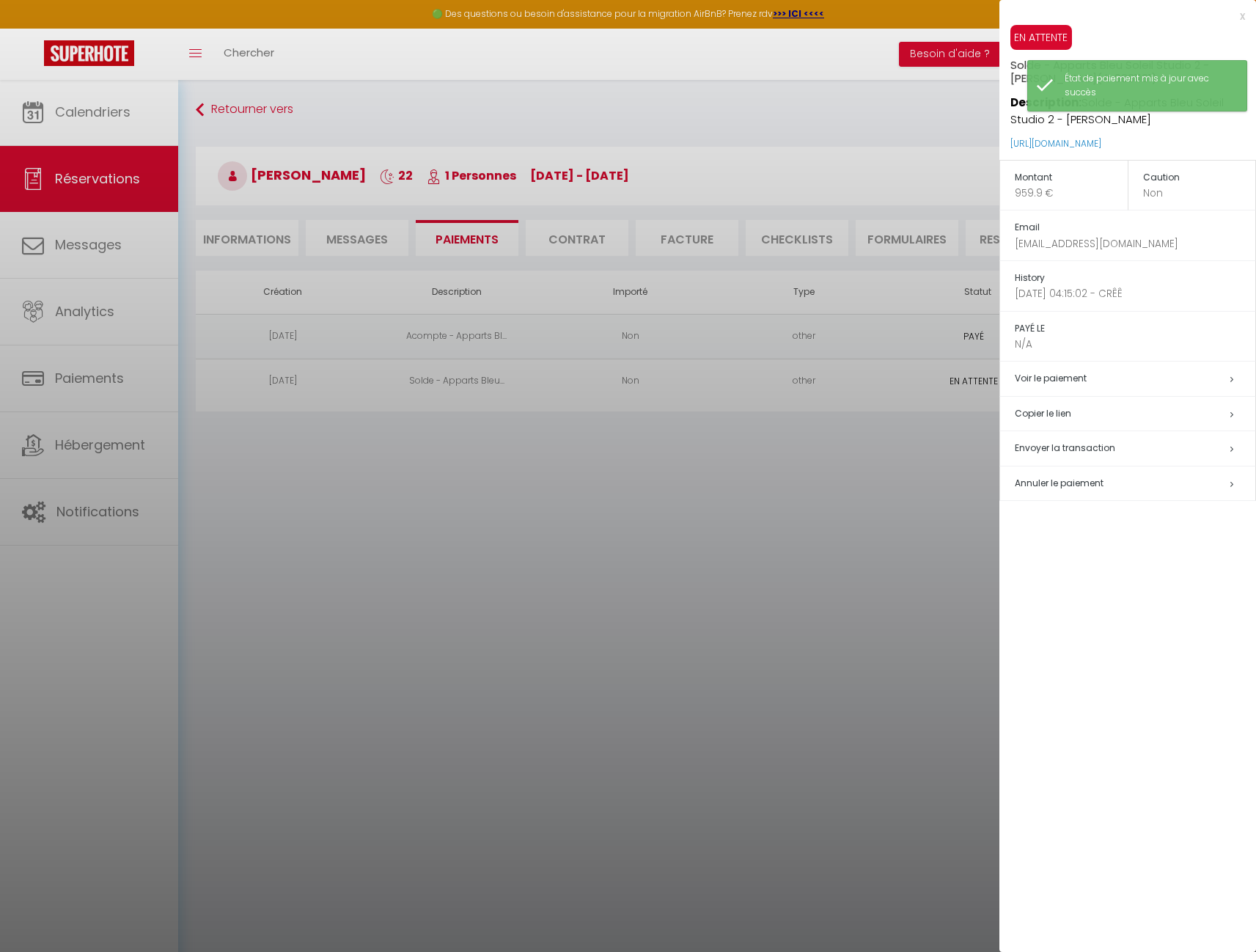
click at [827, 427] on div at bounding box center [628, 476] width 1256 height 952
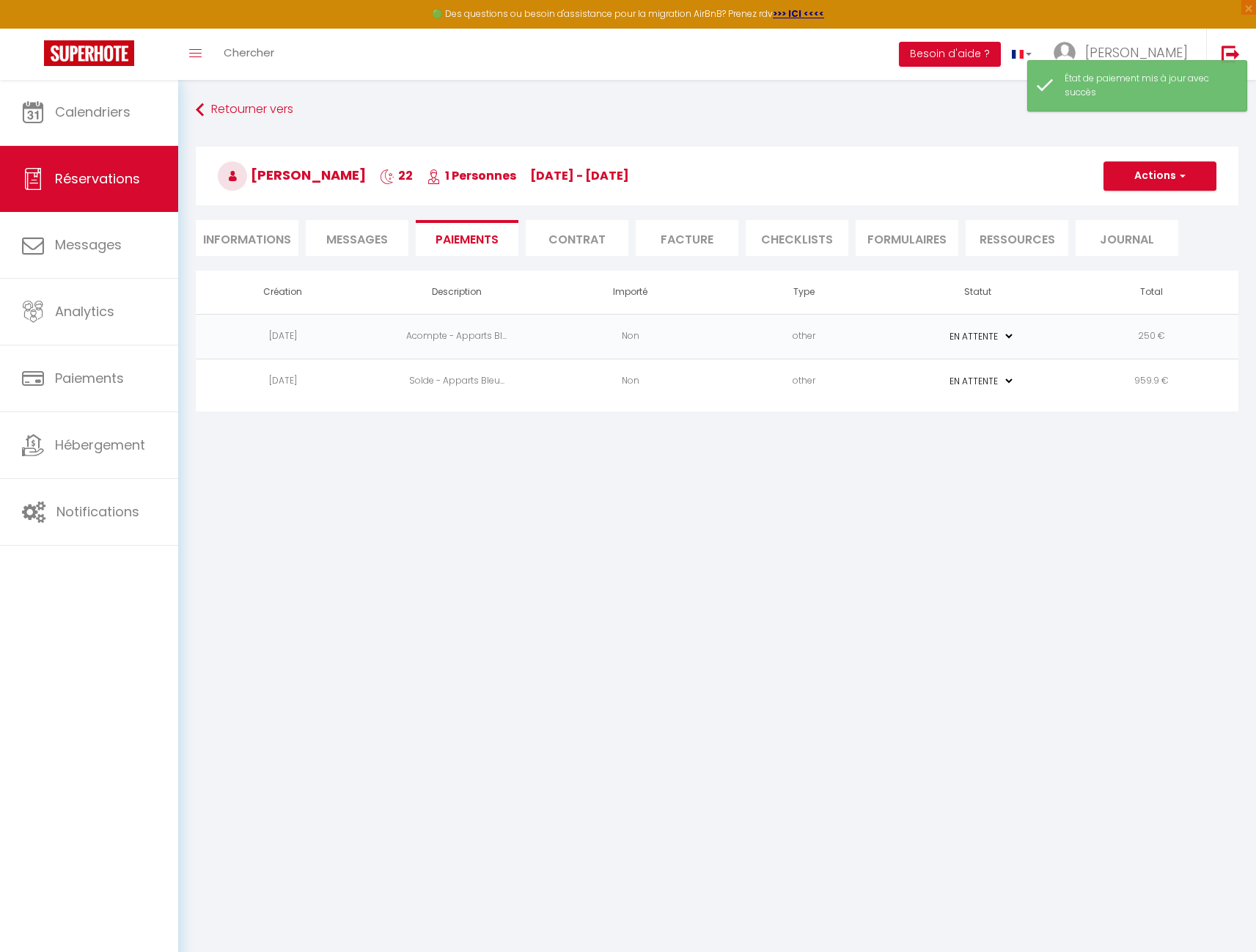
click at [851, 371] on td "other" at bounding box center [803, 381] width 174 height 45
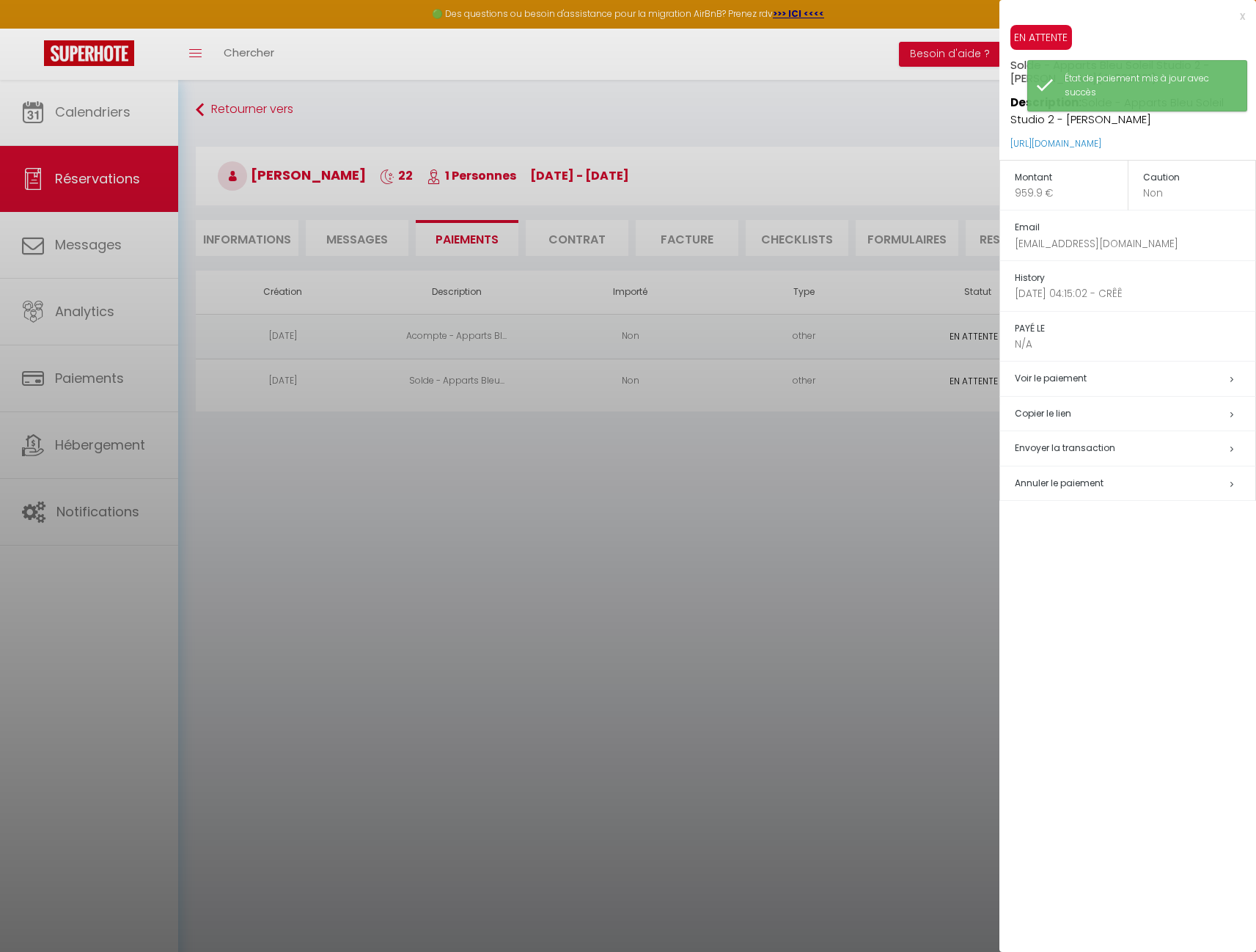
click at [1076, 441] on span "Envoyer la transaction" at bounding box center [1064, 447] width 101 height 12
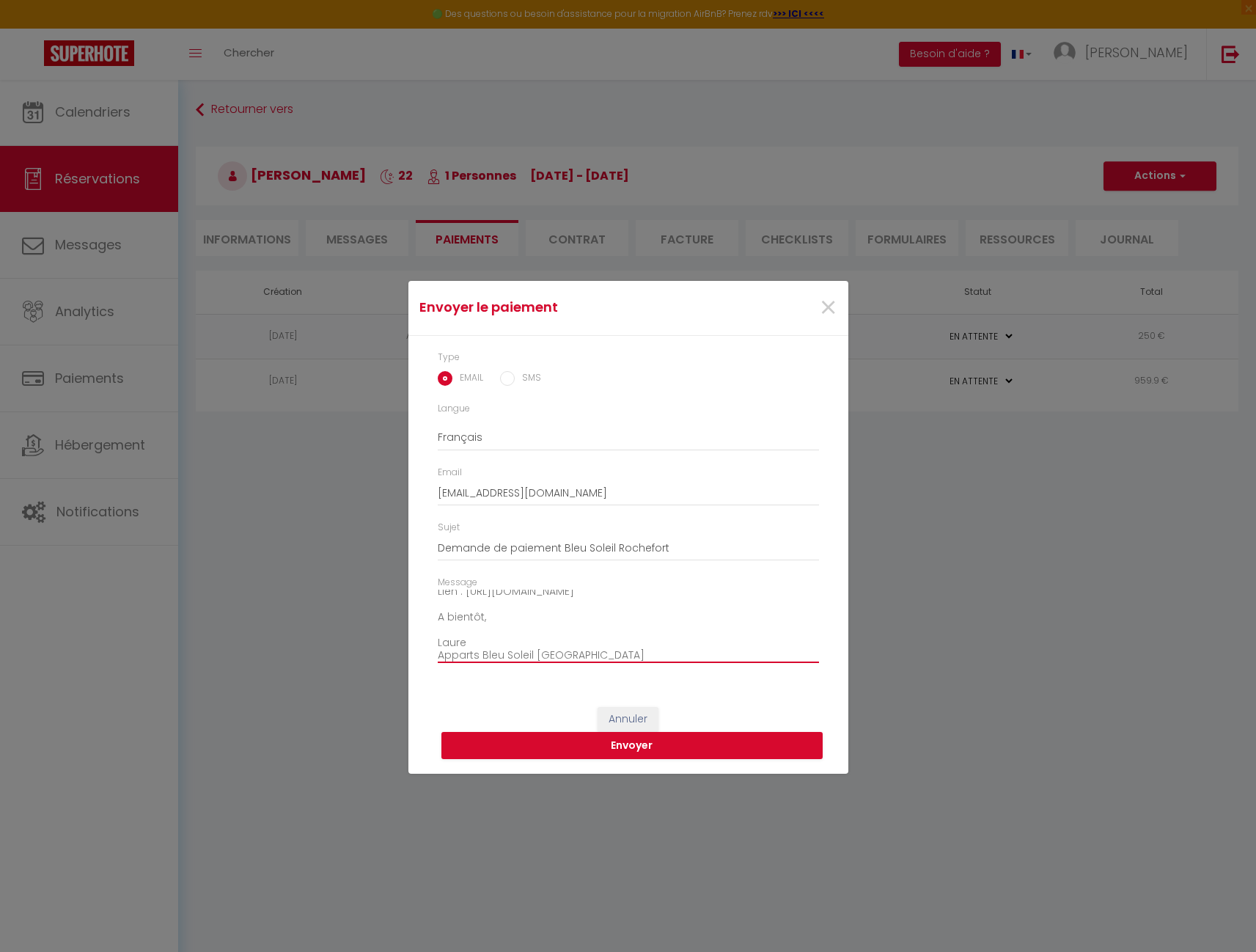
scroll to position [123, 0]
drag, startPoint x: 439, startPoint y: 599, endPoint x: 571, endPoint y: 688, distance: 159.2
click at [571, 688] on div "Type EMAIL SMS Langue Anglais Français Espagnol Portugais Email [EMAIL_ADDRESS]…" at bounding box center [628, 514] width 439 height 357
click at [648, 718] on button "Annuler" at bounding box center [628, 719] width 60 height 25
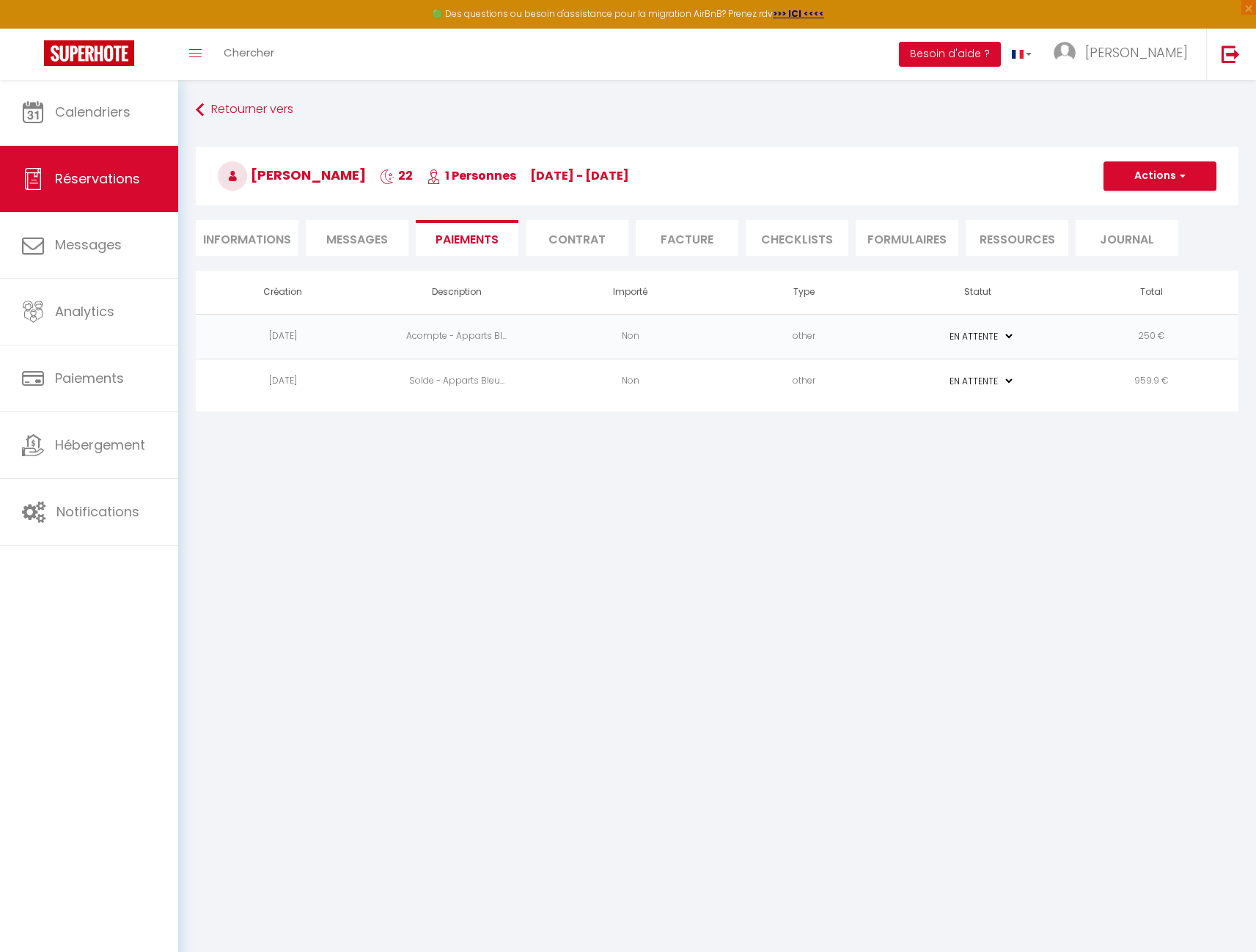
click at [275, 248] on li "Informations" at bounding box center [247, 237] width 103 height 36
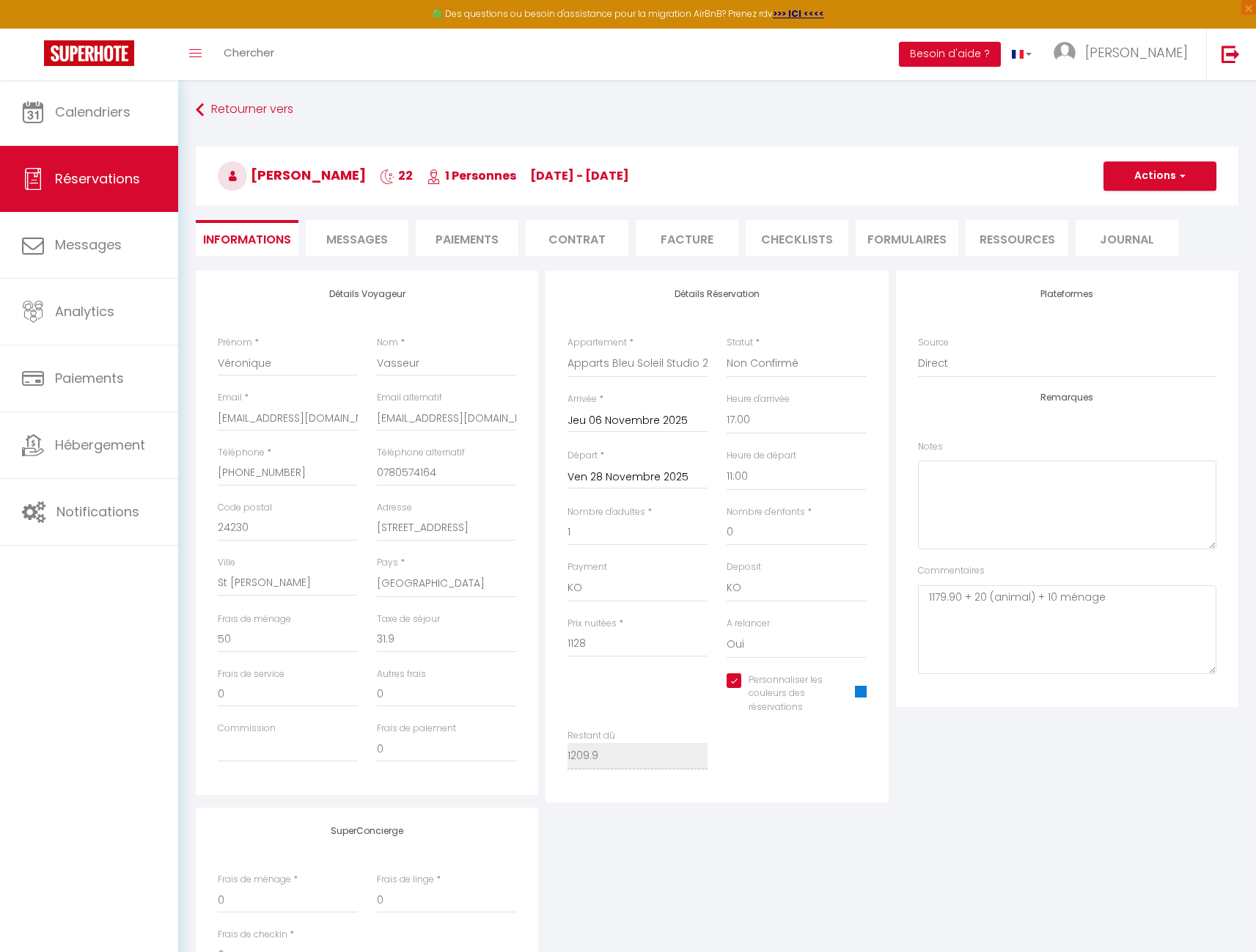
click at [450, 232] on li "Paiements" at bounding box center [466, 237] width 103 height 36
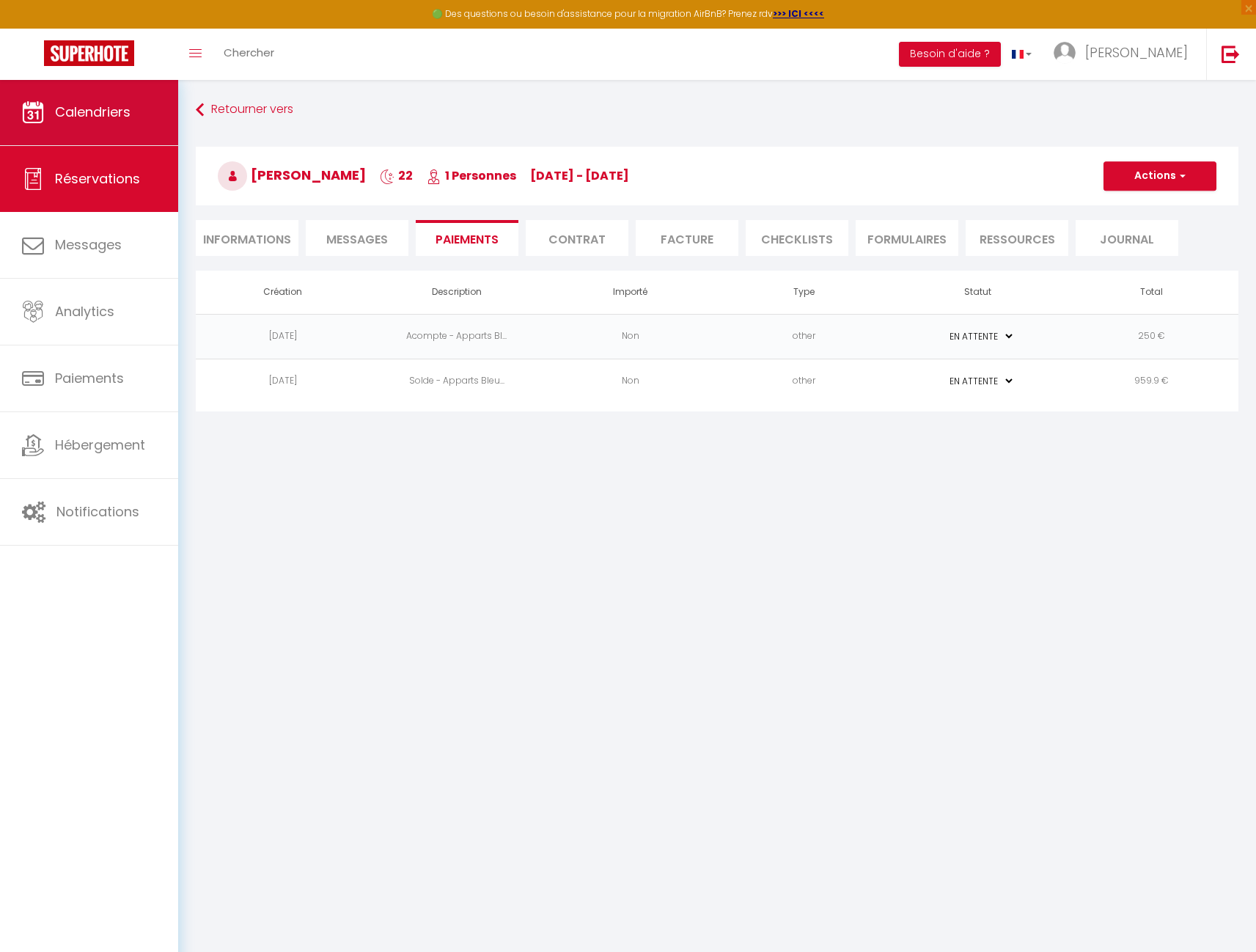
click at [129, 113] on span "Calendriers" at bounding box center [92, 111] width 76 height 18
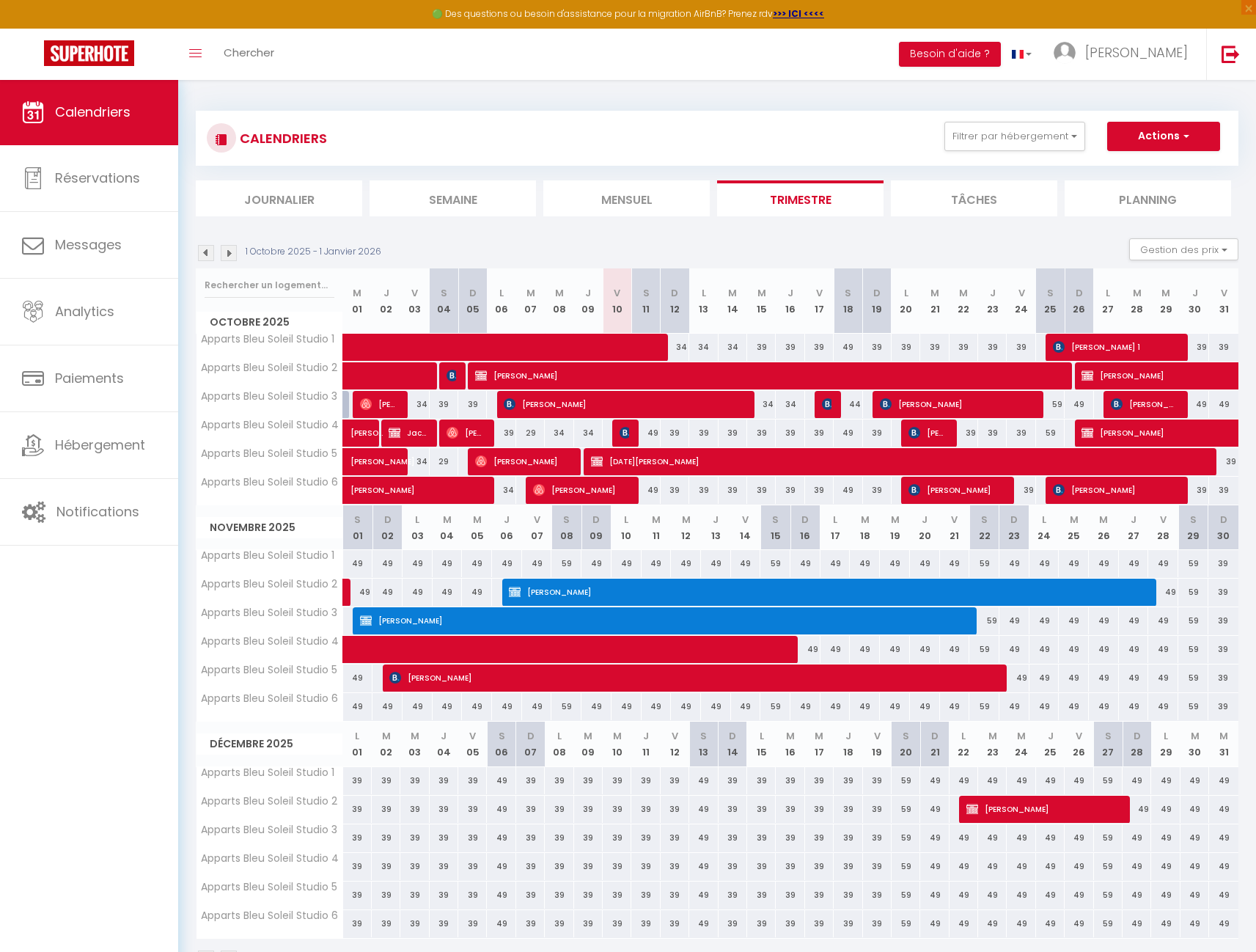
click at [480, 144] on div "CALENDRIERS Filtrer par hébergement Tous Apparts Bleu Soleil Studio 1 Apparts B…" at bounding box center [716, 138] width 1020 height 33
